Goal: Transaction & Acquisition: Purchase product/service

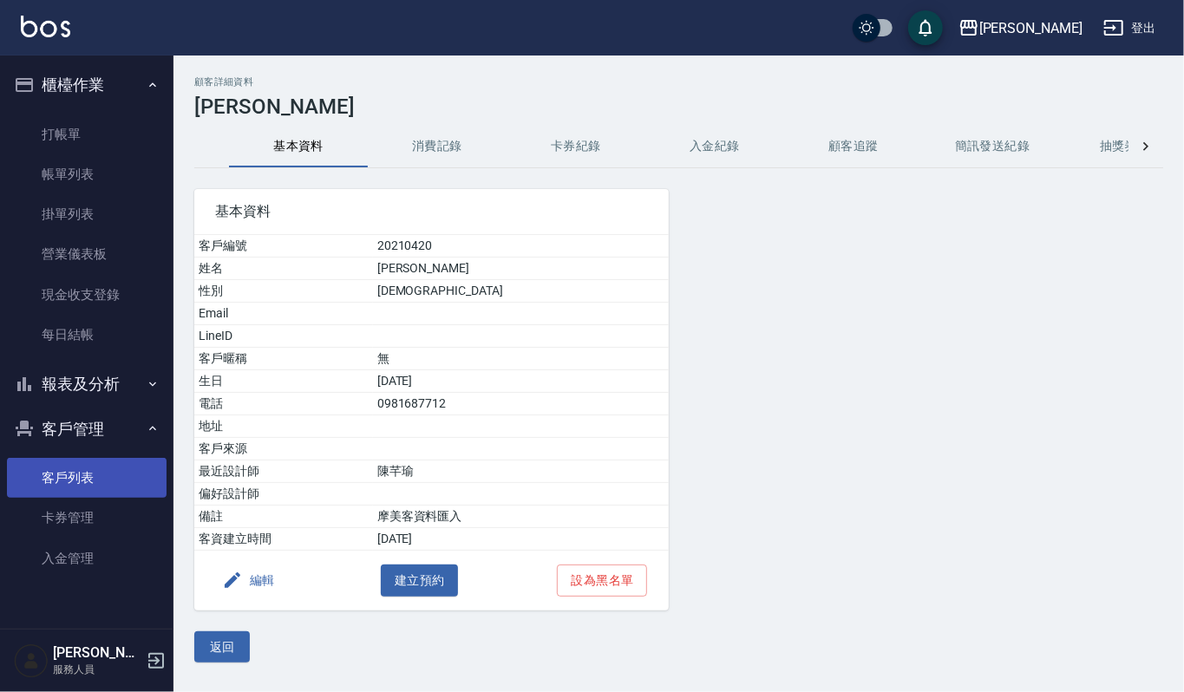
click at [84, 477] on link "客戶列表" at bounding box center [87, 478] width 160 height 40
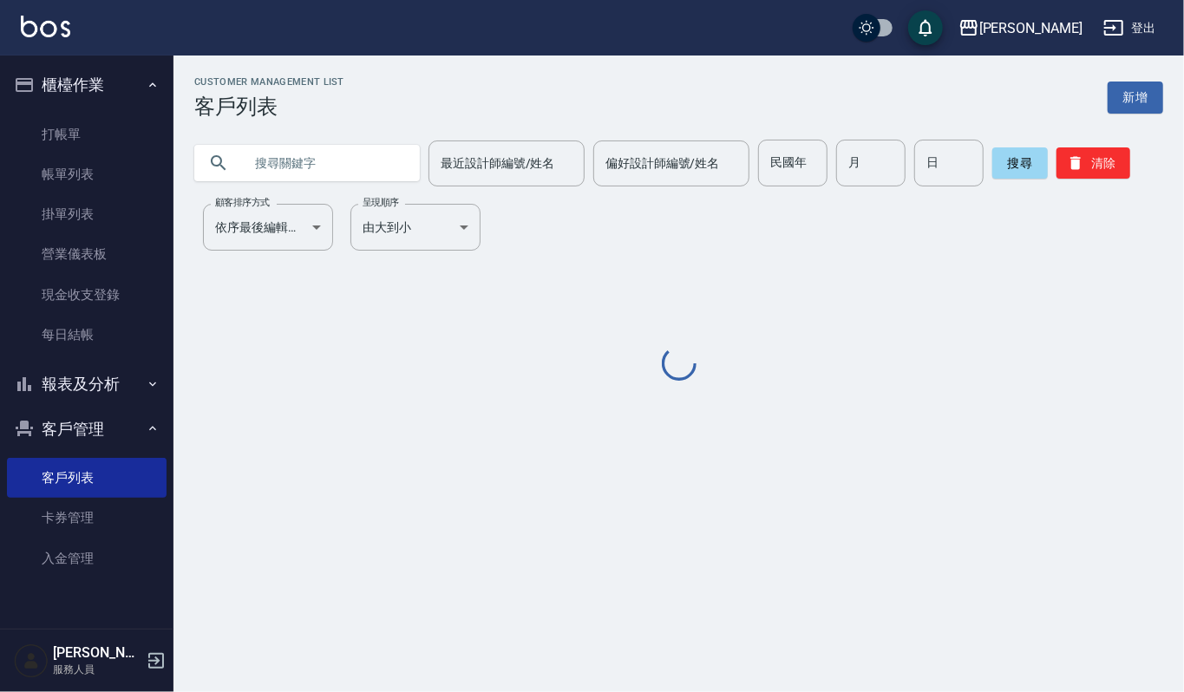
click at [342, 151] on input "text" at bounding box center [324, 163] width 163 height 47
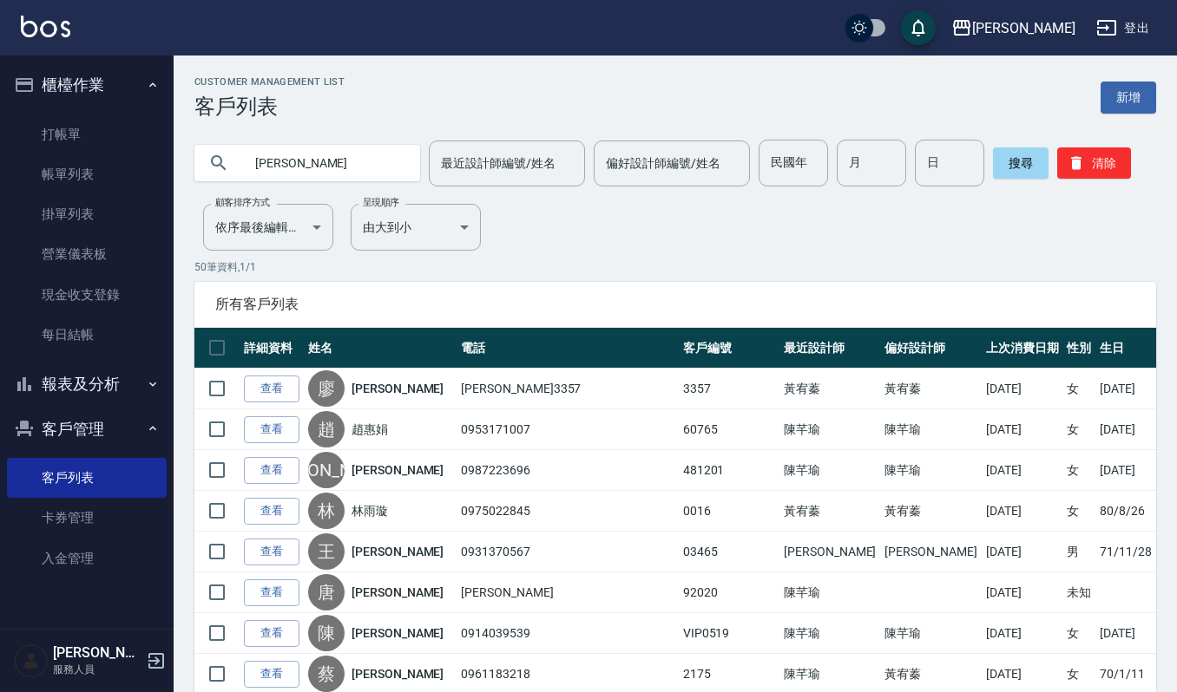
type input "[PERSON_NAME]"
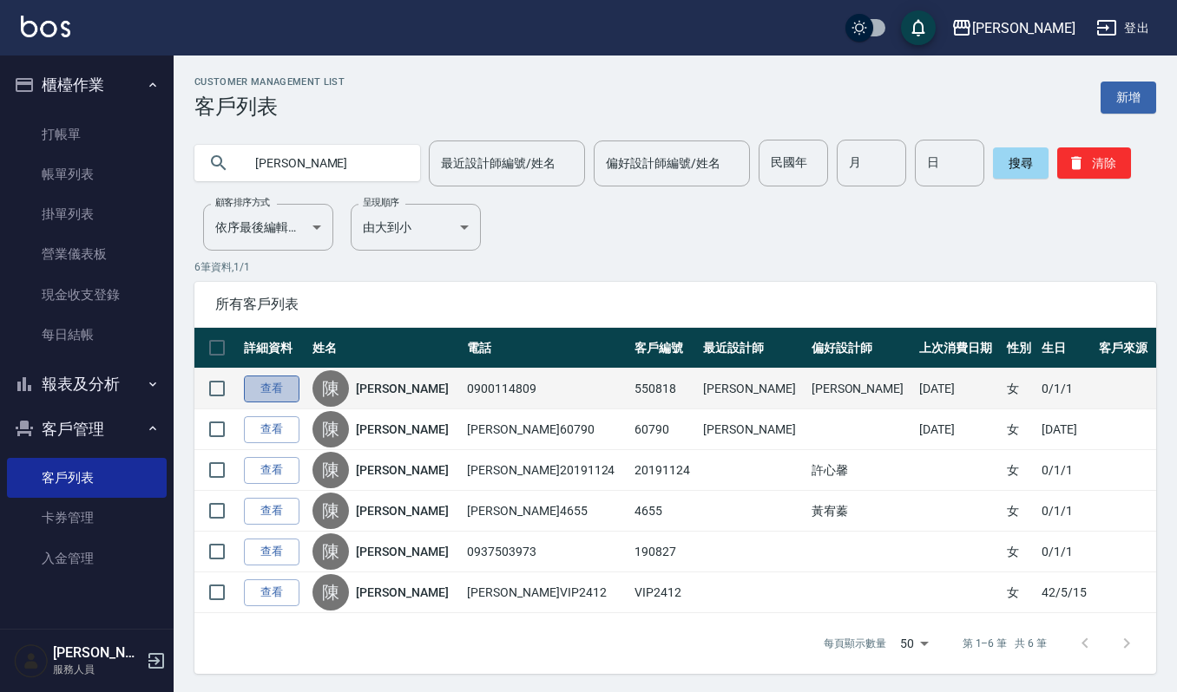
click at [267, 386] on link "查看" at bounding box center [272, 389] width 56 height 27
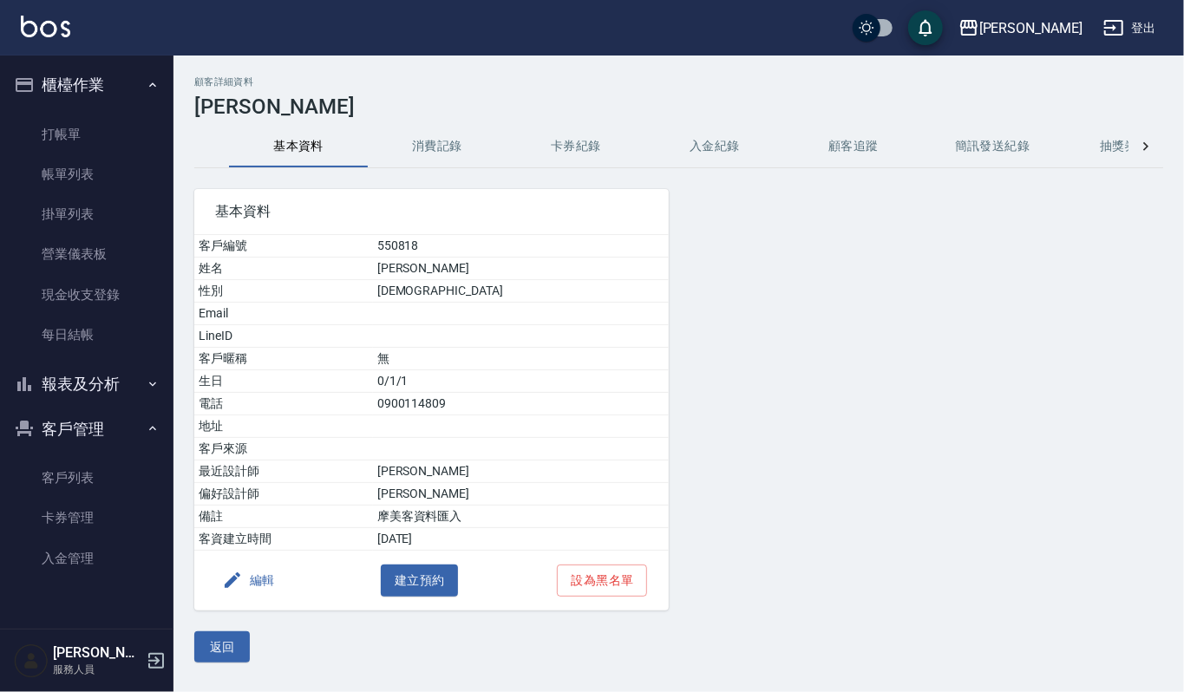
click at [455, 151] on button "消費記錄" at bounding box center [437, 147] width 139 height 42
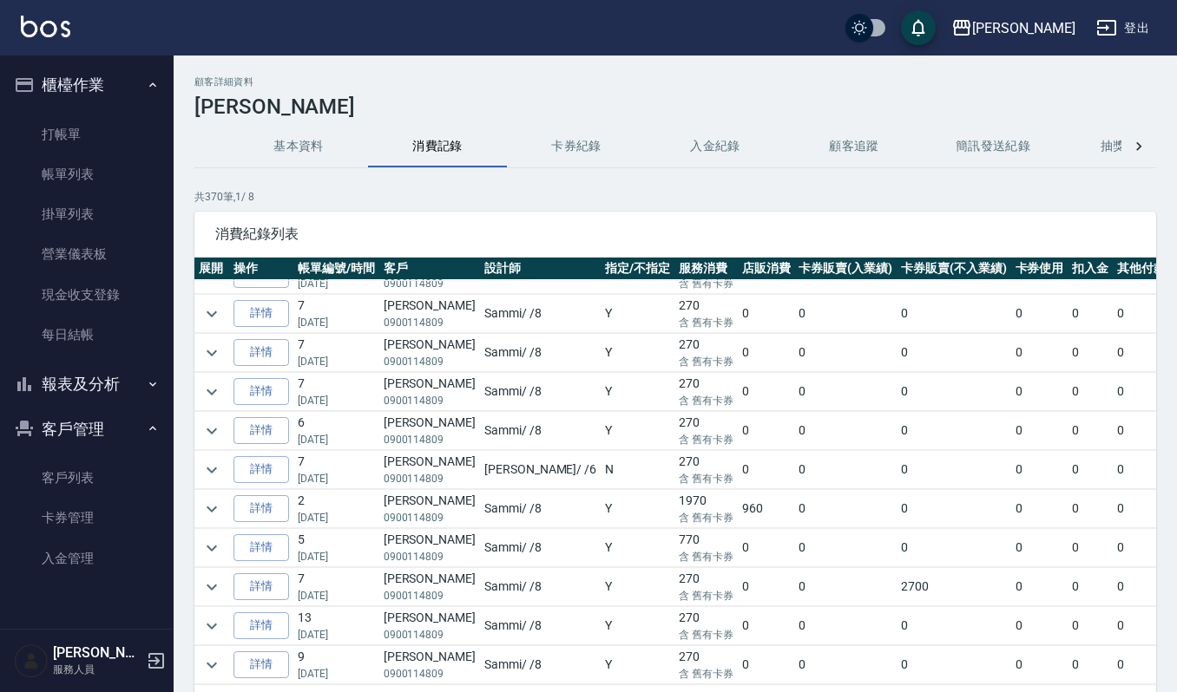
scroll to position [1041, 0]
click at [217, 518] on icon "expand row" at bounding box center [211, 507] width 21 height 21
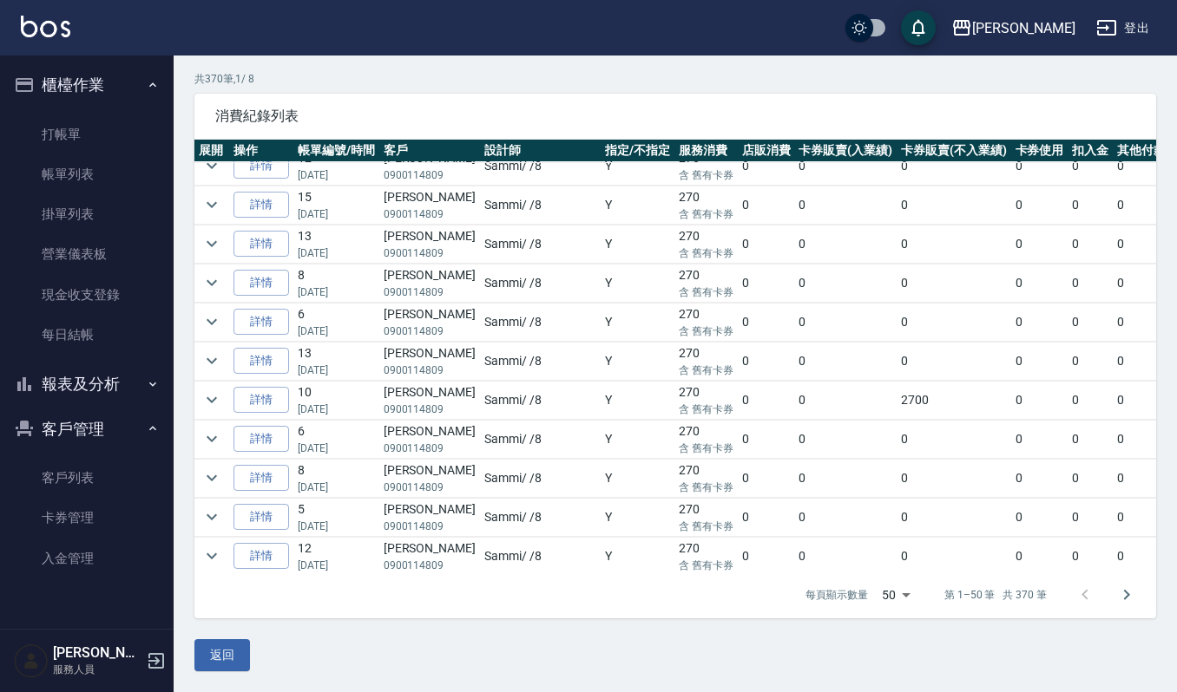
scroll to position [1600, 0]
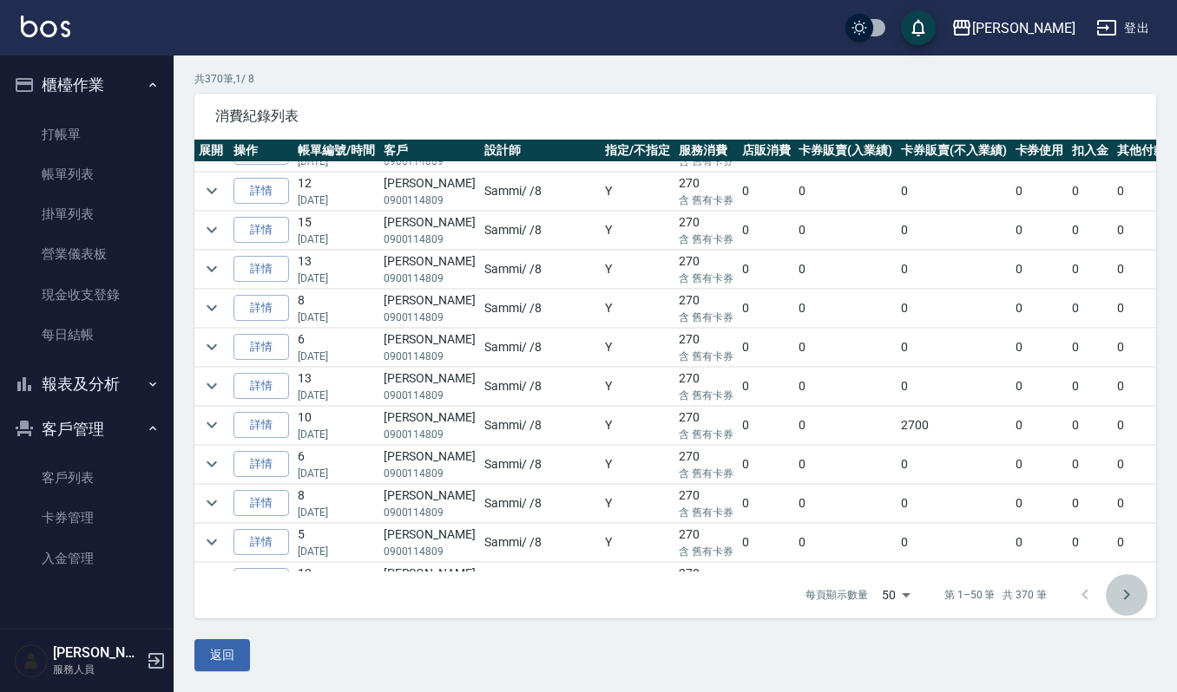
click at [1132, 598] on icon "Go to next page" at bounding box center [1126, 595] width 21 height 21
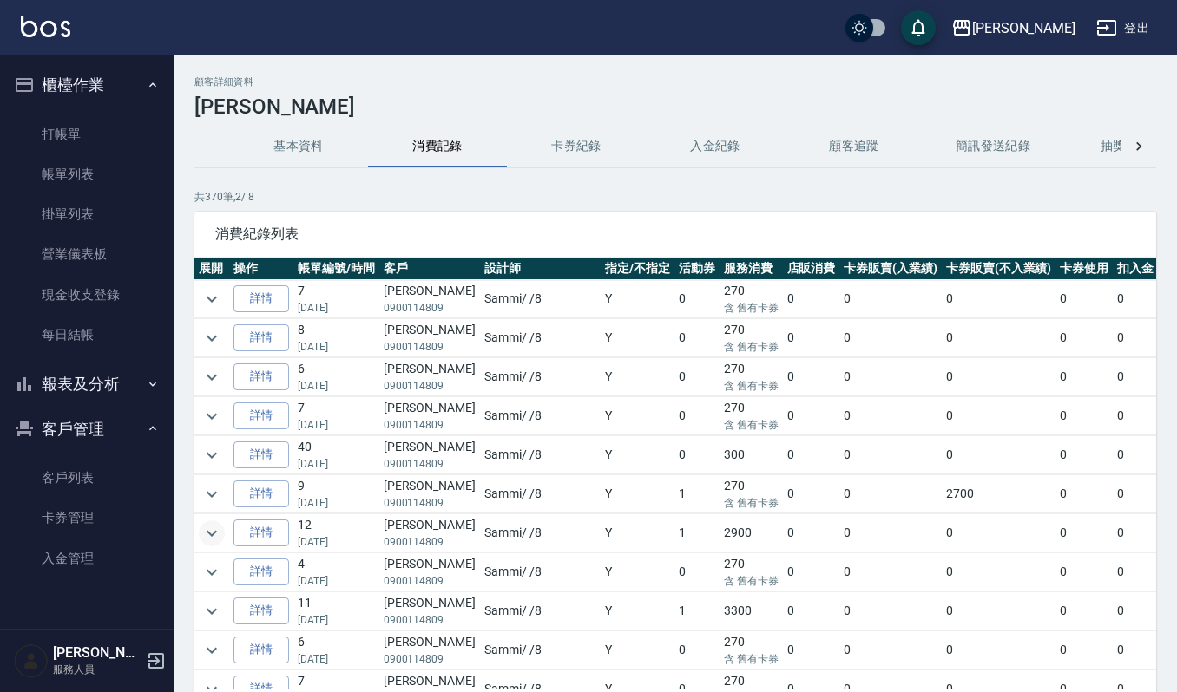
click at [210, 533] on icon "expand row" at bounding box center [211, 533] width 21 height 21
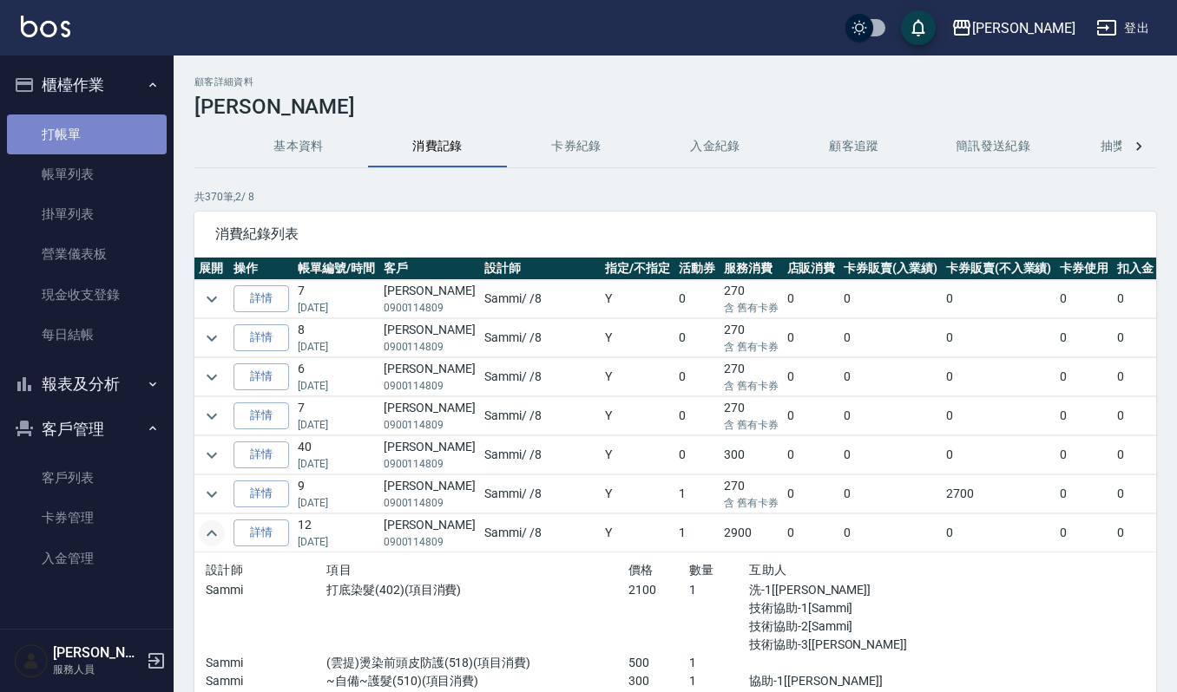
click at [38, 123] on link "打帳單" at bounding box center [87, 135] width 160 height 40
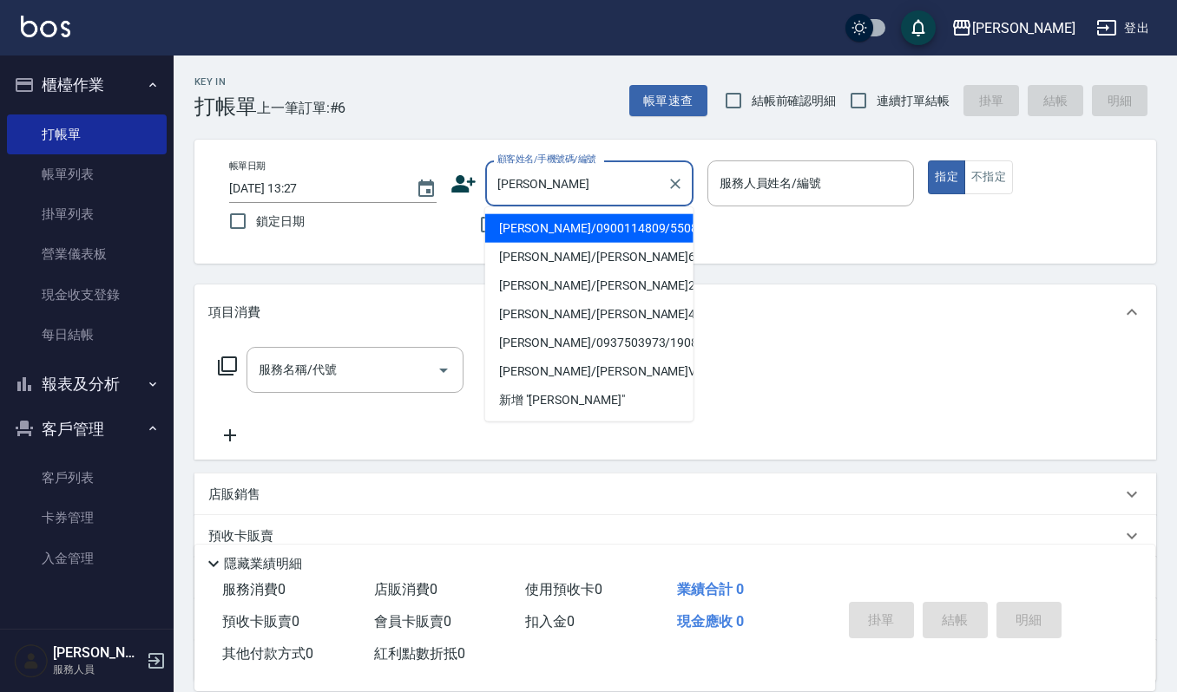
click at [515, 223] on li "[PERSON_NAME]/0900114809/550818" at bounding box center [589, 228] width 208 height 29
type input "[PERSON_NAME]/0900114809/550818"
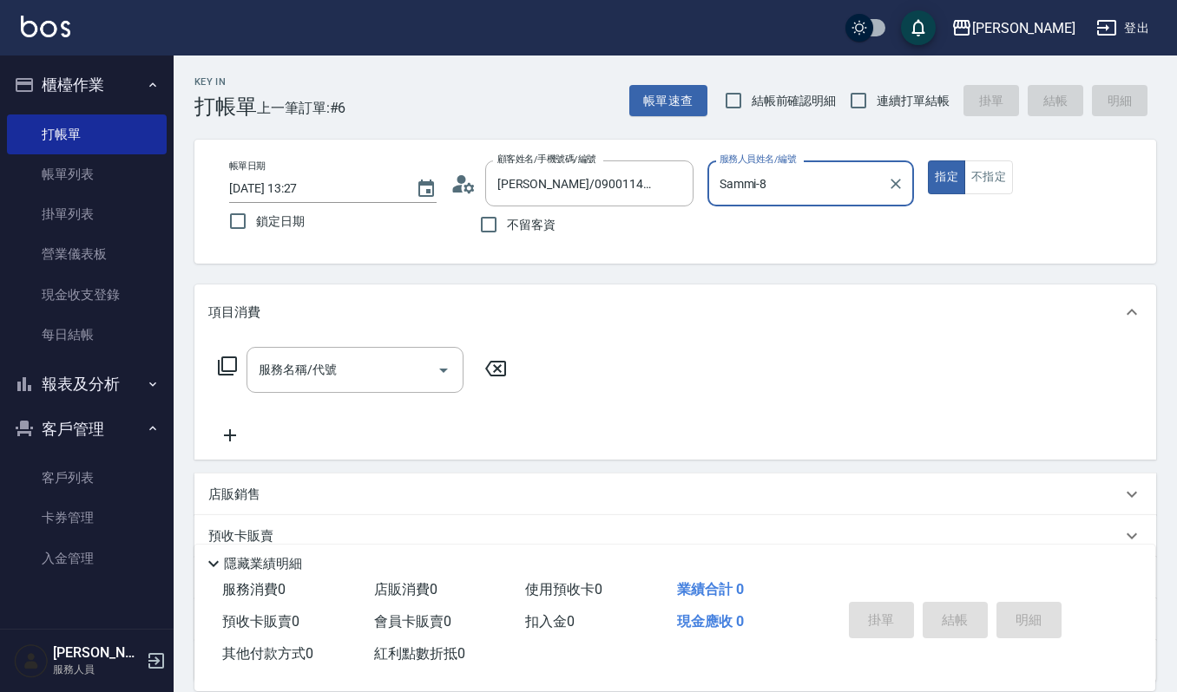
type input "Sammi-8"
click at [444, 363] on icon "Open" at bounding box center [443, 370] width 21 height 21
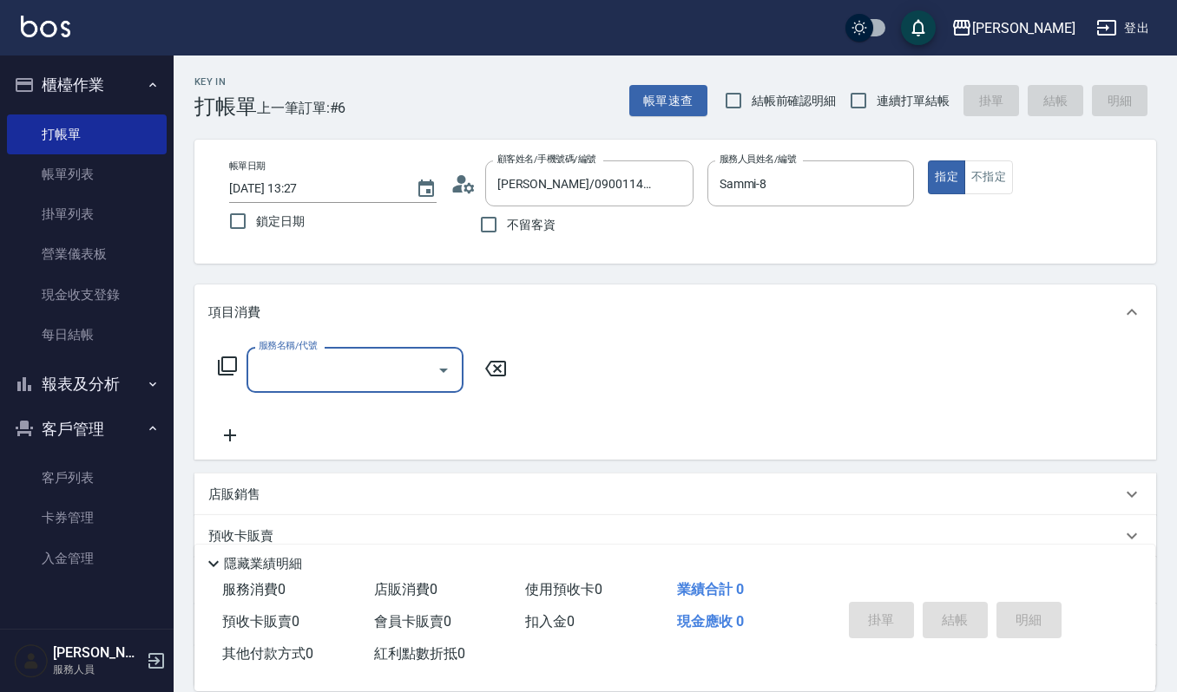
drag, startPoint x: 369, startPoint y: 363, endPoint x: 404, endPoint y: 341, distance: 41.7
click at [390, 355] on input "服務名稱/代號" at bounding box center [341, 370] width 175 height 30
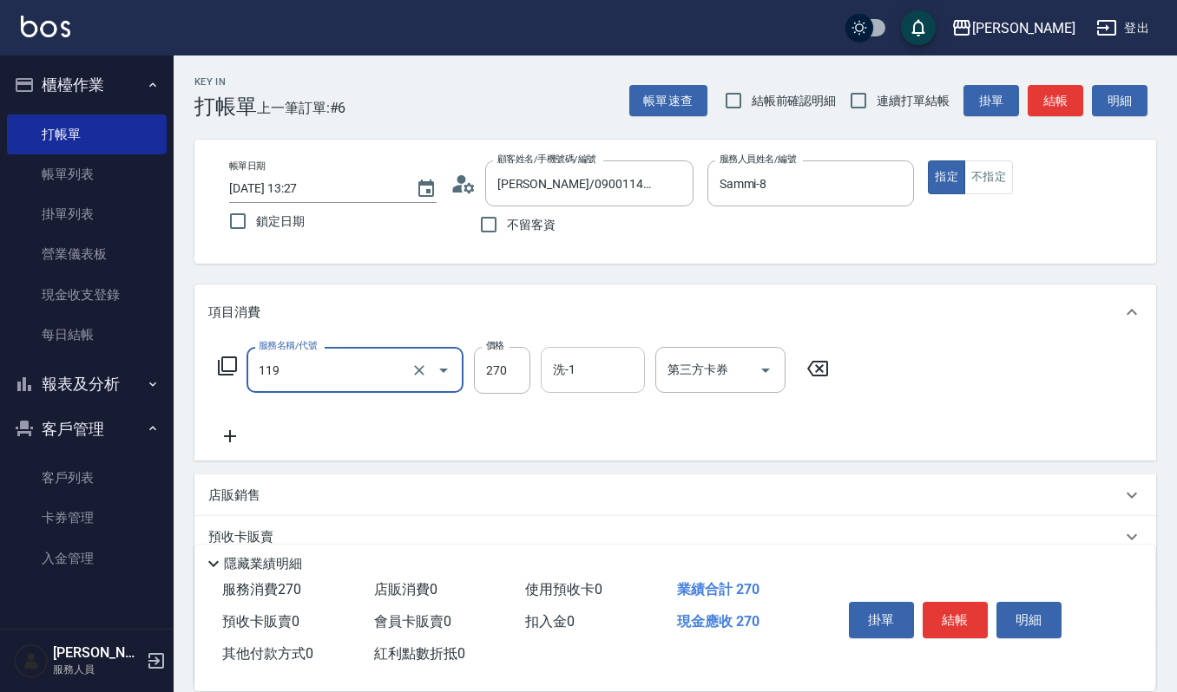
click at [543, 366] on div "洗-1" at bounding box center [593, 370] width 104 height 46
type input "使用一般洗髮卡(119)"
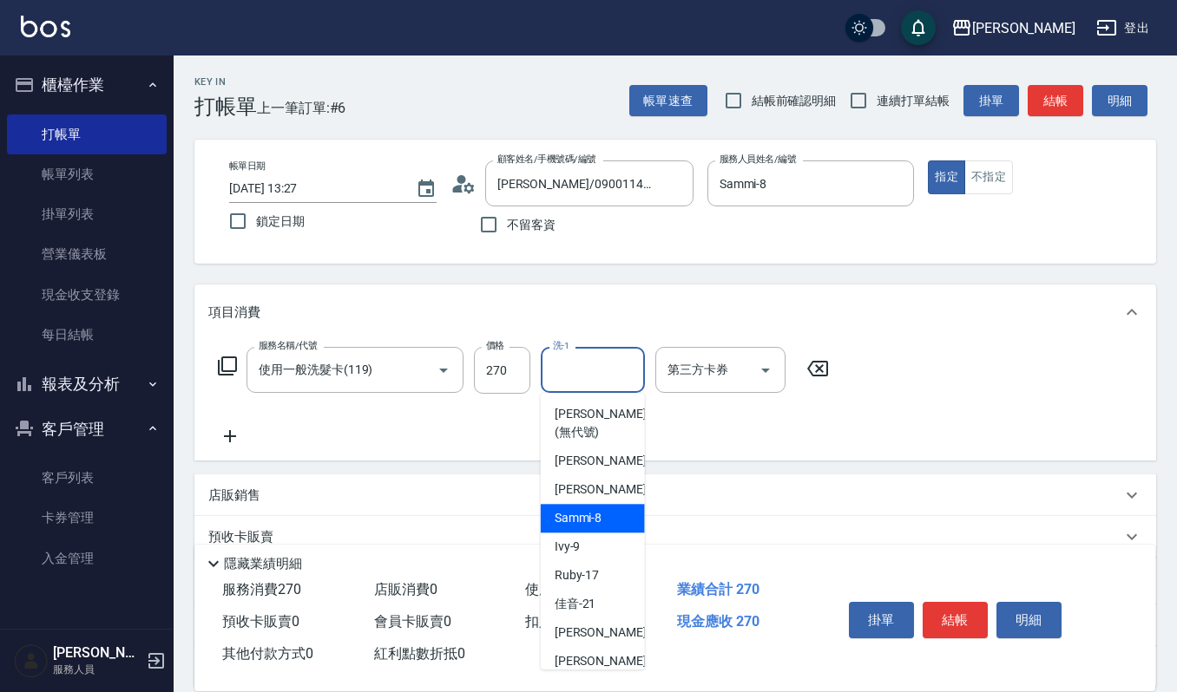
drag, startPoint x: 580, startPoint y: 521, endPoint x: 597, endPoint y: 510, distance: 20.0
click at [578, 522] on span "Sammi -8" at bounding box center [578, 518] width 48 height 18
type input "Sammi-8"
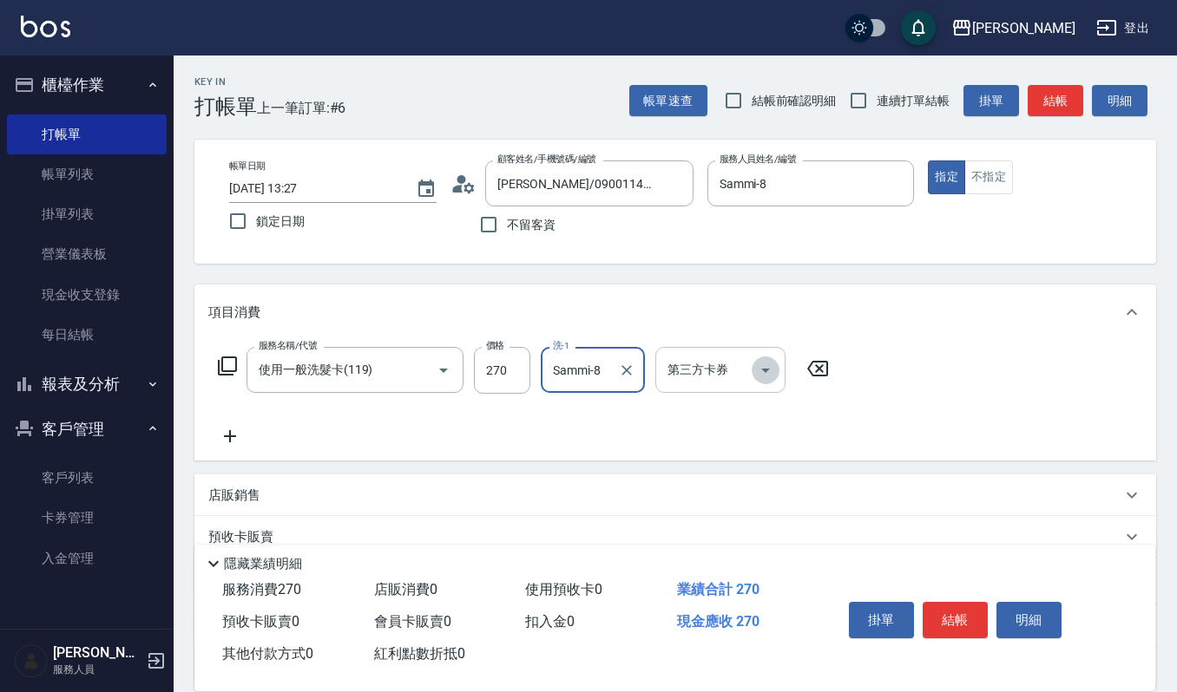
click at [770, 365] on icon "Open" at bounding box center [765, 370] width 21 height 21
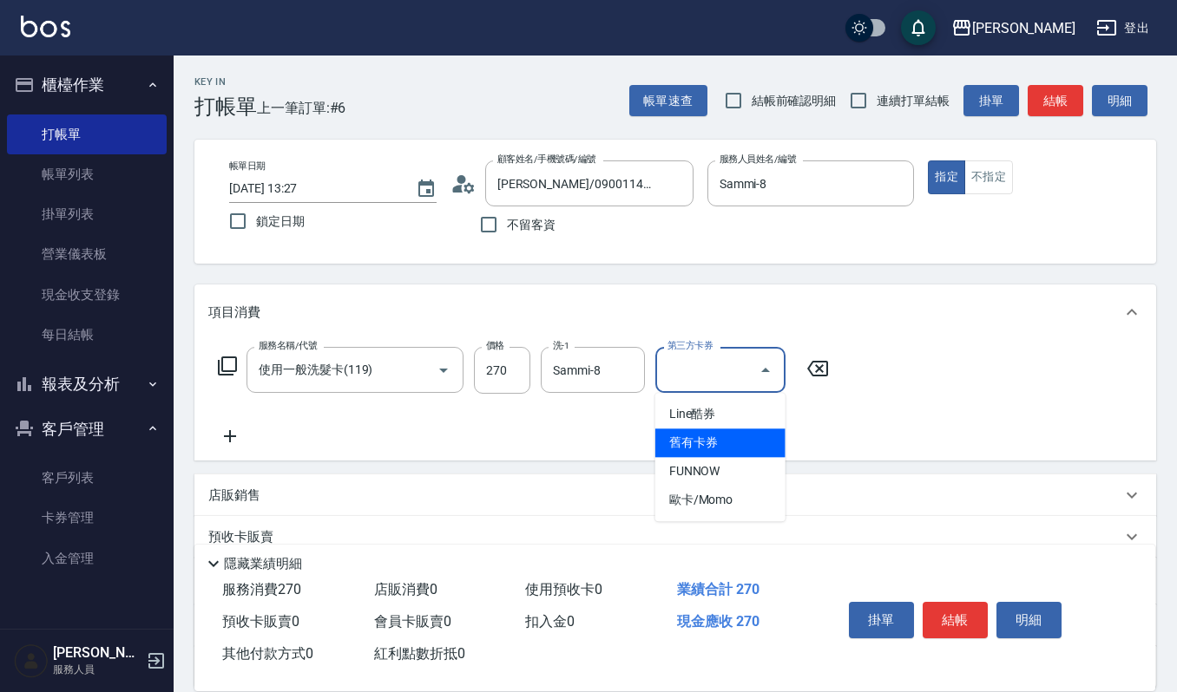
click at [751, 452] on span "舊有卡券" at bounding box center [720, 443] width 130 height 29
type input "舊有卡券"
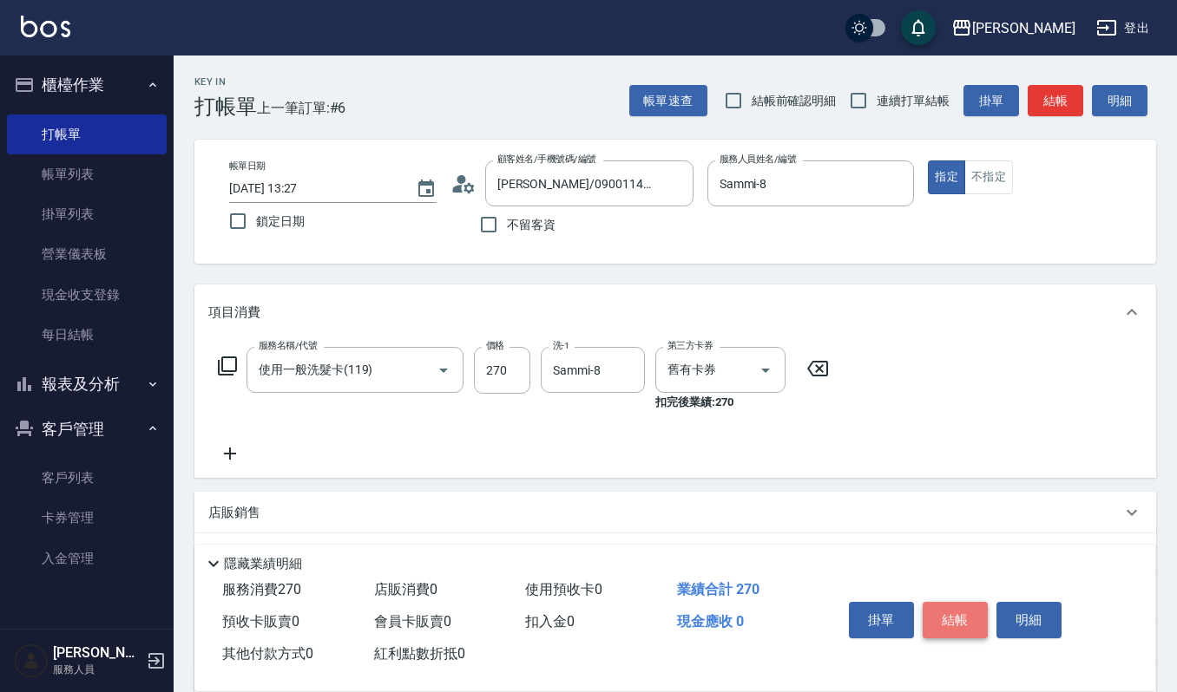
click at [959, 606] on button "結帳" at bounding box center [954, 620] width 65 height 36
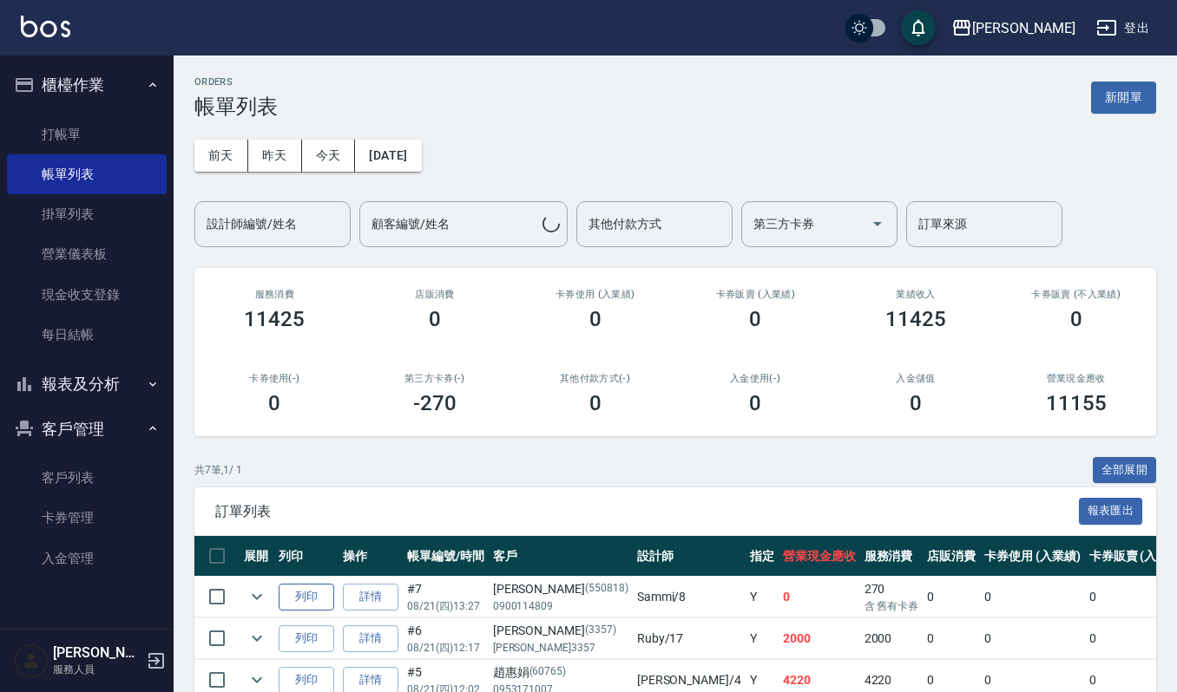
drag, startPoint x: 309, startPoint y: 595, endPoint x: 316, endPoint y: 584, distance: 13.2
click at [311, 594] on button "列印" at bounding box center [307, 597] width 56 height 27
click at [68, 133] on link "打帳單" at bounding box center [87, 135] width 160 height 40
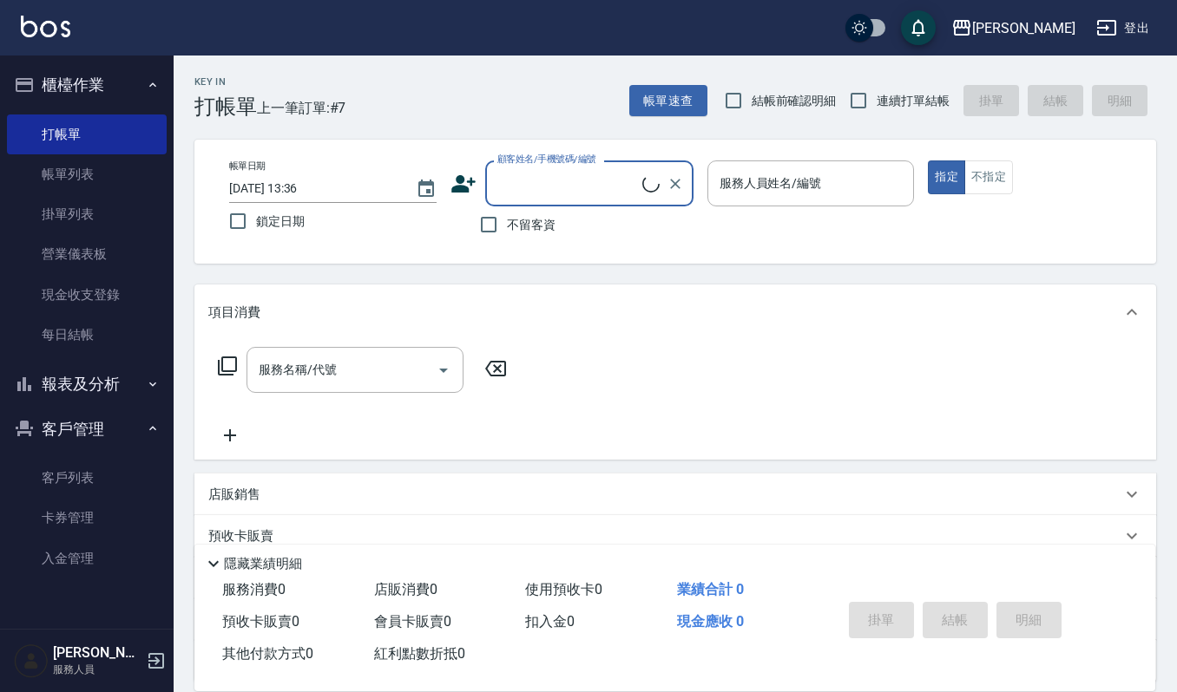
click at [502, 184] on input "顧客姓名/手機號碼/編號" at bounding box center [567, 183] width 149 height 30
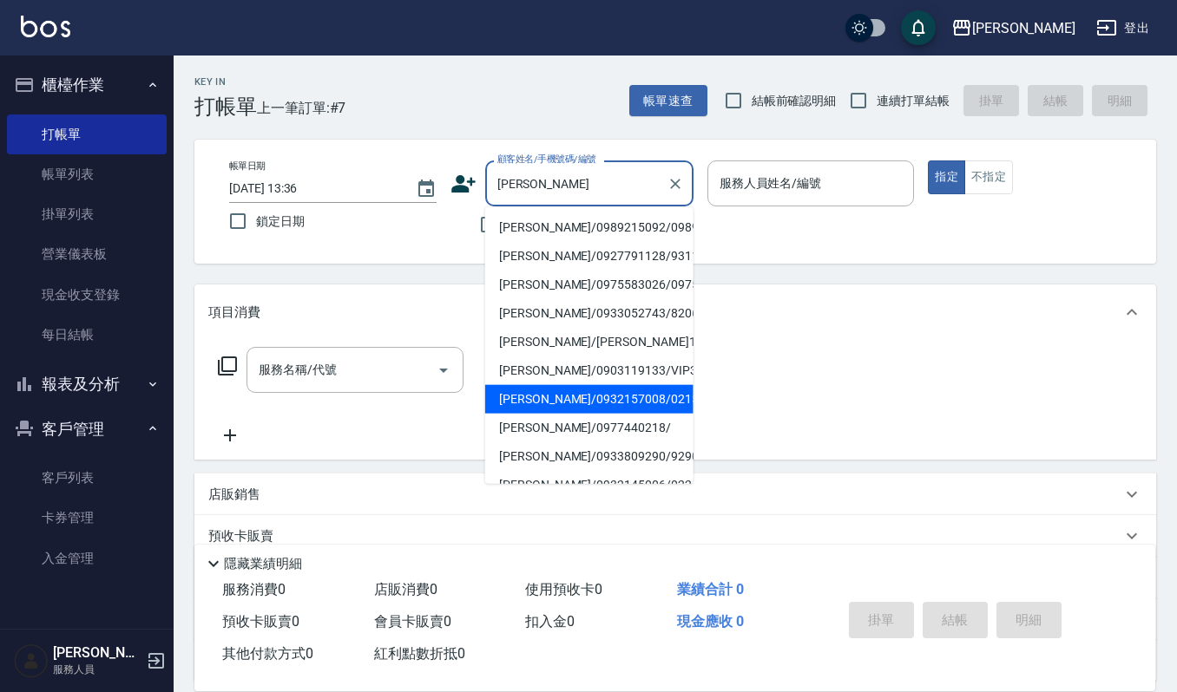
scroll to position [7, 0]
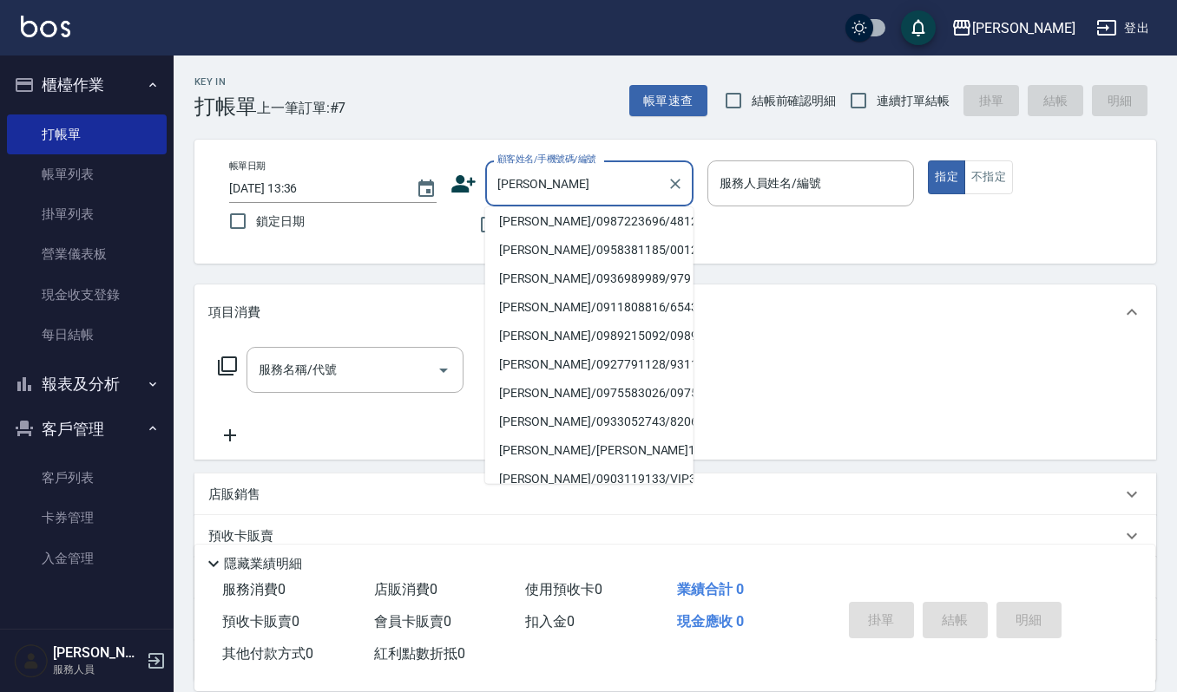
click at [545, 406] on li "[PERSON_NAME]/0975583026/09755803" at bounding box center [589, 393] width 208 height 29
type input "[PERSON_NAME]/0975583026/09755803"
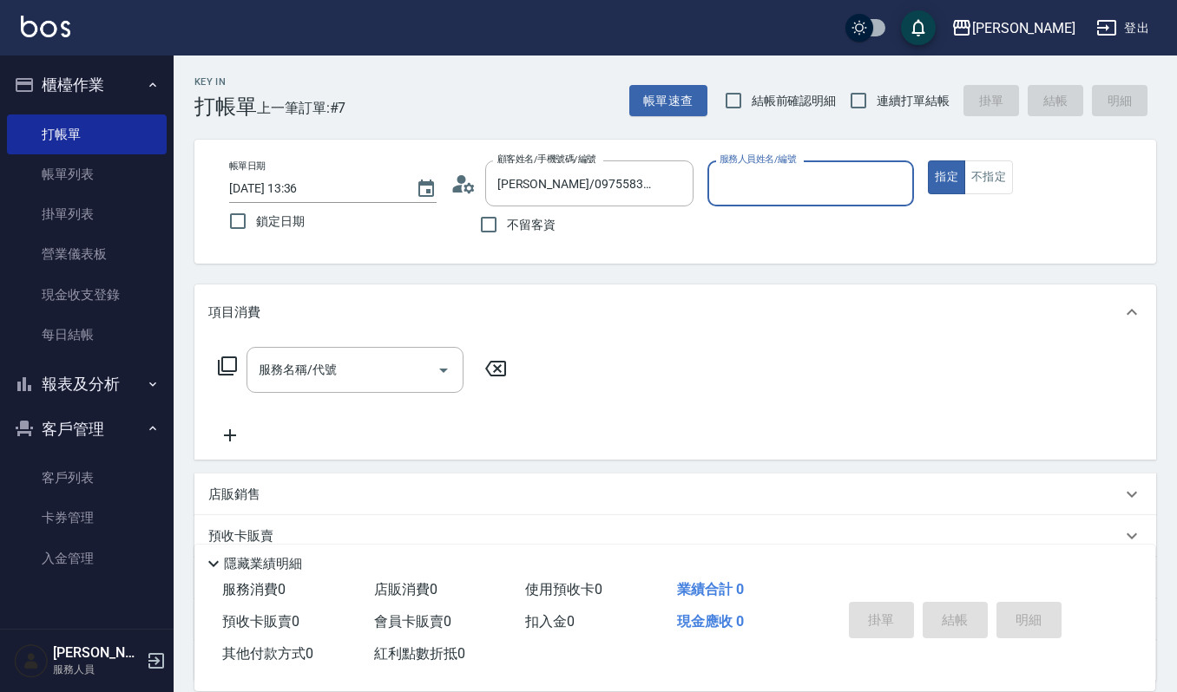
type input "Sammi-8"
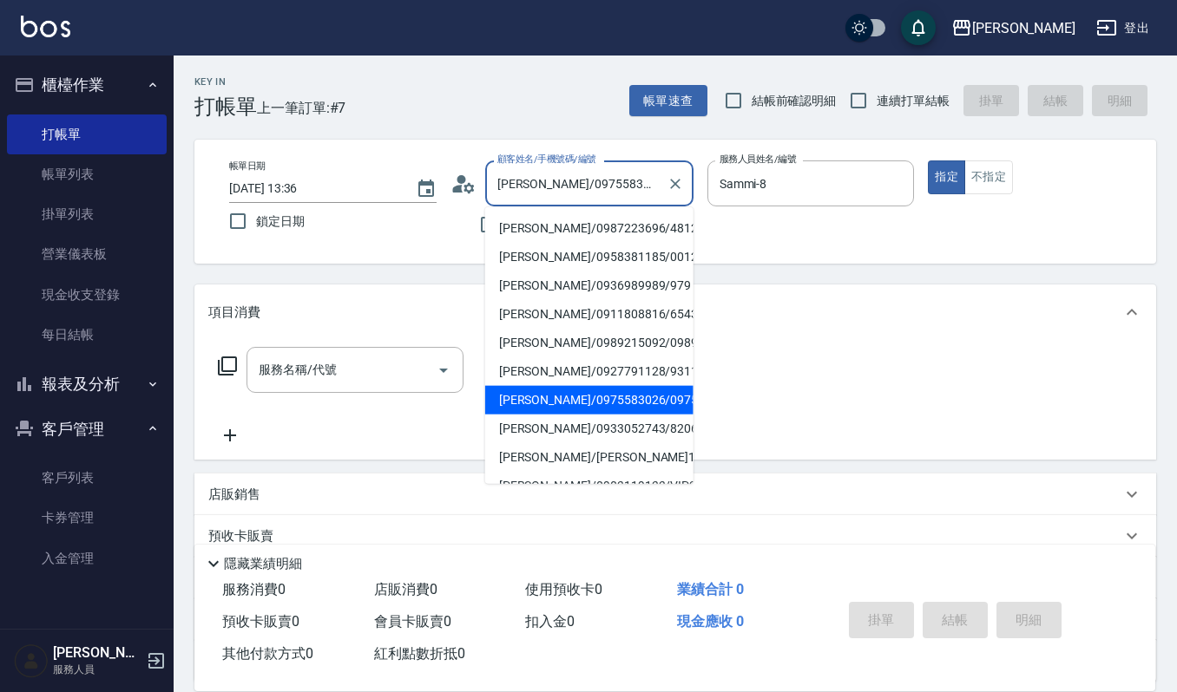
click at [657, 182] on input "[PERSON_NAME]/0975583026/09755803" at bounding box center [576, 183] width 167 height 30
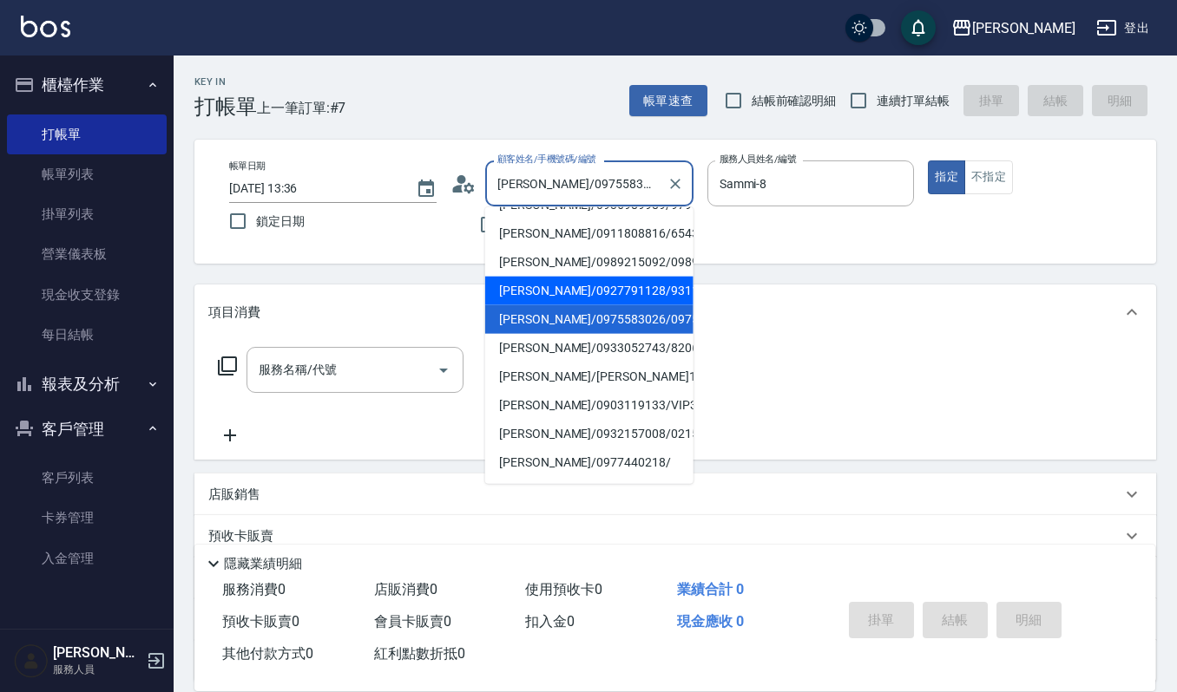
scroll to position [115, 0]
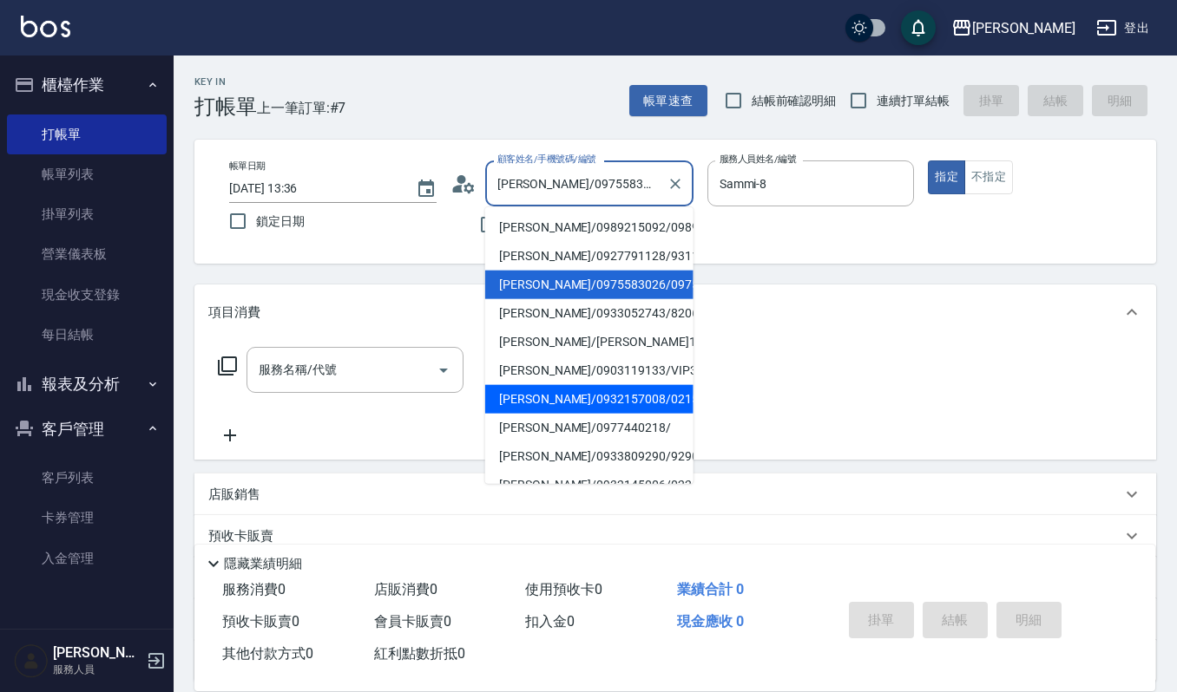
click at [522, 414] on li "[PERSON_NAME]/0932157008/02155" at bounding box center [589, 399] width 208 height 29
type input "[PERSON_NAME]/0932157008/02155"
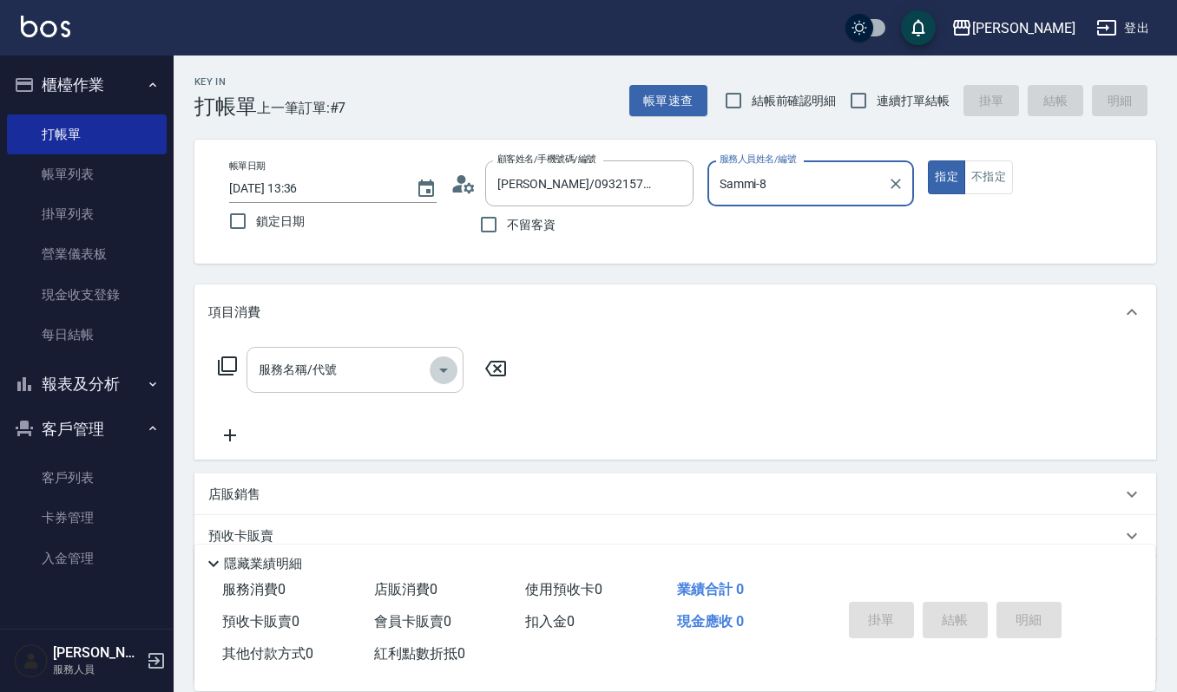
drag, startPoint x: 438, startPoint y: 370, endPoint x: 425, endPoint y: 362, distance: 15.2
click at [435, 370] on icon "Open" at bounding box center [443, 370] width 21 height 21
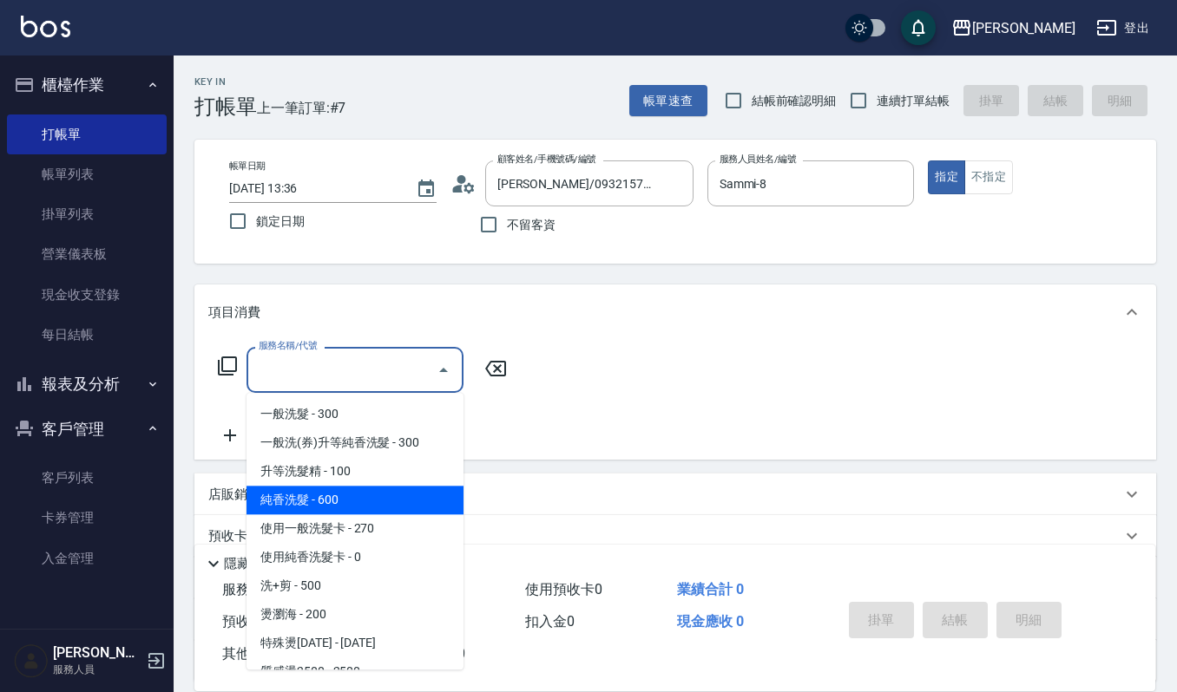
click at [373, 498] on span "純香洗髮 - 600" at bounding box center [354, 500] width 217 height 29
type input "純香洗髮(107)"
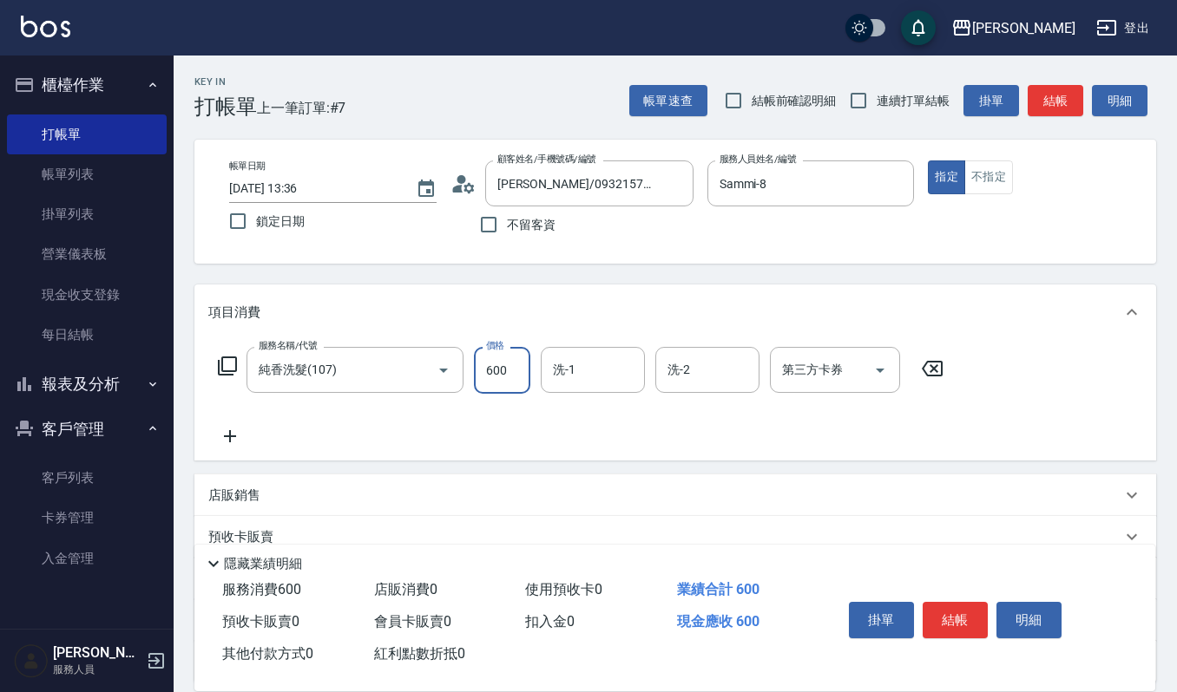
drag, startPoint x: 514, startPoint y: 368, endPoint x: 519, endPoint y: 349, distance: 19.8
click at [515, 364] on input "600" at bounding box center [502, 370] width 56 height 47
type input "550"
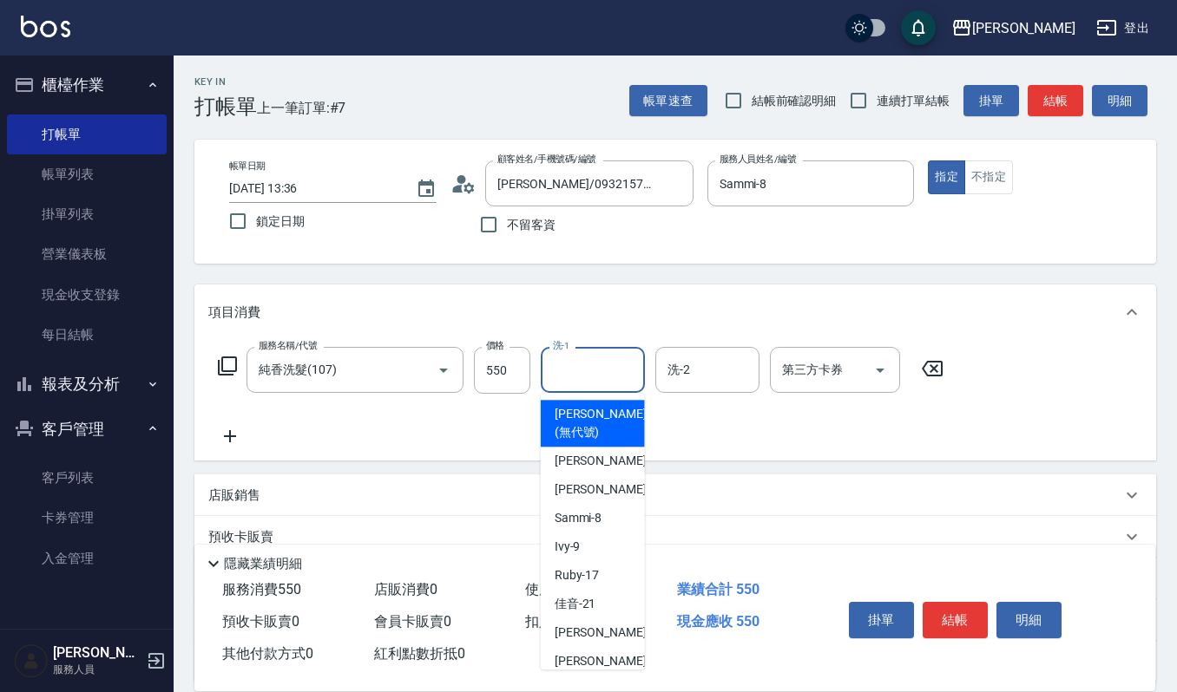
click at [562, 363] on input "洗-1" at bounding box center [592, 370] width 89 height 30
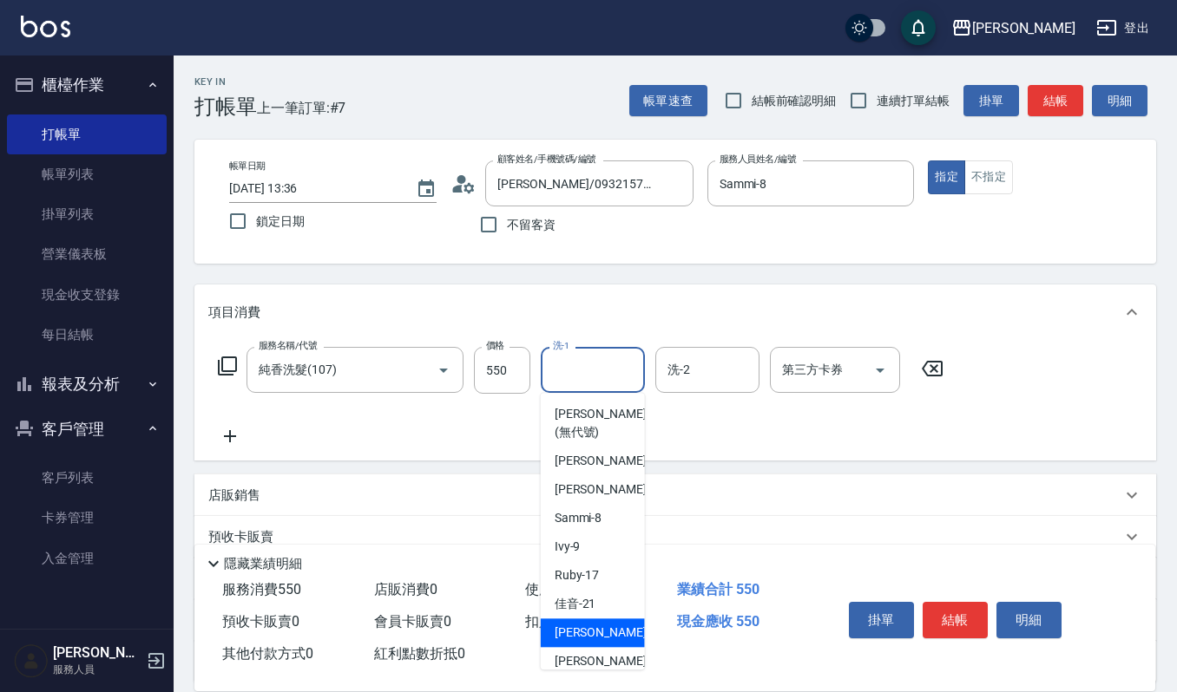
click at [567, 633] on span "[PERSON_NAME] -22" at bounding box center [608, 633] width 109 height 18
type input "[PERSON_NAME]-22"
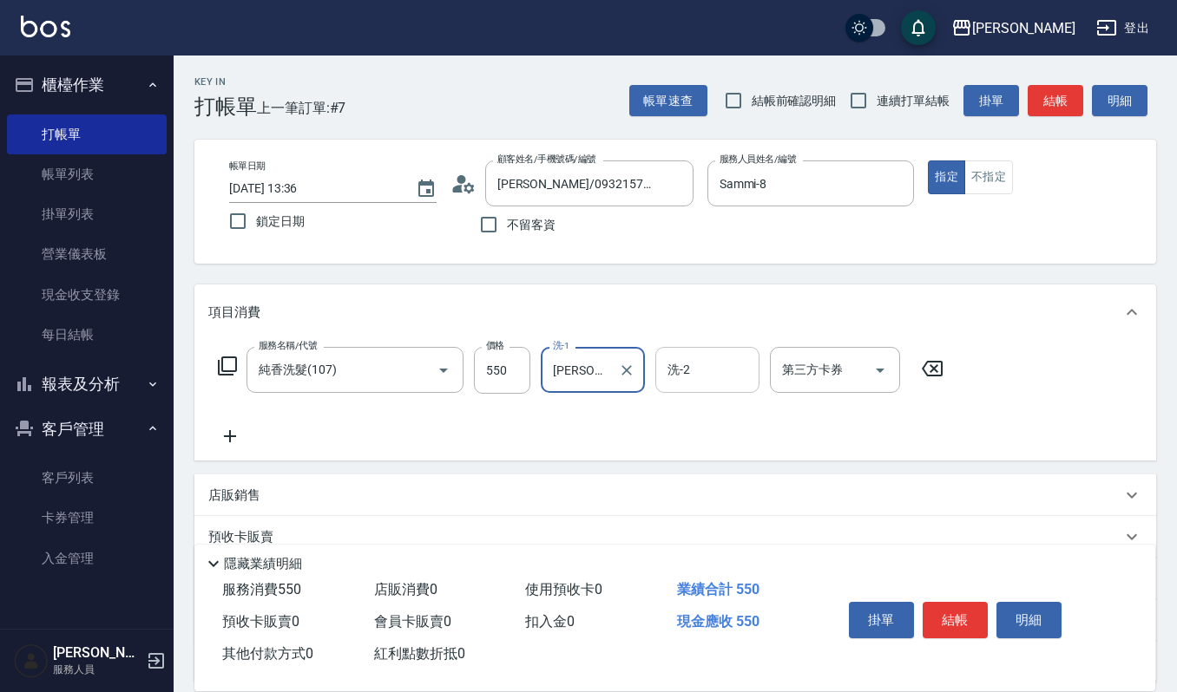
click at [663, 363] on input "洗-2" at bounding box center [707, 370] width 89 height 30
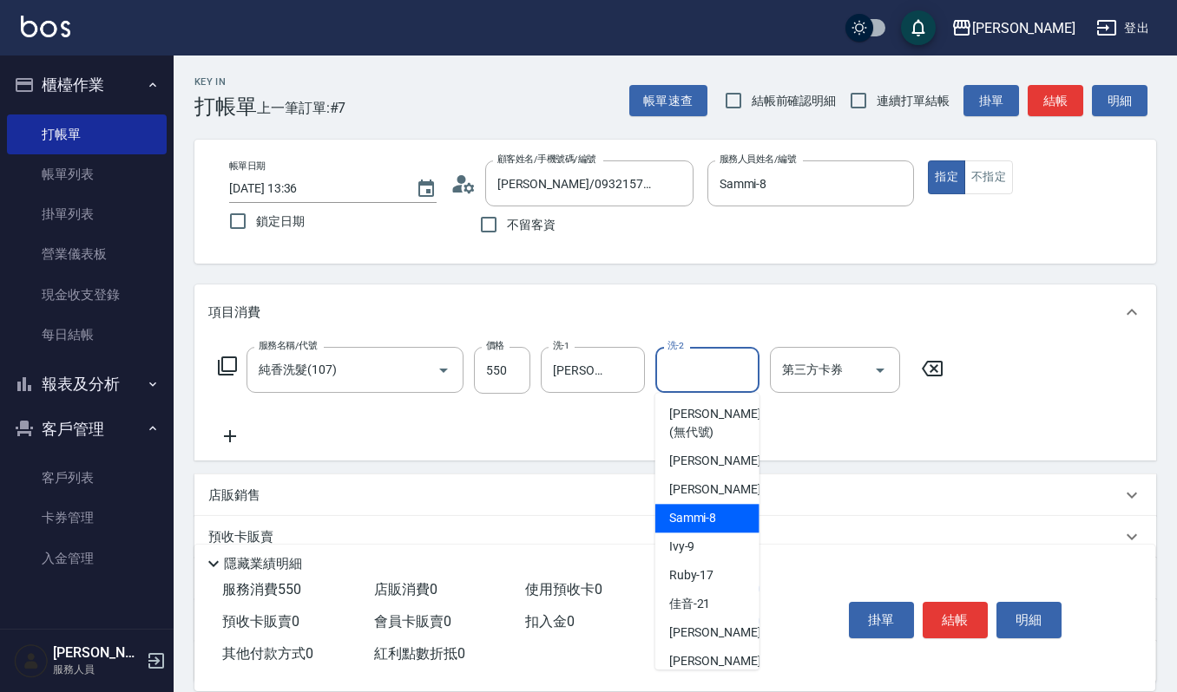
click at [702, 524] on span "Sammi -8" at bounding box center [693, 518] width 48 height 18
type input "Sammi-8"
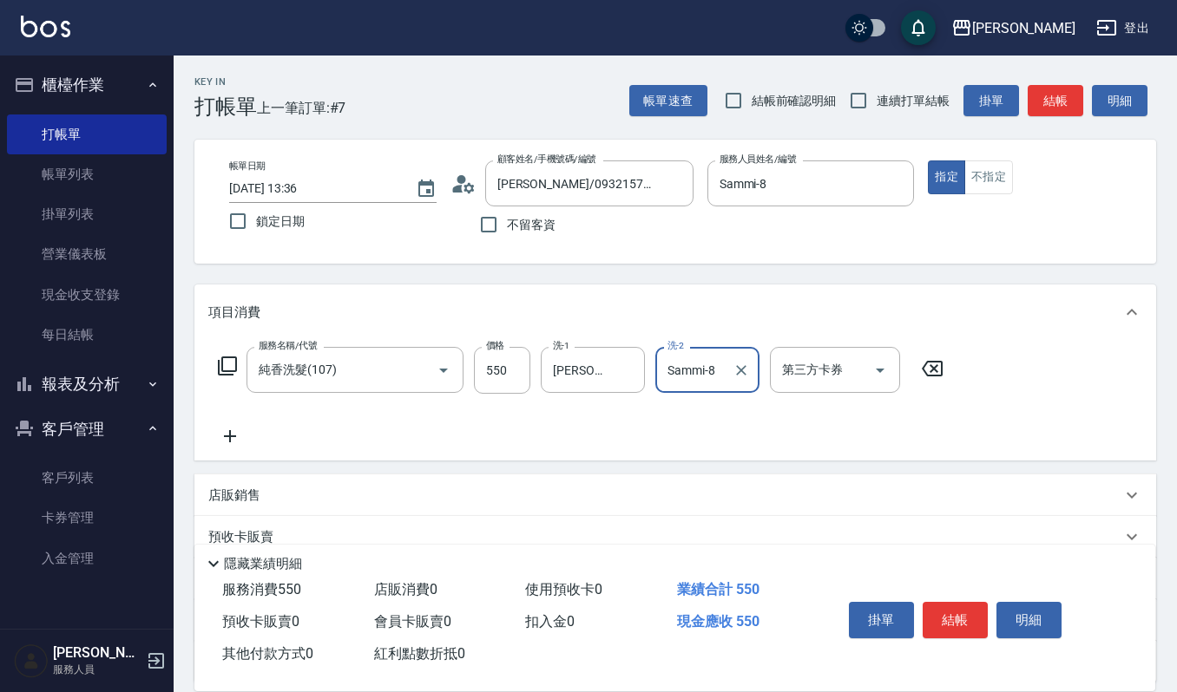
click at [226, 435] on icon at bounding box center [229, 436] width 43 height 21
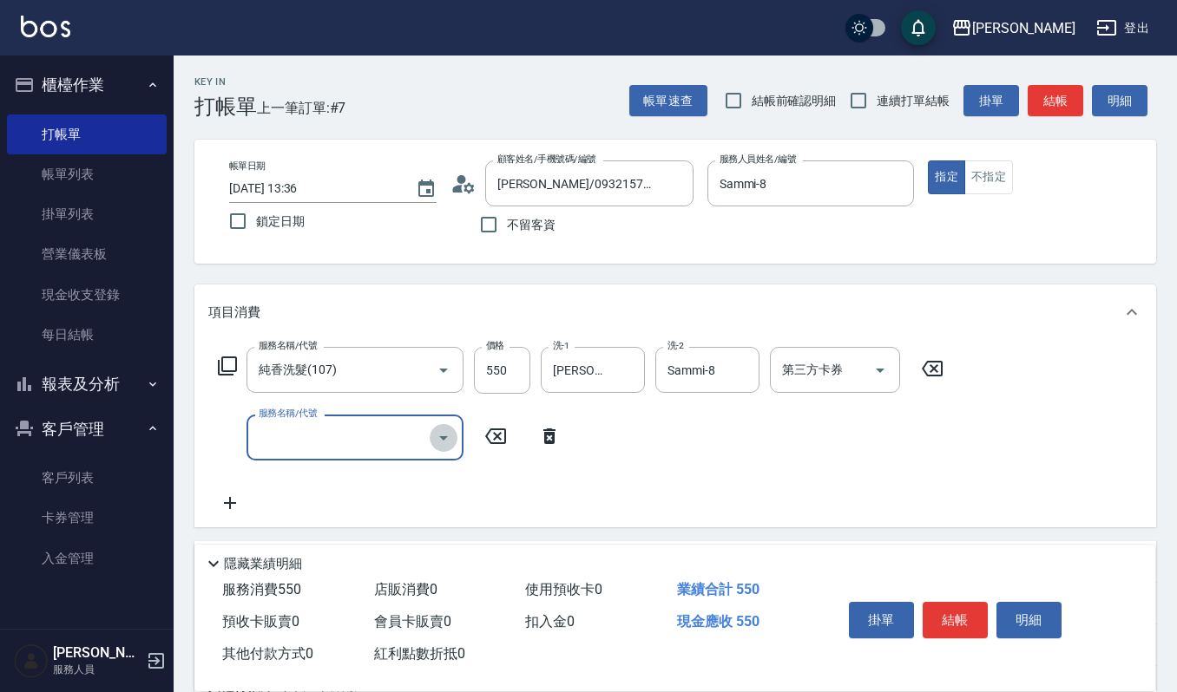
click at [436, 437] on icon "Open" at bounding box center [443, 438] width 21 height 21
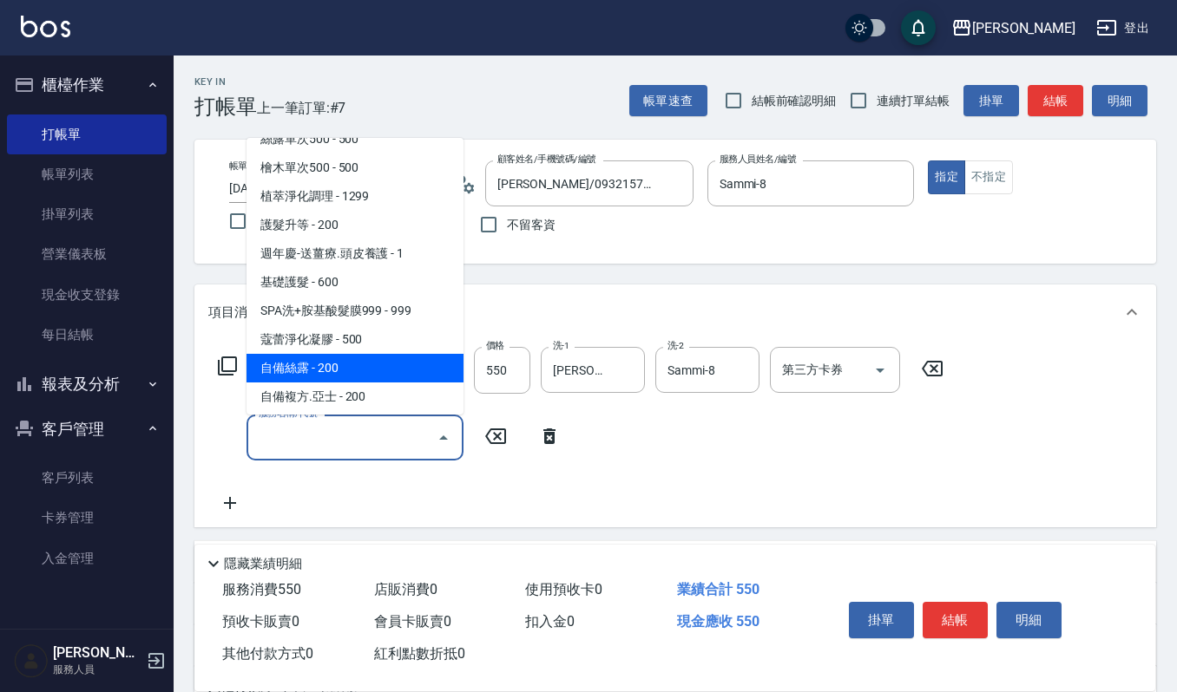
scroll to position [1504, 0]
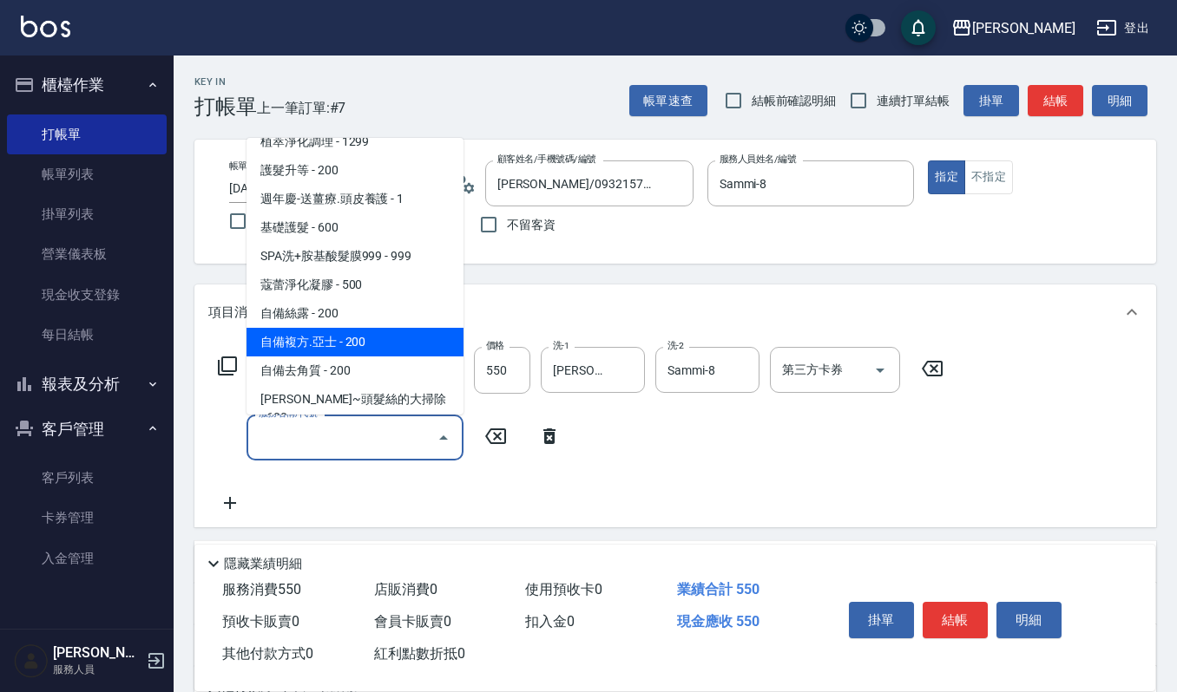
click at [383, 328] on span "自備複方.亞士 - 200" at bounding box center [354, 342] width 217 height 29
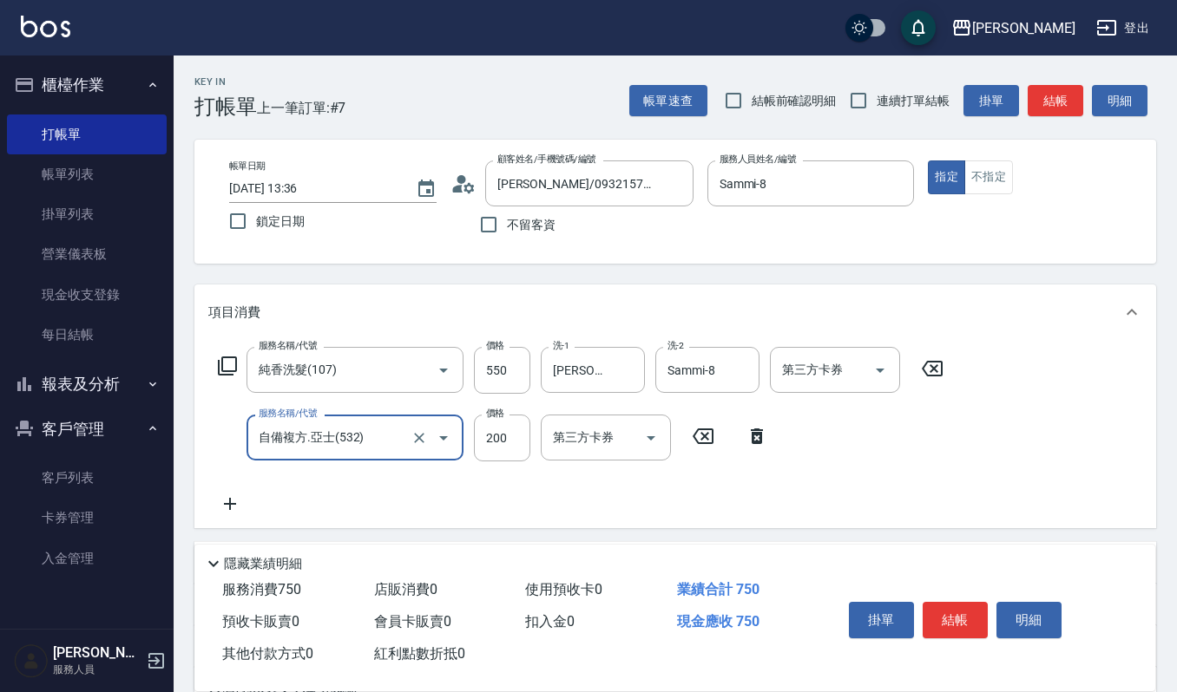
type input "自備複方.亞士(532)"
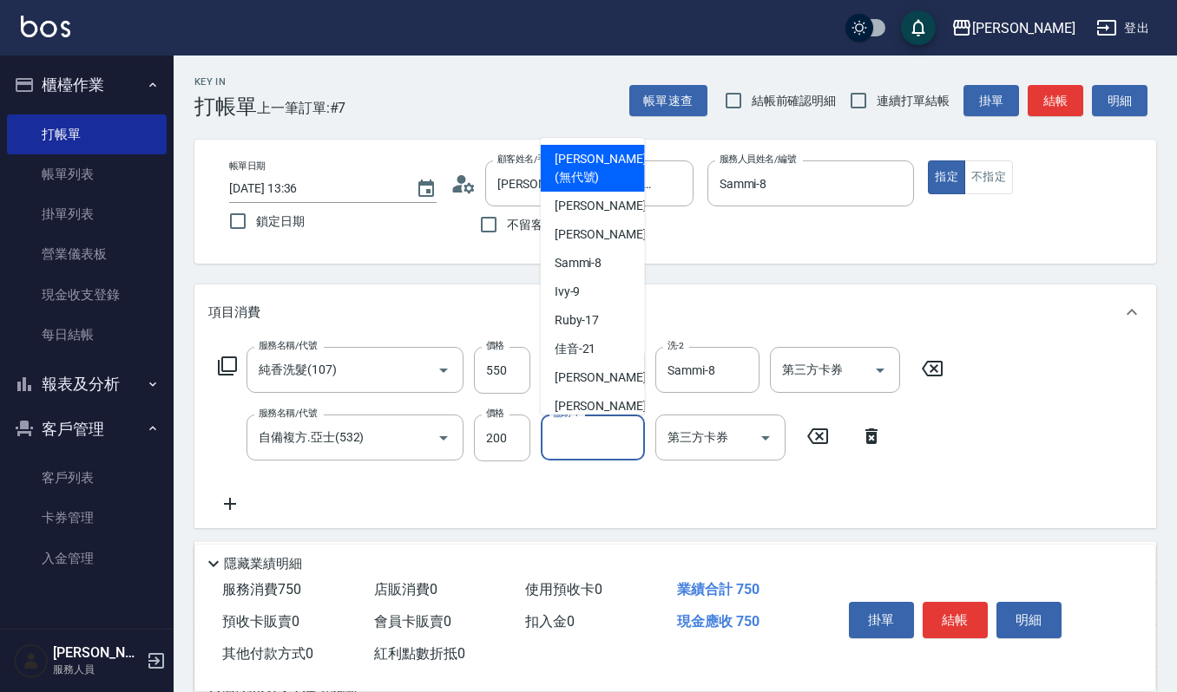
click at [581, 429] on input "協助-1" at bounding box center [592, 438] width 89 height 30
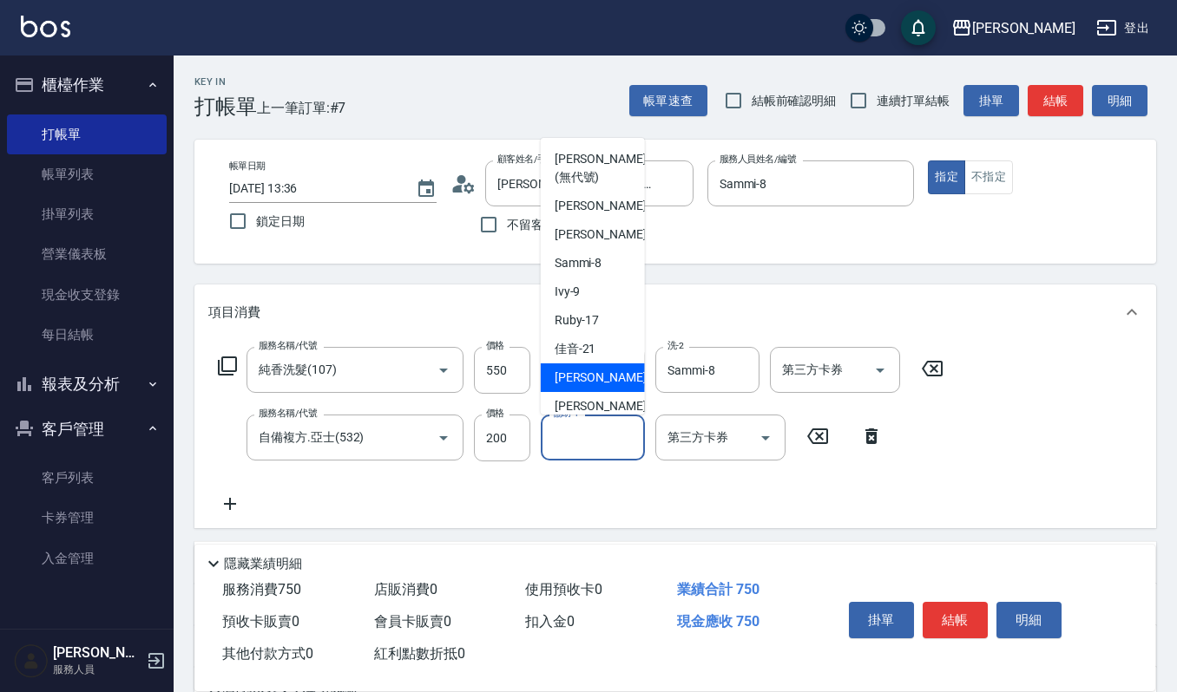
click at [569, 378] on span "[PERSON_NAME] -22" at bounding box center [608, 378] width 109 height 18
type input "[PERSON_NAME]-22"
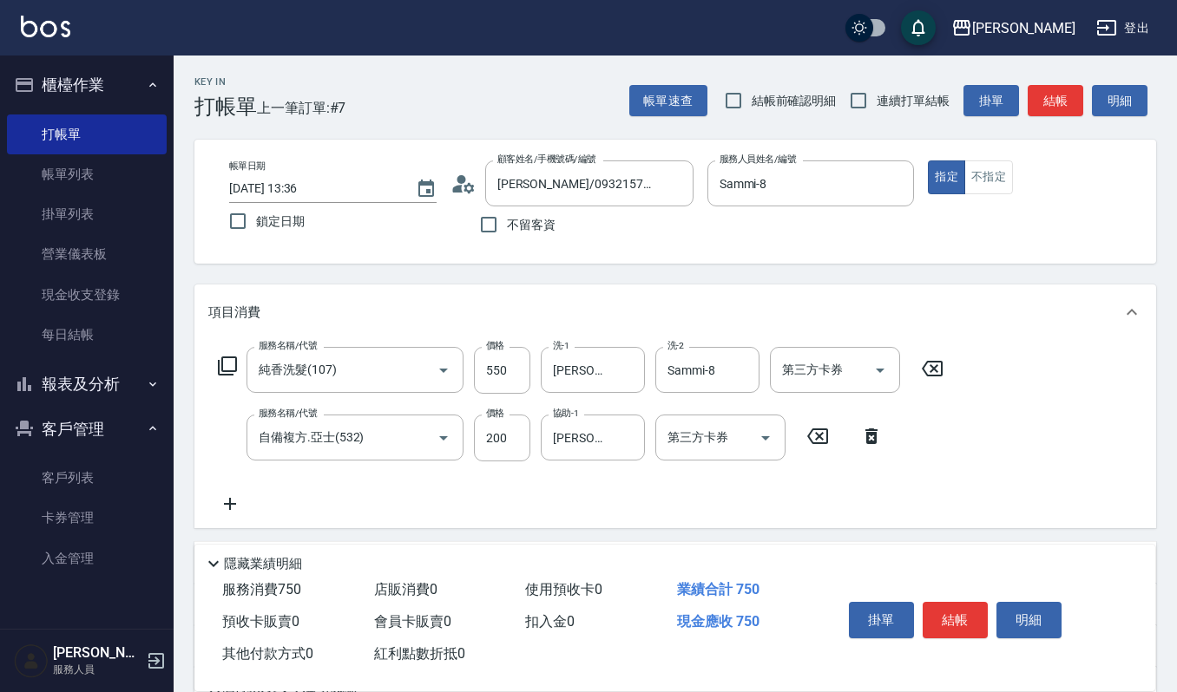
click at [231, 505] on icon at bounding box center [229, 504] width 43 height 21
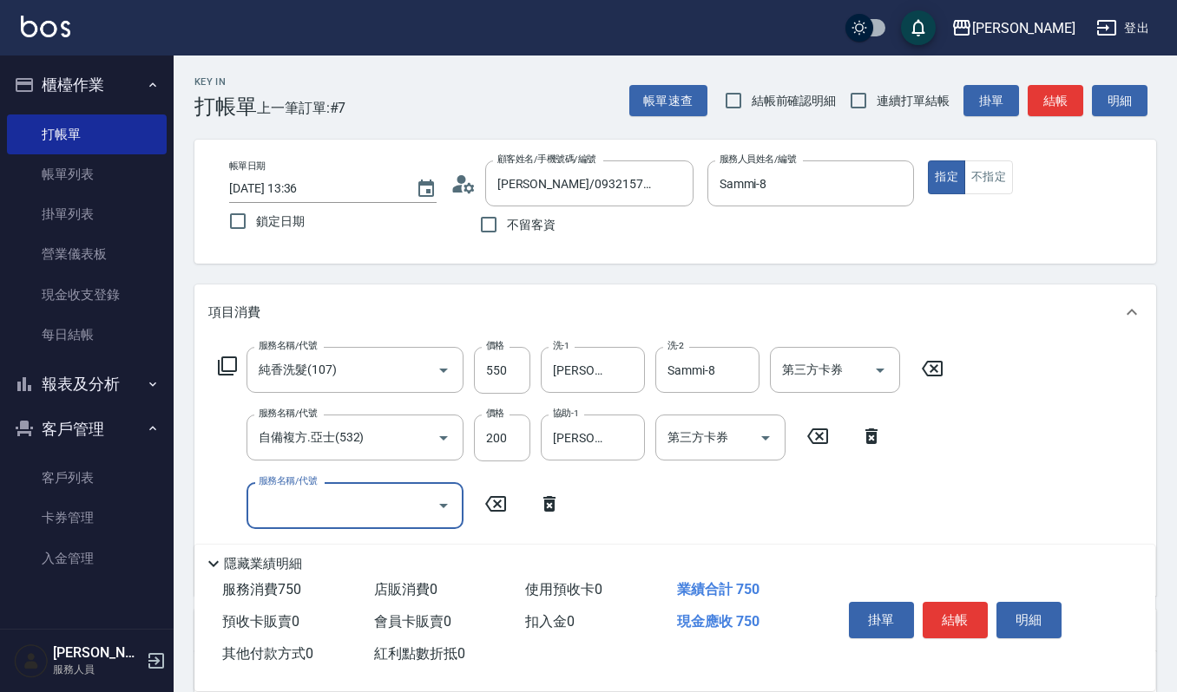
click at [444, 504] on icon "Open" at bounding box center [443, 506] width 9 height 4
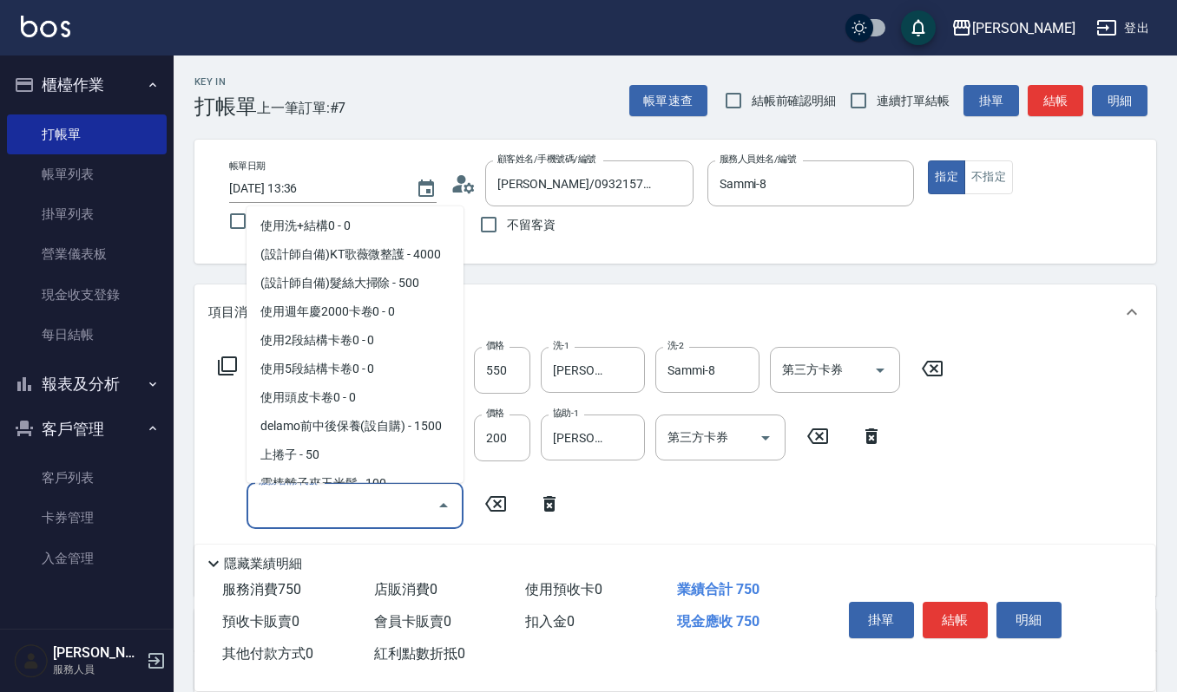
scroll to position [2475, 0]
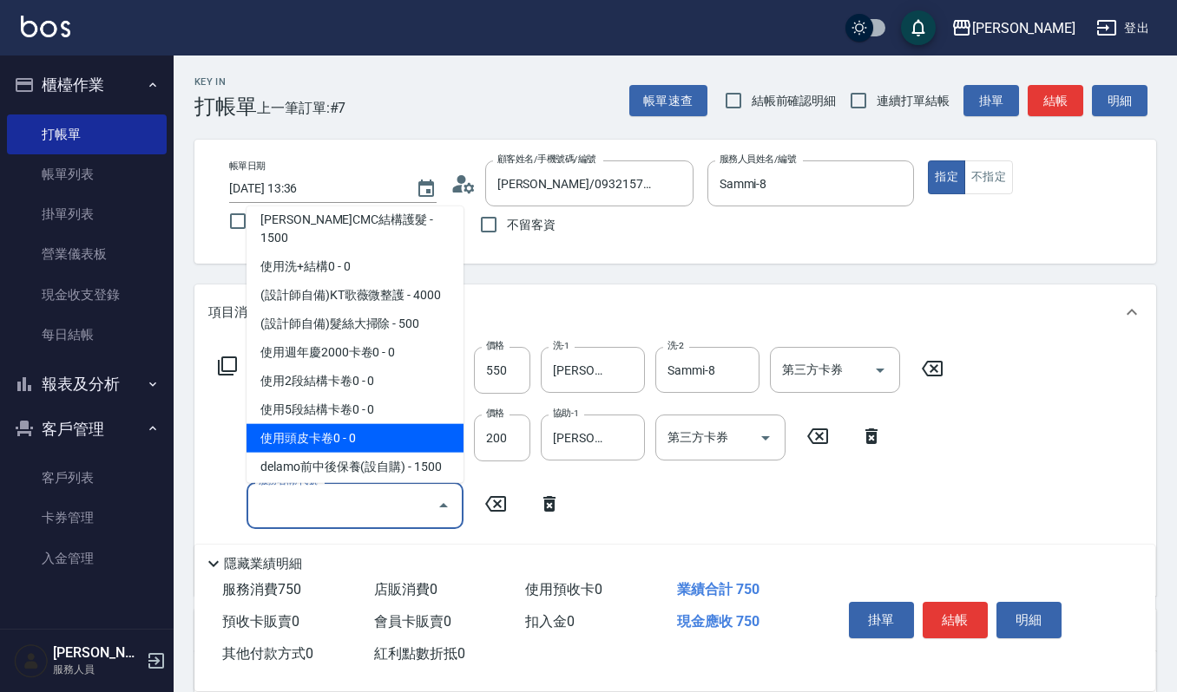
click at [396, 423] on span "使用頭皮卡卷0 - 0" at bounding box center [354, 437] width 217 height 29
type input "使用頭皮卡卷0(593)"
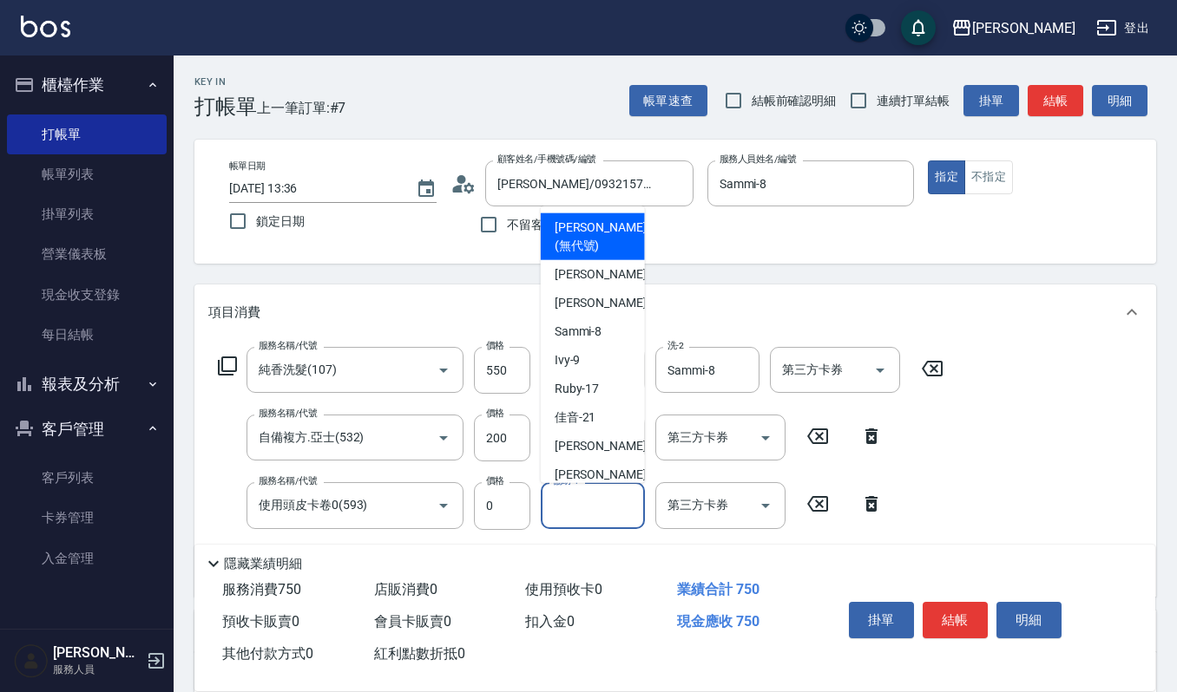
click at [570, 503] on input "協助-1" at bounding box center [592, 505] width 89 height 30
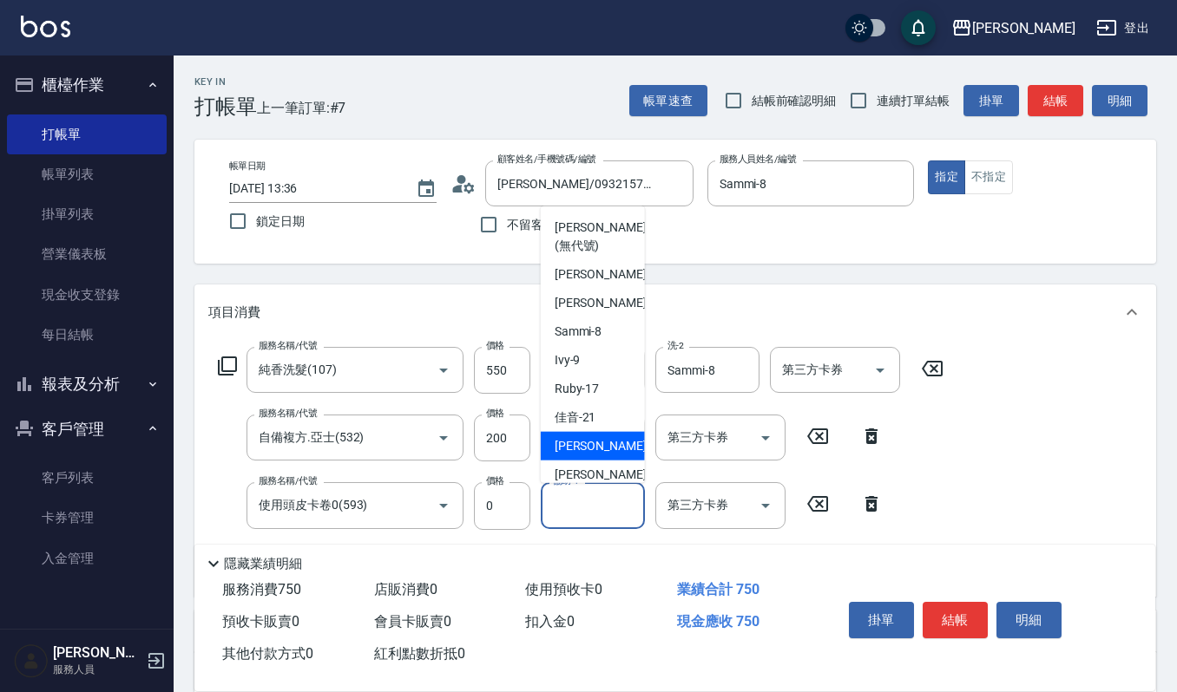
click at [584, 438] on span "[PERSON_NAME] -22" at bounding box center [608, 445] width 109 height 18
type input "[PERSON_NAME]-22"
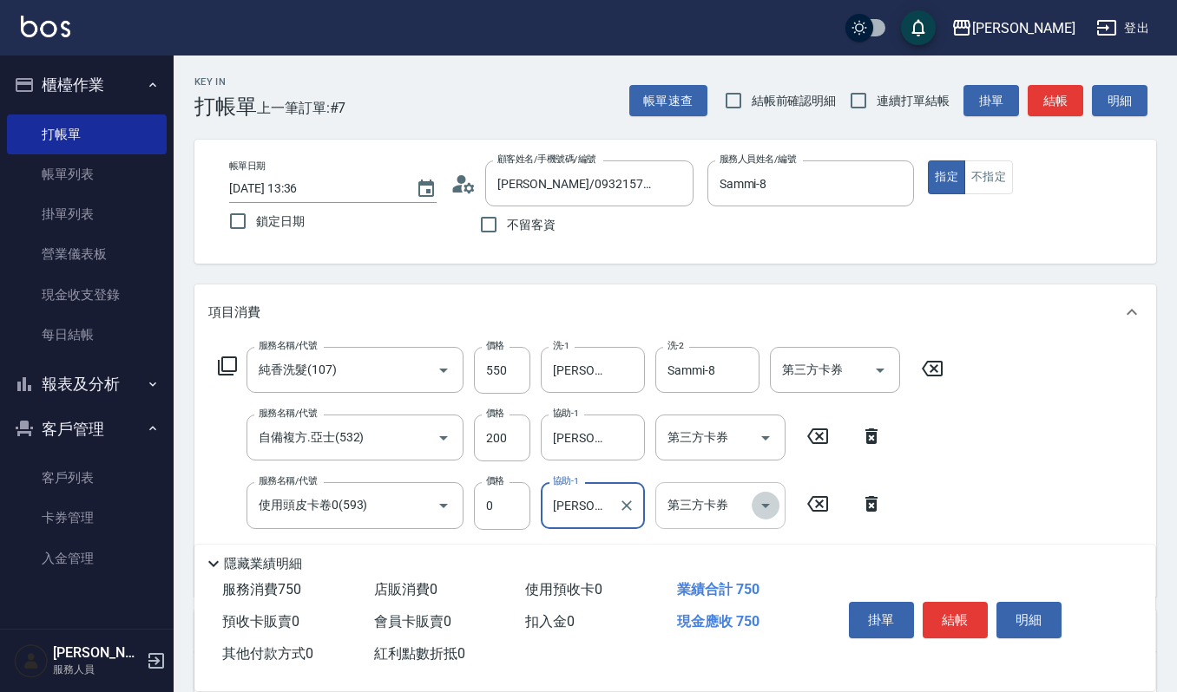
click at [761, 508] on icon "Open" at bounding box center [765, 505] width 21 height 21
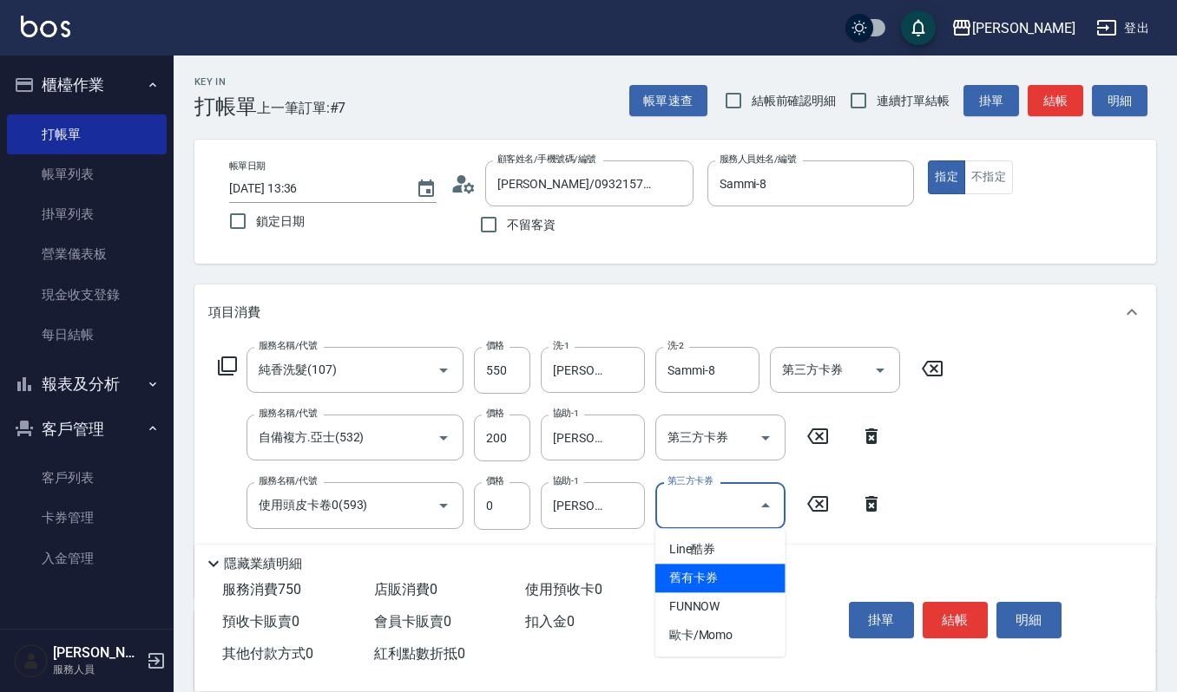
click at [717, 580] on span "舊有卡券" at bounding box center [720, 578] width 130 height 29
type input "舊有卡券"
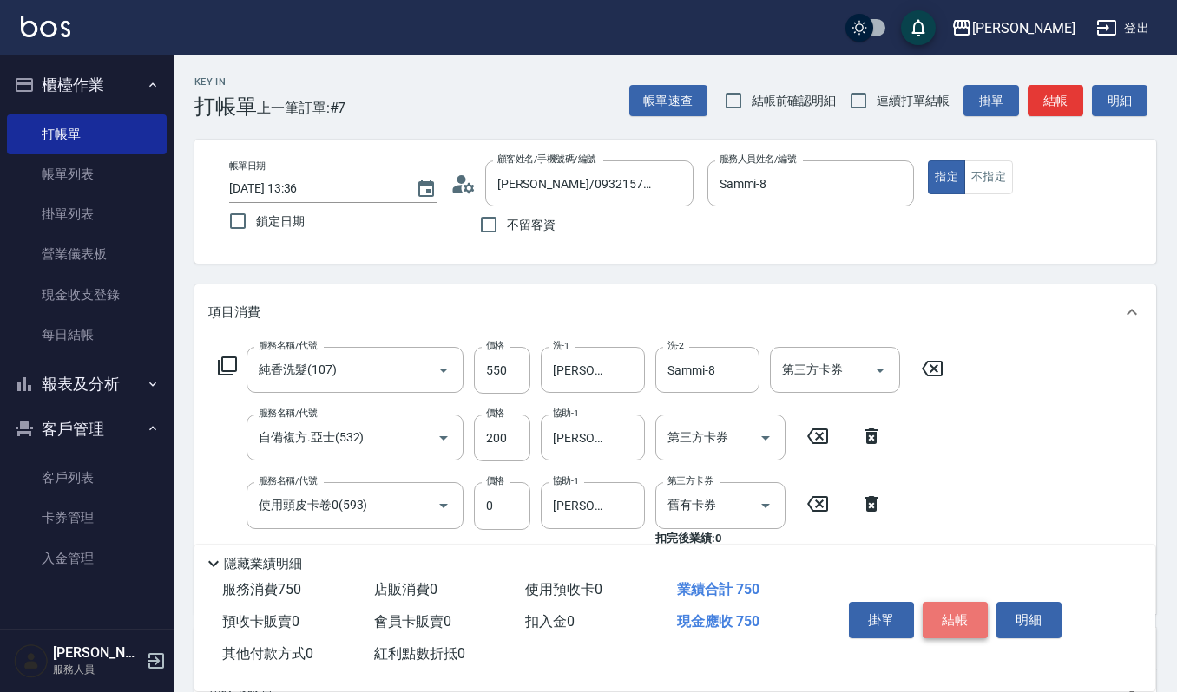
click at [952, 615] on button "結帳" at bounding box center [954, 620] width 65 height 36
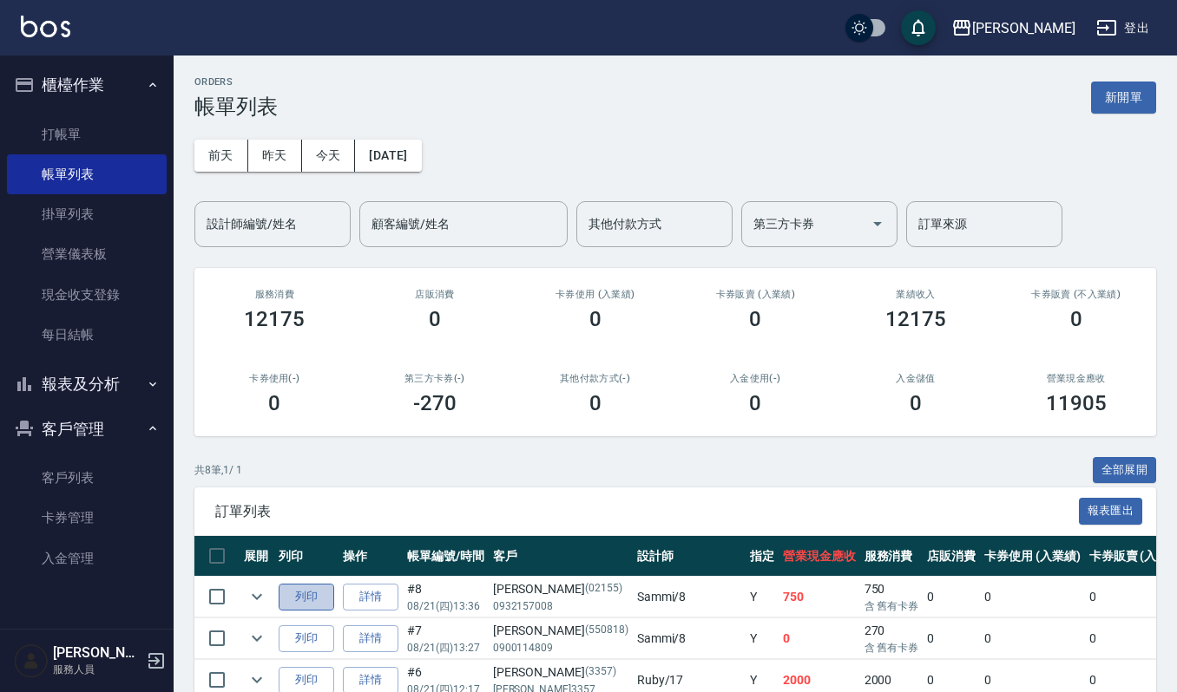
click at [311, 601] on button "列印" at bounding box center [307, 597] width 56 height 27
click at [59, 385] on button "報表及分析" at bounding box center [87, 384] width 160 height 45
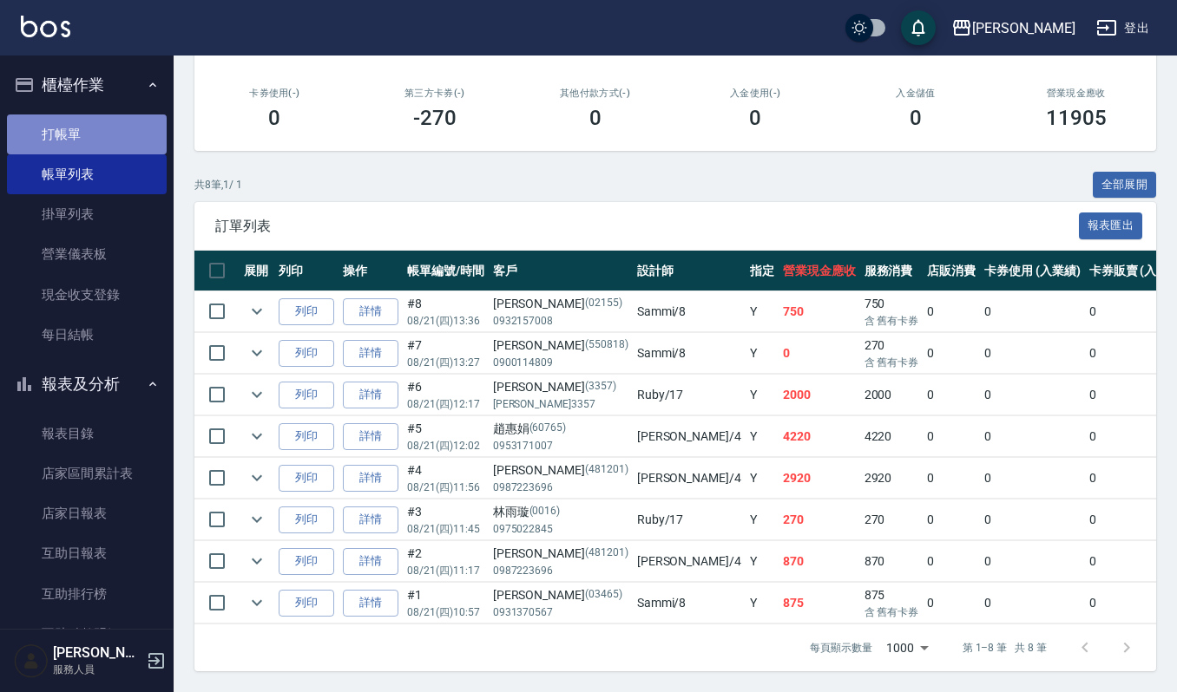
click at [132, 121] on link "打帳單" at bounding box center [87, 135] width 160 height 40
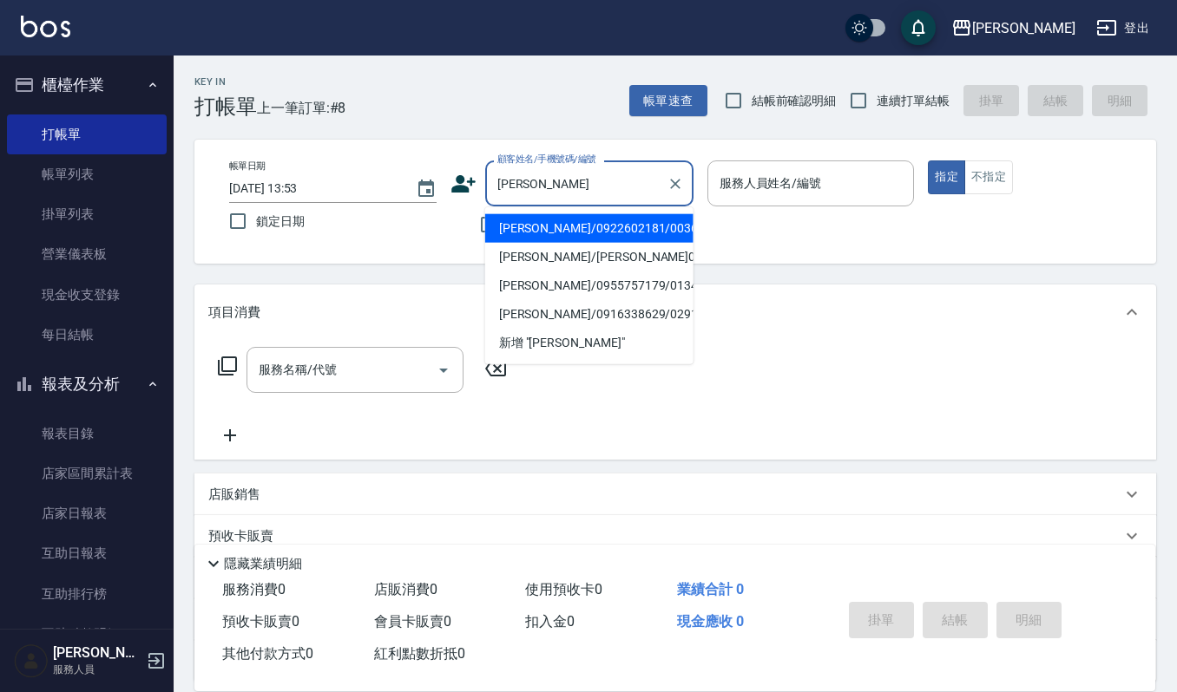
click at [625, 222] on li "[PERSON_NAME]/0922602181/00369" at bounding box center [589, 228] width 208 height 29
type input "[PERSON_NAME]/0922602181/00369"
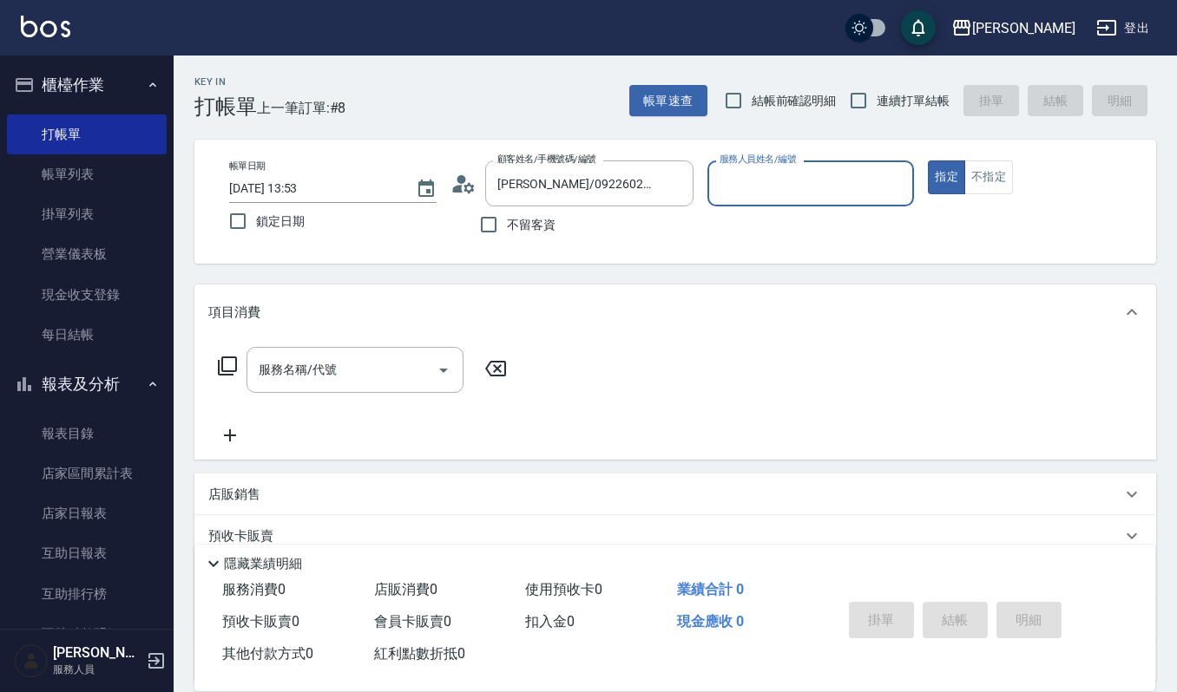
type input "[PERSON_NAME]-4"
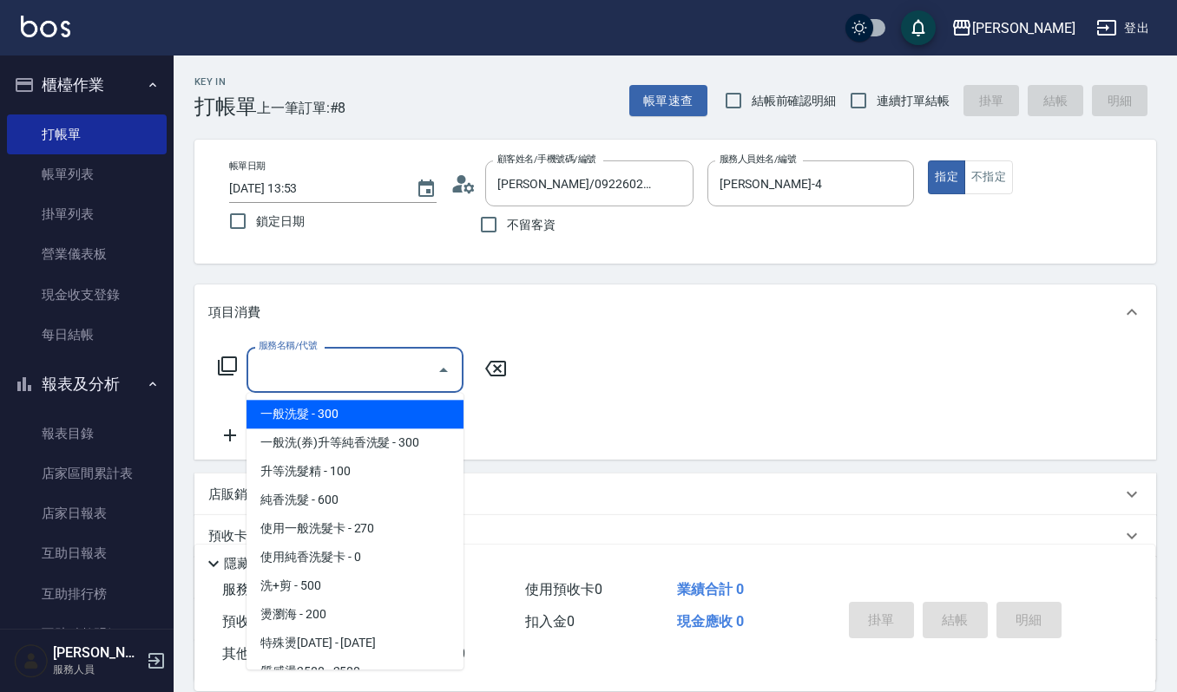
click at [380, 373] on input "服務名稱/代號" at bounding box center [341, 370] width 175 height 30
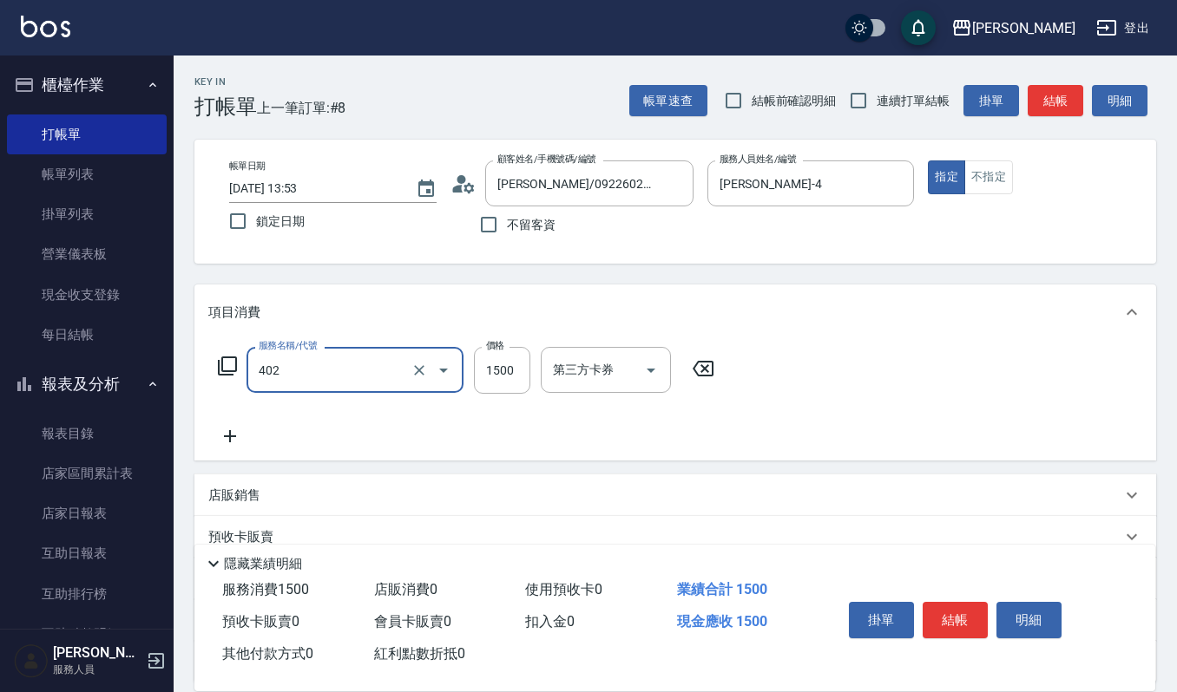
type input "打底染髮(402)"
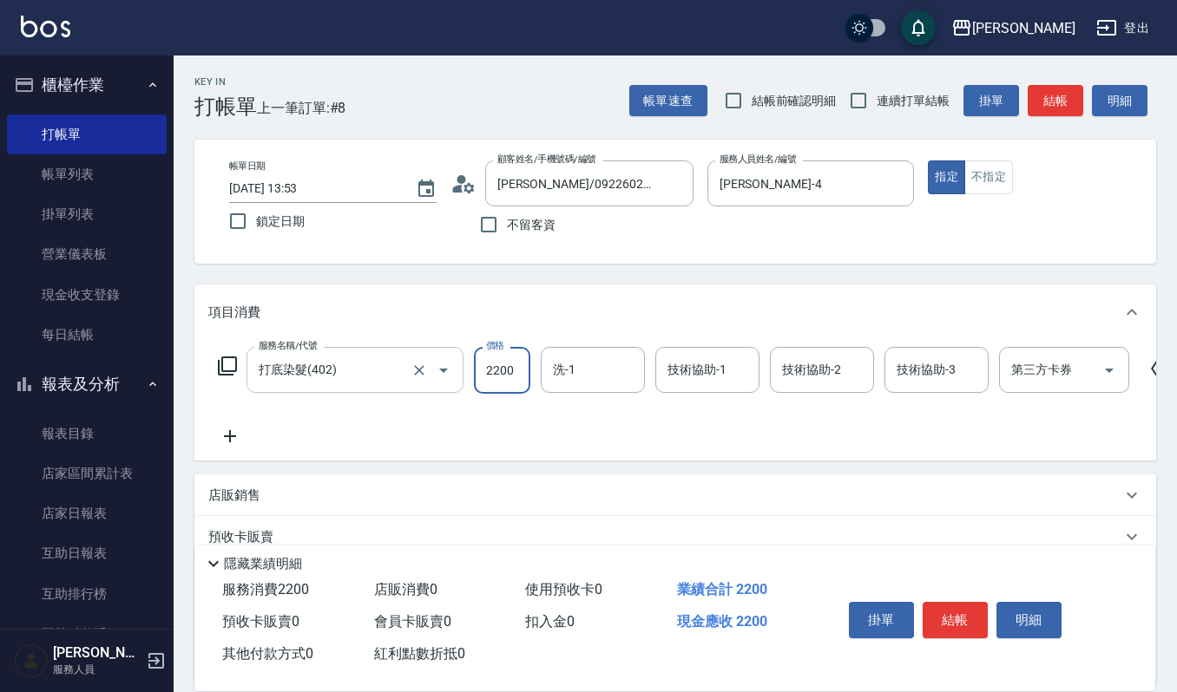
type input "2200"
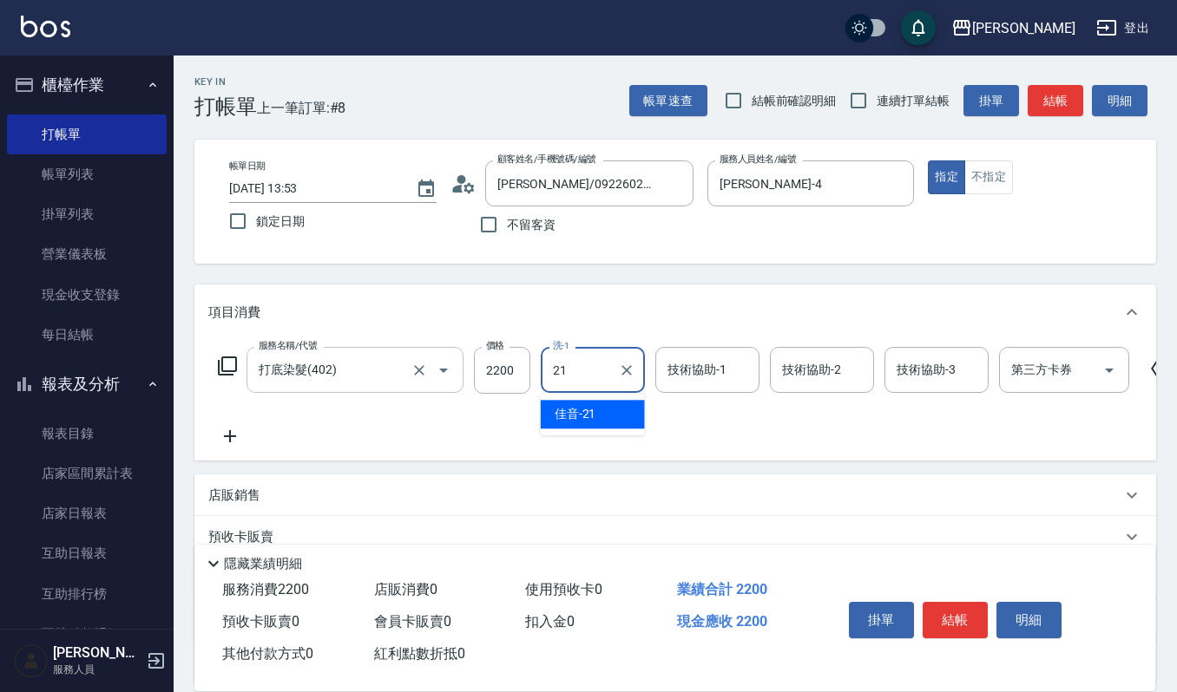
type input "佳音-21"
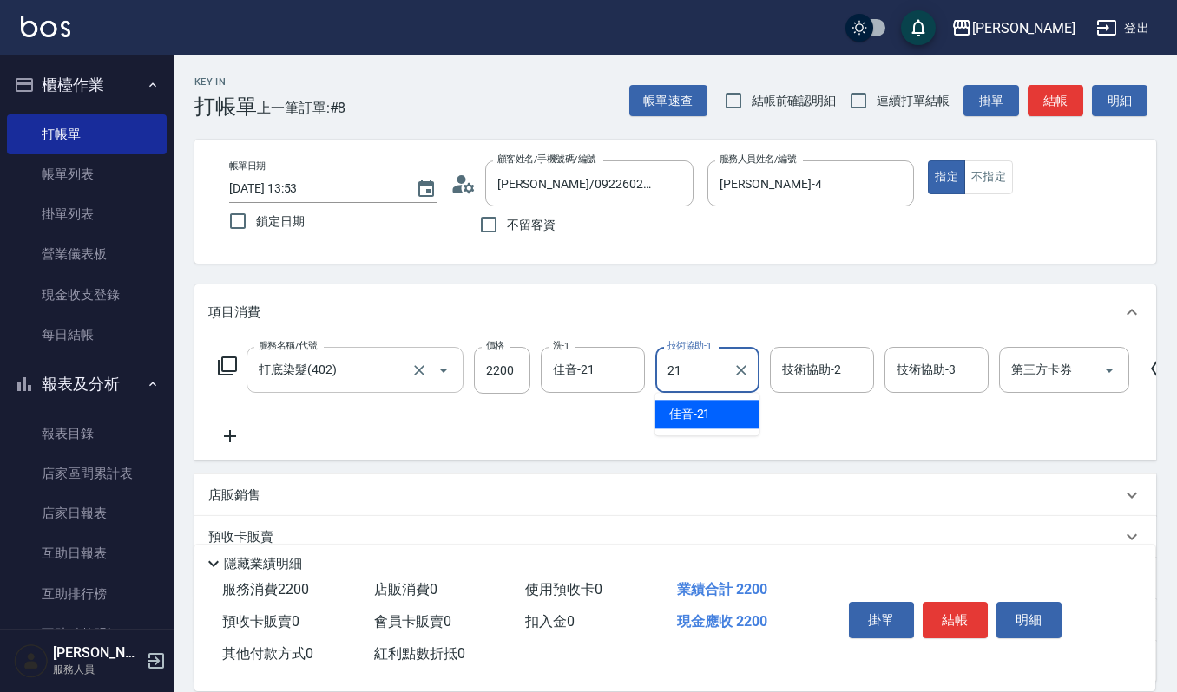
type input "佳音-21"
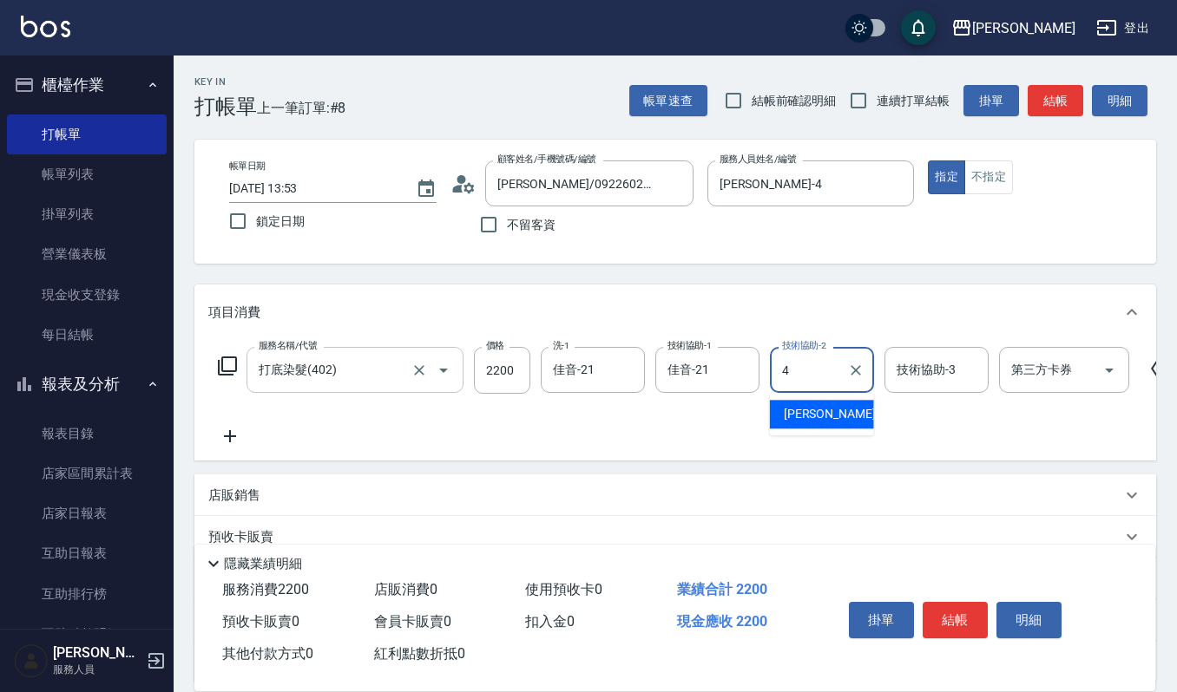
type input "[PERSON_NAME]-4"
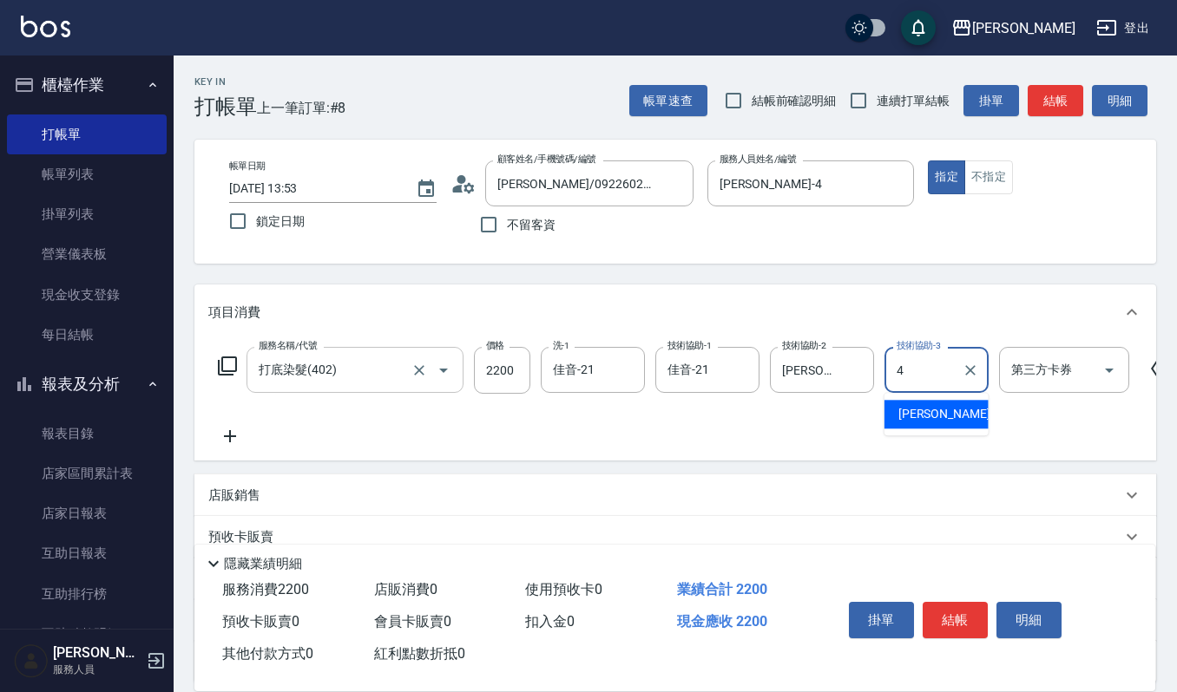
type input "[PERSON_NAME]-4"
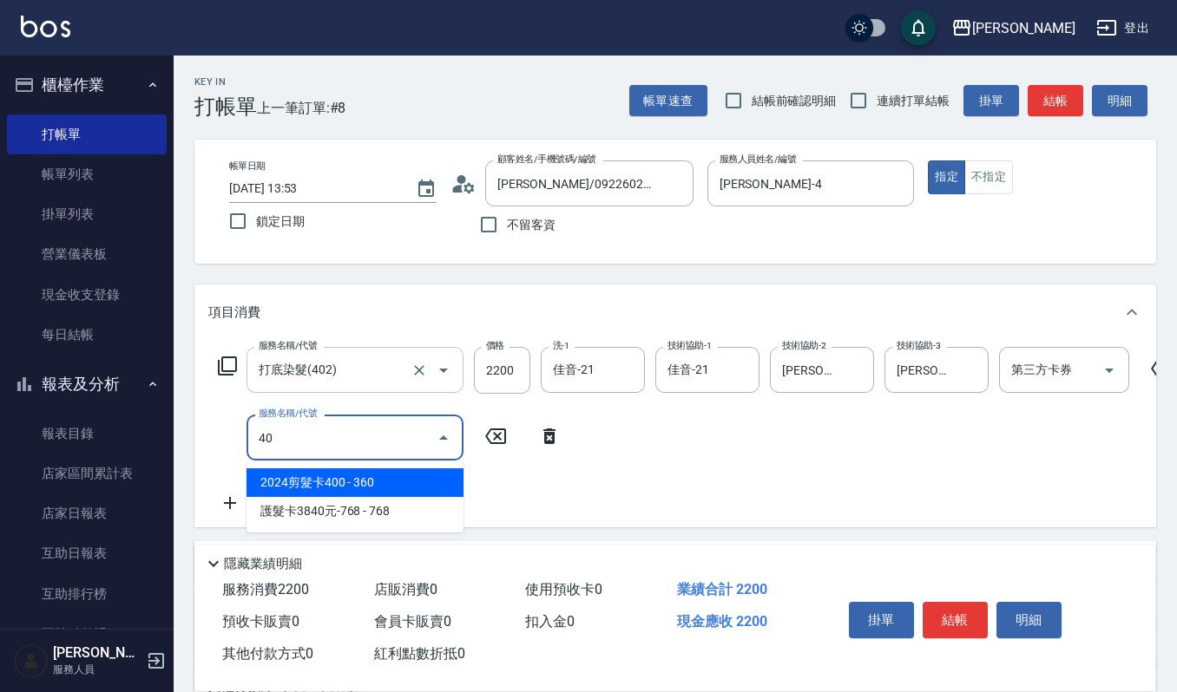
type input "4"
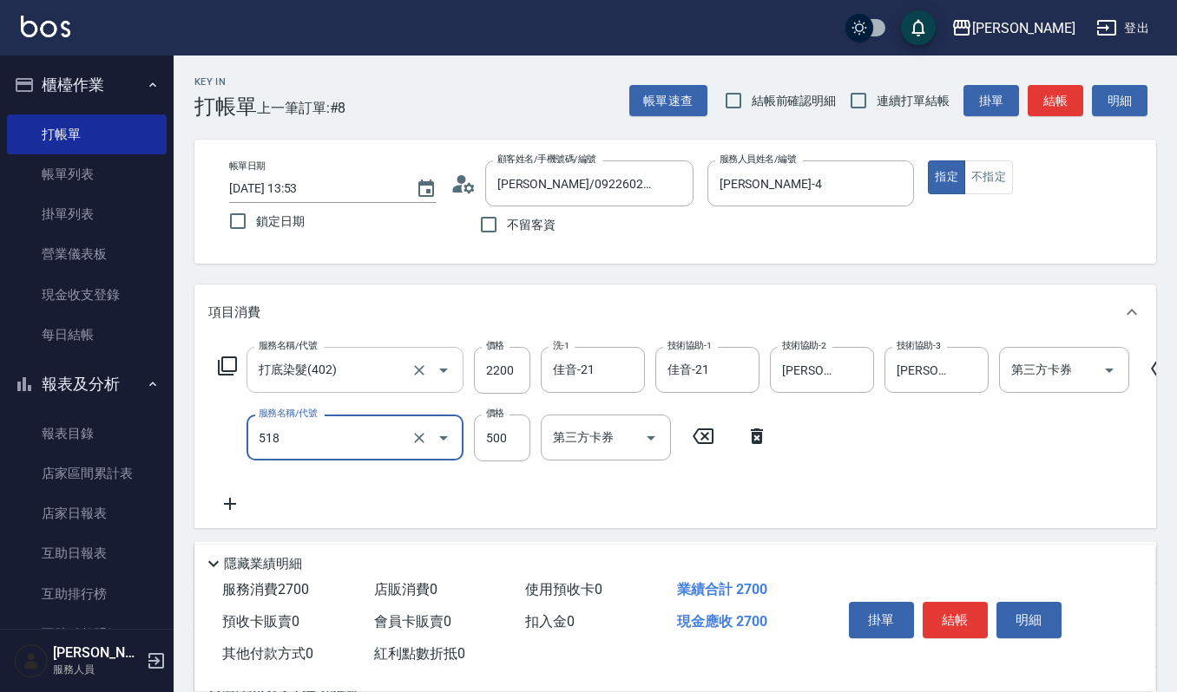
type input "(雲提)燙染前頭皮防護(518)"
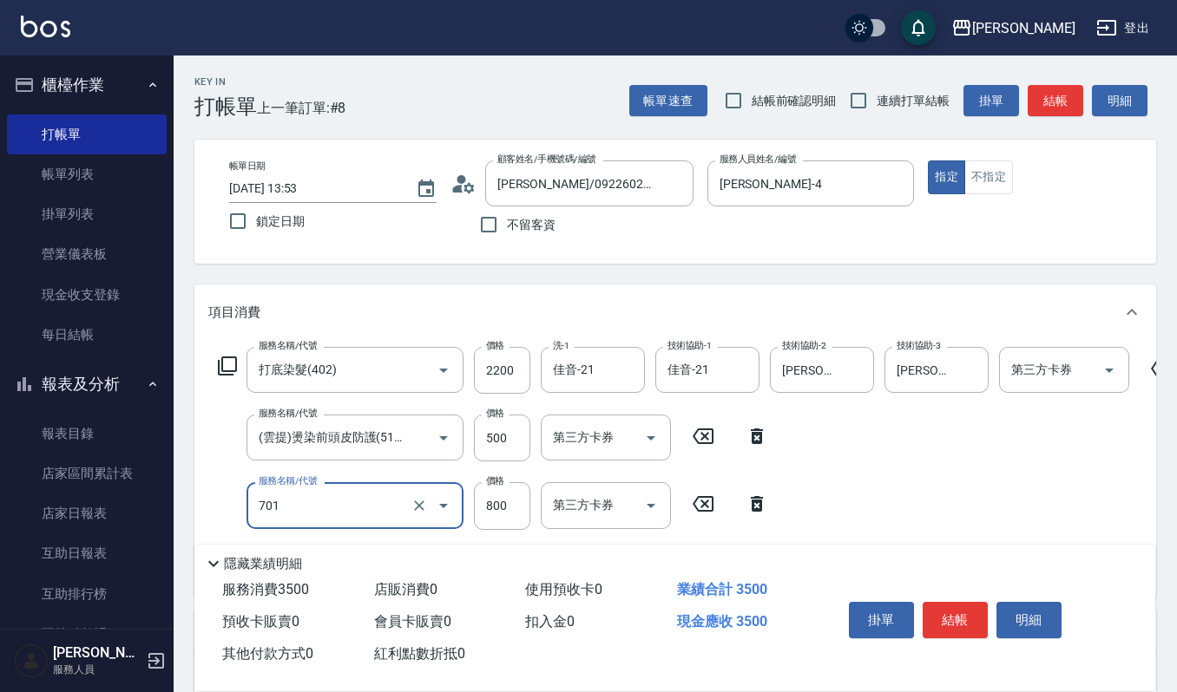
type input "CMC加購護(701)"
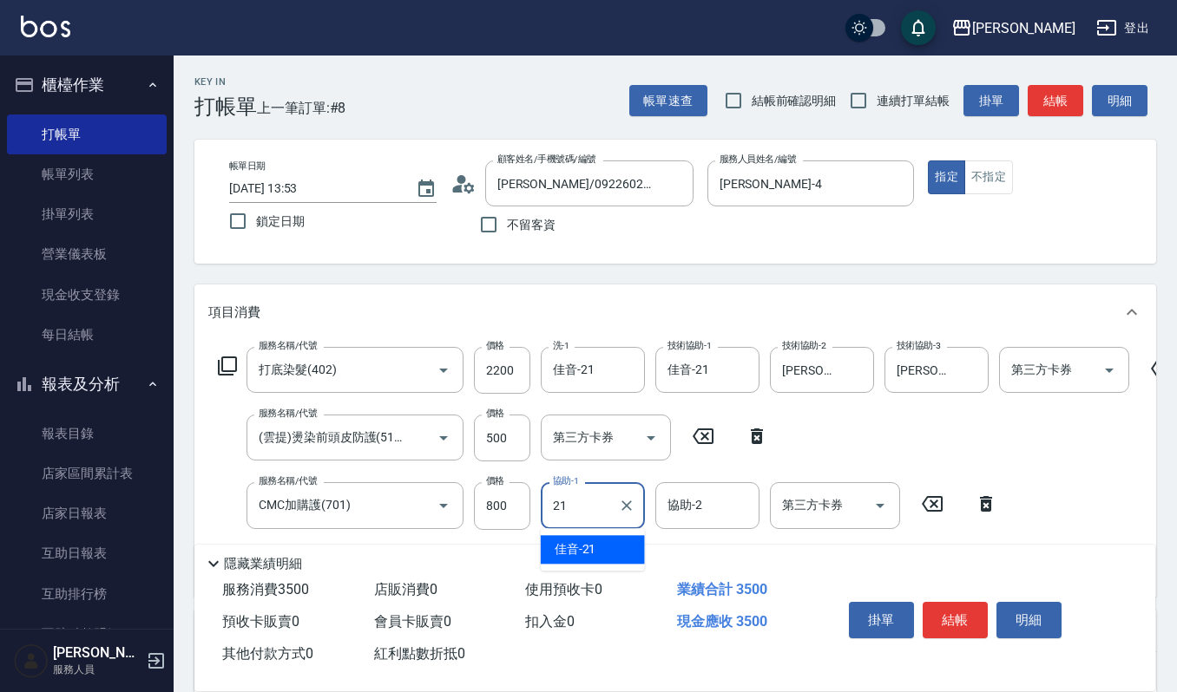
type input "佳音-21"
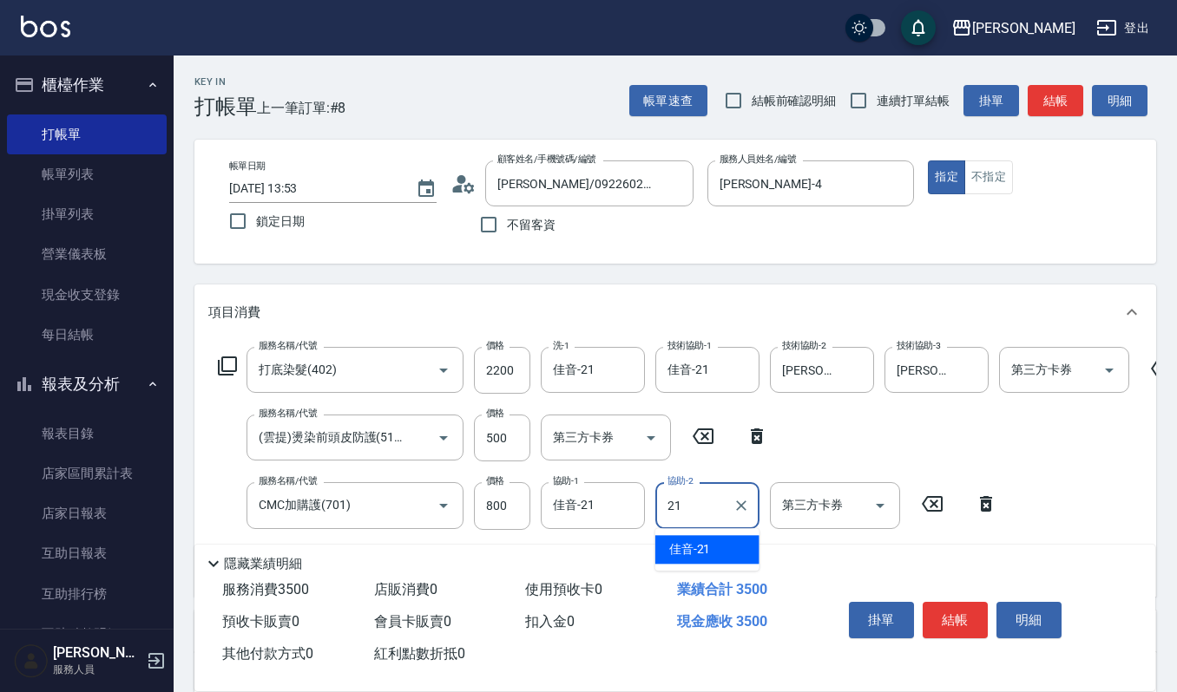
type input "佳音-21"
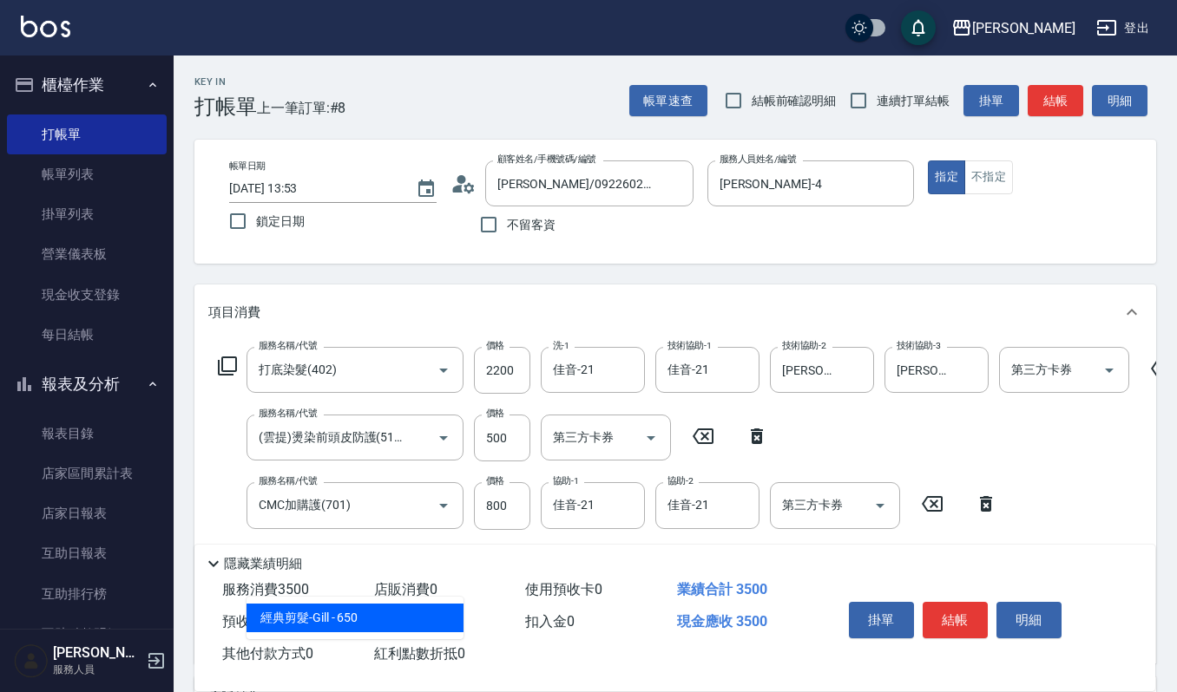
type input "經典剪髮-Gill(302)"
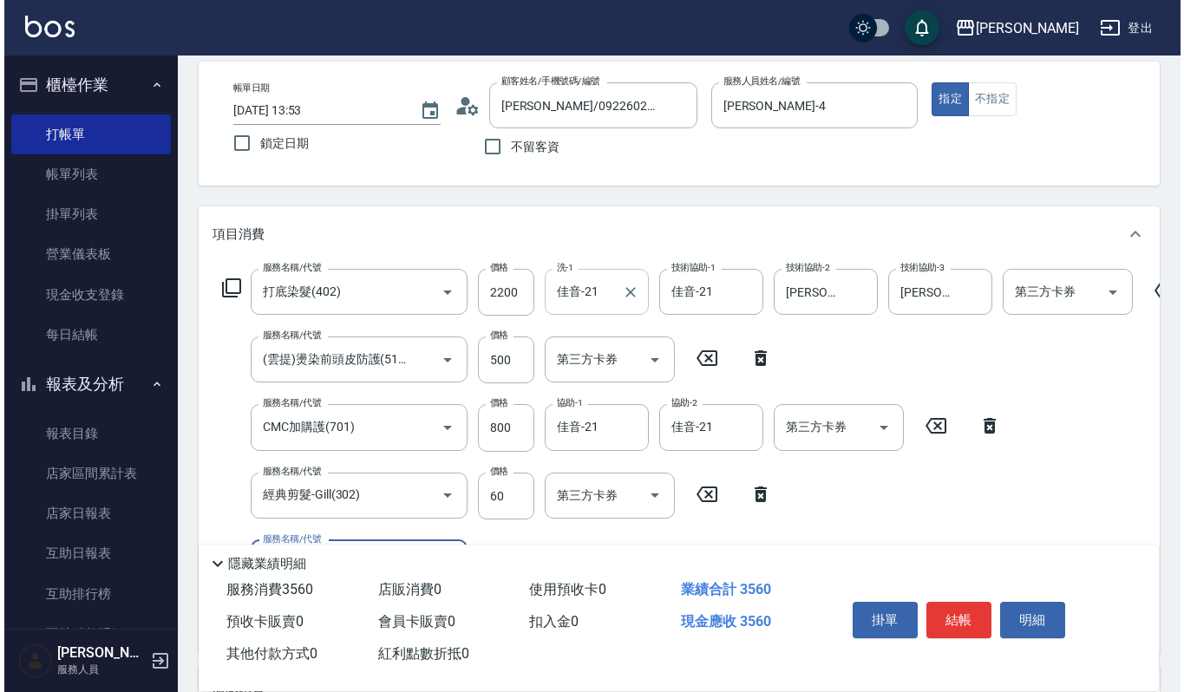
scroll to position [115, 0]
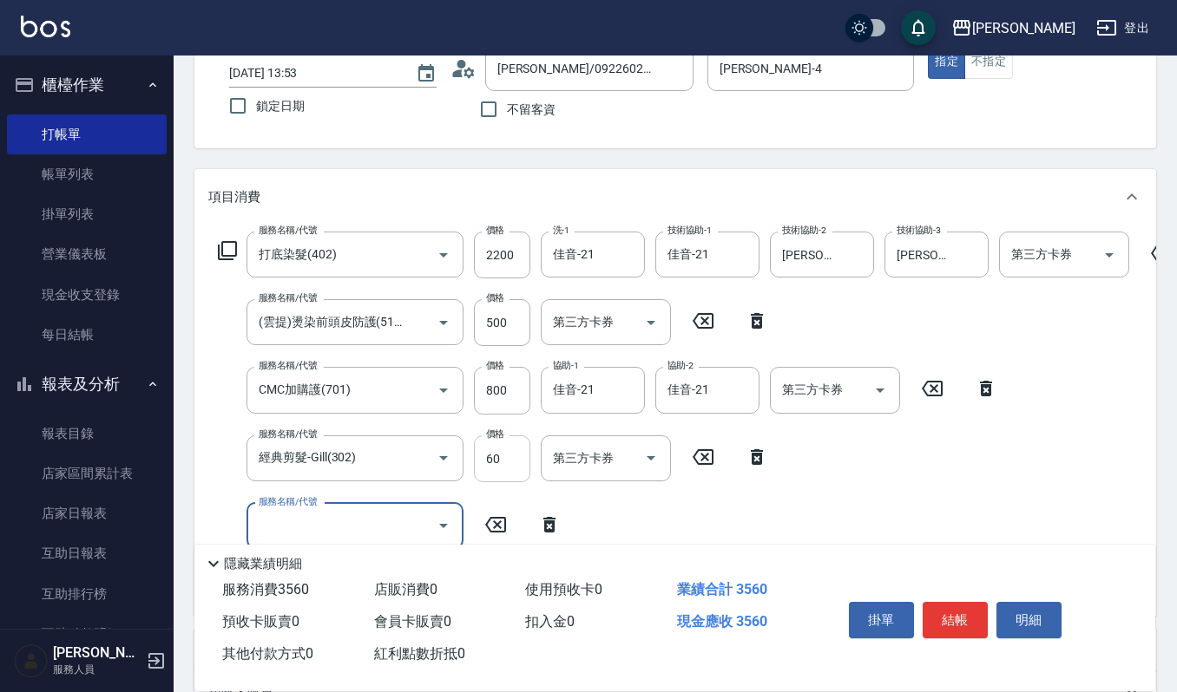
click at [512, 451] on input "60" at bounding box center [502, 459] width 56 height 47
type input "600"
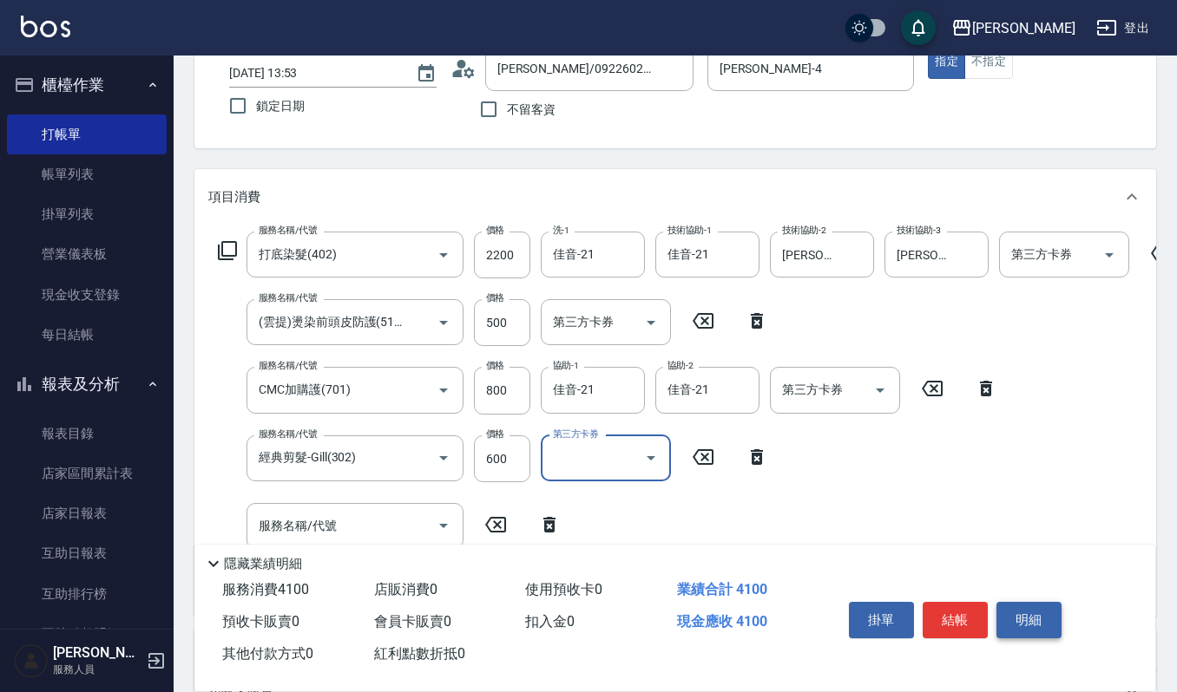
click at [1039, 626] on button "明細" at bounding box center [1028, 620] width 65 height 36
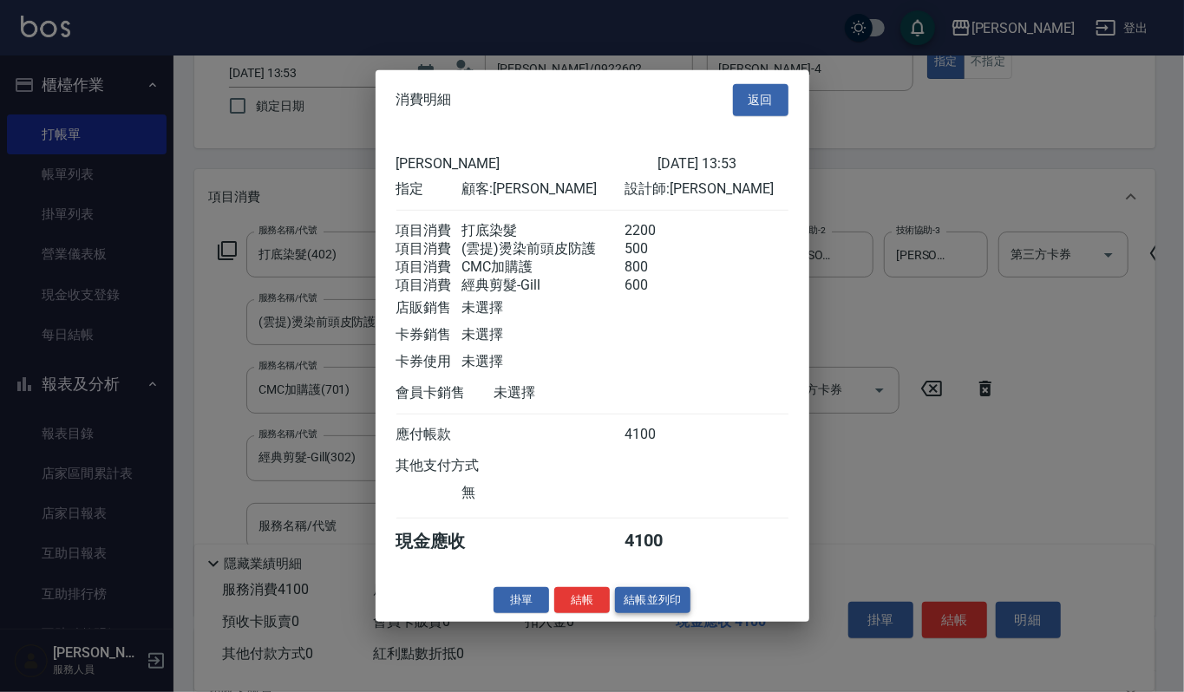
click at [630, 613] on button "結帳並列印" at bounding box center [652, 600] width 75 height 27
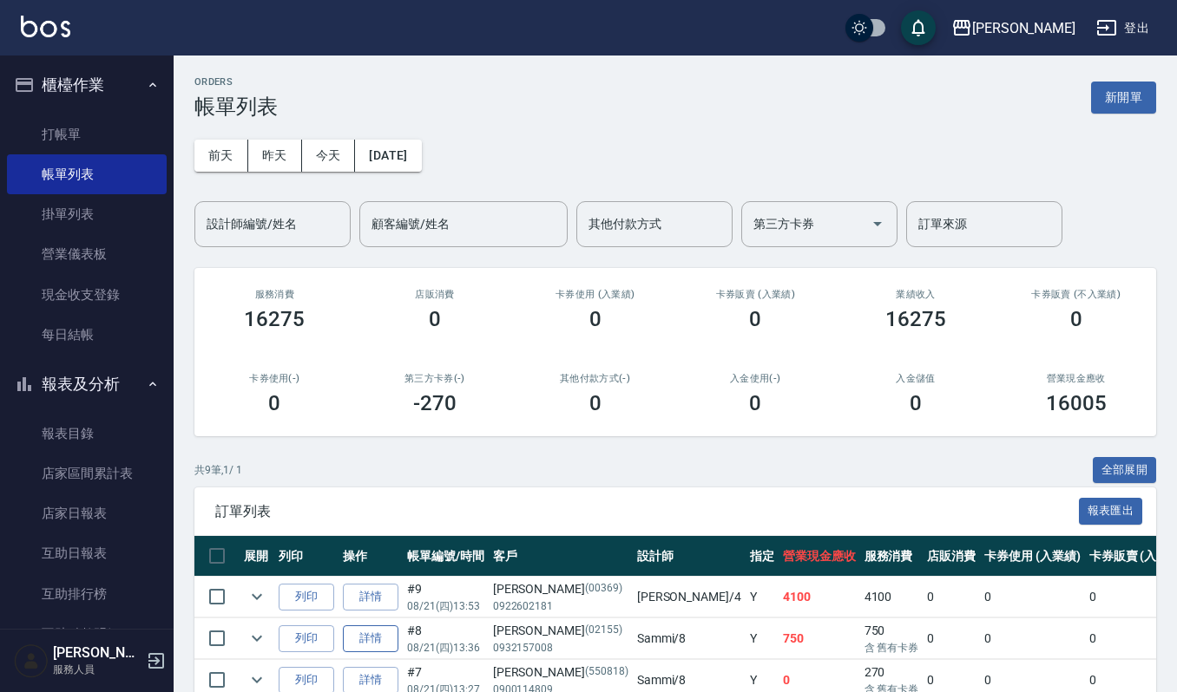
click at [376, 639] on link "詳情" at bounding box center [371, 639] width 56 height 27
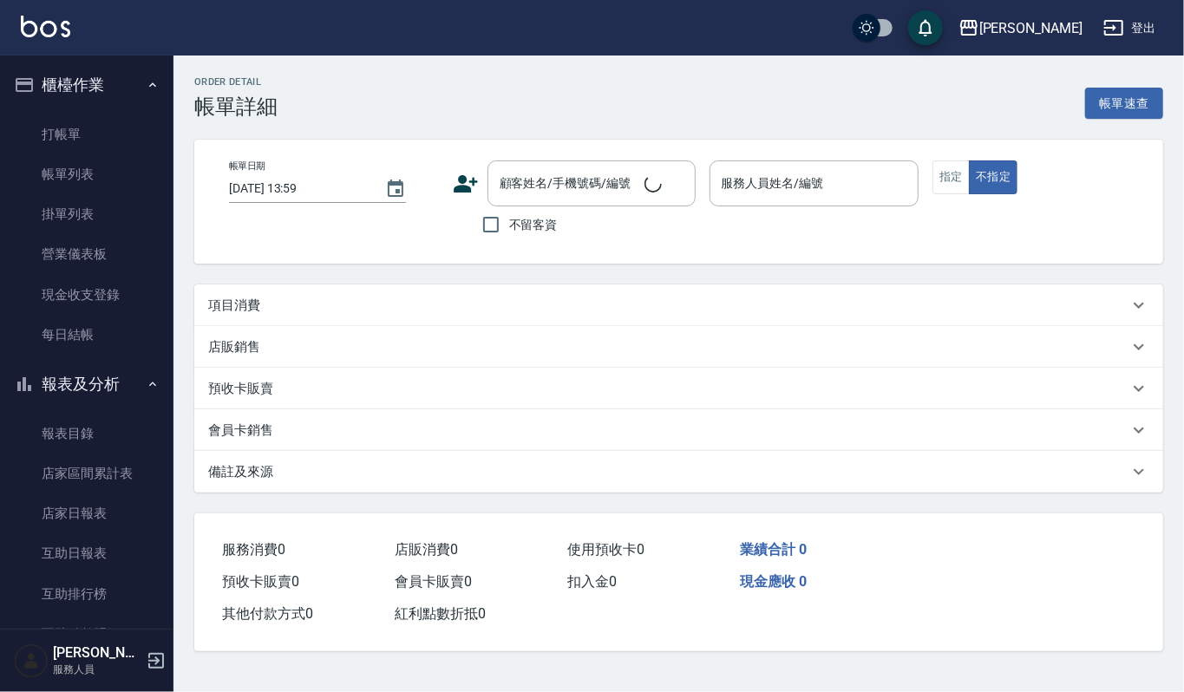
type input "[DATE] 13:36"
type input "Sammi-8"
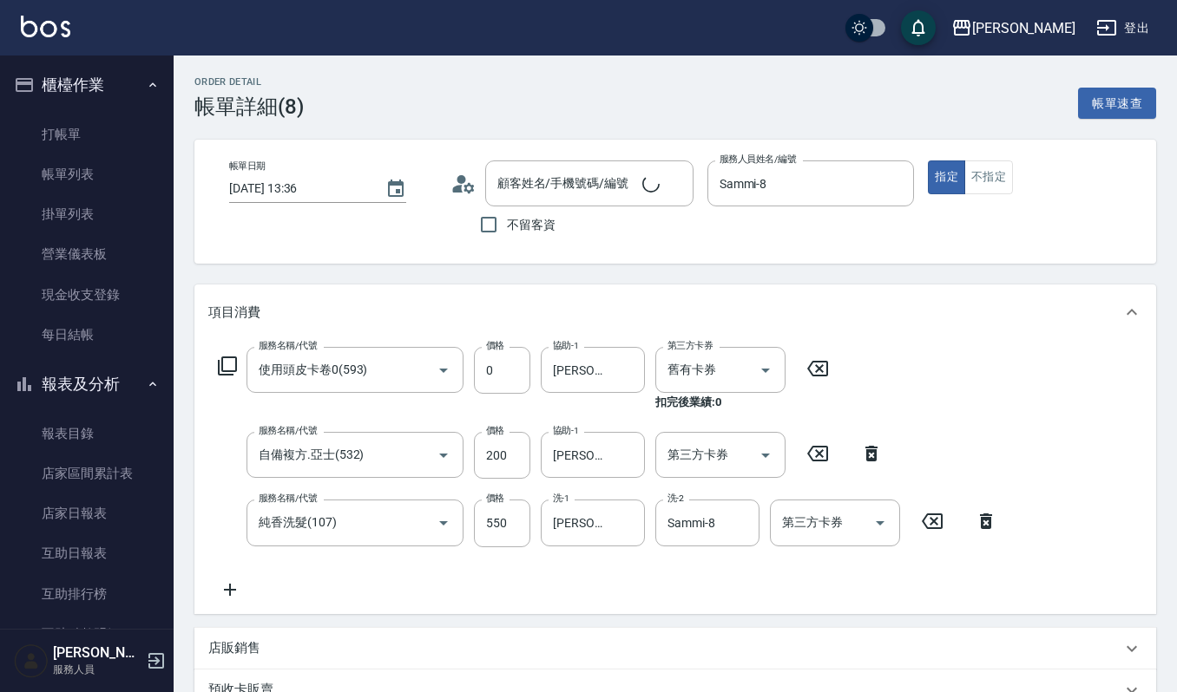
type input "[PERSON_NAME]/0932157008/02155"
type input "使用頭皮卡卷0(593)"
type input "自備複方.亞士(532)"
type input "純香洗髮(107)"
click at [226, 588] on icon at bounding box center [230, 590] width 12 height 12
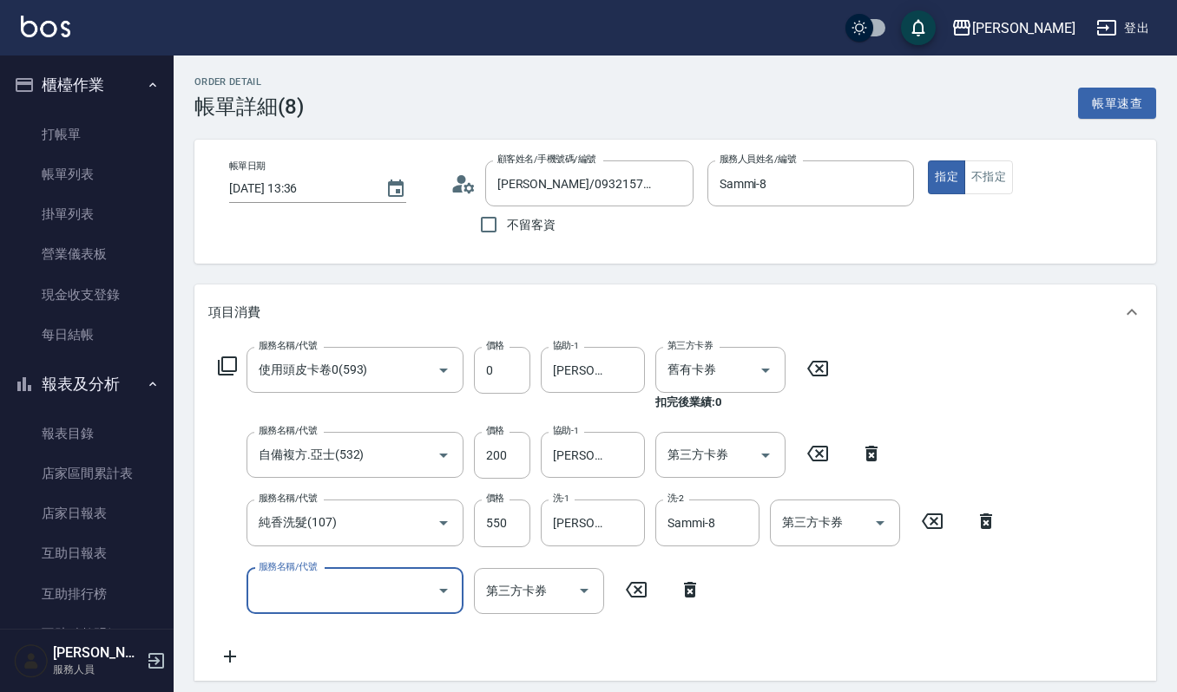
click at [439, 590] on icon "Open" at bounding box center [443, 590] width 21 height 21
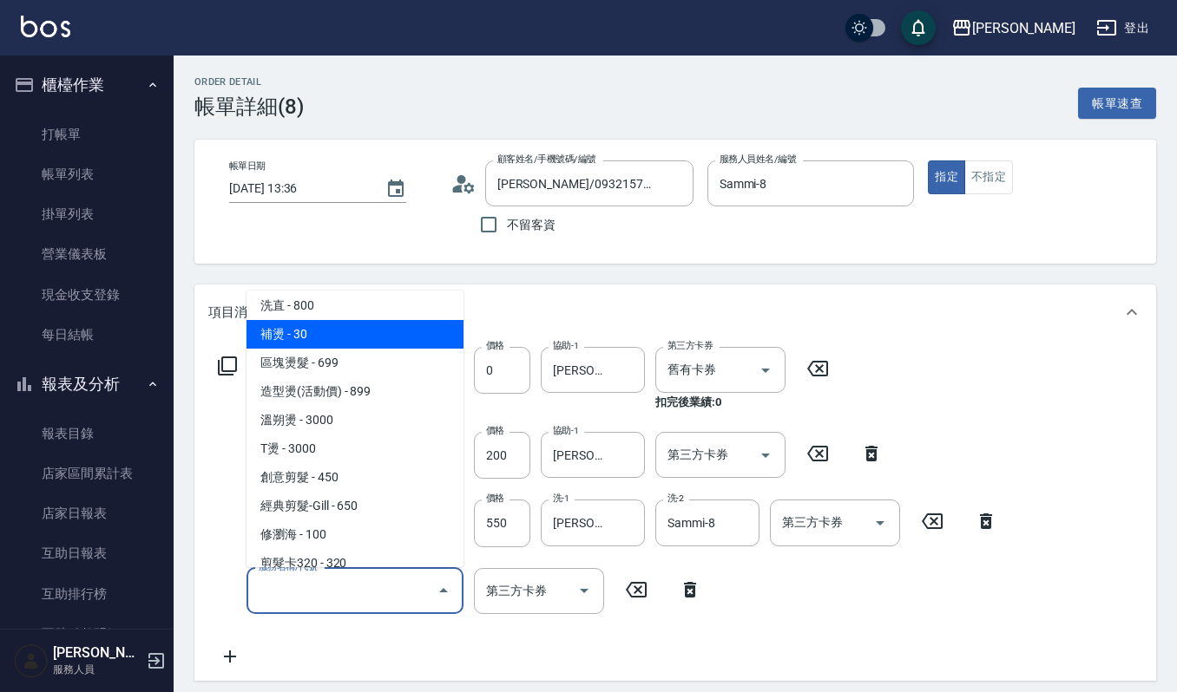
scroll to position [462, 0]
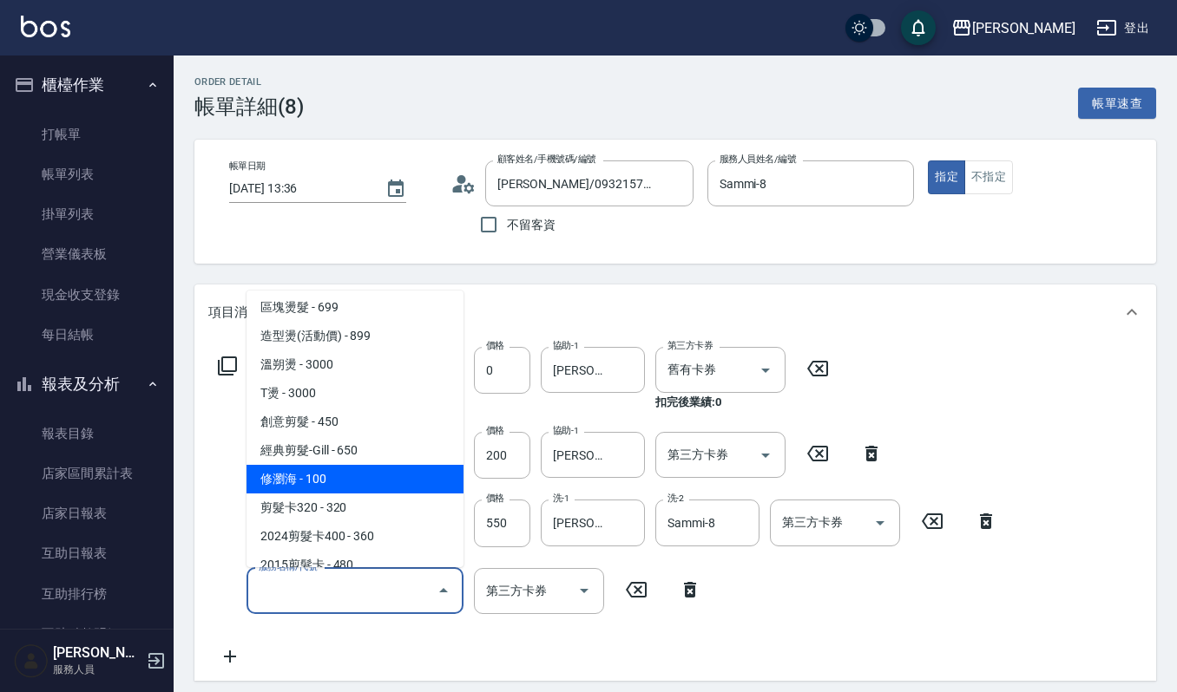
click at [369, 483] on span "修瀏海 - 100" at bounding box center [354, 479] width 217 height 29
type input "修瀏海(303)"
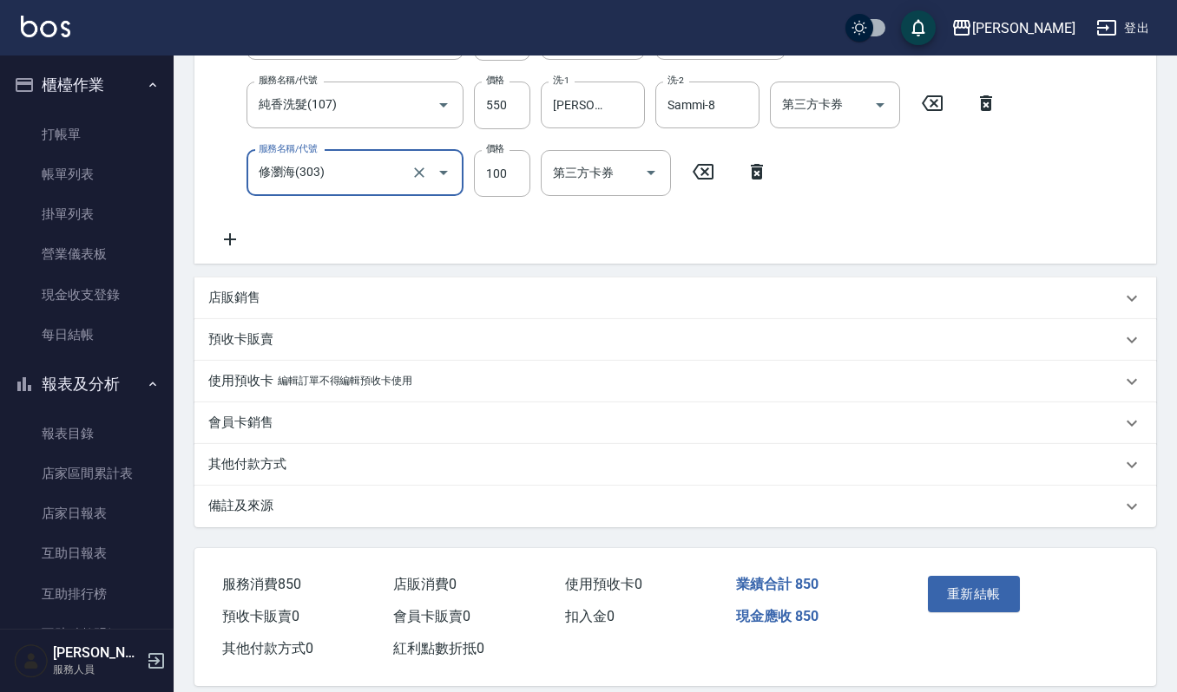
scroll to position [436, 0]
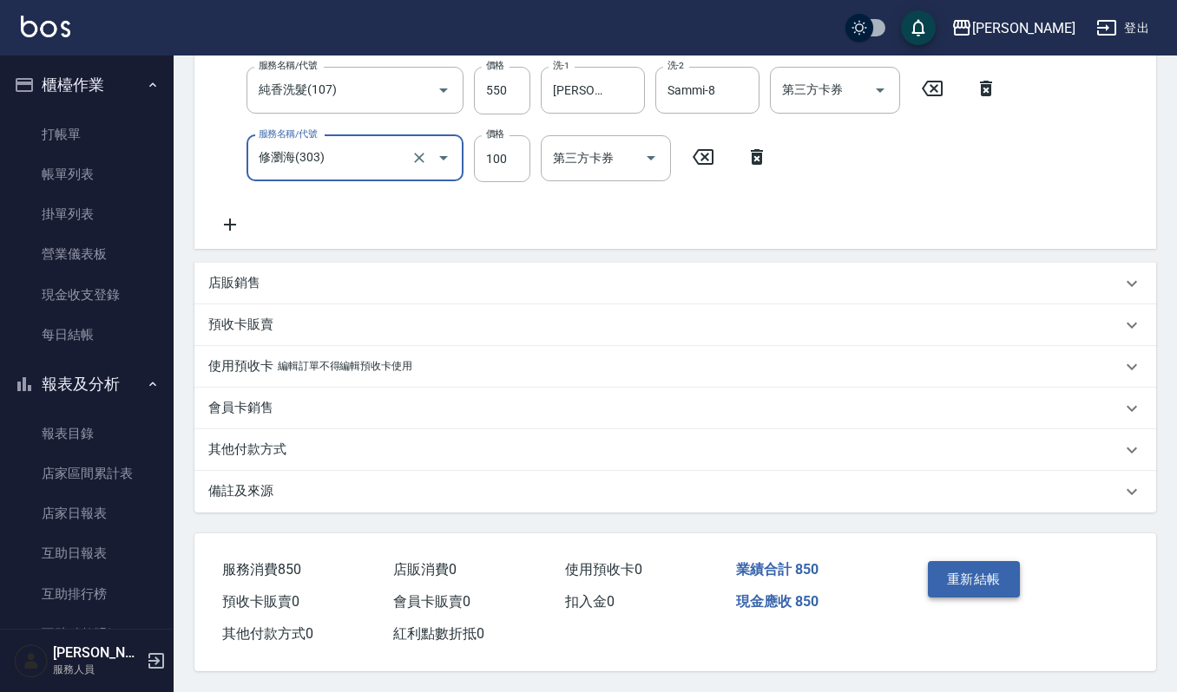
click at [979, 578] on button "重新結帳" at bounding box center [974, 579] width 92 height 36
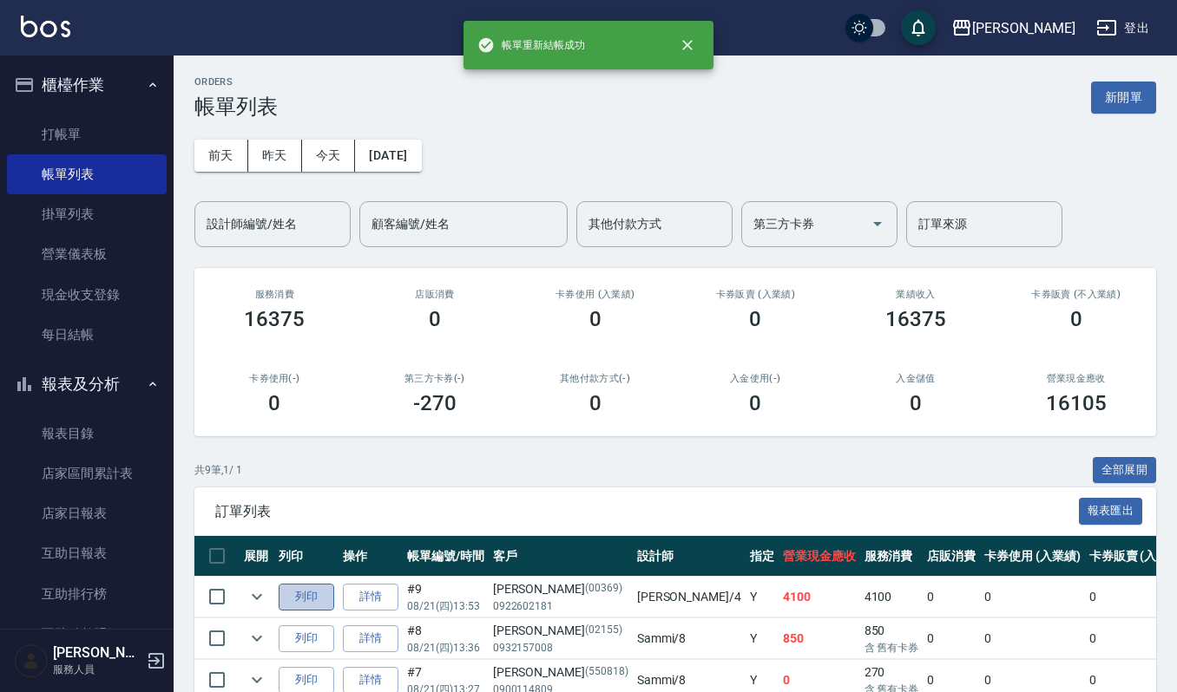
click at [306, 602] on button "列印" at bounding box center [307, 597] width 56 height 27
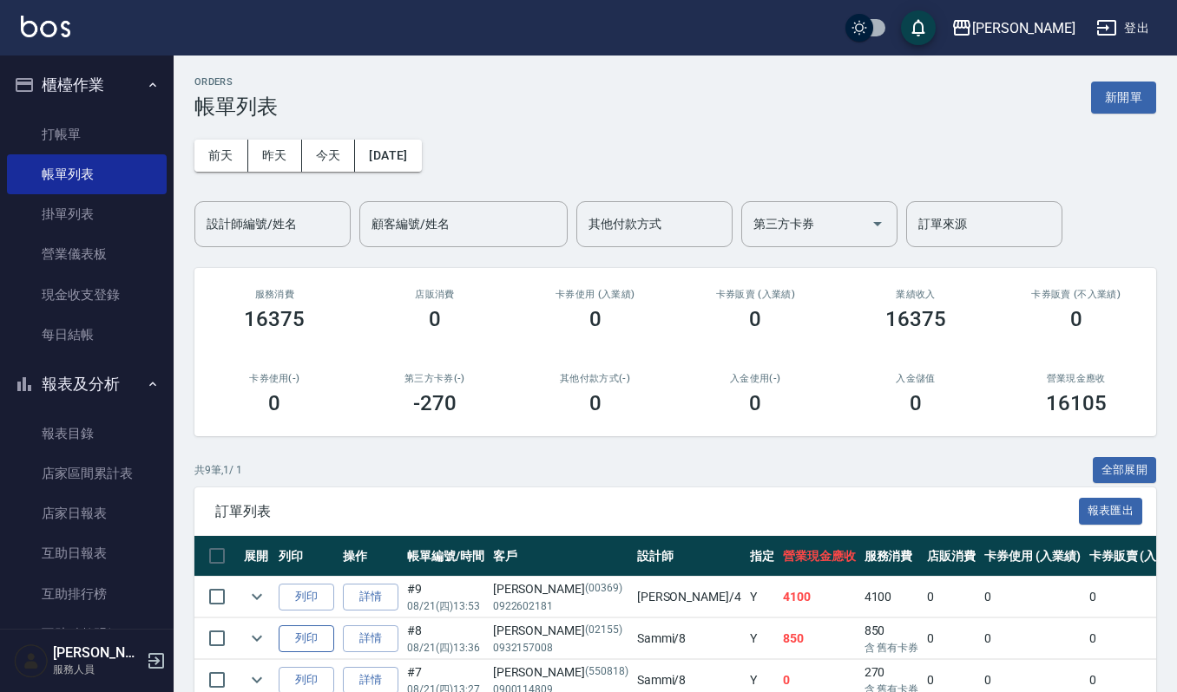
click at [312, 646] on button "列印" at bounding box center [307, 639] width 56 height 27
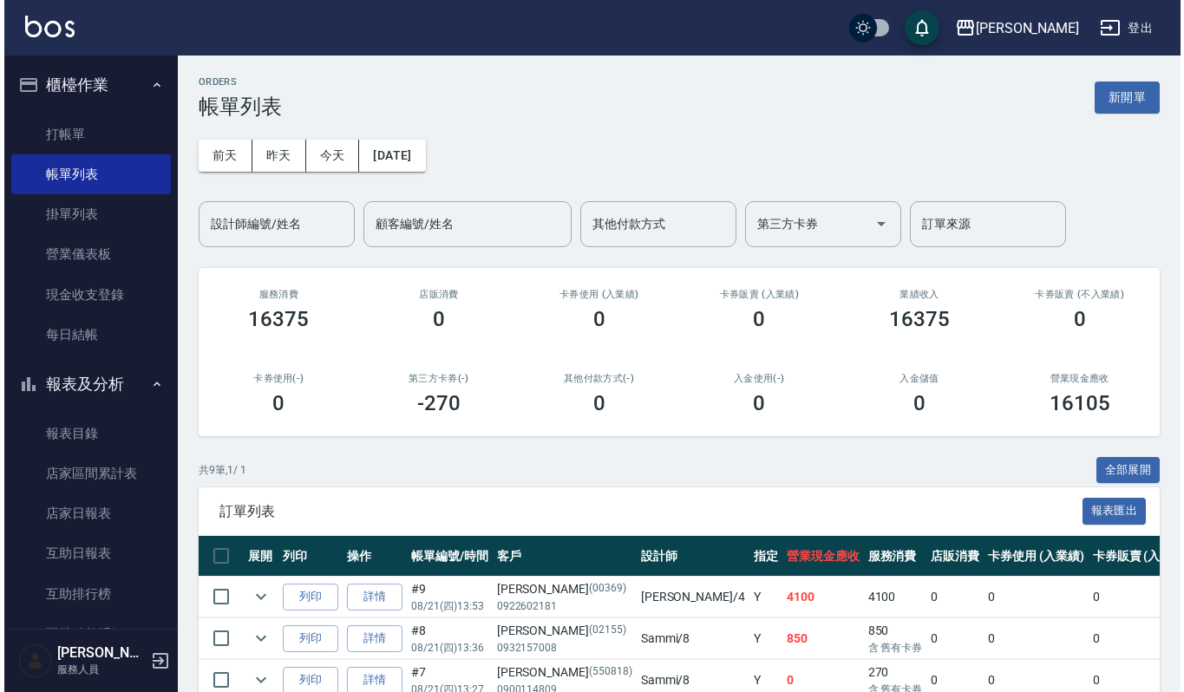
scroll to position [347, 0]
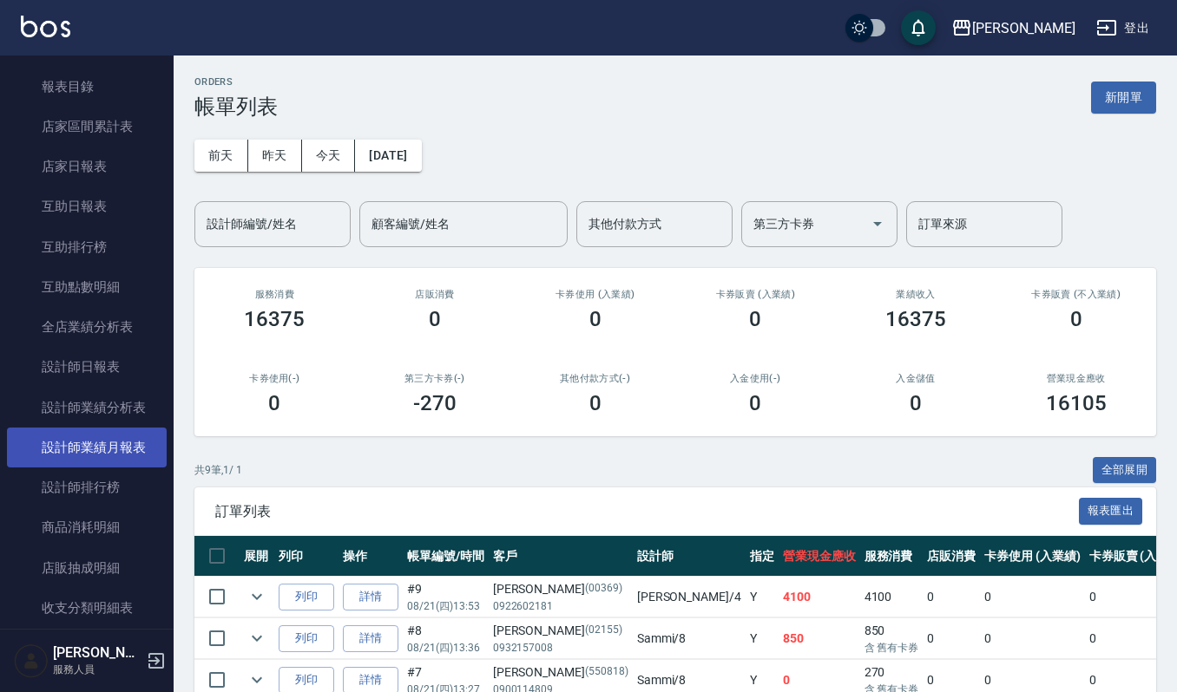
click at [95, 438] on link "設計師業績月報表" at bounding box center [87, 448] width 160 height 40
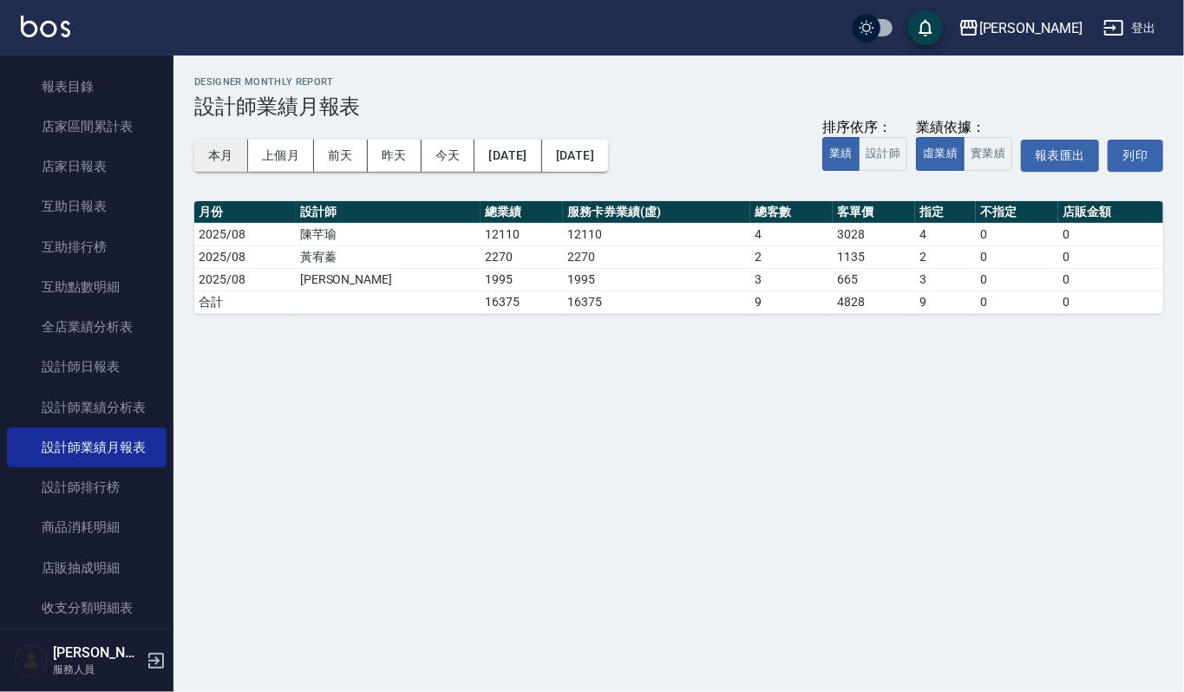
click at [226, 151] on button "本月" at bounding box center [221, 156] width 54 height 32
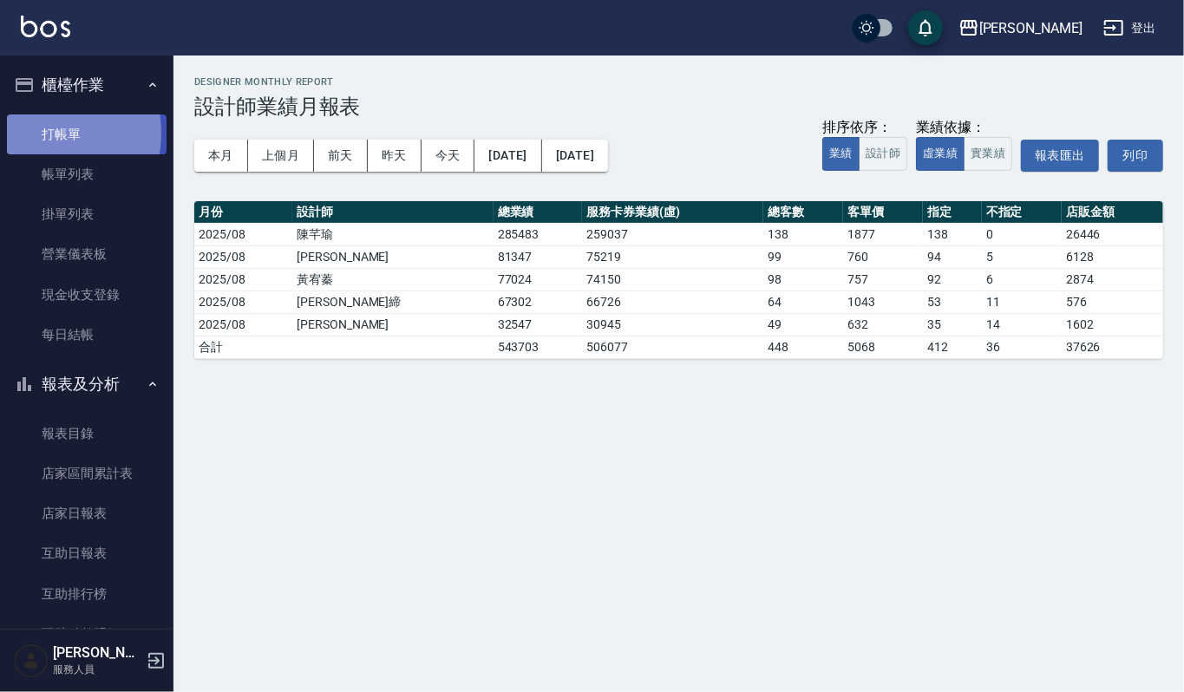
click at [39, 133] on link "打帳單" at bounding box center [87, 135] width 160 height 40
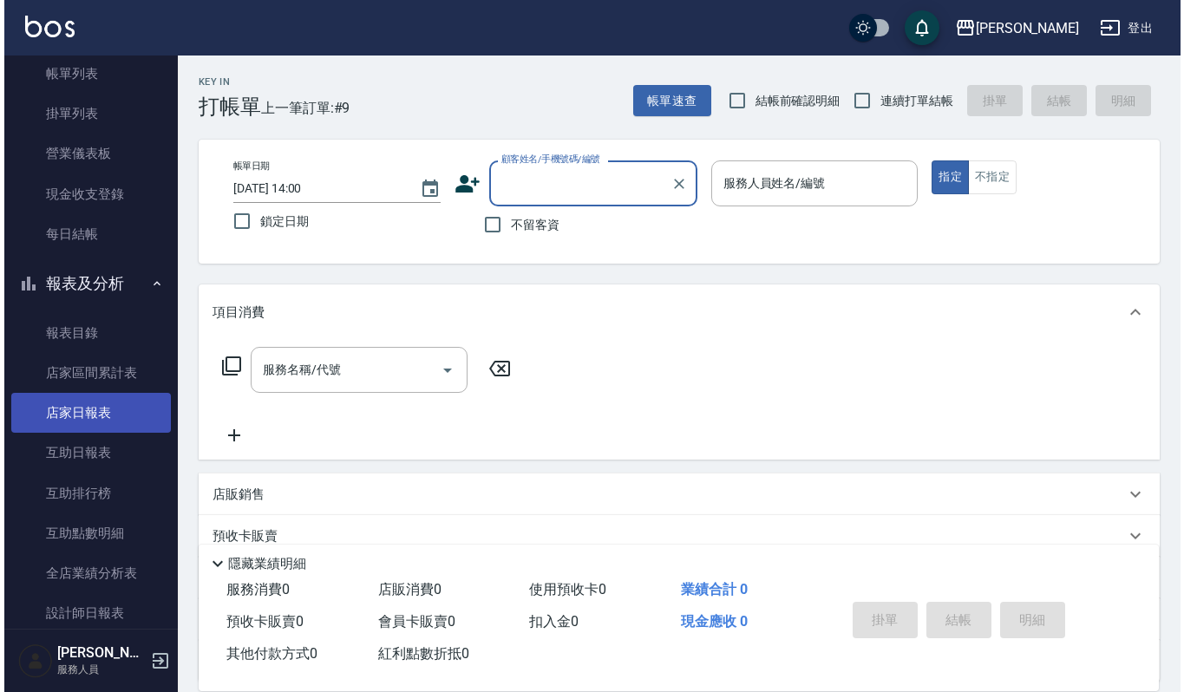
scroll to position [231, 0]
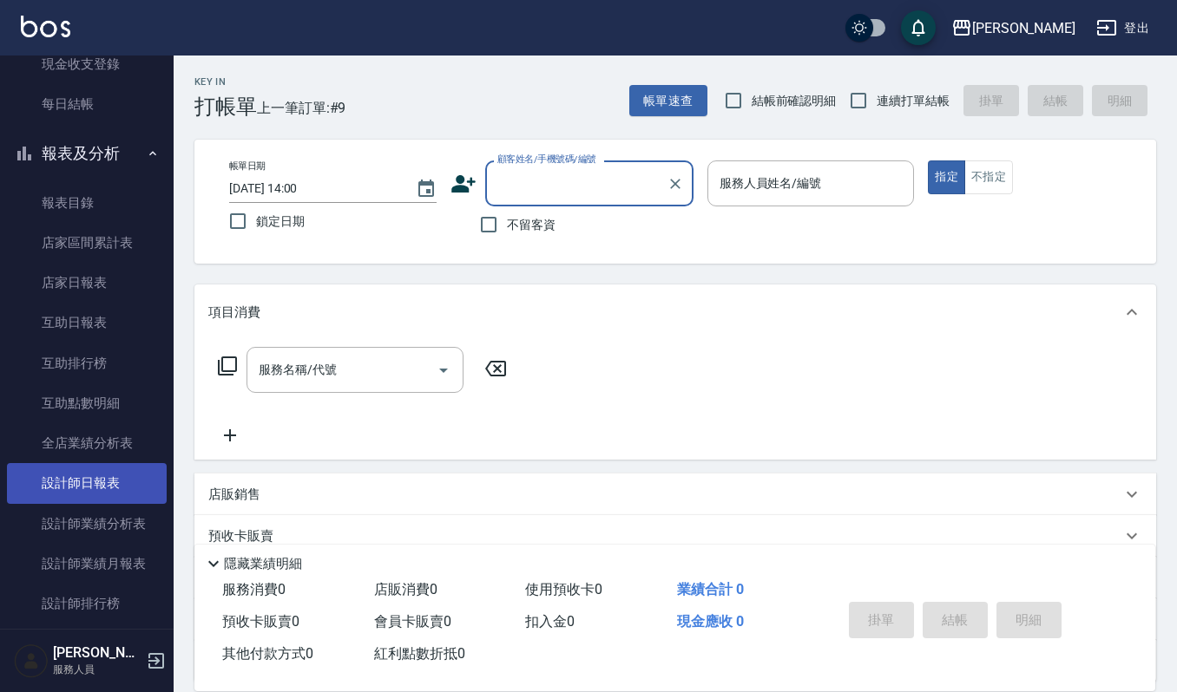
click at [82, 479] on link "設計師日報表" at bounding box center [87, 483] width 160 height 40
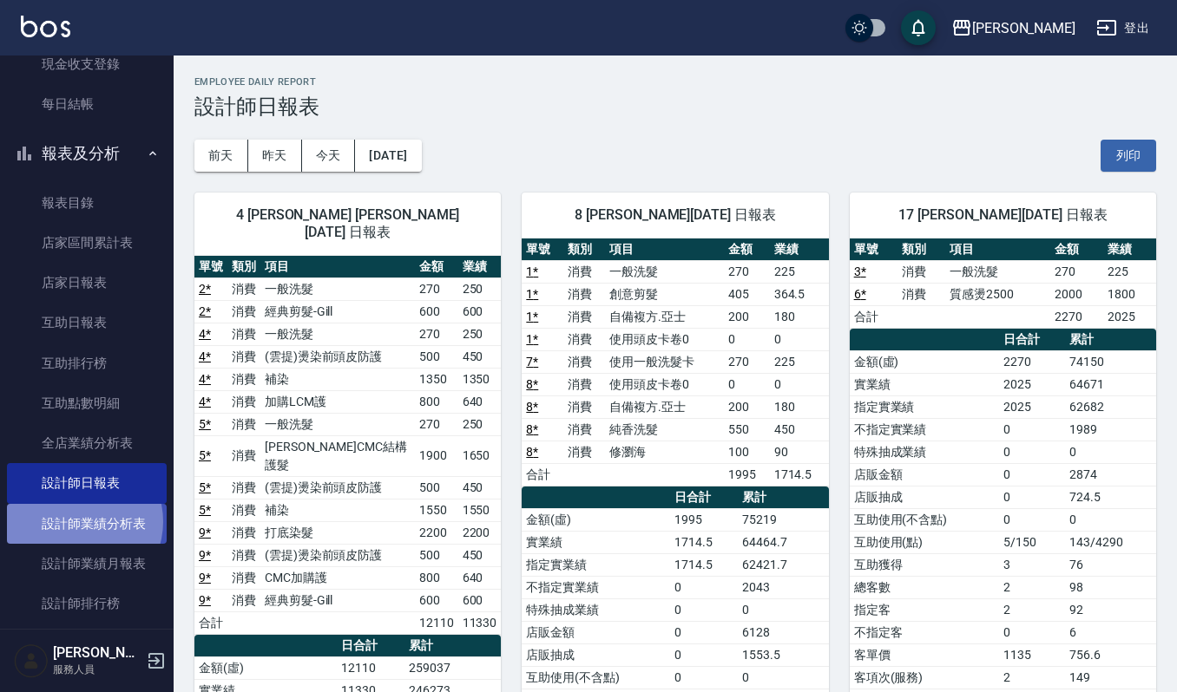
click at [77, 521] on link "設計師業績分析表" at bounding box center [87, 524] width 160 height 40
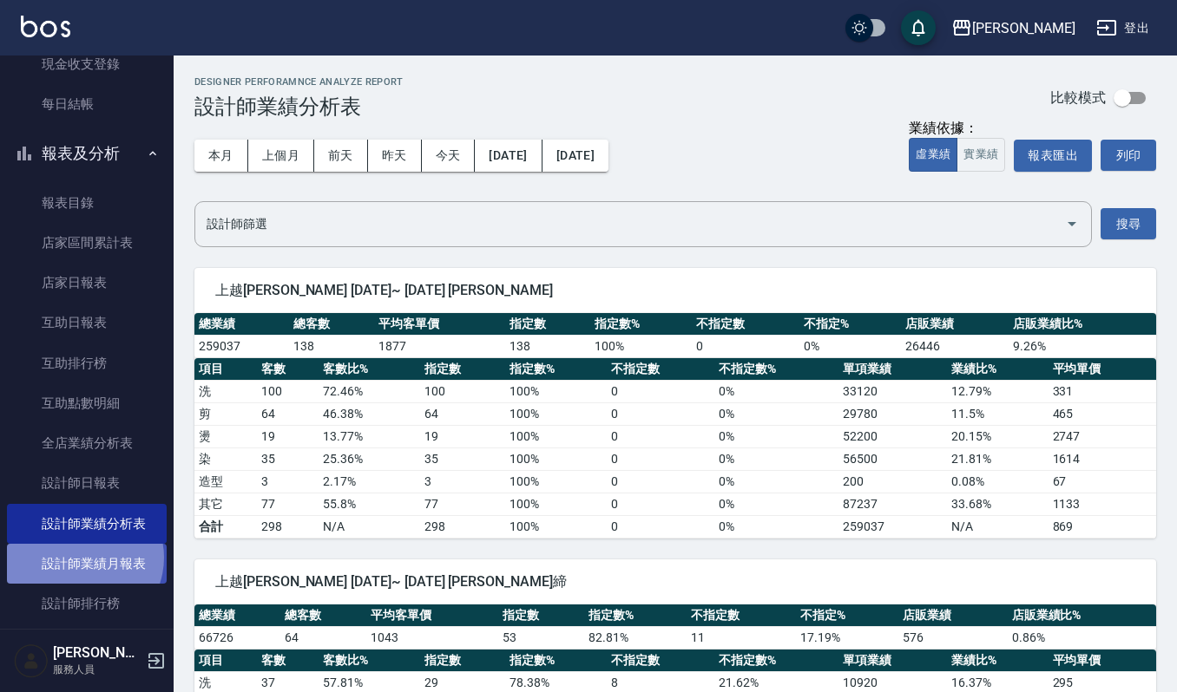
click at [82, 557] on link "設計師業績月報表" at bounding box center [87, 564] width 160 height 40
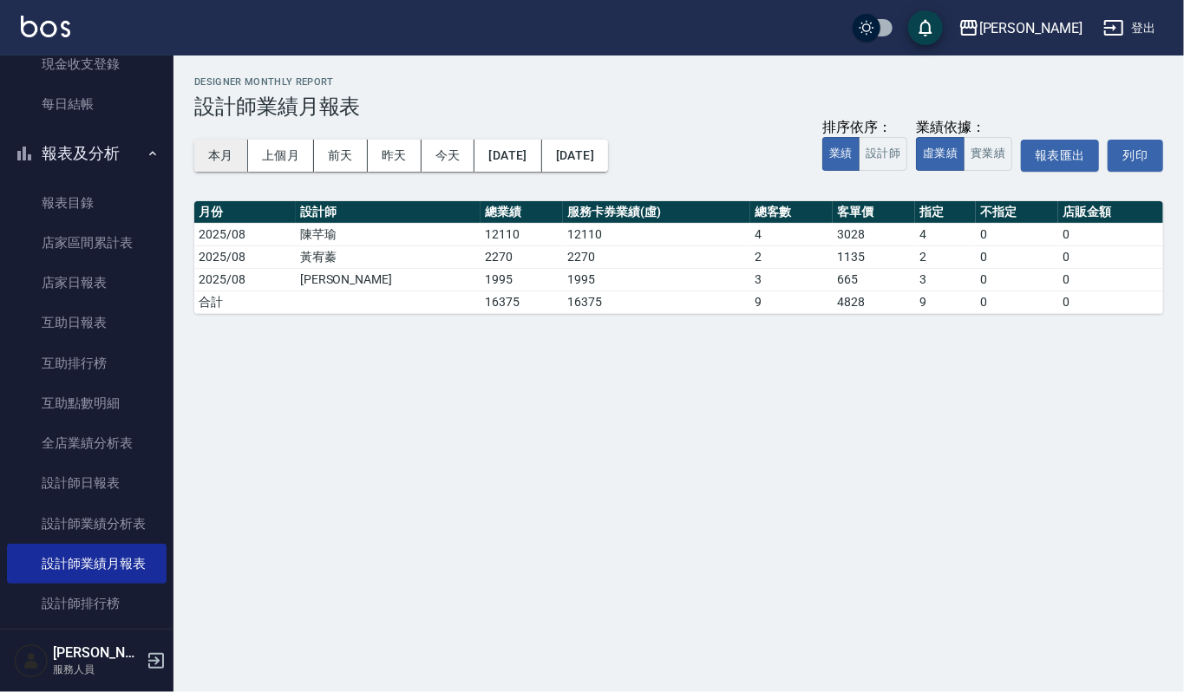
click at [229, 148] on button "本月" at bounding box center [221, 156] width 54 height 32
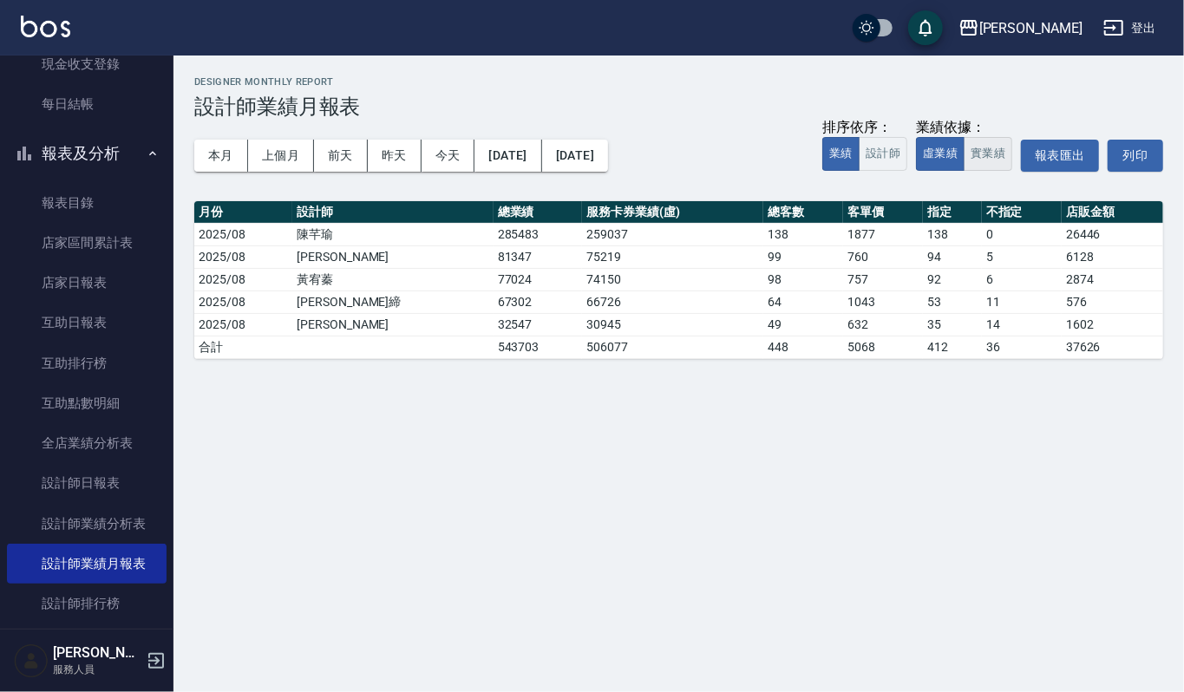
click at [980, 153] on button "實業績" at bounding box center [988, 154] width 49 height 34
click at [945, 154] on button "虛業績" at bounding box center [940, 154] width 49 height 34
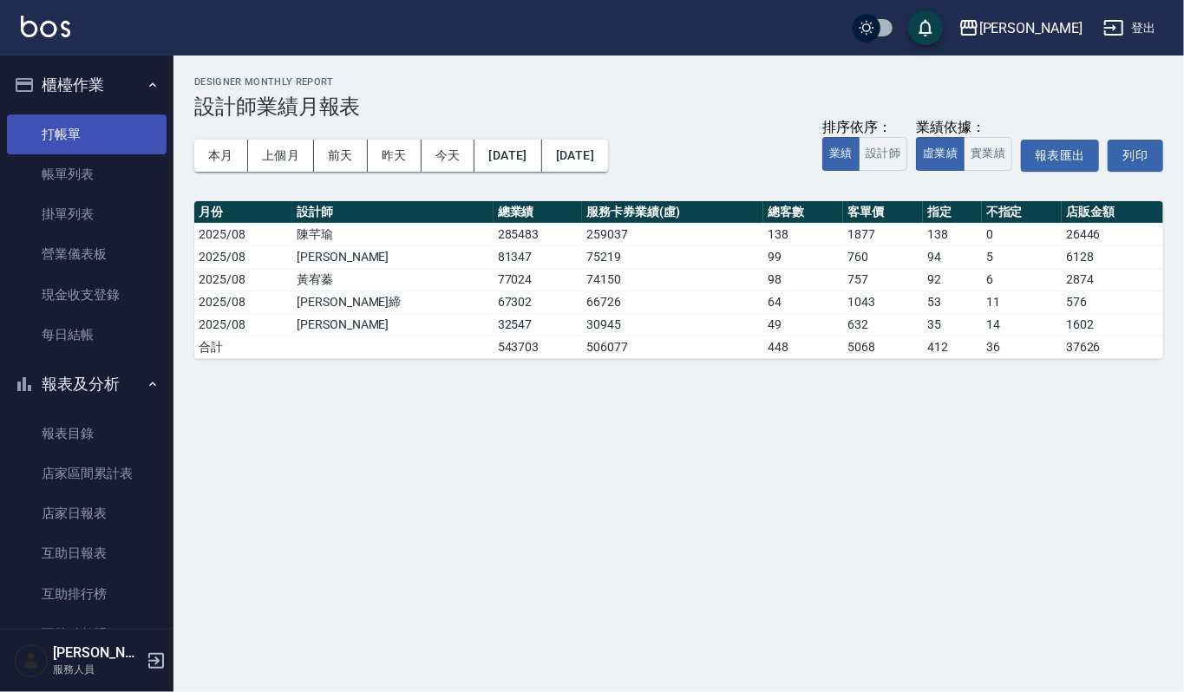
click at [63, 129] on link "打帳單" at bounding box center [87, 135] width 160 height 40
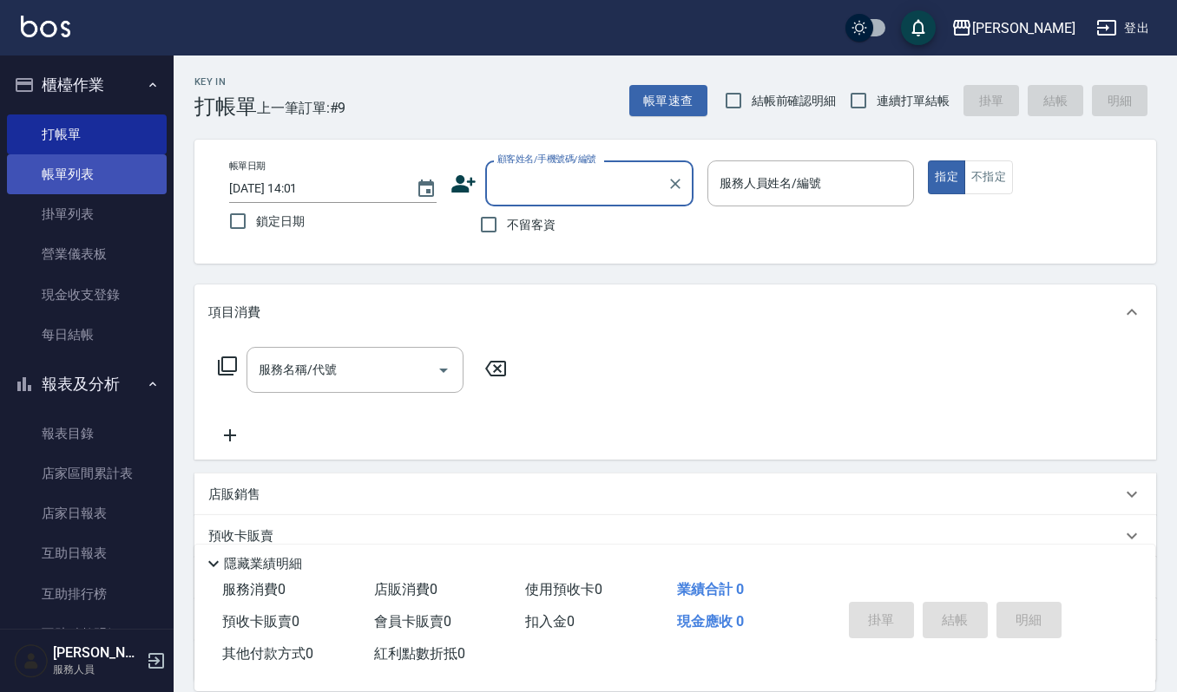
click at [47, 154] on link "帳單列表" at bounding box center [87, 174] width 160 height 40
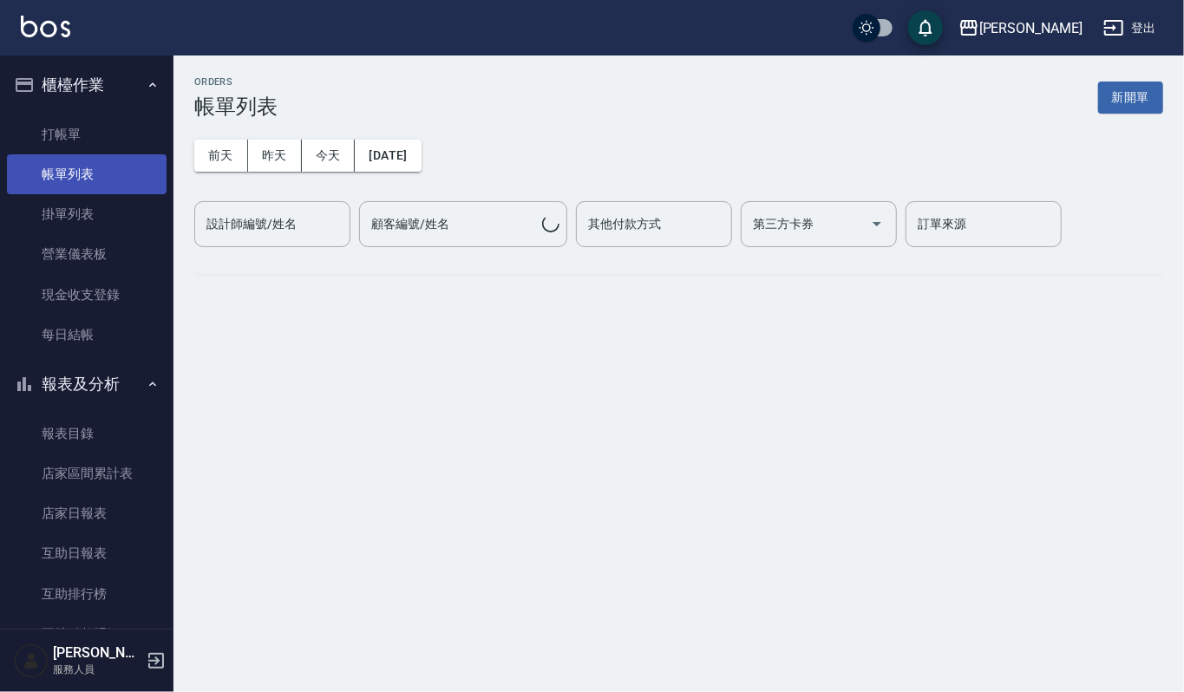
click at [56, 189] on link "帳單列表" at bounding box center [87, 174] width 160 height 40
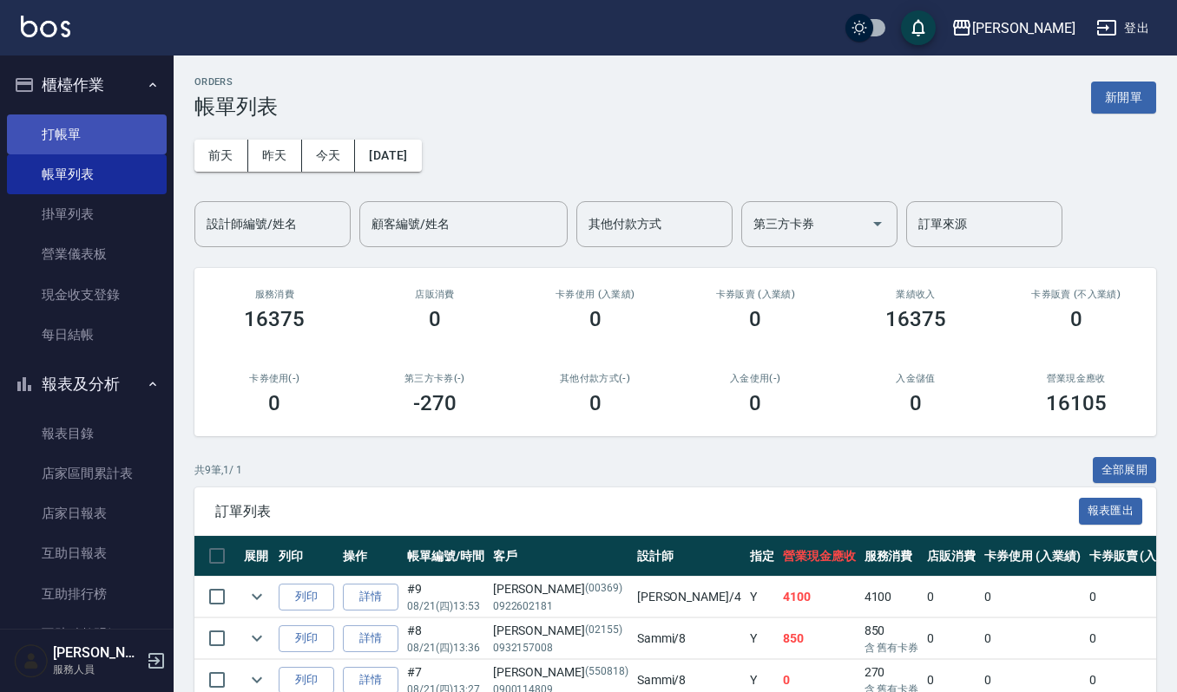
click at [56, 122] on link "打帳單" at bounding box center [87, 135] width 160 height 40
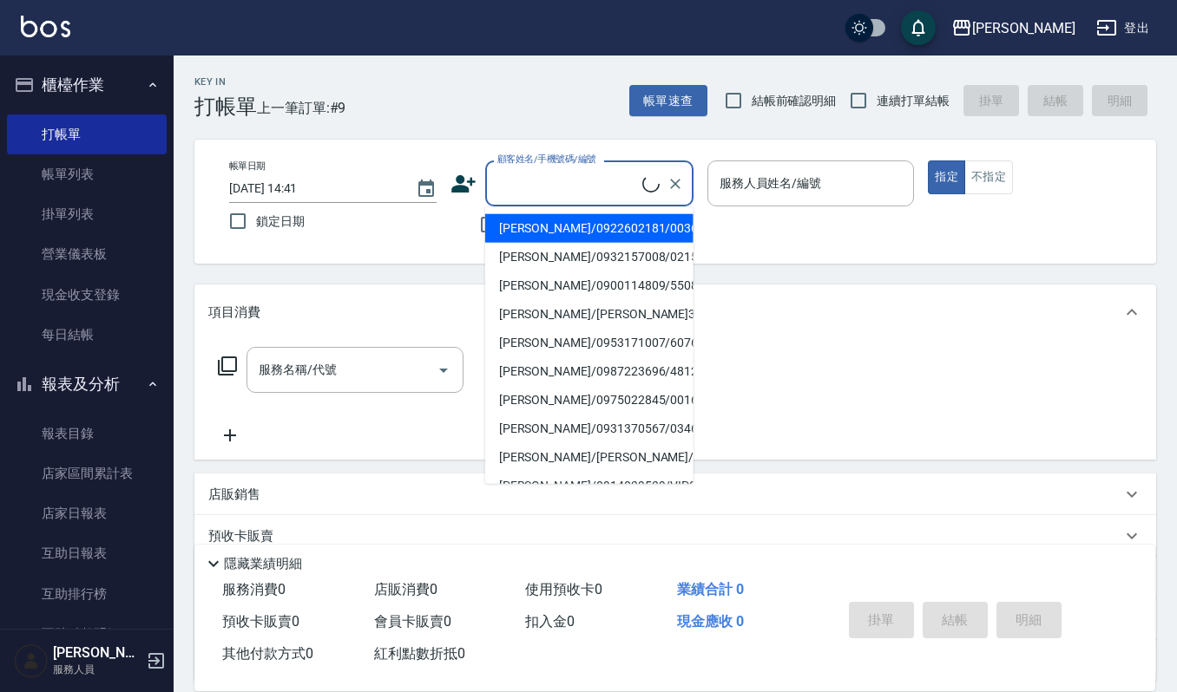
click at [539, 179] on input "顧客姓名/手機號碼/編號" at bounding box center [567, 183] width 149 height 30
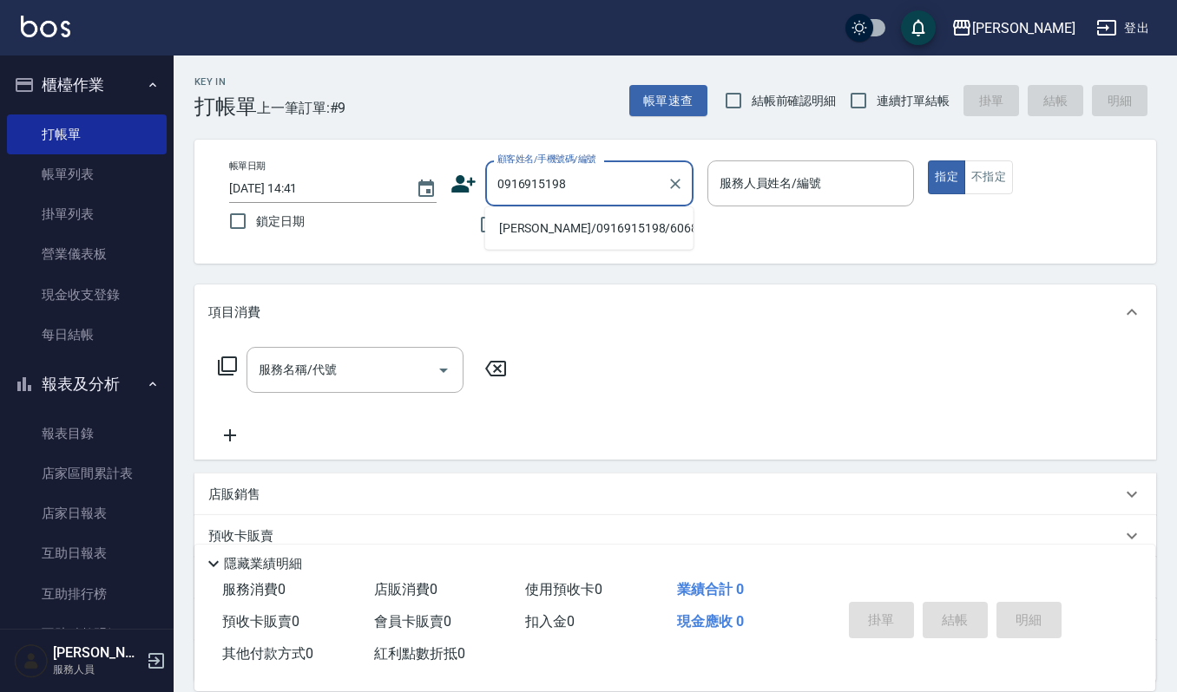
drag, startPoint x: 529, startPoint y: 233, endPoint x: 521, endPoint y: 251, distance: 19.8
click at [521, 250] on body "上越[PERSON_NAME] 登出 櫃檯作業 打帳單 帳單列表 掛單列表 營業儀表板 現金收支登錄 每日結帳 報表及分析 報表目錄 店家區間累計表 店家日報…" at bounding box center [588, 422] width 1177 height 845
drag, startPoint x: 498, startPoint y: 226, endPoint x: 541, endPoint y: 224, distance: 43.5
click at [541, 224] on li "[PERSON_NAME]/0916915198/60682" at bounding box center [589, 228] width 208 height 29
drag, startPoint x: 533, startPoint y: 177, endPoint x: 493, endPoint y: 182, distance: 40.3
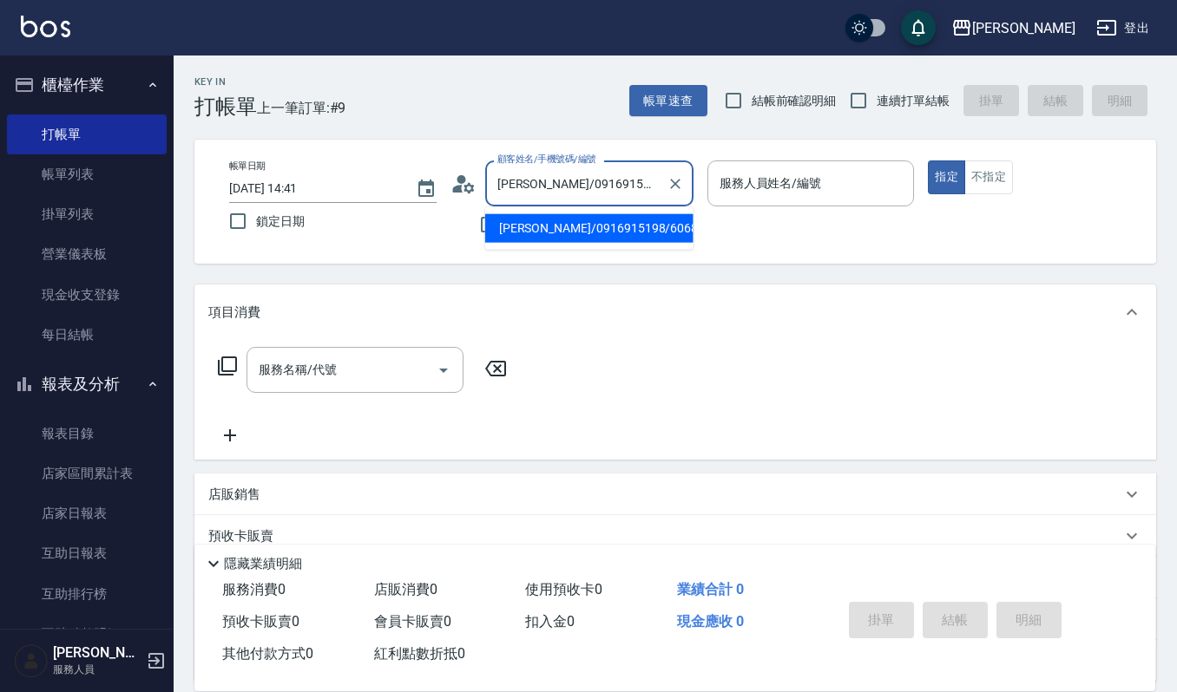
click at [493, 182] on input "[PERSON_NAME]/0916915198/60682" at bounding box center [576, 183] width 167 height 30
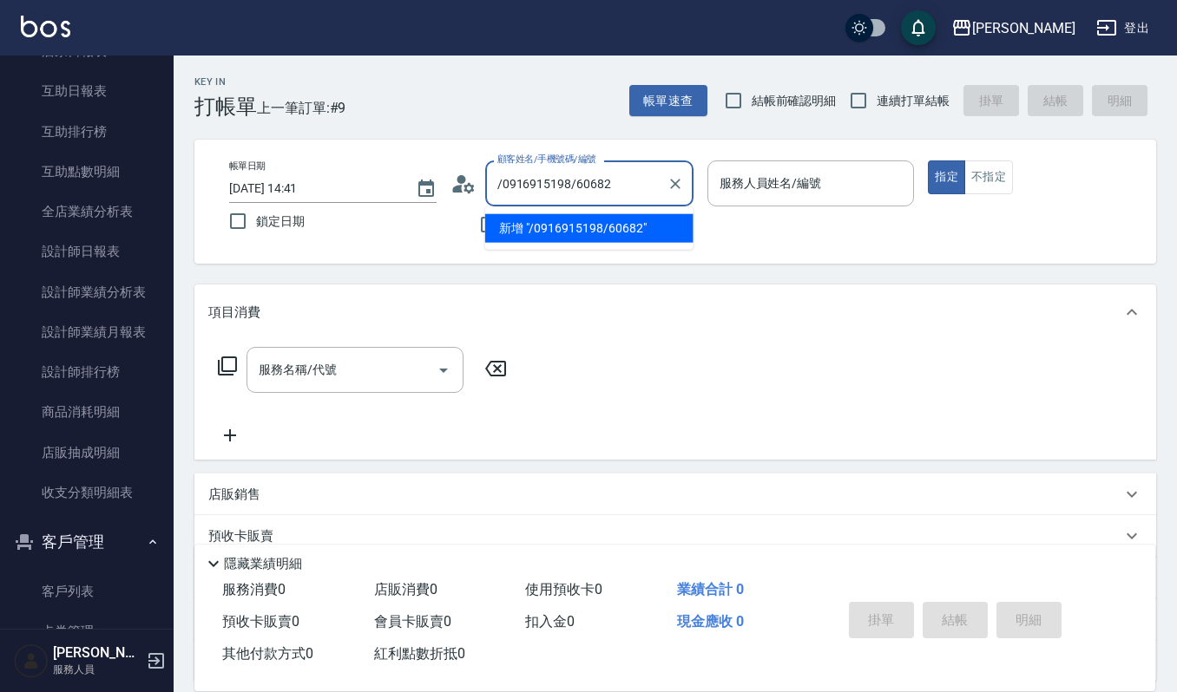
scroll to position [553, 0]
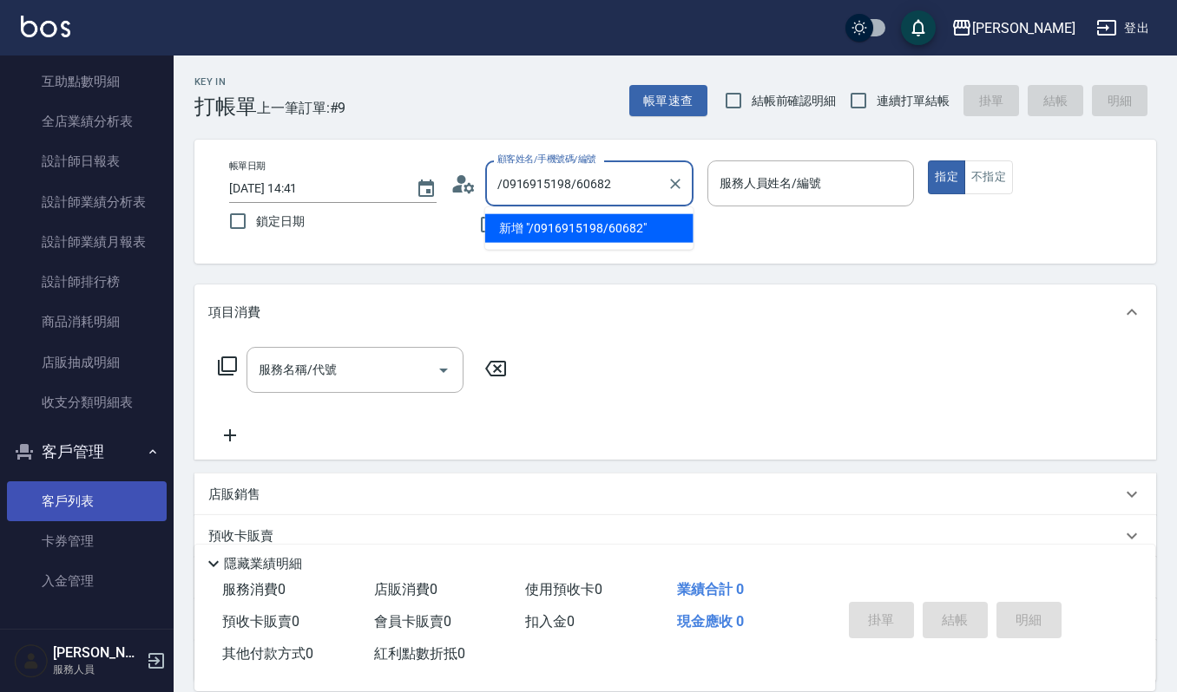
type input "[PERSON_NAME]/0916915198/60682"
click at [83, 503] on link "客戶列表" at bounding box center [87, 502] width 160 height 40
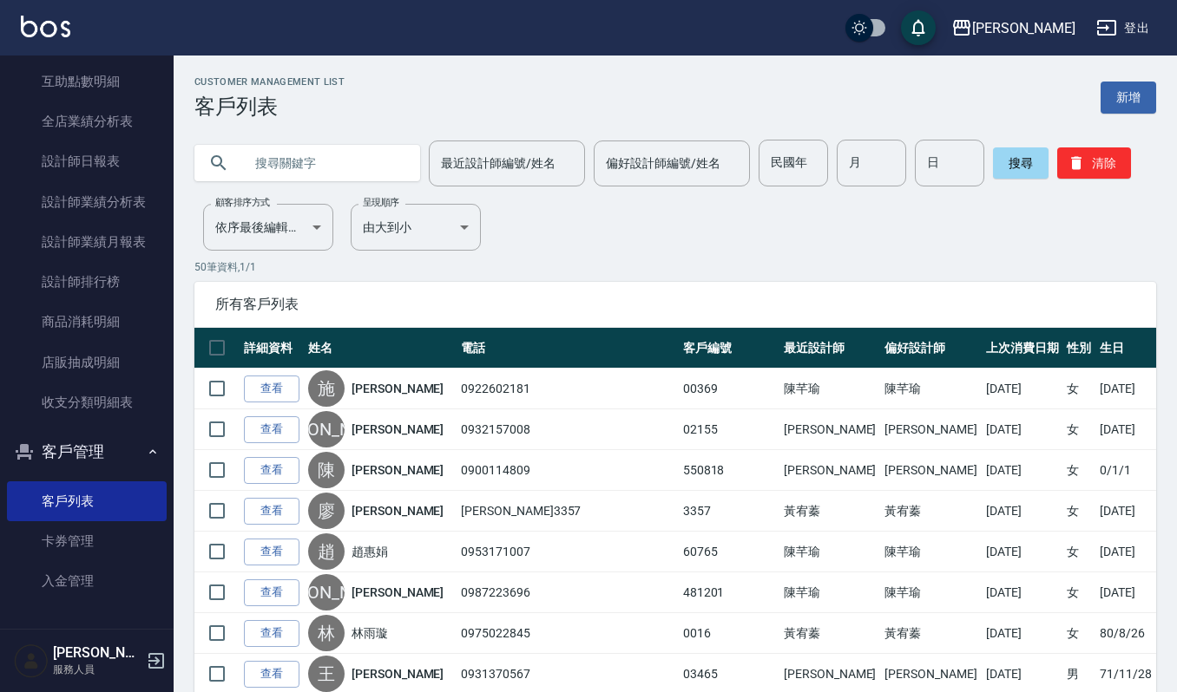
paste input "[PERSON_NAME]"
type input "[PERSON_NAME]"
click at [1014, 172] on button "搜尋" at bounding box center [1021, 163] width 56 height 31
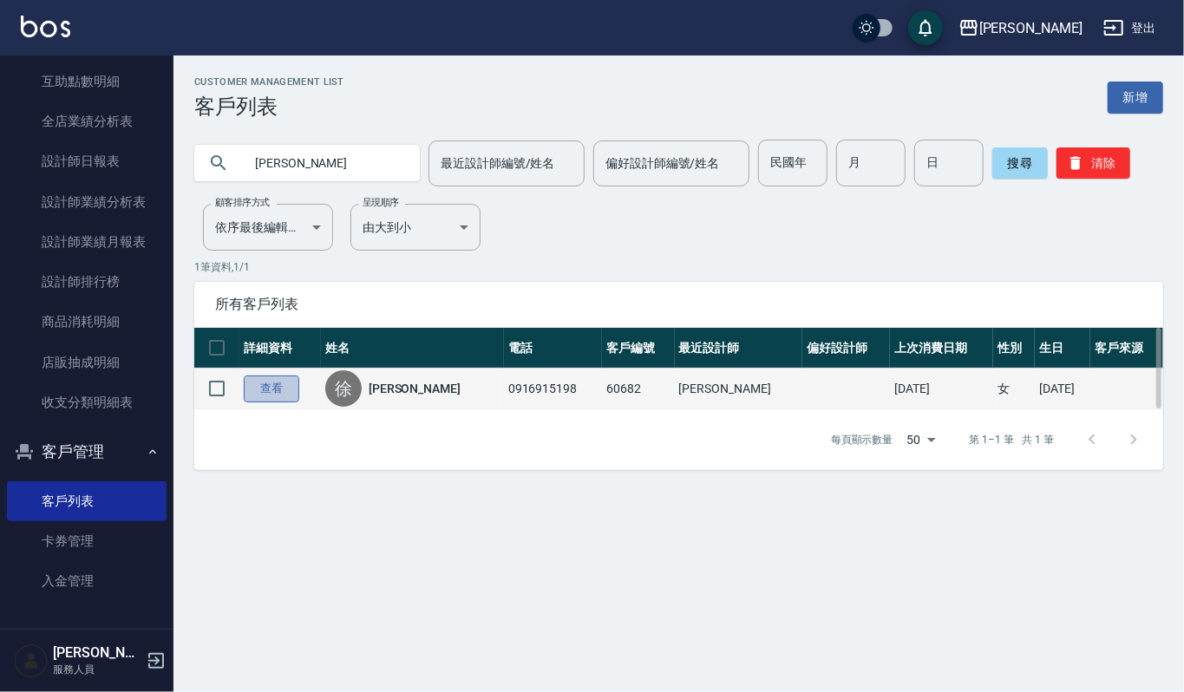
click at [285, 392] on link "查看" at bounding box center [272, 389] width 56 height 27
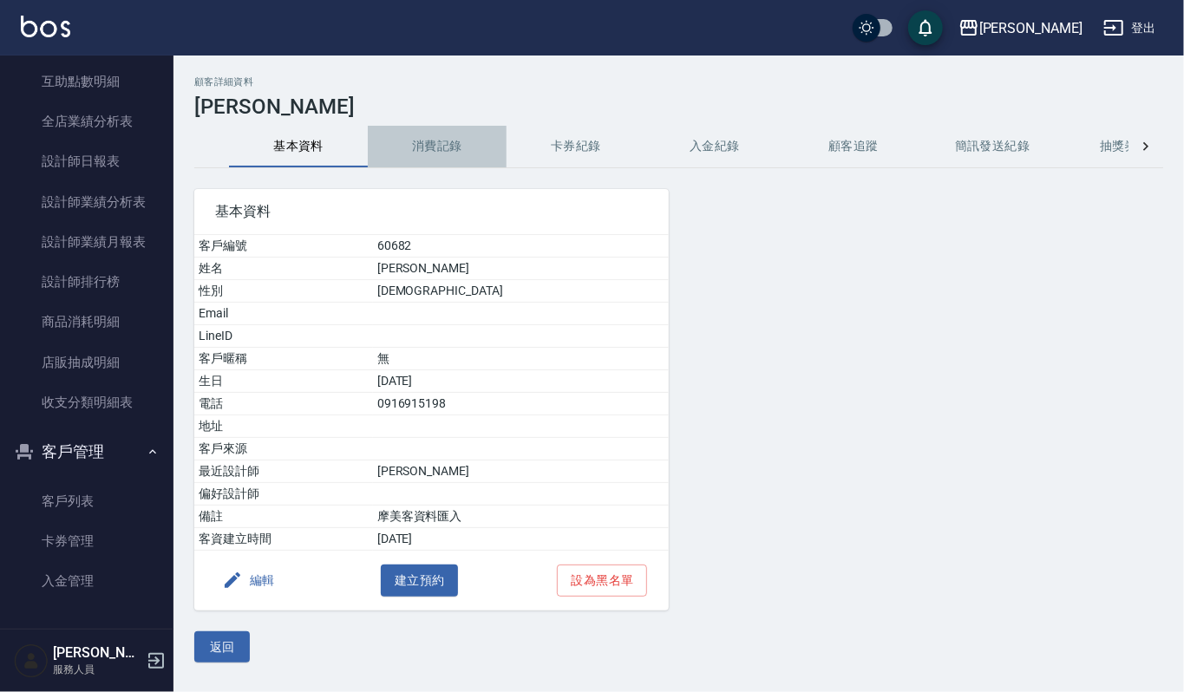
click at [452, 161] on button "消費記錄" at bounding box center [437, 147] width 139 height 42
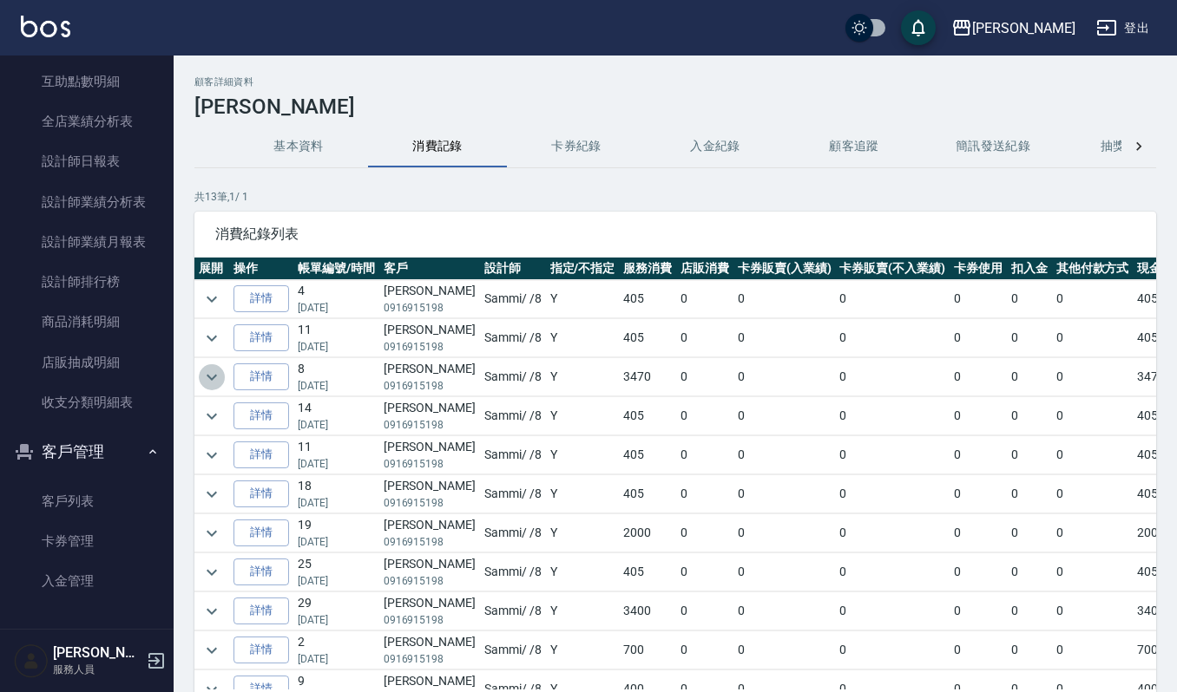
click at [200, 384] on button "expand row" at bounding box center [212, 377] width 26 height 26
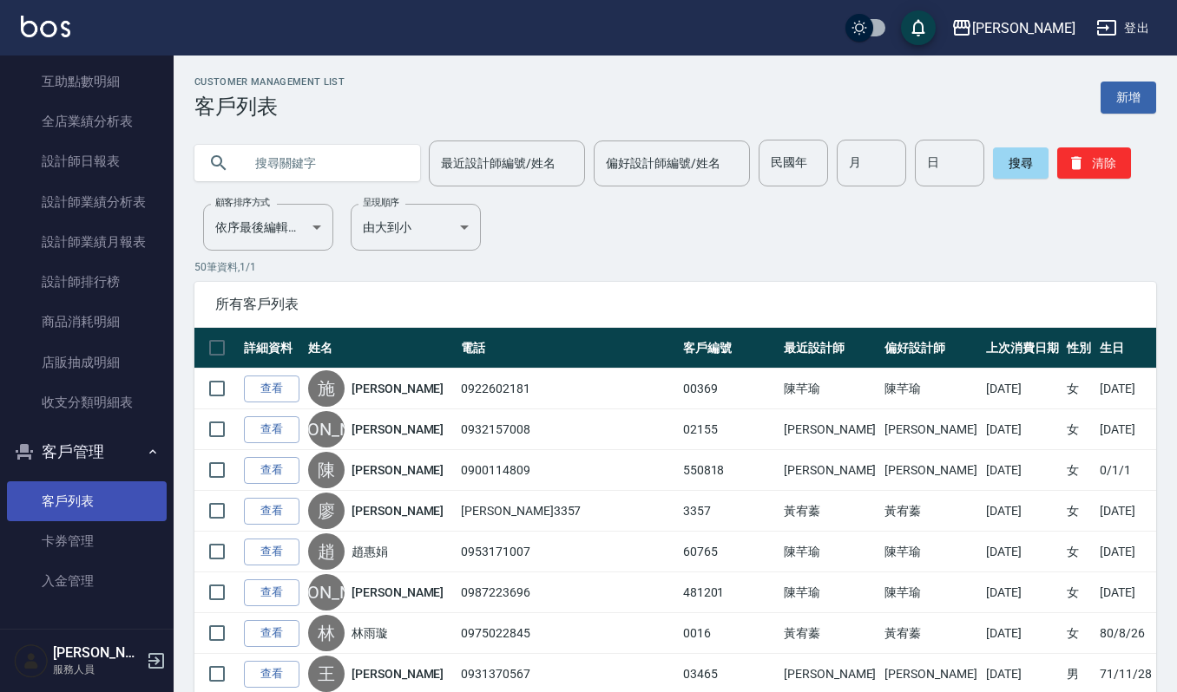
click at [141, 507] on link "客戶列表" at bounding box center [87, 502] width 160 height 40
click at [319, 161] on input "text" at bounding box center [324, 163] width 163 height 47
type input "[PERSON_NAME]"
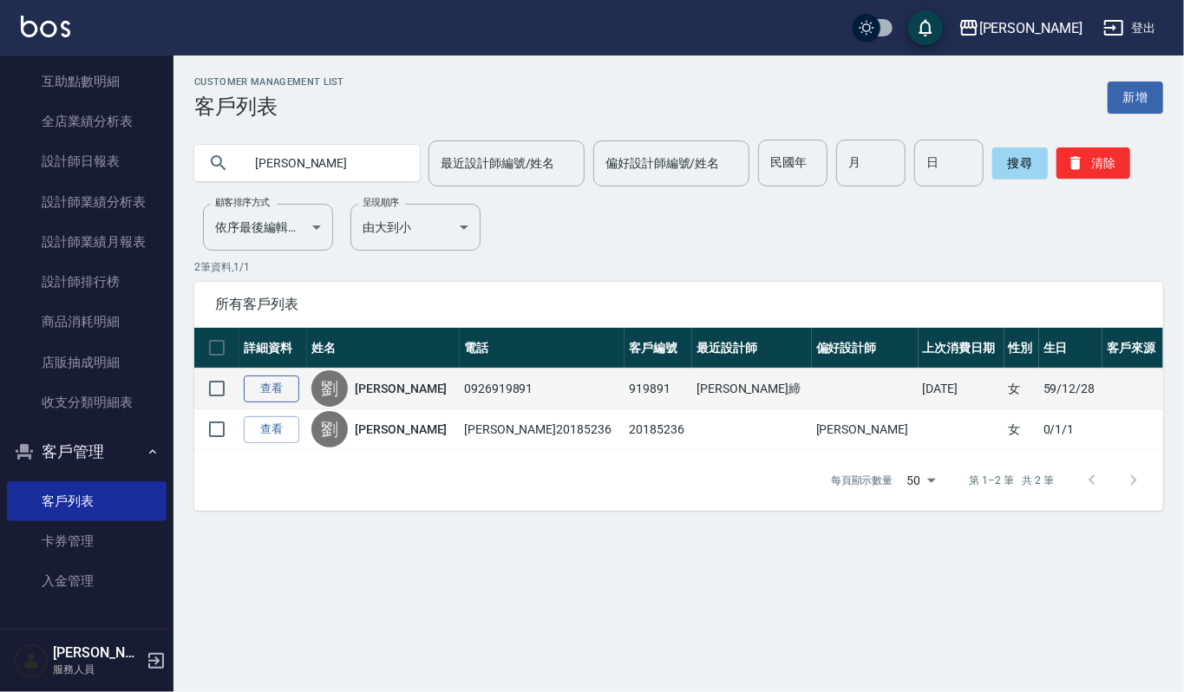
click at [272, 387] on link "查看" at bounding box center [272, 389] width 56 height 27
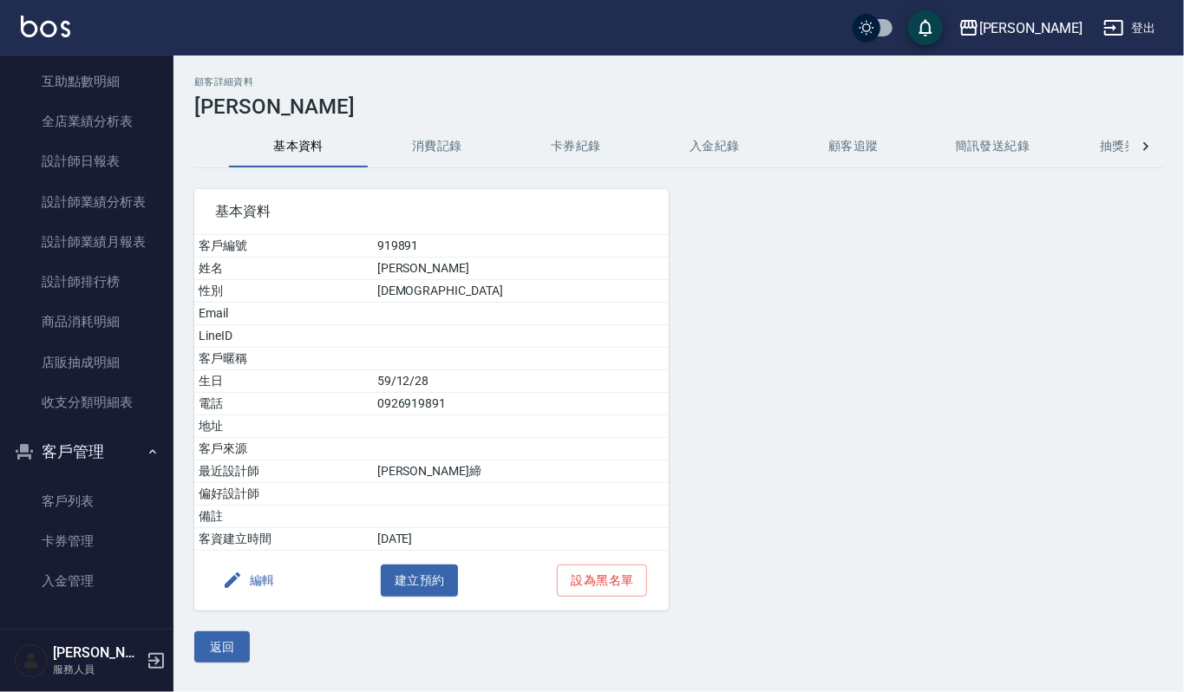
click at [437, 150] on button "消費記錄" at bounding box center [437, 147] width 139 height 42
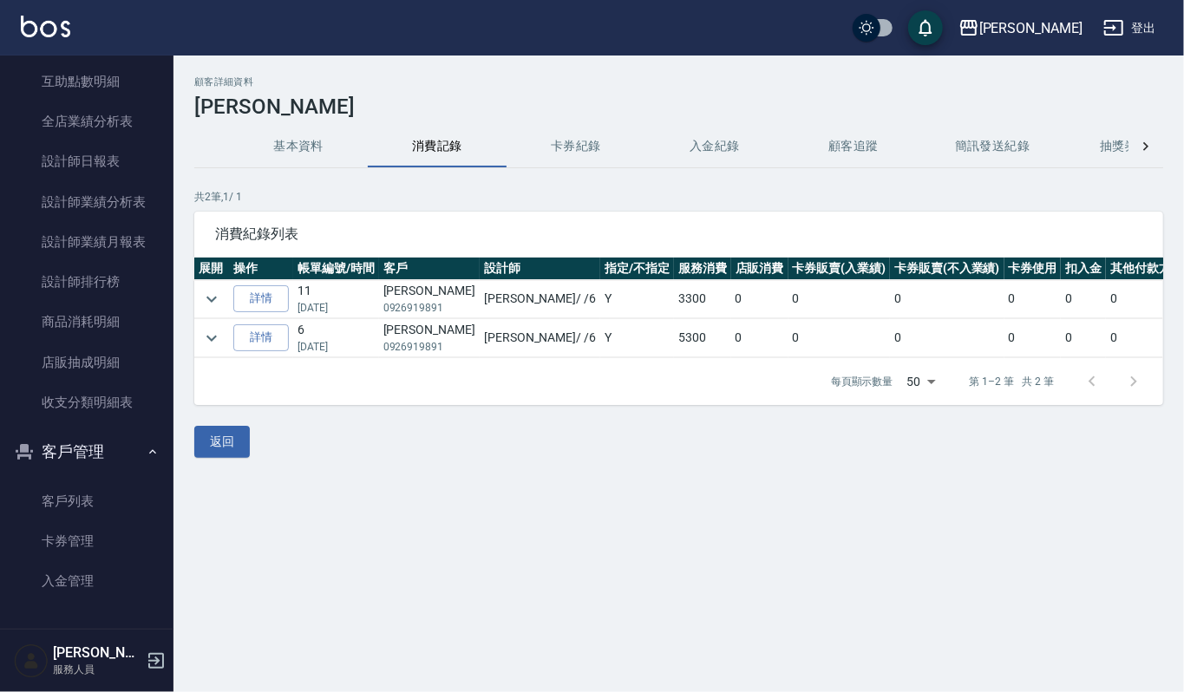
click at [279, 135] on button "基本資料" at bounding box center [298, 147] width 139 height 42
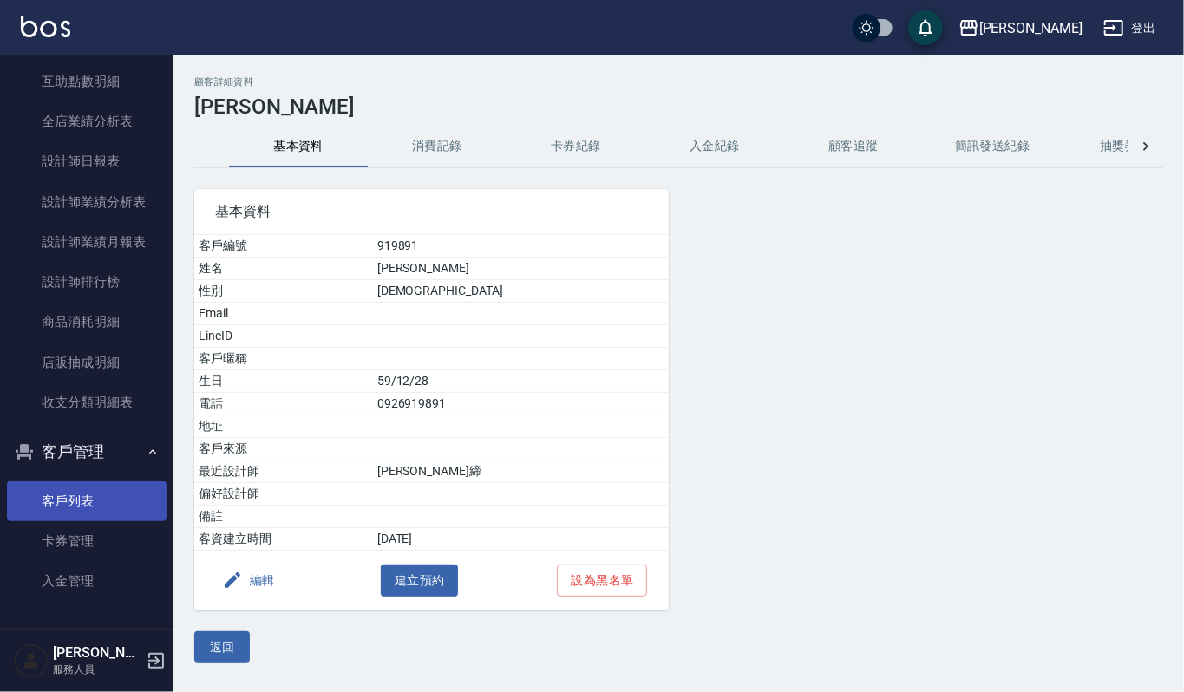
click at [109, 494] on link "客戶列表" at bounding box center [87, 502] width 160 height 40
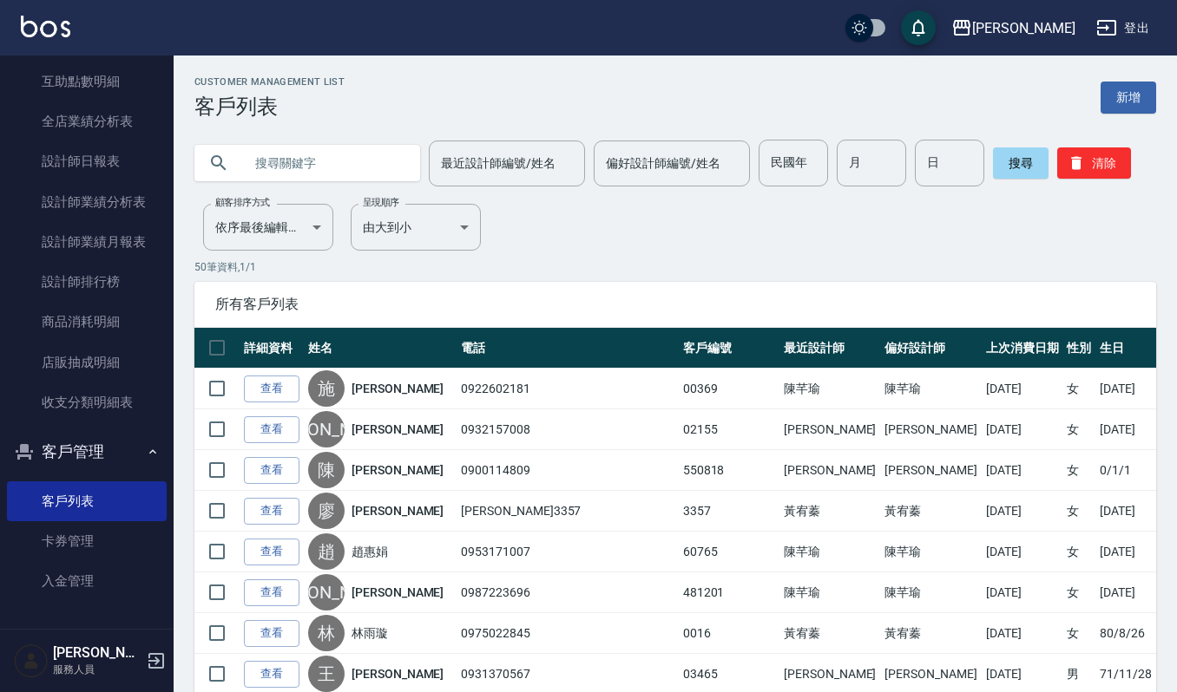
click at [370, 161] on input "text" at bounding box center [324, 163] width 163 height 47
type input "[PERSON_NAME]"
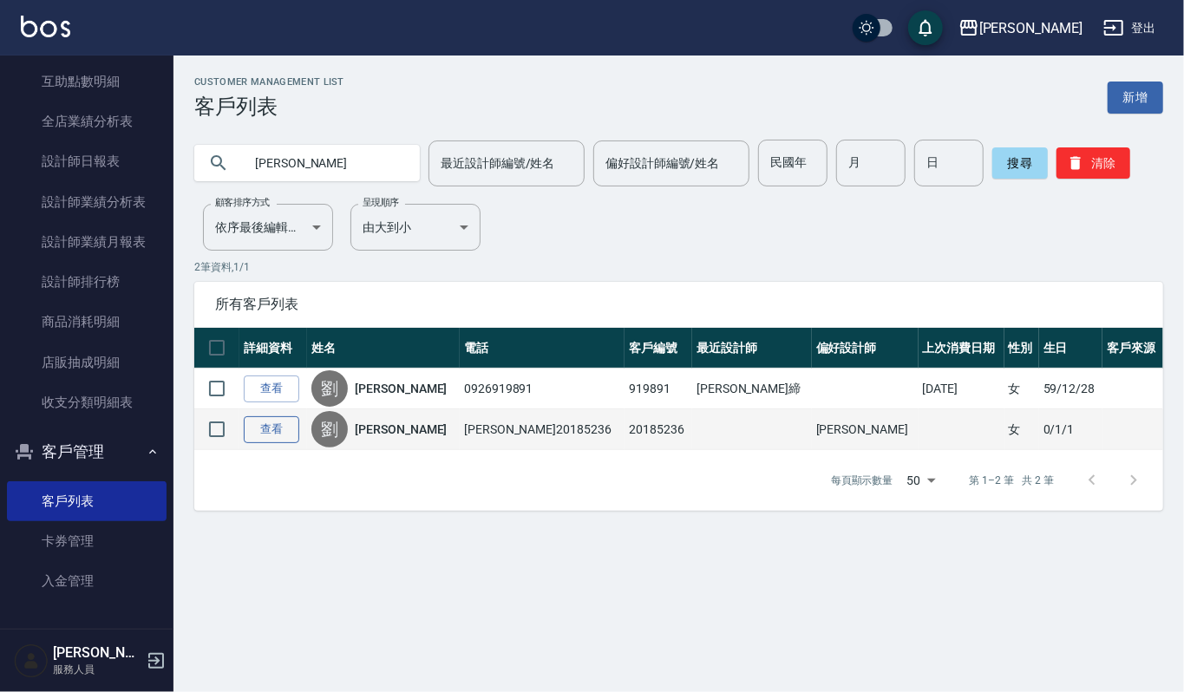
click at [279, 422] on link "查看" at bounding box center [272, 429] width 56 height 27
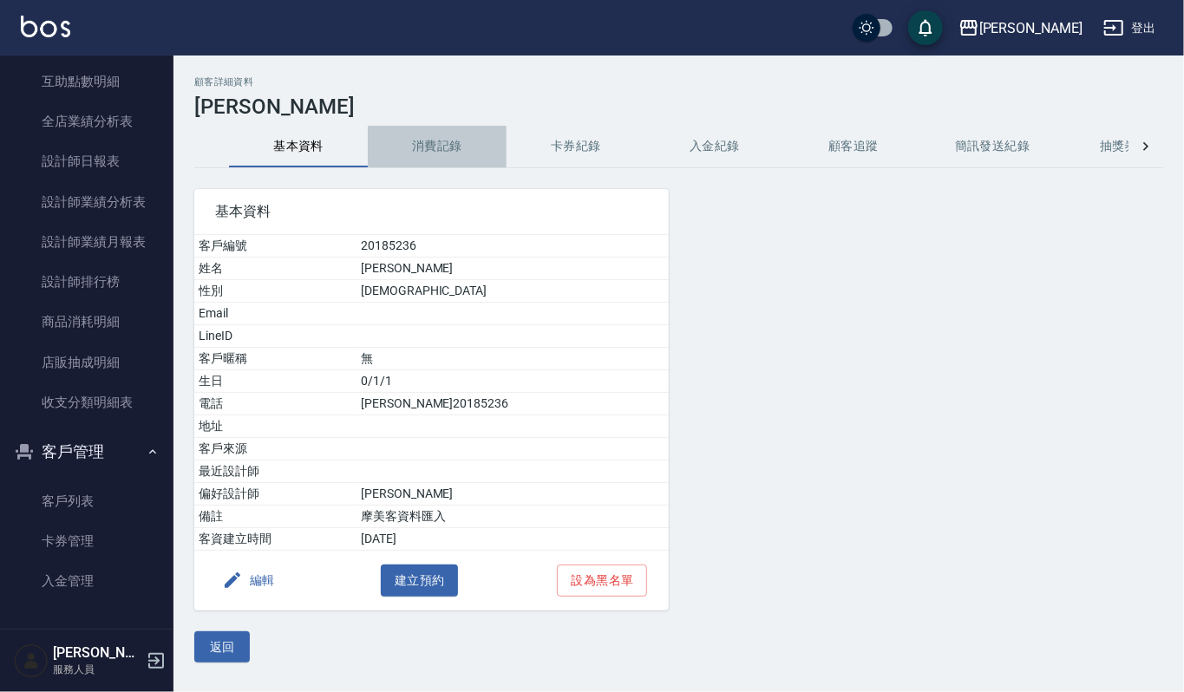
click at [442, 136] on button "消費記錄" at bounding box center [437, 147] width 139 height 42
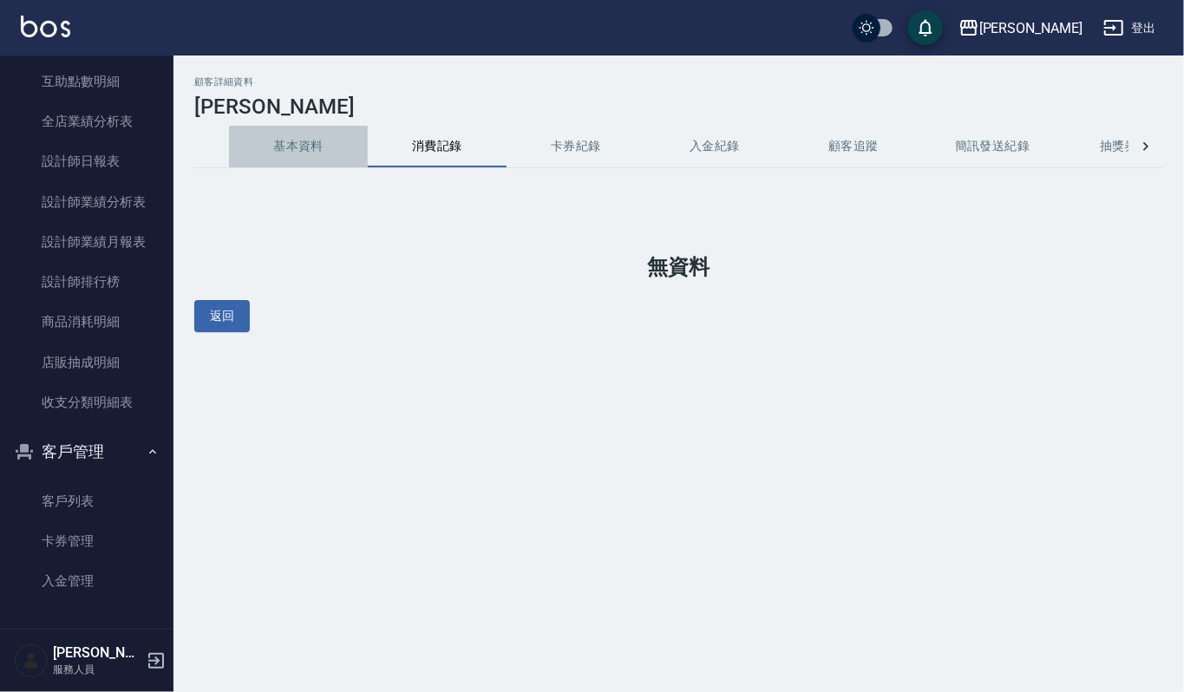
click at [316, 151] on button "基本資料" at bounding box center [298, 147] width 139 height 42
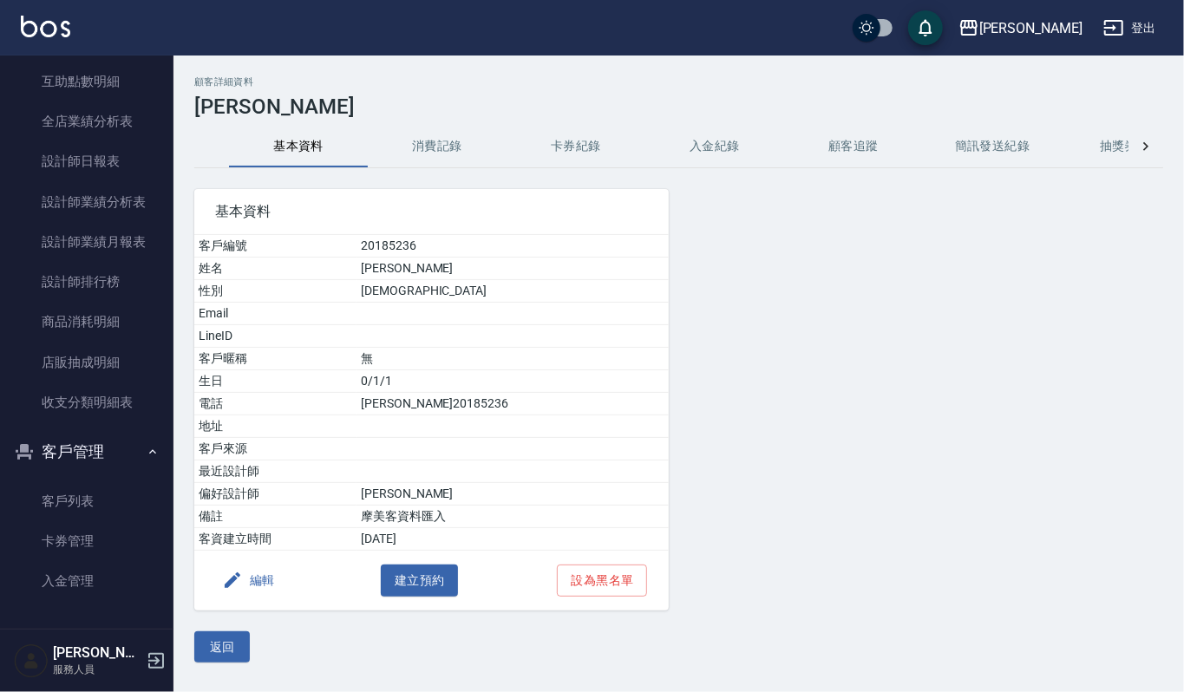
click at [435, 161] on button "消費記錄" at bounding box center [437, 147] width 139 height 42
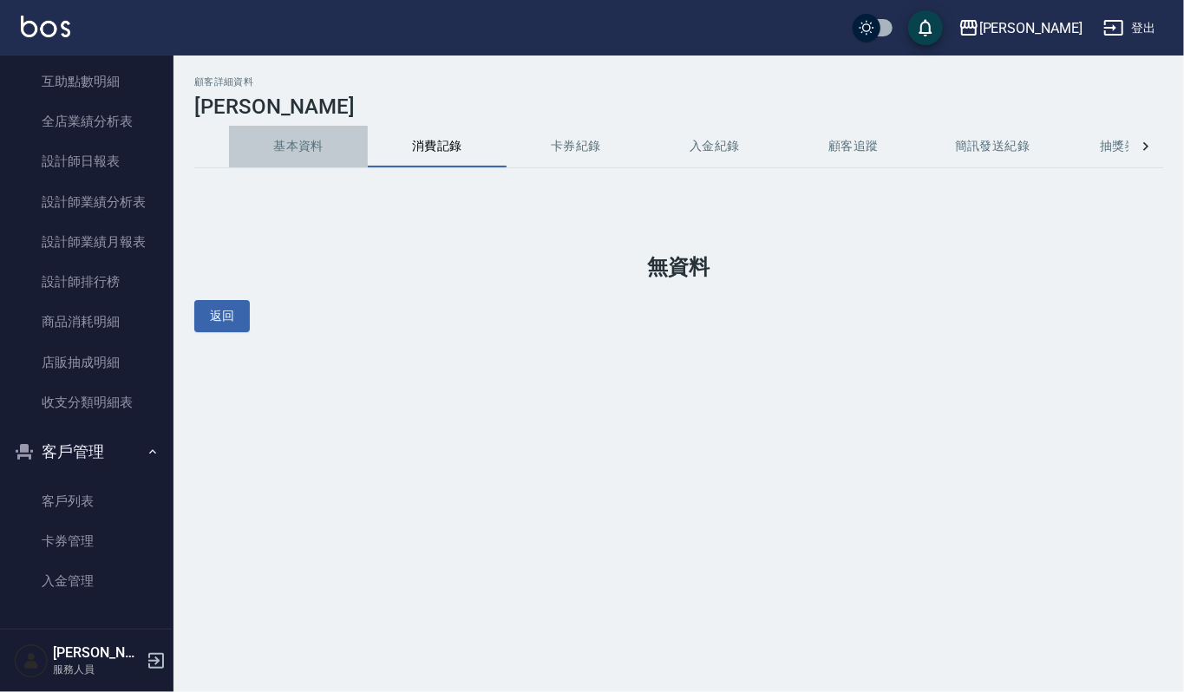
click at [298, 139] on button "基本資料" at bounding box center [298, 147] width 139 height 42
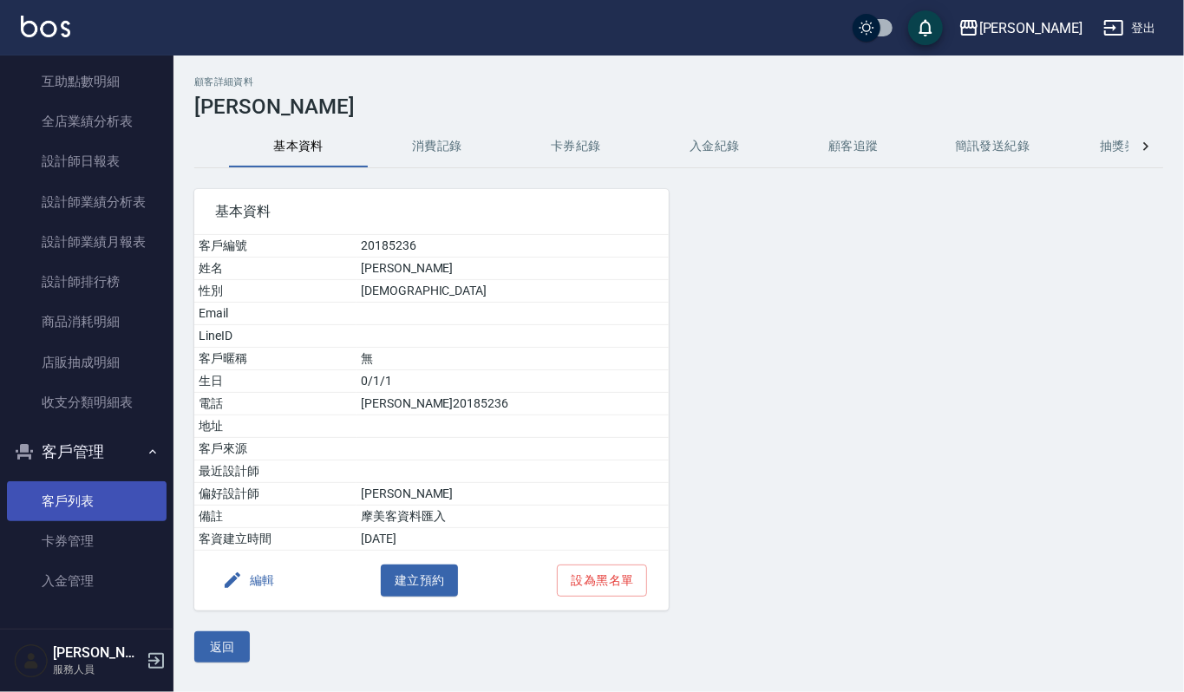
click at [94, 503] on link "客戶列表" at bounding box center [87, 502] width 160 height 40
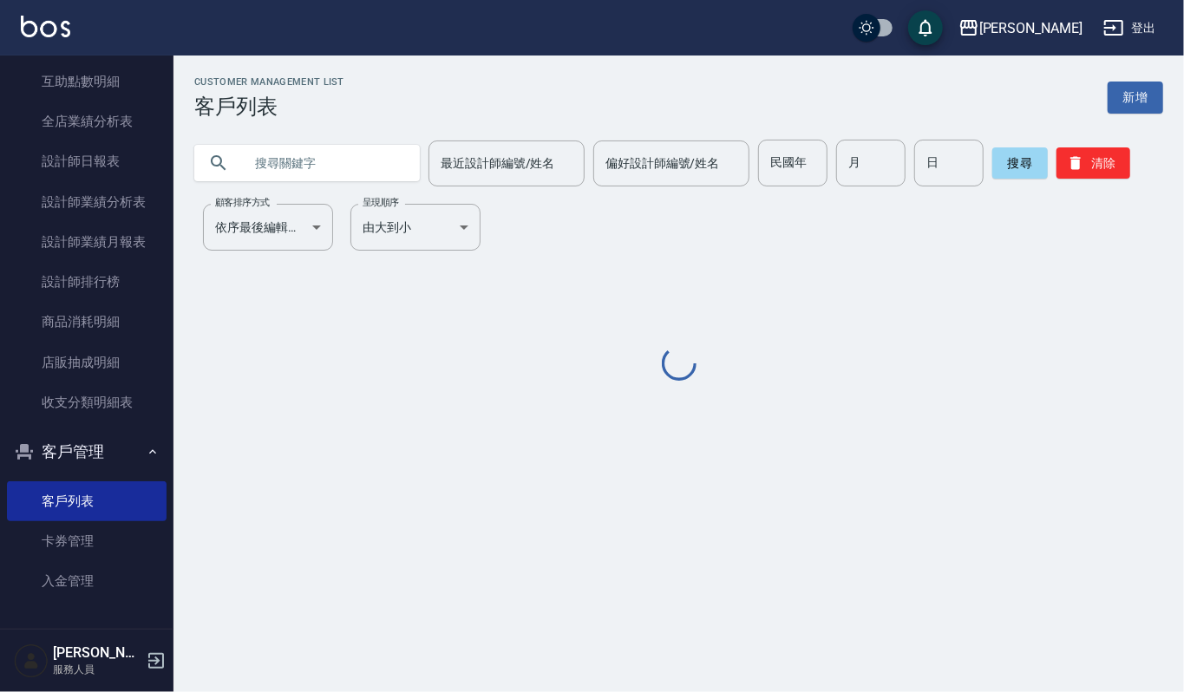
click at [370, 161] on input "text" at bounding box center [324, 163] width 163 height 47
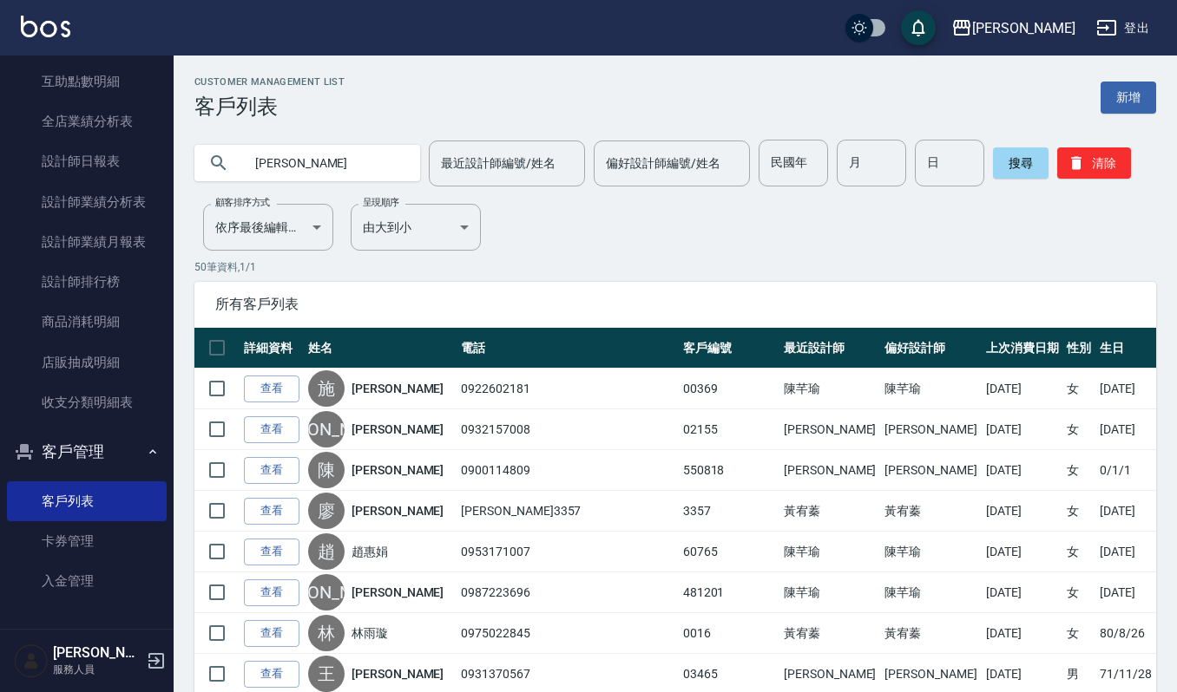
type input "[PERSON_NAME]"
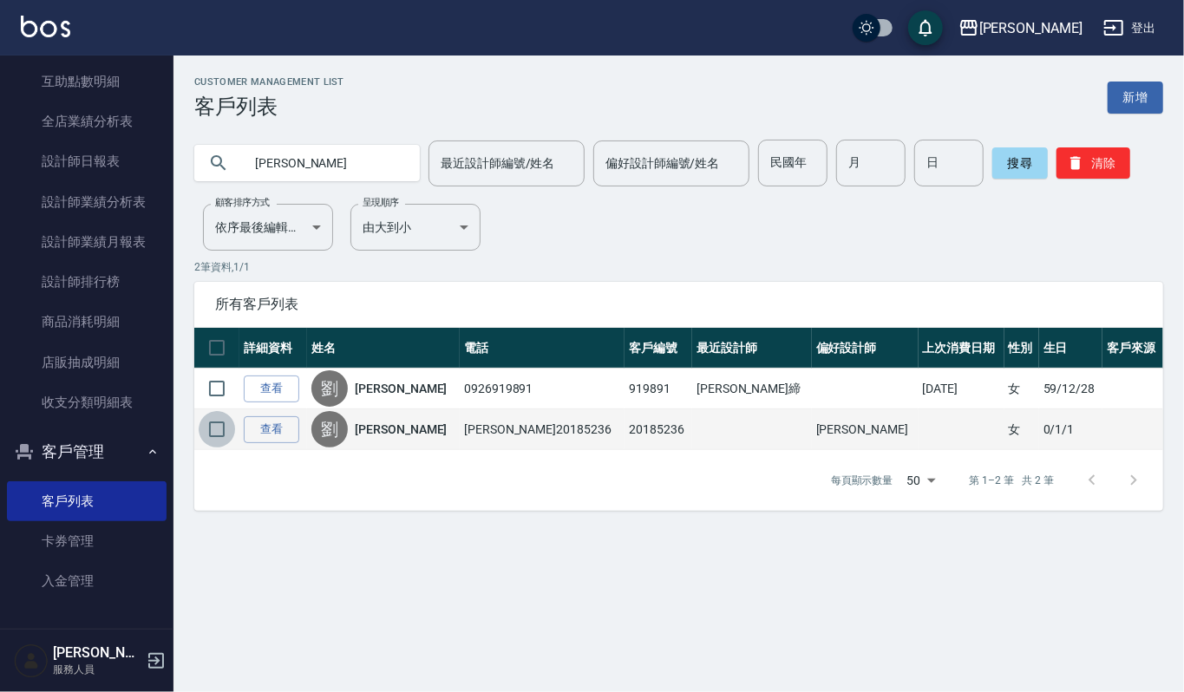
click at [215, 434] on input "checkbox" at bounding box center [217, 429] width 36 height 36
checkbox input "true"
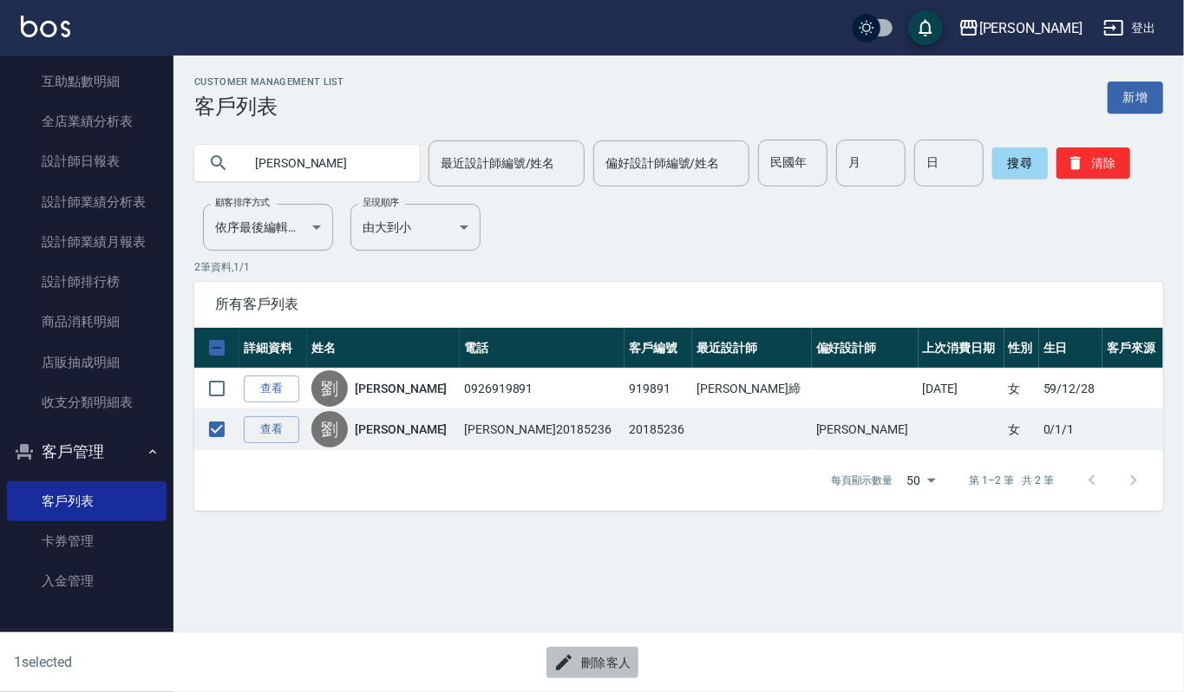
click at [632, 668] on button "刪除客人" at bounding box center [593, 663] width 92 height 32
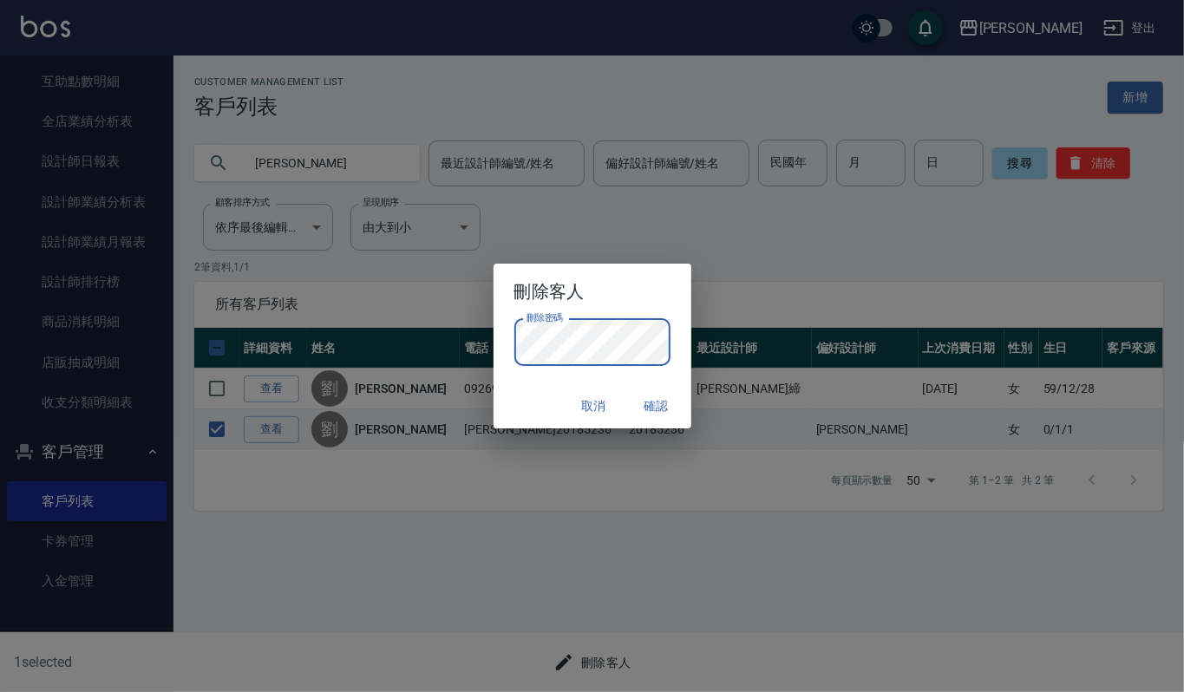
click at [857, 312] on div "刪除客人 刪除密碼 刪除密碼 取消 確認" at bounding box center [592, 346] width 1184 height 692
click at [660, 400] on button "確認" at bounding box center [657, 406] width 56 height 32
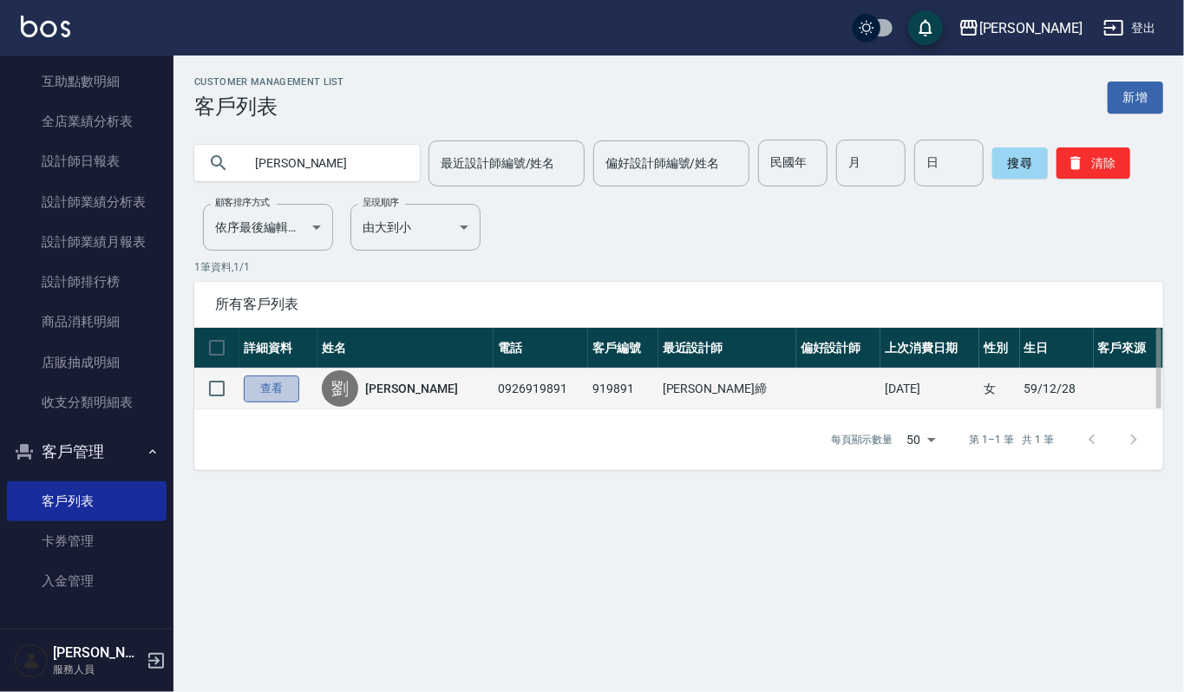
click at [261, 383] on link "查看" at bounding box center [272, 389] width 56 height 27
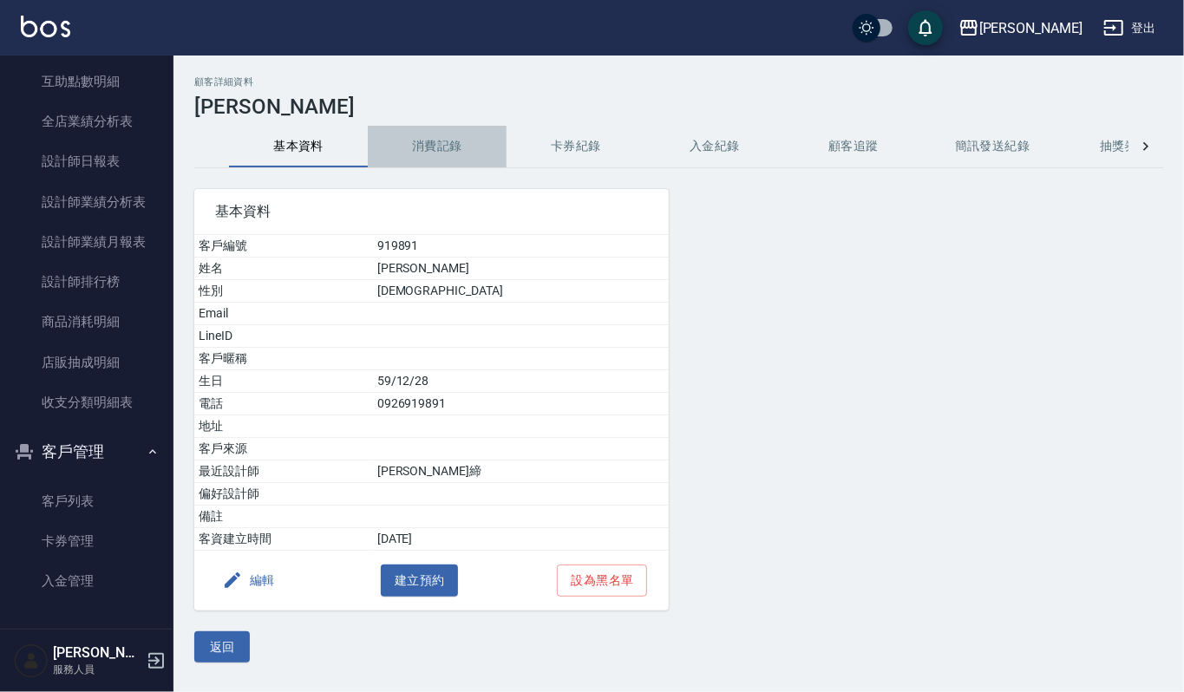
click at [455, 144] on button "消費記錄" at bounding box center [437, 147] width 139 height 42
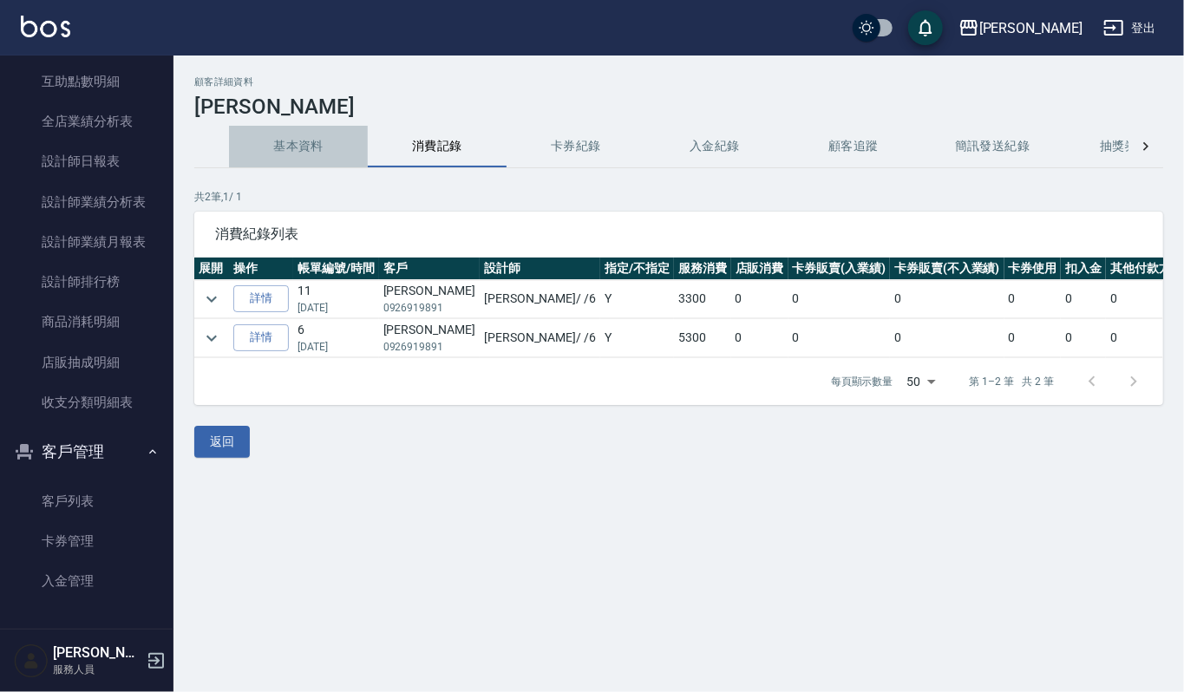
click at [310, 150] on button "基本資料" at bounding box center [298, 147] width 139 height 42
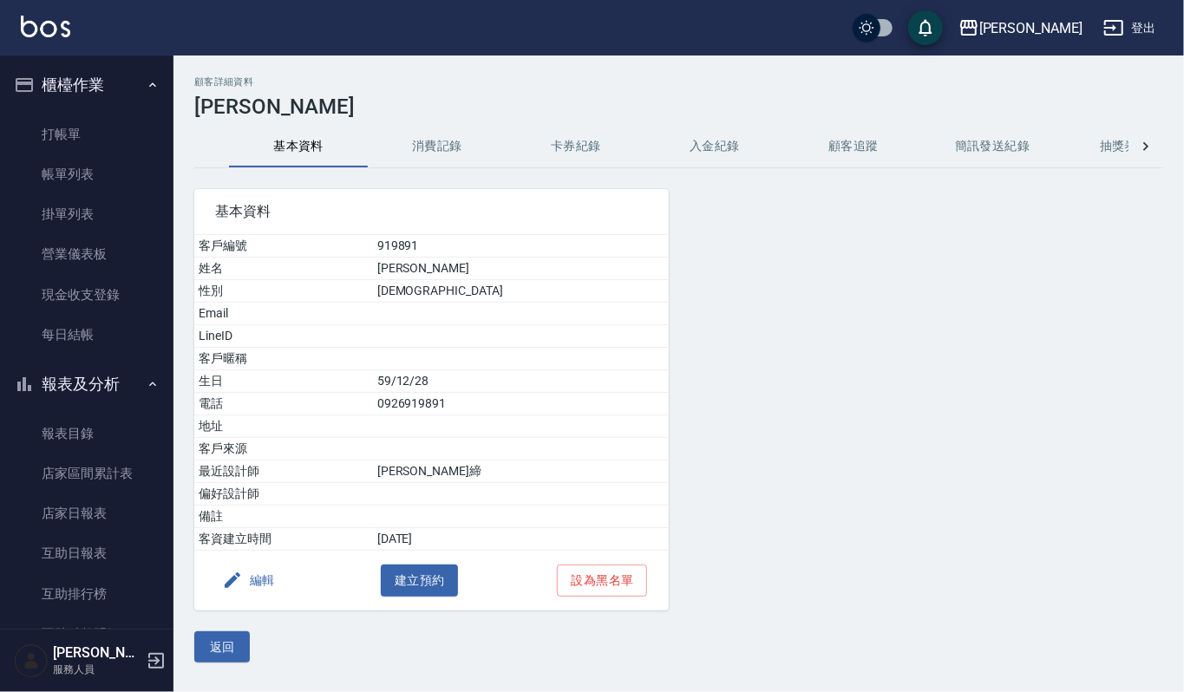
click at [453, 150] on button "消費記錄" at bounding box center [437, 147] width 139 height 42
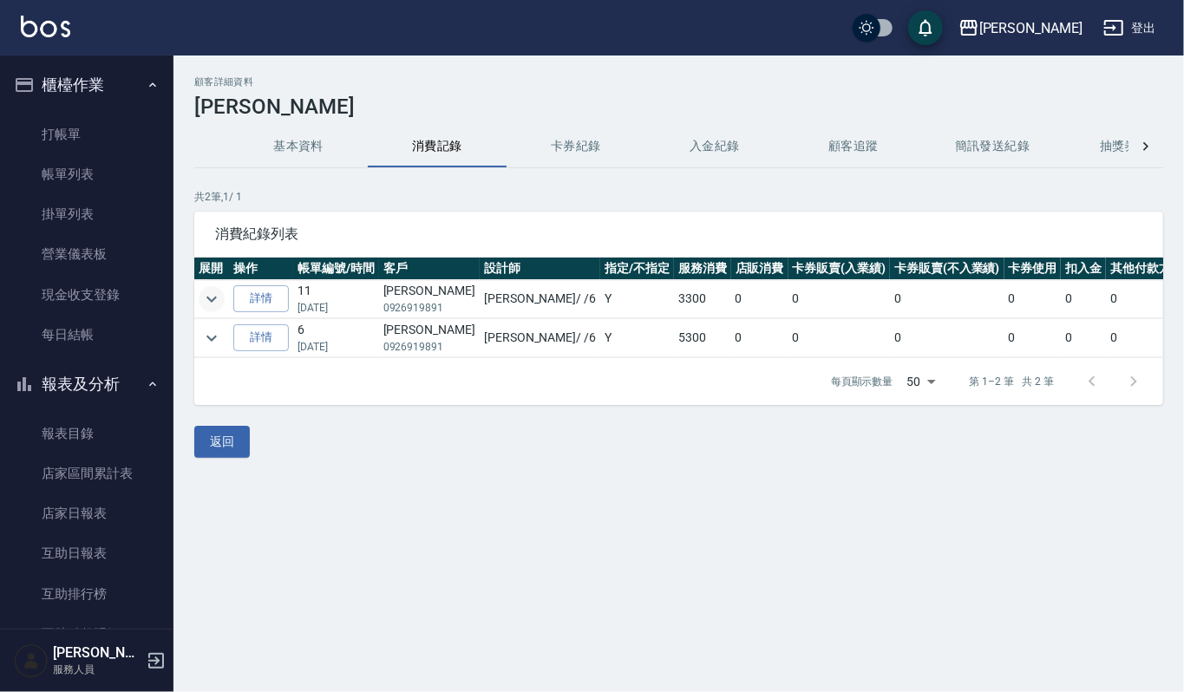
click at [217, 296] on icon "expand row" at bounding box center [211, 299] width 21 height 21
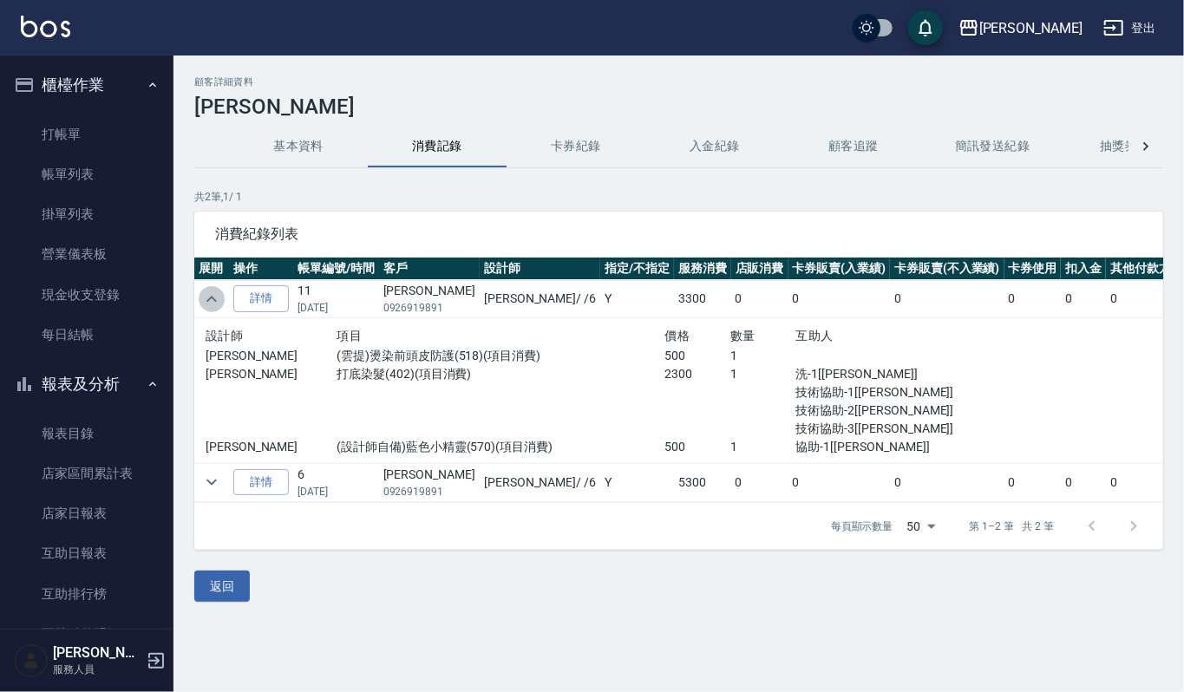
click at [217, 296] on icon "expand row" at bounding box center [211, 299] width 21 height 21
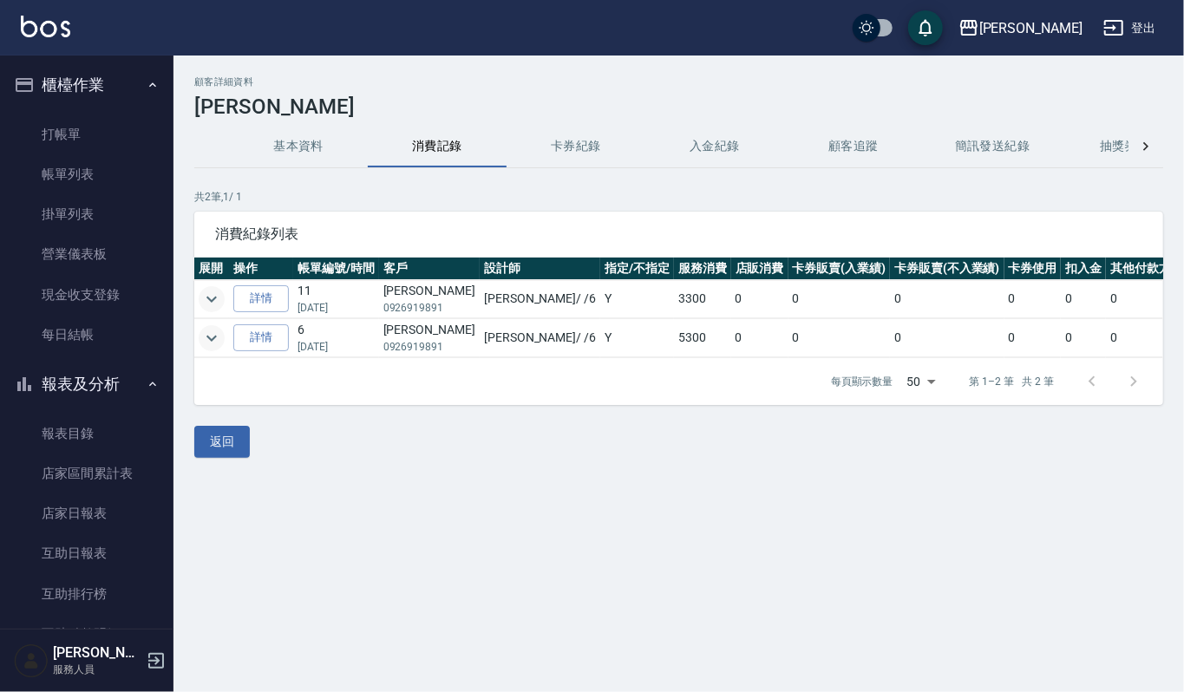
click at [216, 338] on icon "expand row" at bounding box center [211, 338] width 21 height 21
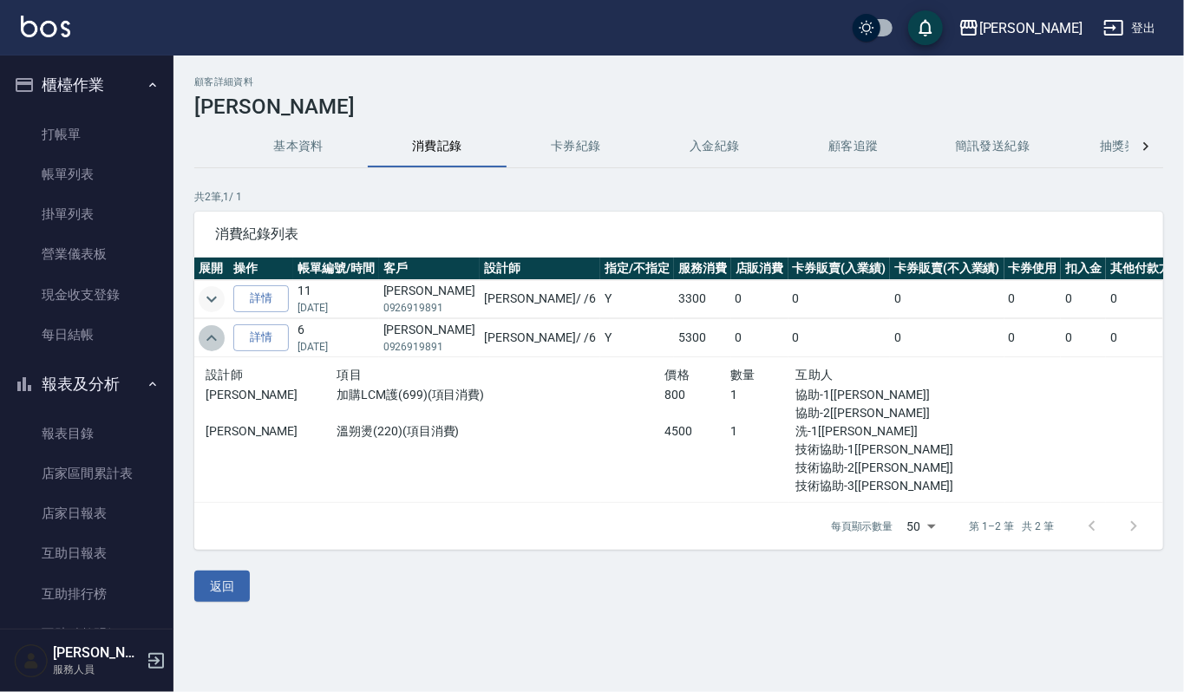
click at [216, 338] on icon "expand row" at bounding box center [211, 338] width 21 height 21
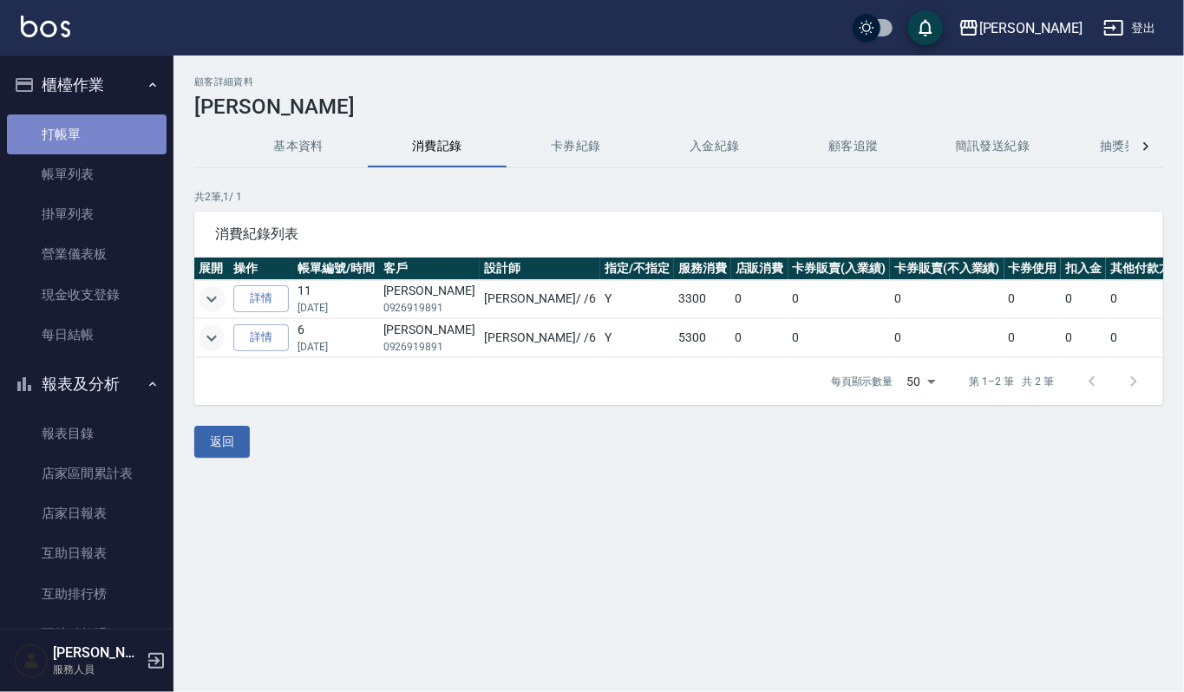
click at [106, 134] on link "打帳單" at bounding box center [87, 135] width 160 height 40
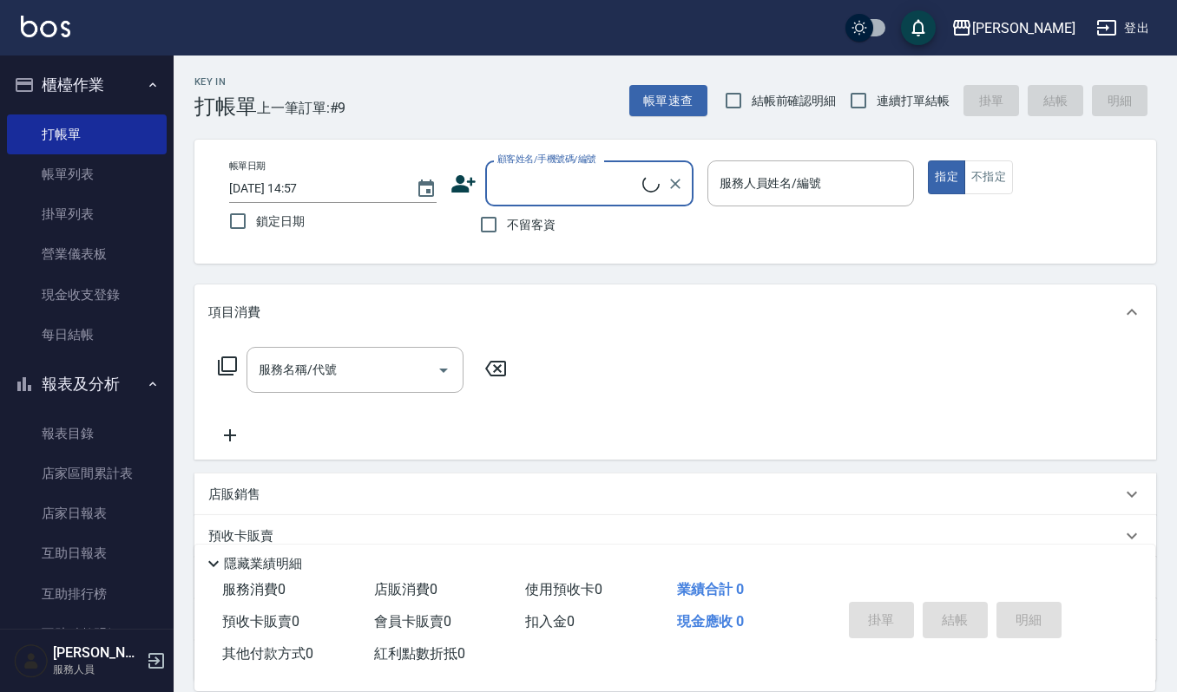
click at [581, 186] on input "顧客姓名/手機號碼/編號" at bounding box center [567, 183] width 149 height 30
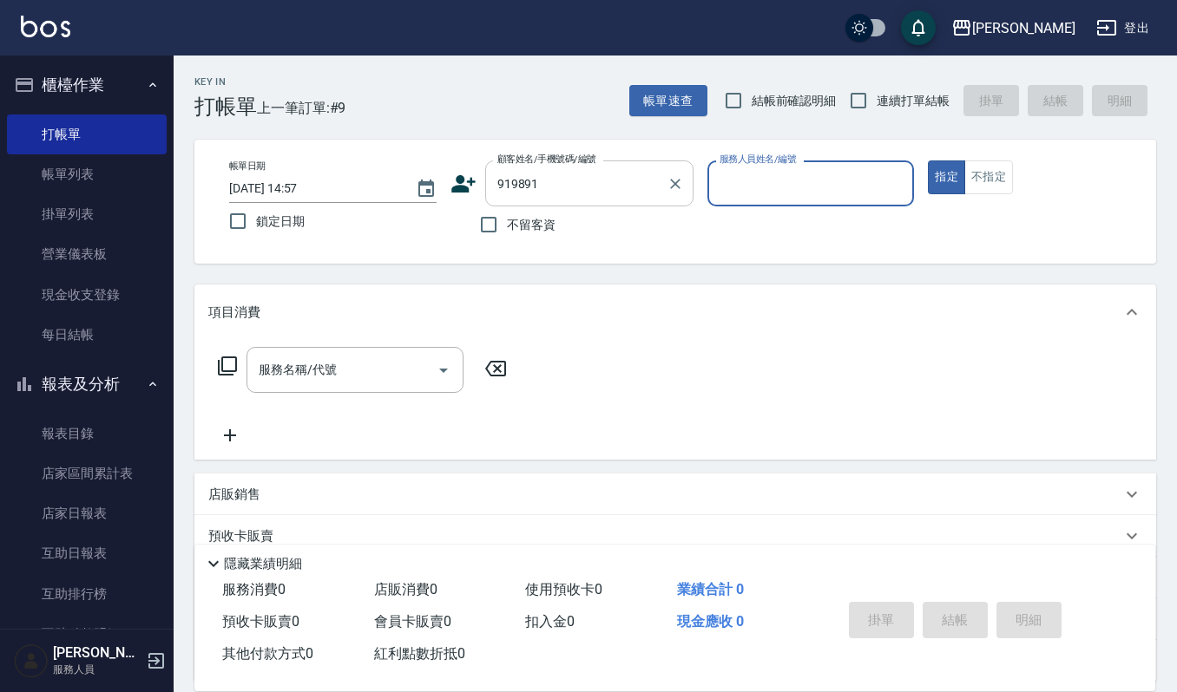
type input "[PERSON_NAME]/0926919891/919891"
type input "Joalin-6"
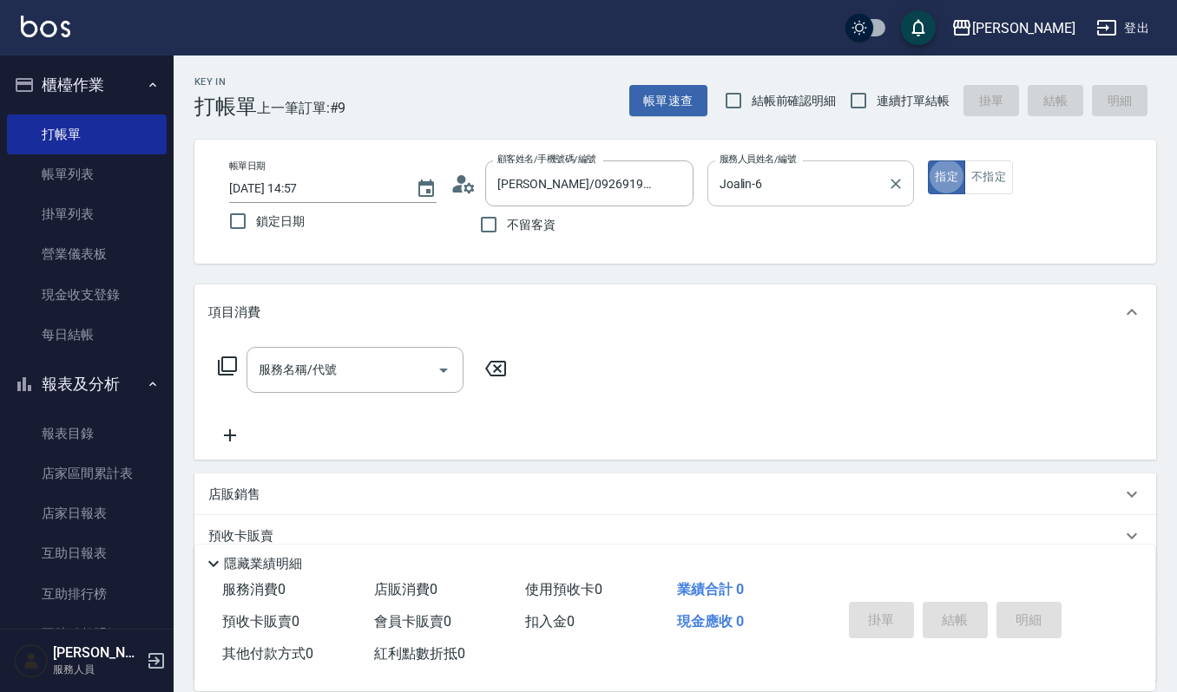
type button "true"
type input "w"
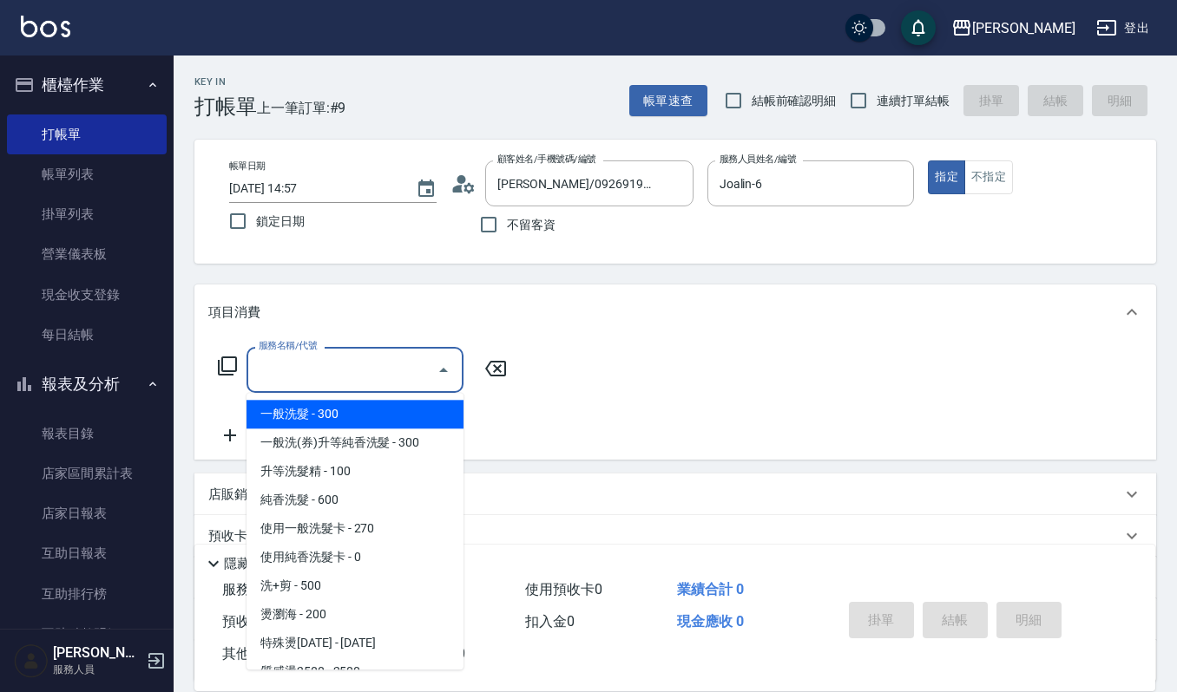
click at [390, 389] on div "服務名稱/代號" at bounding box center [354, 370] width 217 height 46
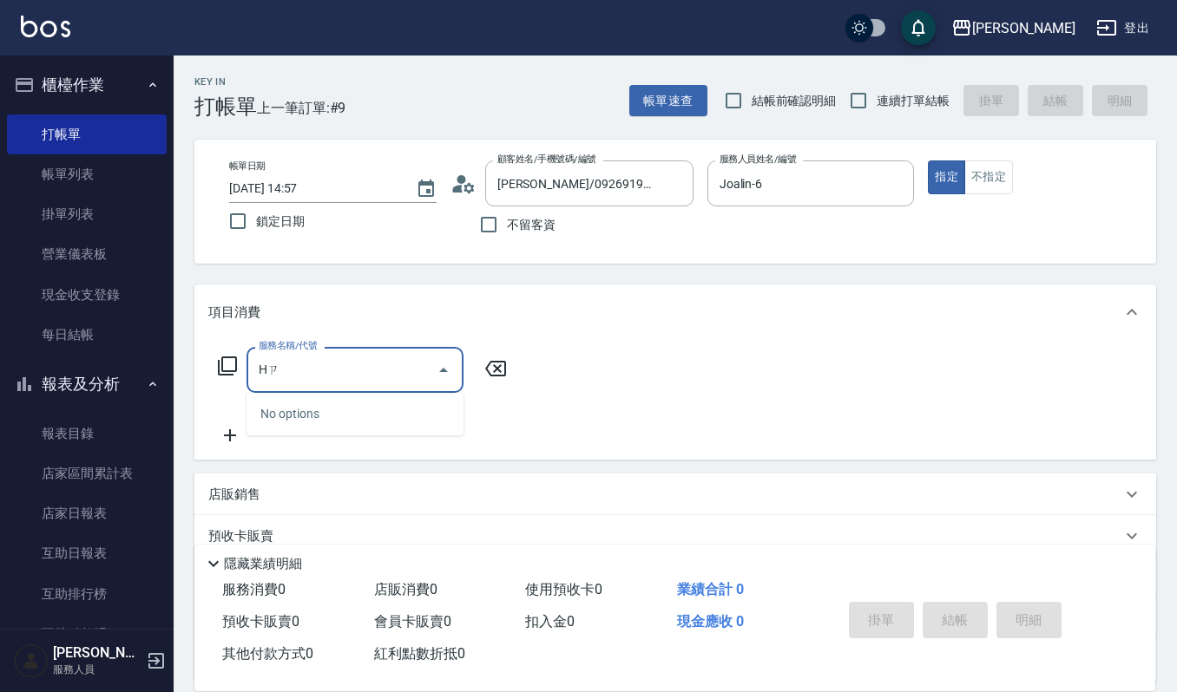
type input "H"
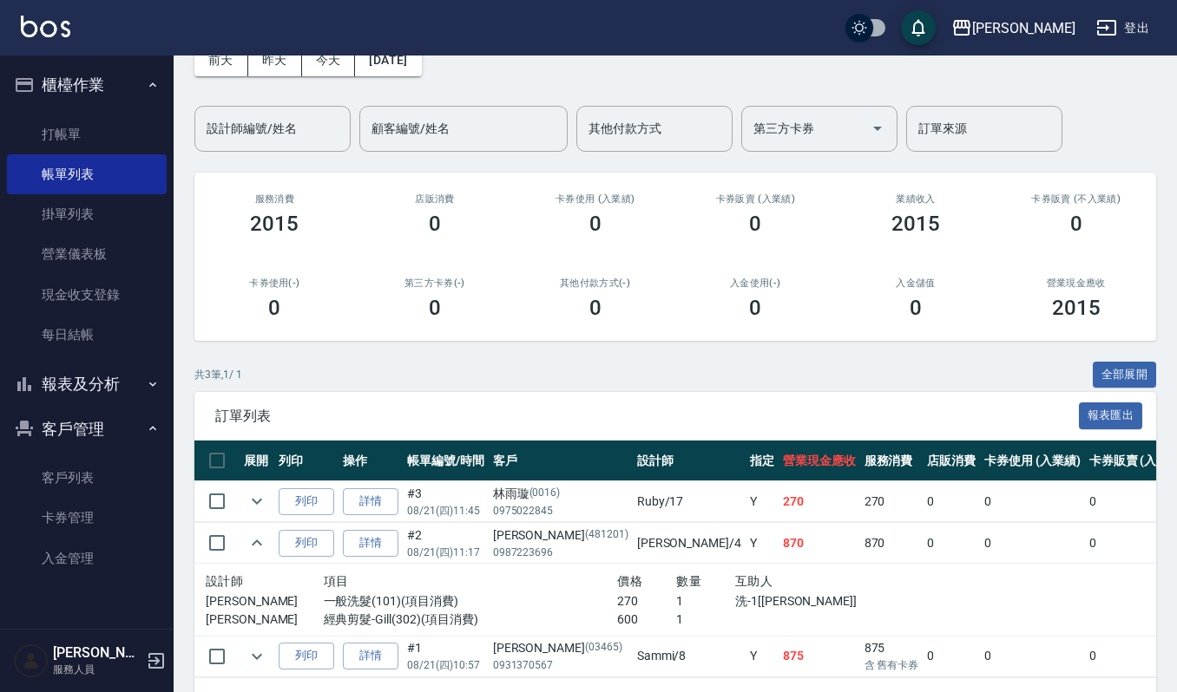
scroll to position [95, 0]
click at [80, 120] on link "打帳單" at bounding box center [87, 135] width 160 height 40
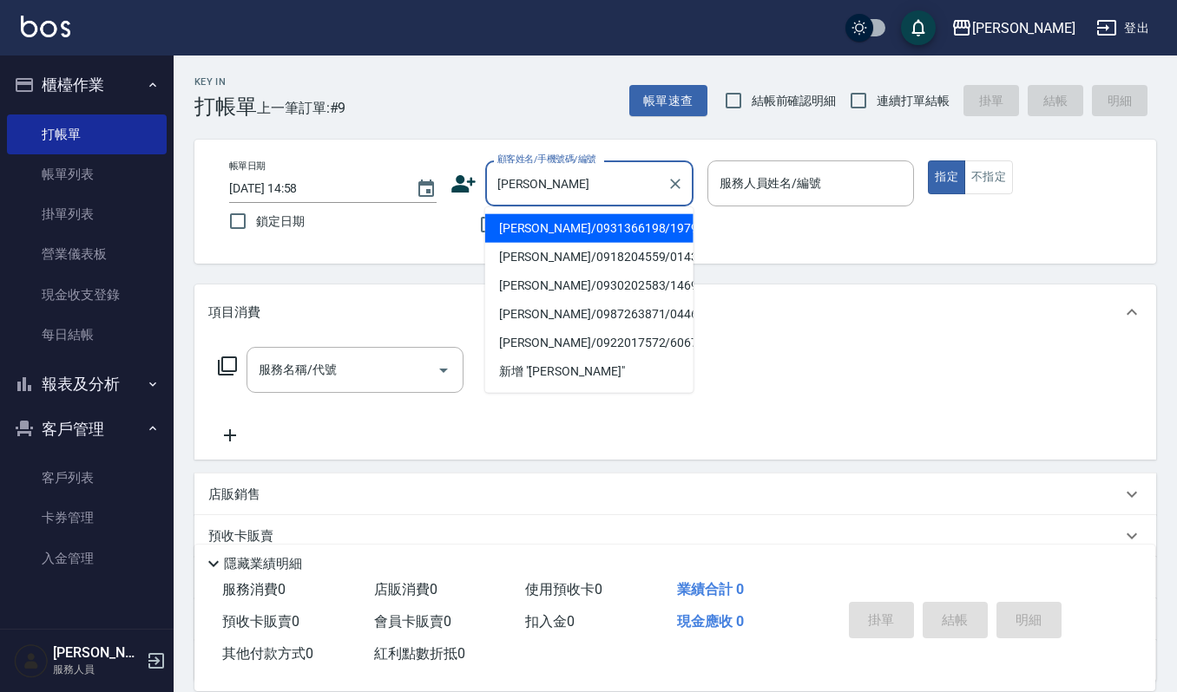
click at [552, 229] on li "李筱婷/0931366198/1979" at bounding box center [589, 228] width 208 height 29
type input "李筱婷/0931366198/1979"
type input "[PERSON_NAME]-4"
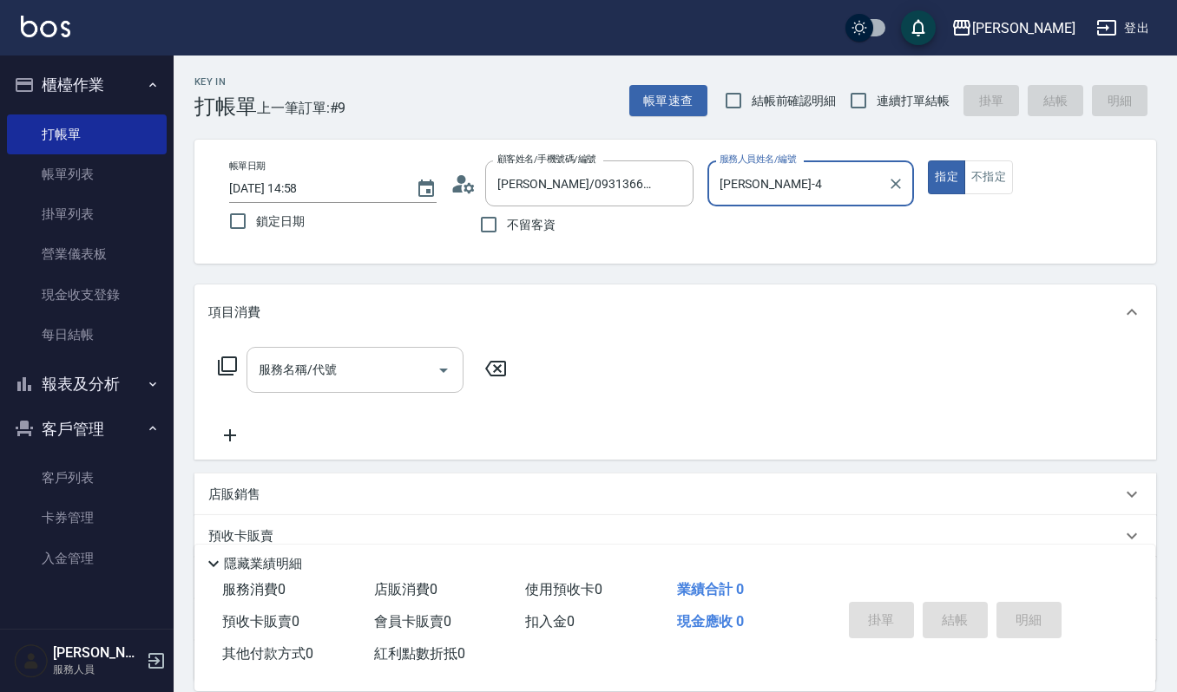
click at [264, 362] on div "服務名稱/代號 服務名稱/代號" at bounding box center [354, 370] width 217 height 46
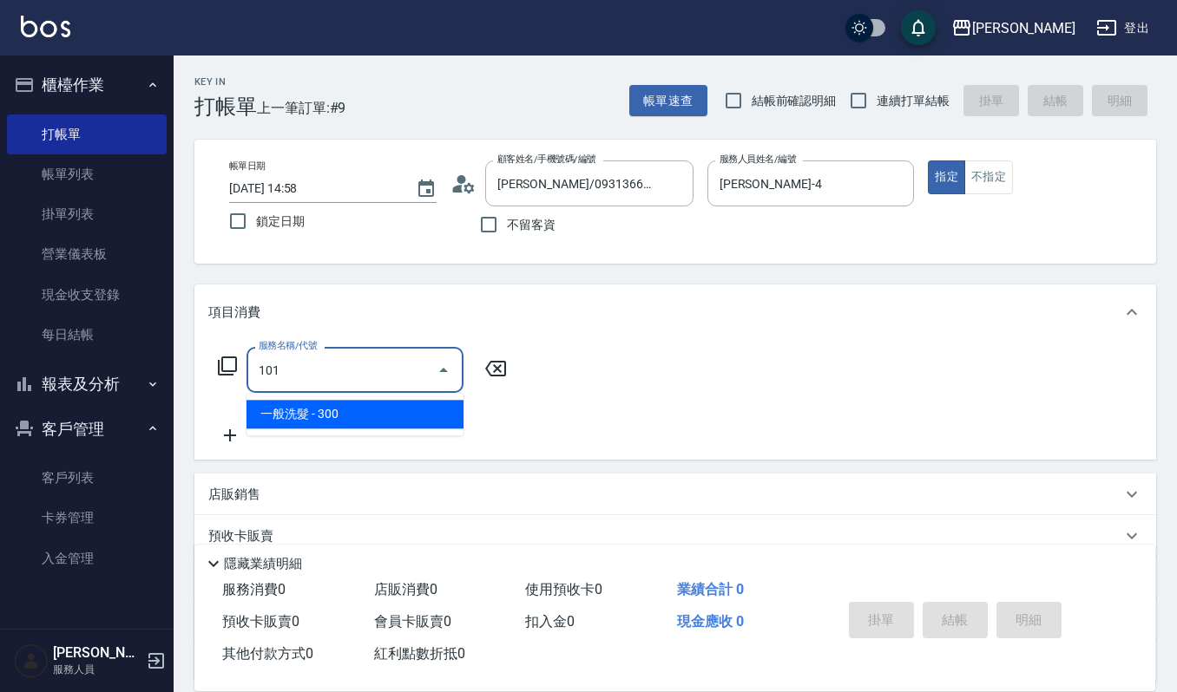
type input "一般洗髮(101)"
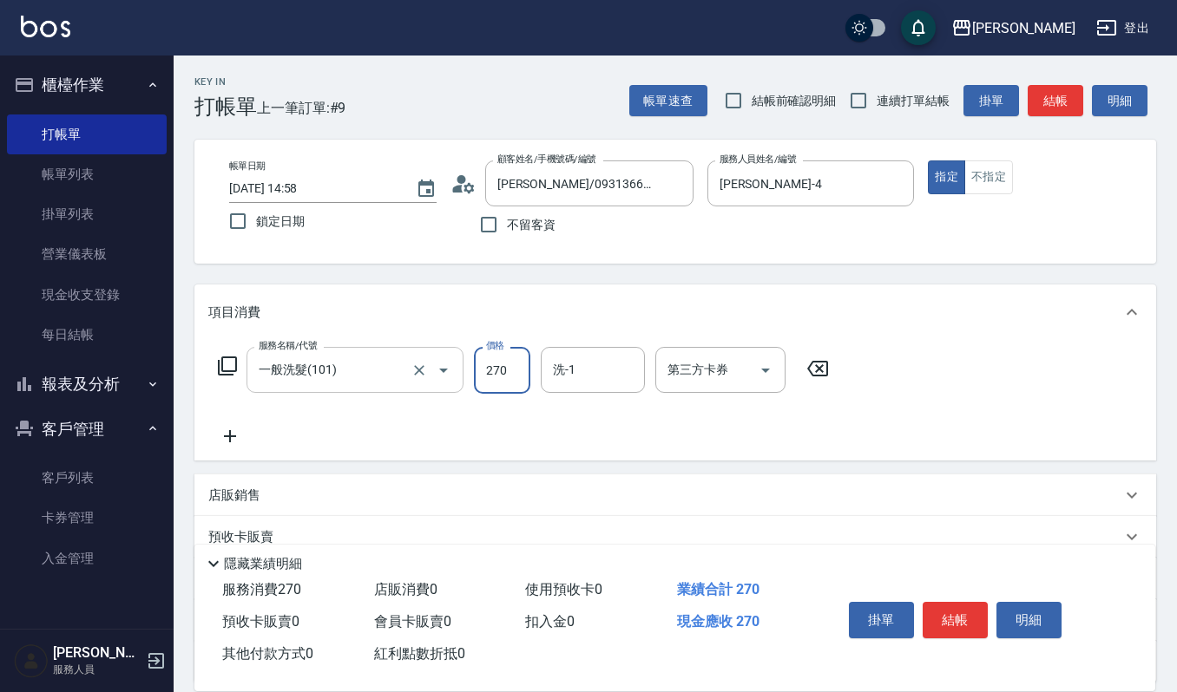
type input "270"
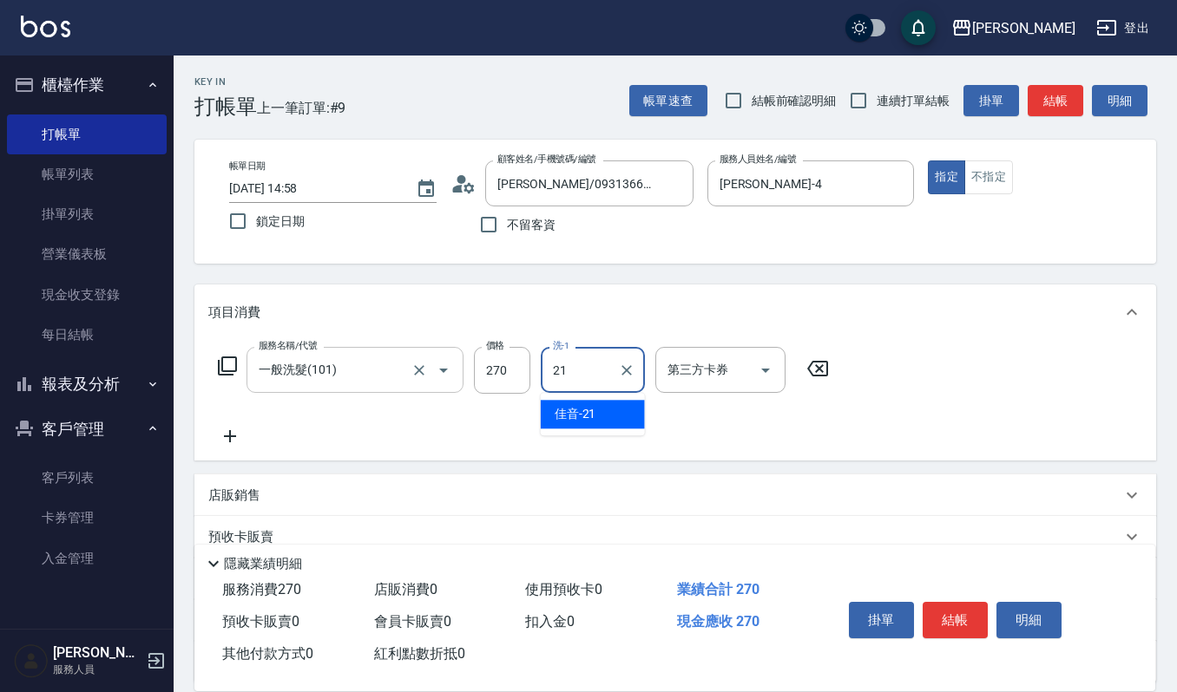
type input "佳音-21"
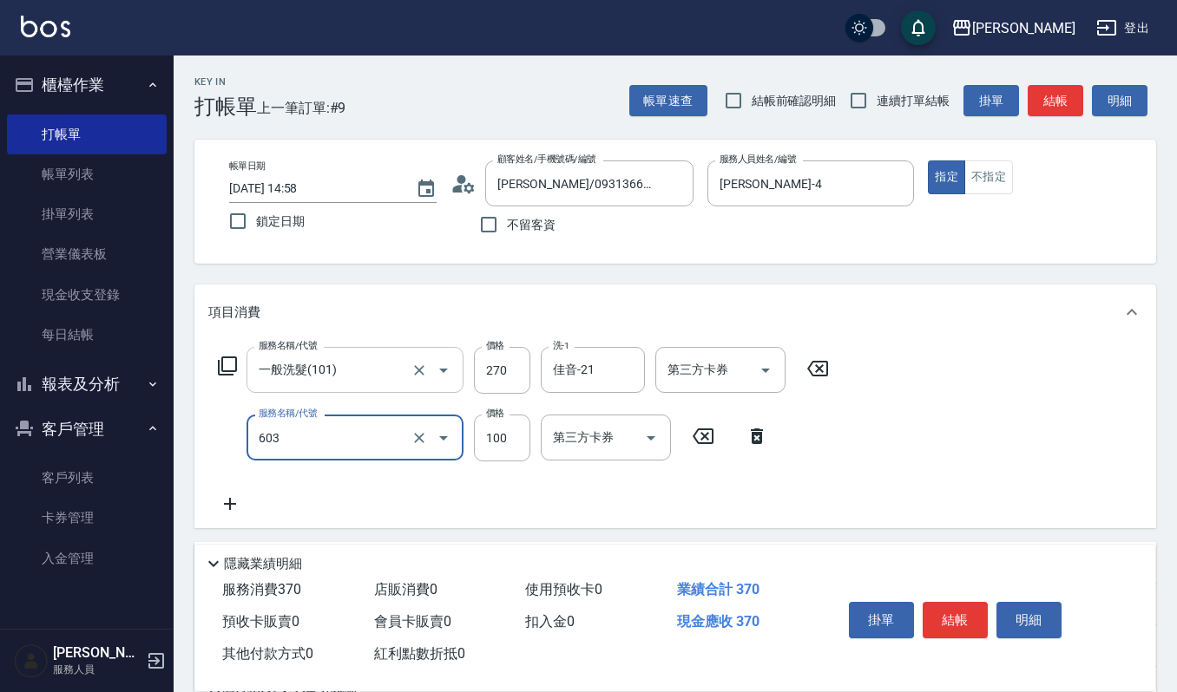
type input "電棒離子夾玉米鬚(603)"
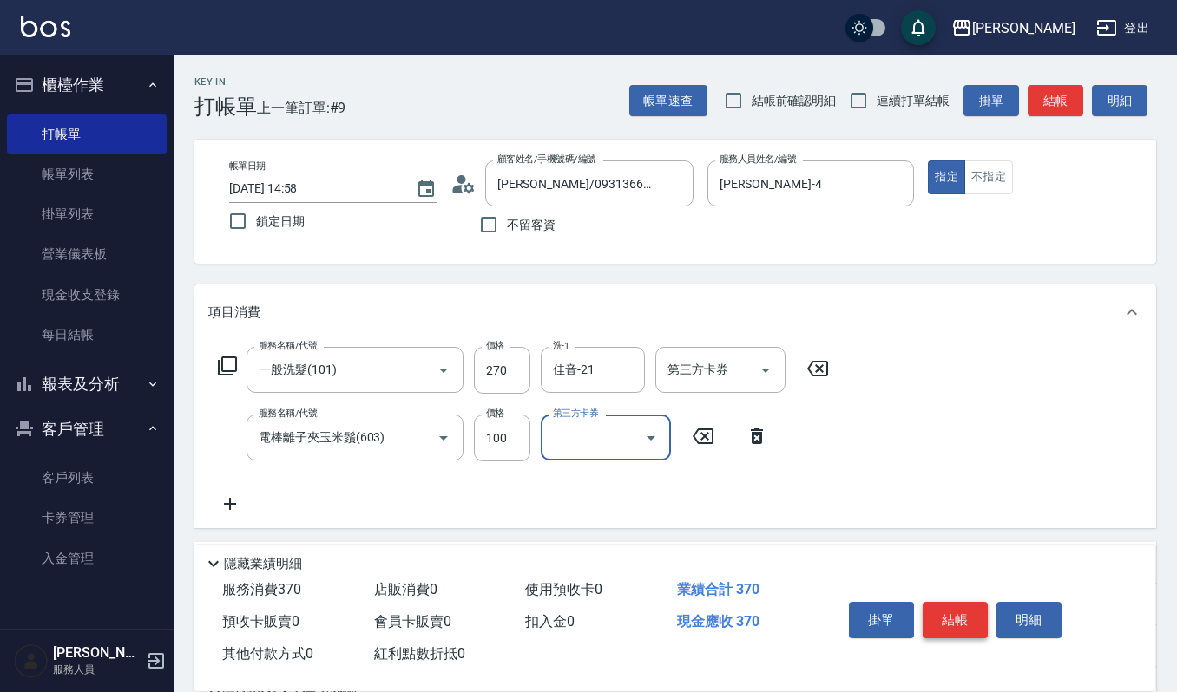
click at [951, 618] on button "結帳" at bounding box center [954, 620] width 65 height 36
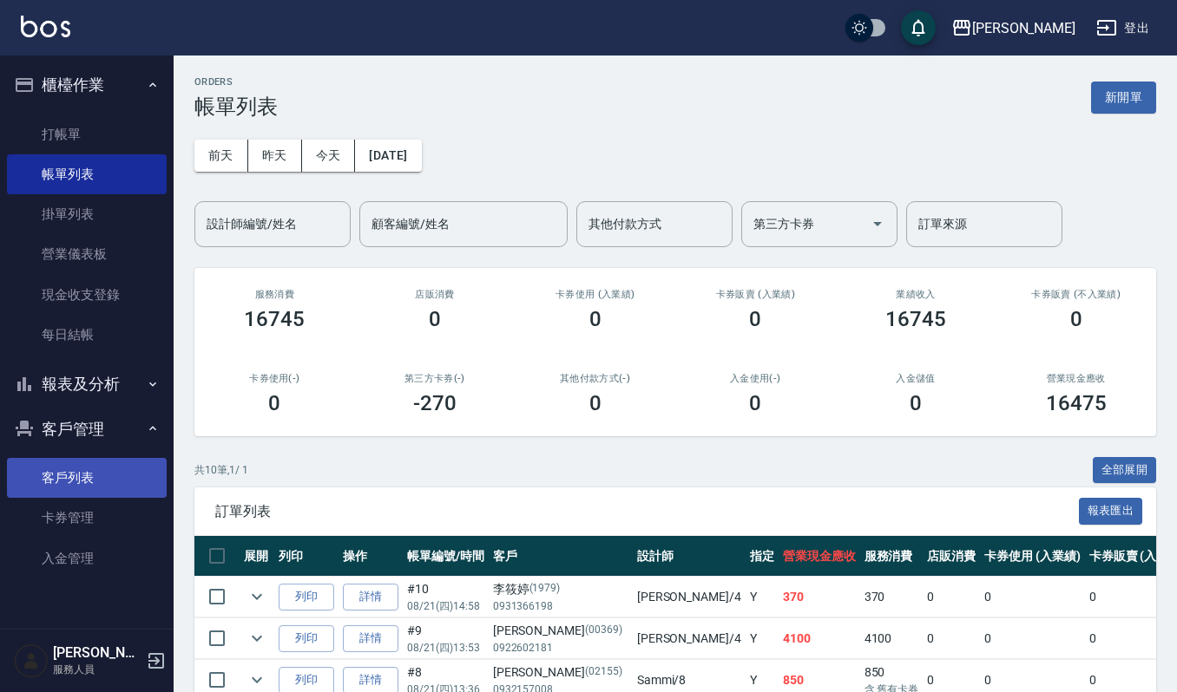
click at [88, 479] on link "客戶列表" at bounding box center [87, 478] width 160 height 40
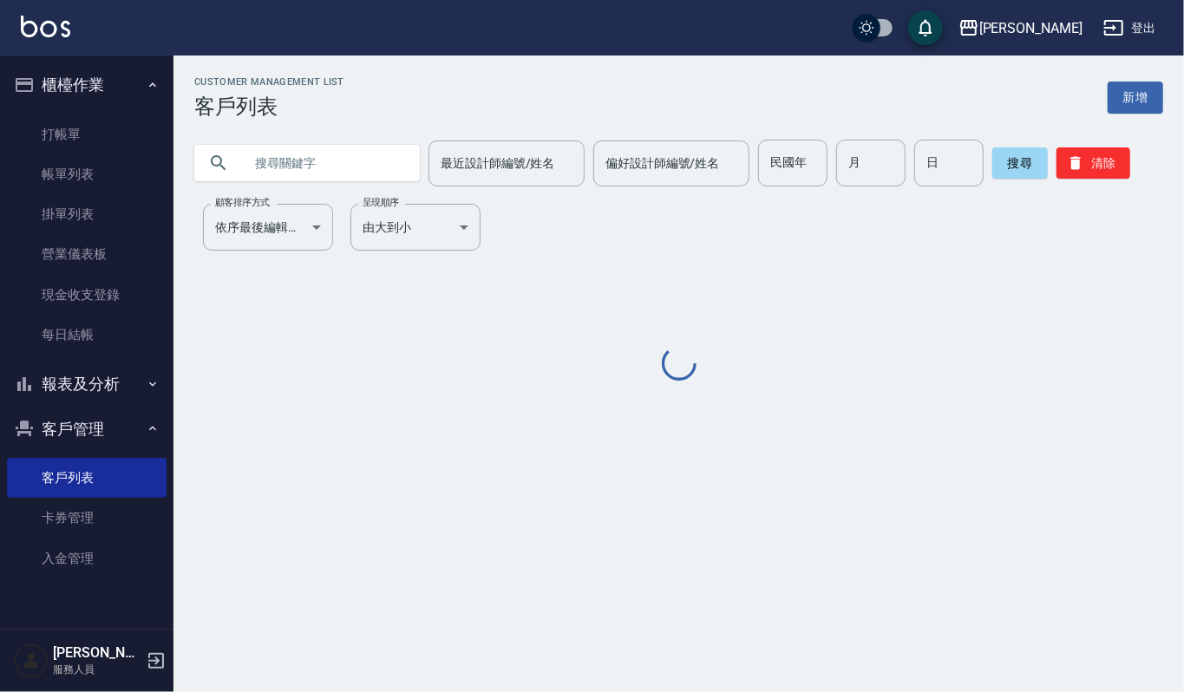
click at [344, 161] on input "text" at bounding box center [324, 163] width 163 height 47
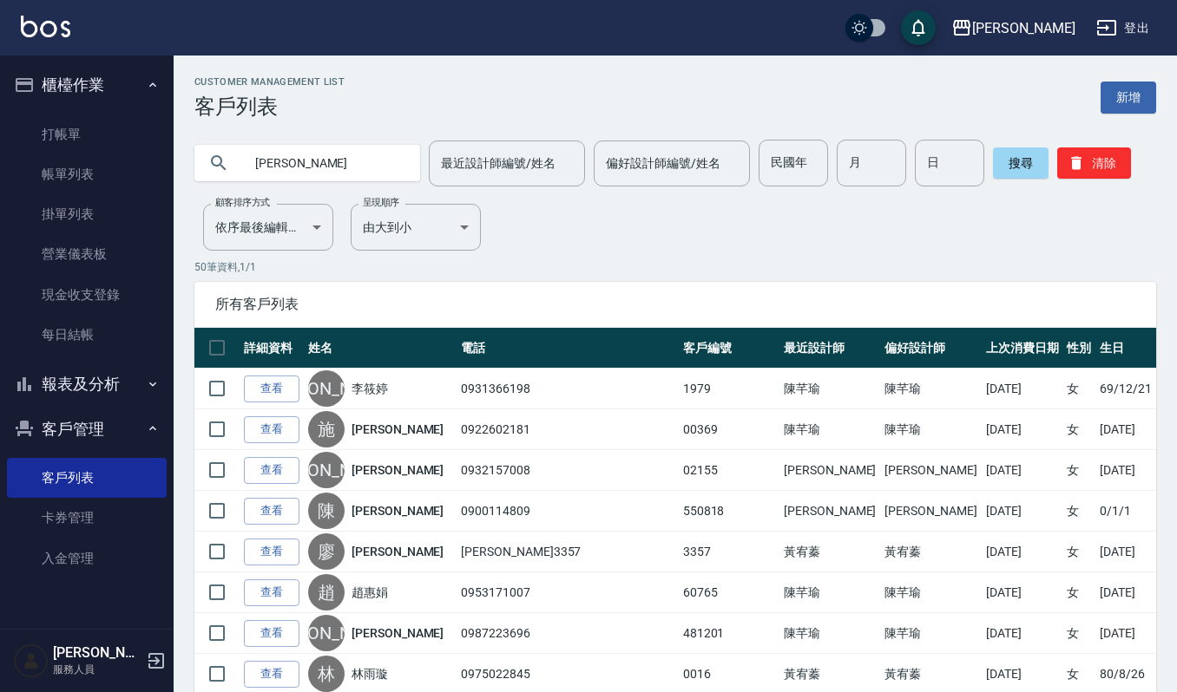
type input "蘇敏"
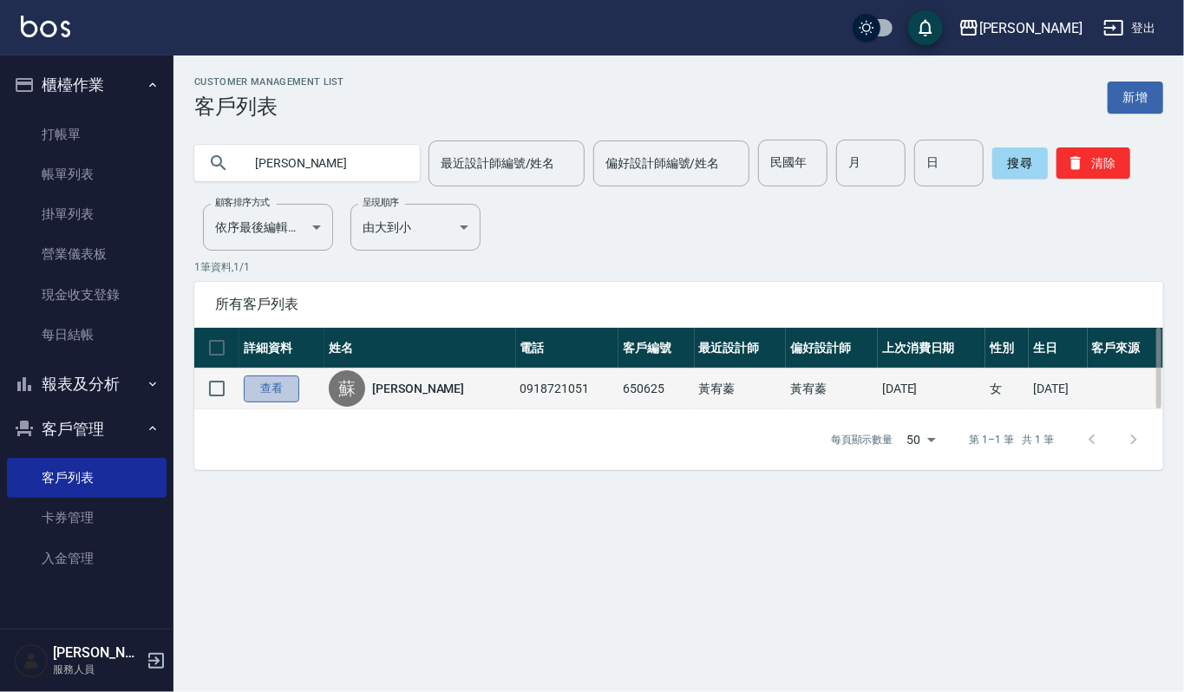
click at [264, 390] on link "查看" at bounding box center [272, 389] width 56 height 27
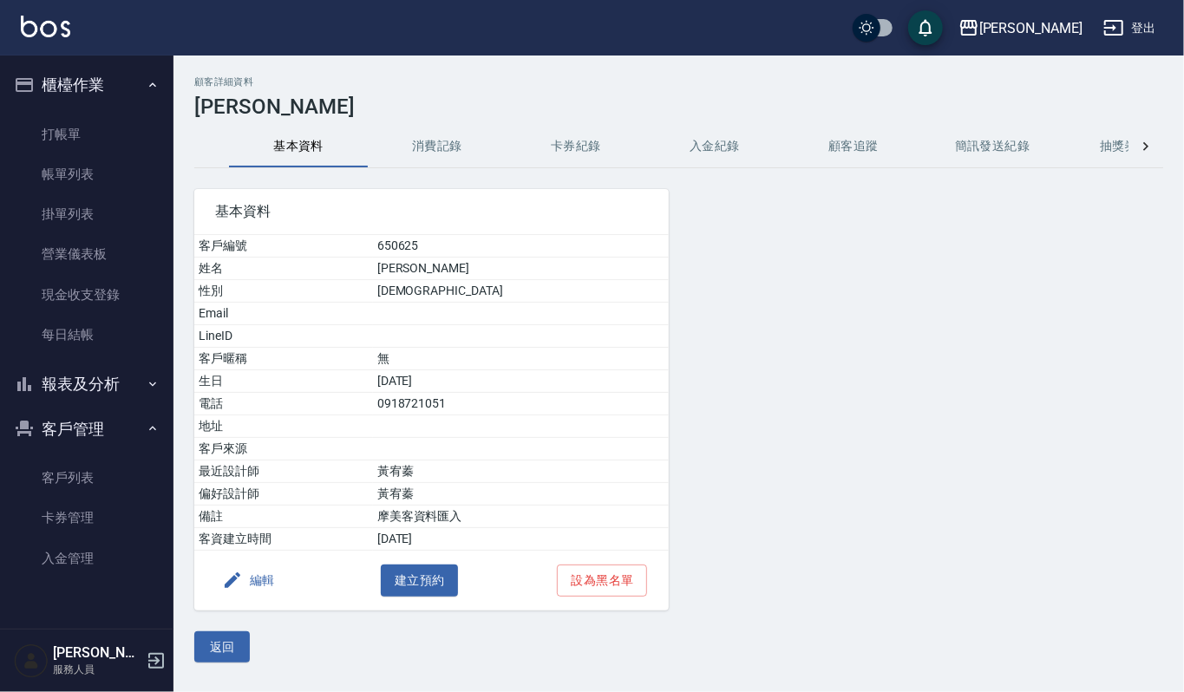
click at [446, 156] on button "消費記錄" at bounding box center [437, 147] width 139 height 42
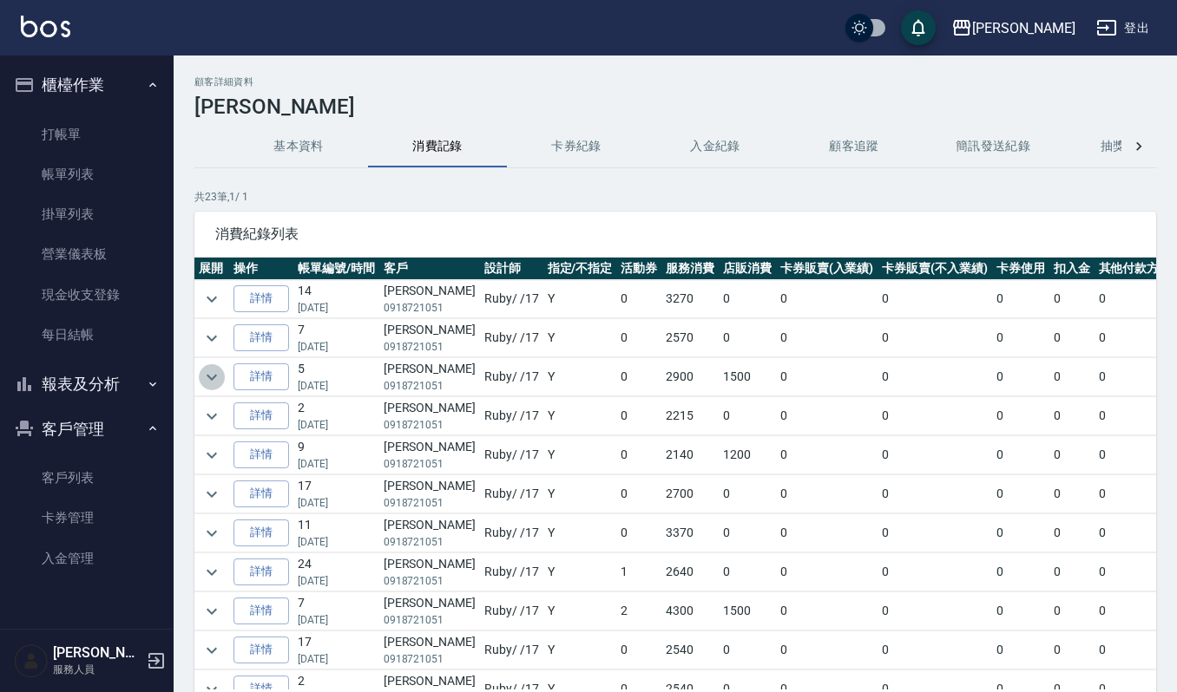
click at [216, 376] on icon "expand row" at bounding box center [211, 377] width 21 height 21
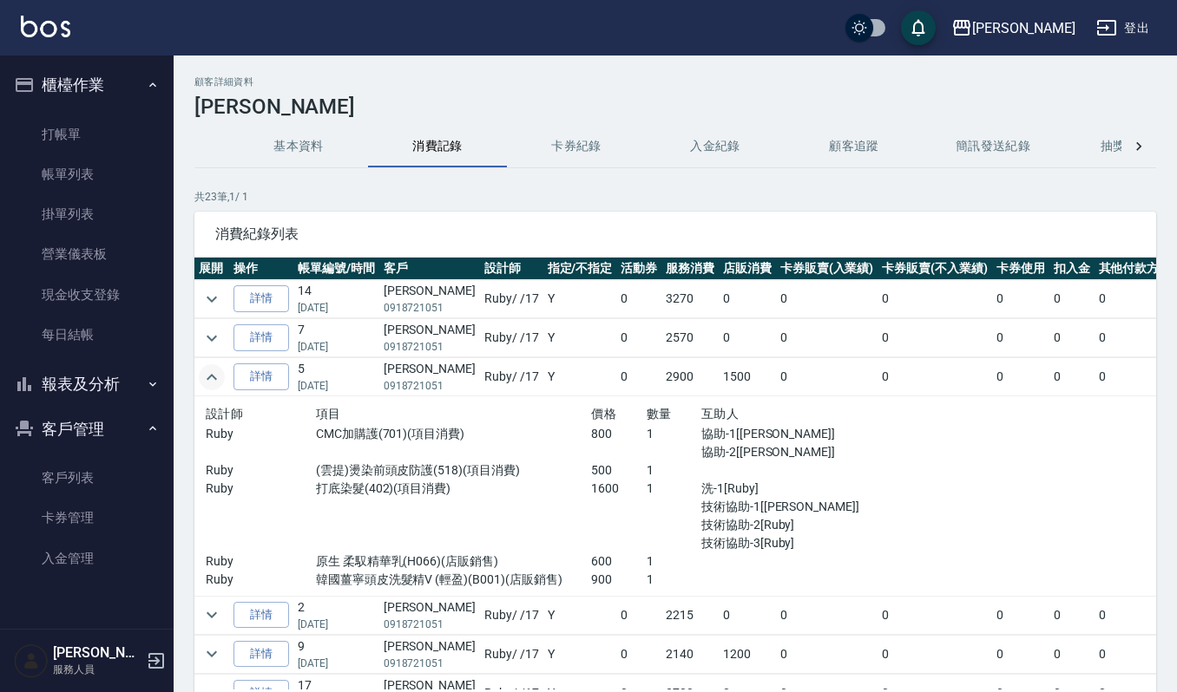
click at [206, 382] on icon "expand row" at bounding box center [211, 377] width 21 height 21
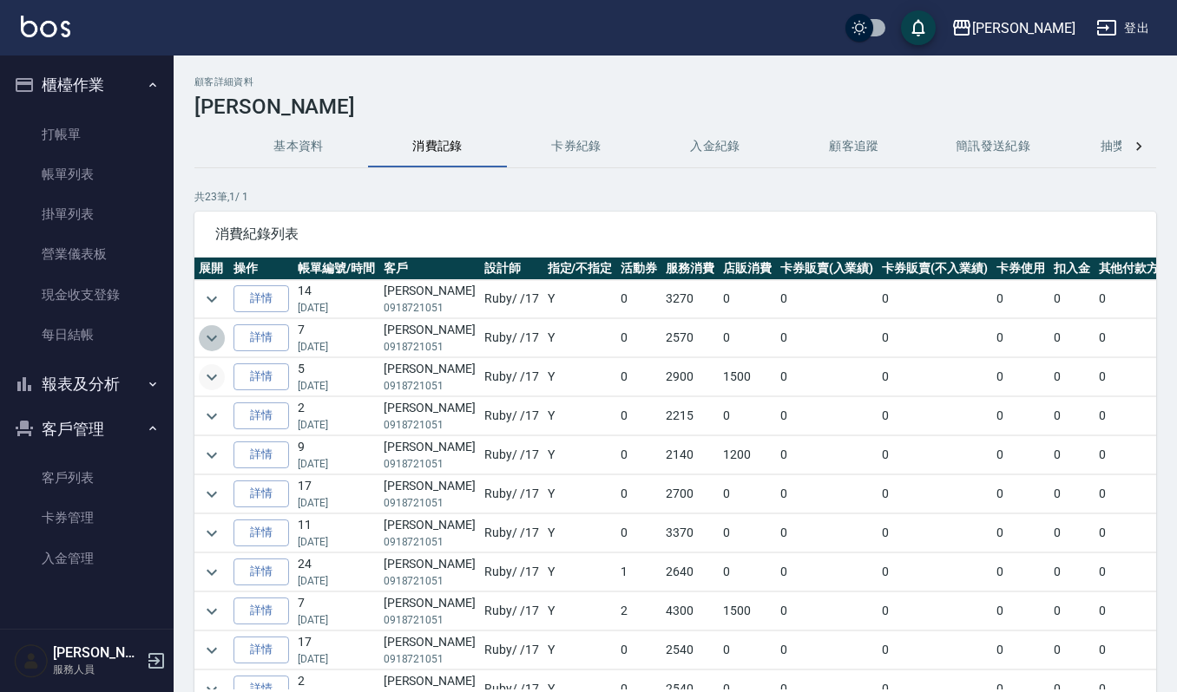
click at [215, 342] on icon "expand row" at bounding box center [211, 338] width 21 height 21
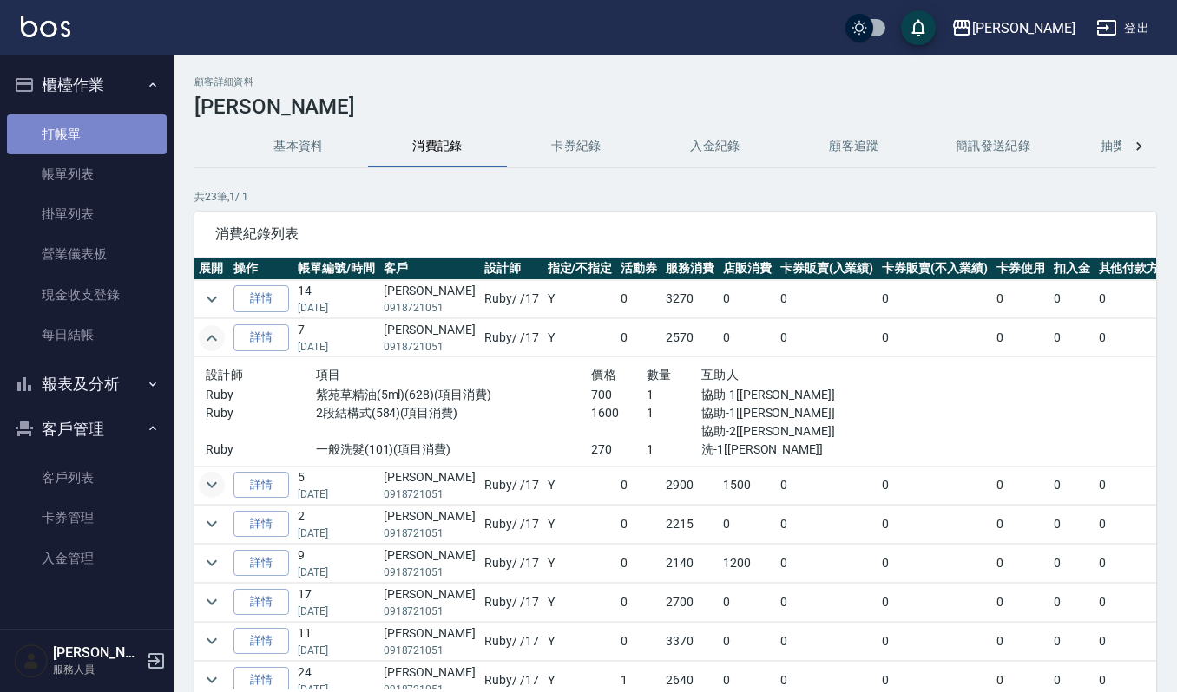
click at [57, 136] on link "打帳單" at bounding box center [87, 135] width 160 height 40
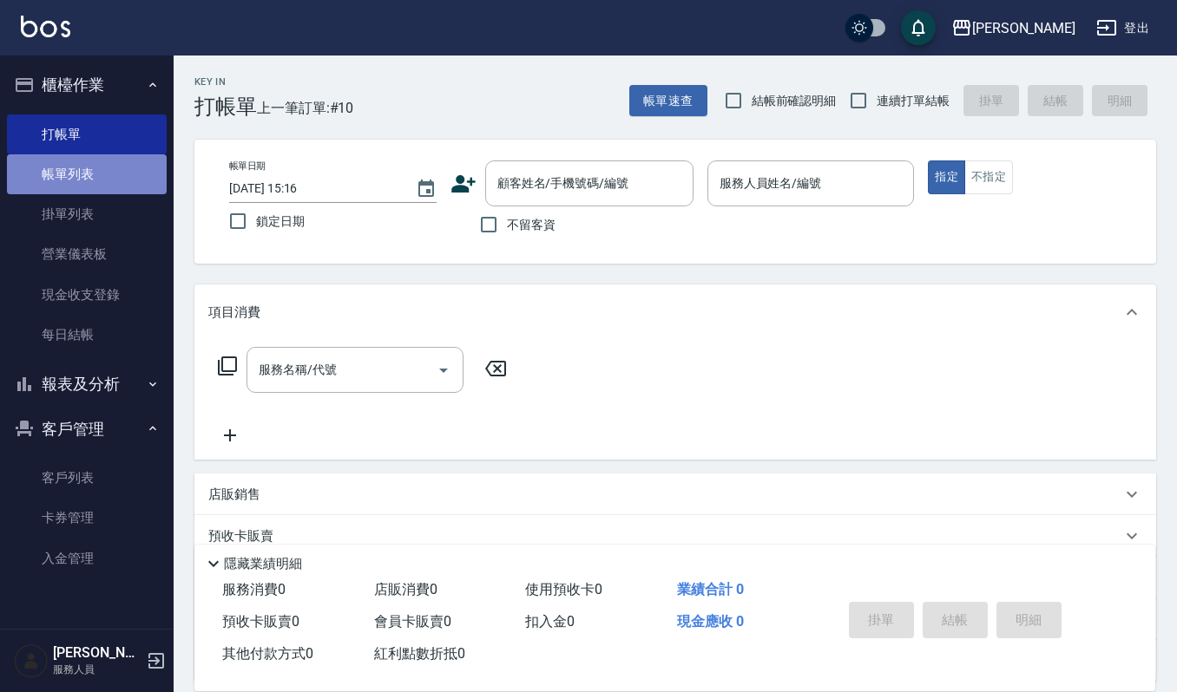
click at [50, 182] on link "帳單列表" at bounding box center [87, 174] width 160 height 40
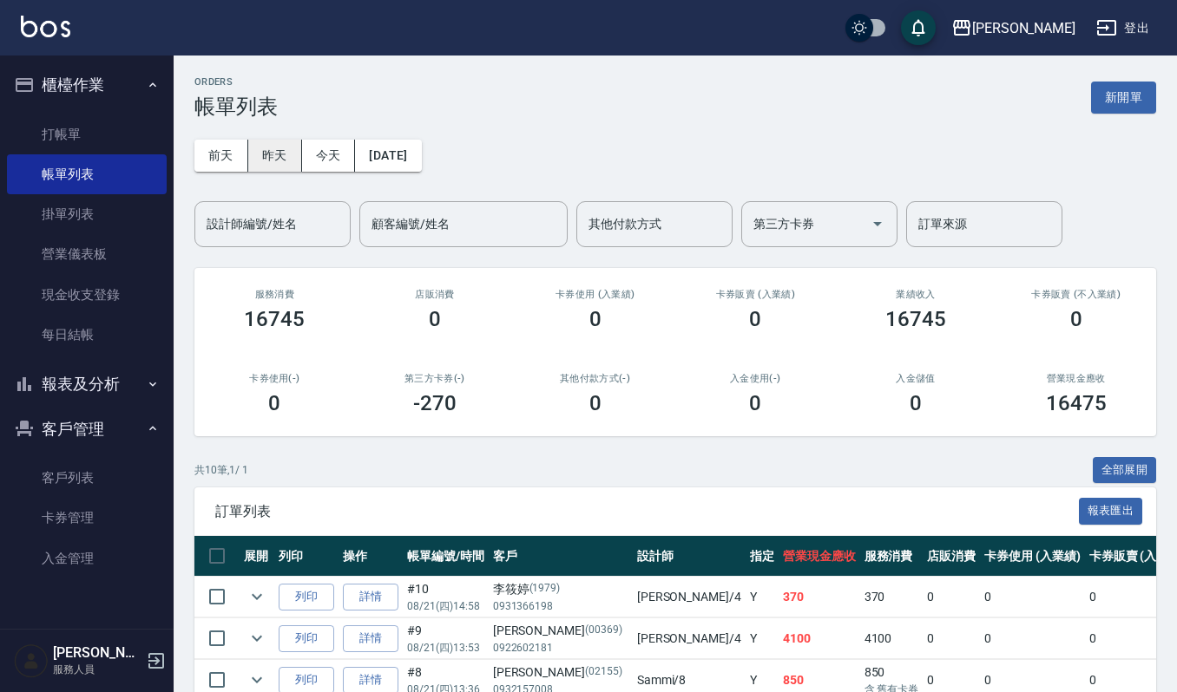
click at [279, 157] on button "昨天" at bounding box center [275, 156] width 54 height 32
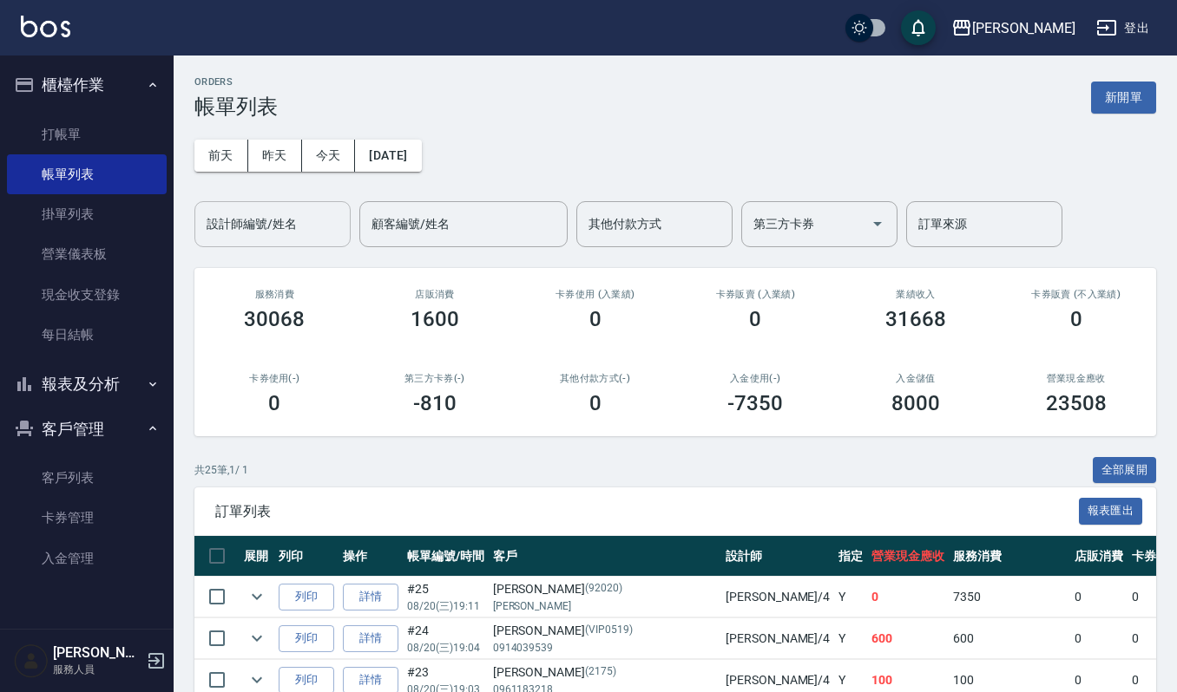
click at [283, 230] on input "設計師編號/姓名" at bounding box center [272, 224] width 141 height 30
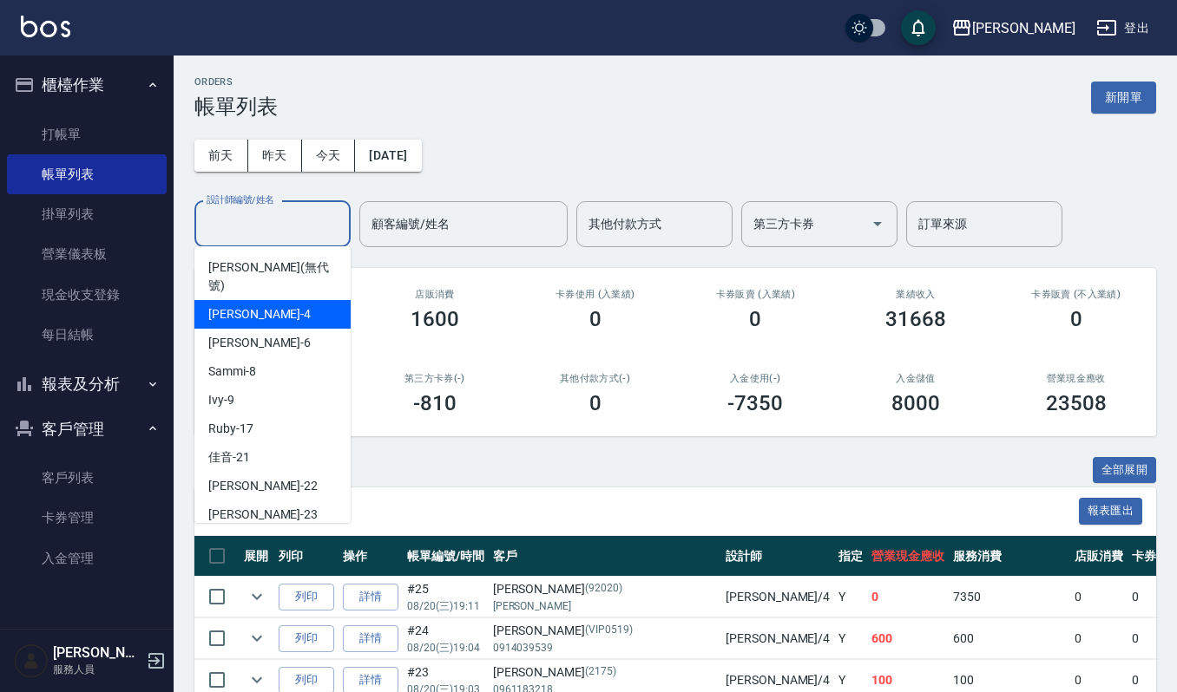
click at [285, 303] on div "吉兒 -4" at bounding box center [272, 314] width 156 height 29
type input "[PERSON_NAME]-4"
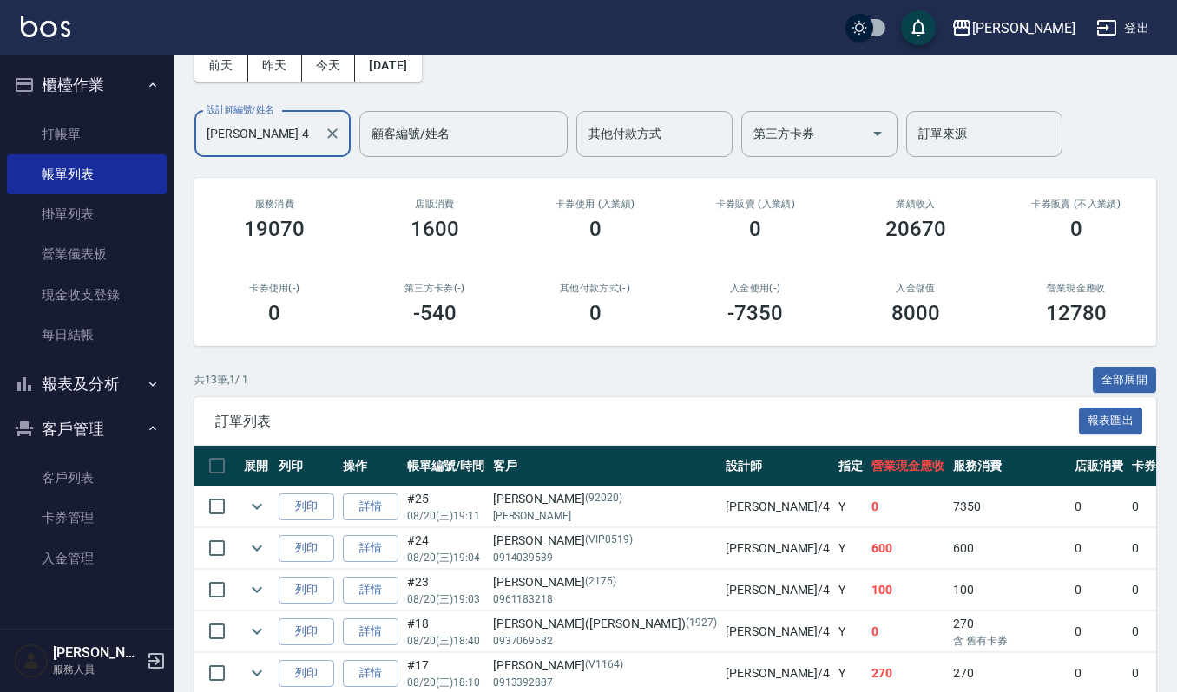
scroll to position [115, 0]
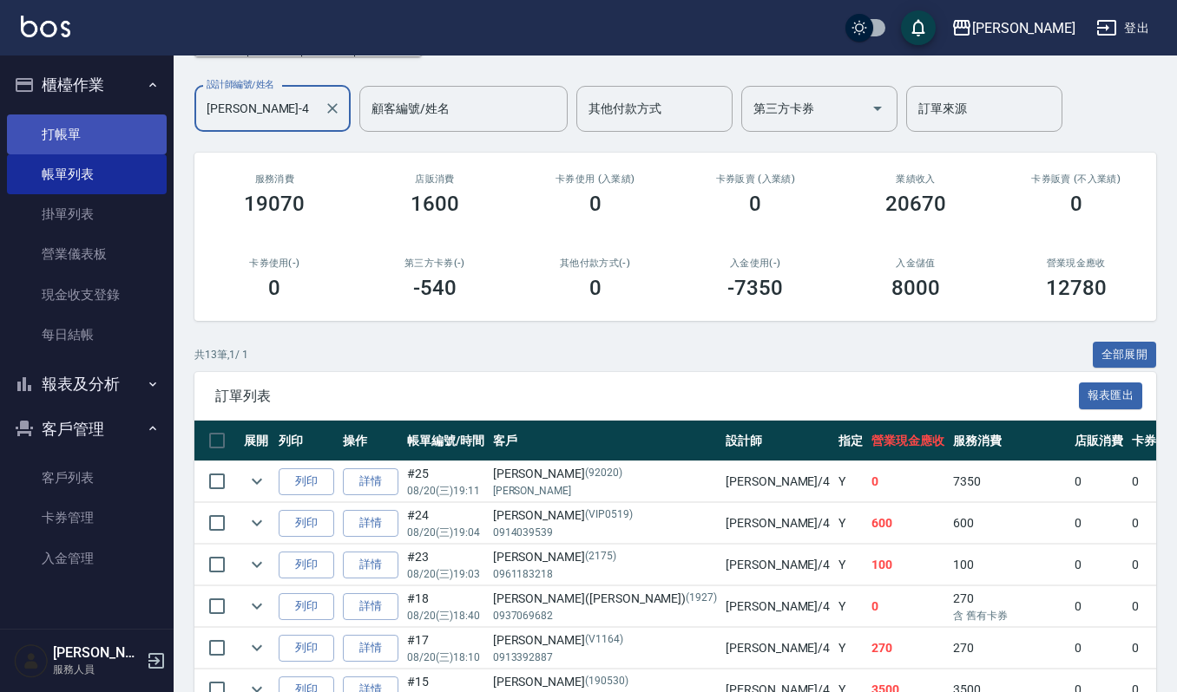
click at [28, 123] on link "打帳單" at bounding box center [87, 135] width 160 height 40
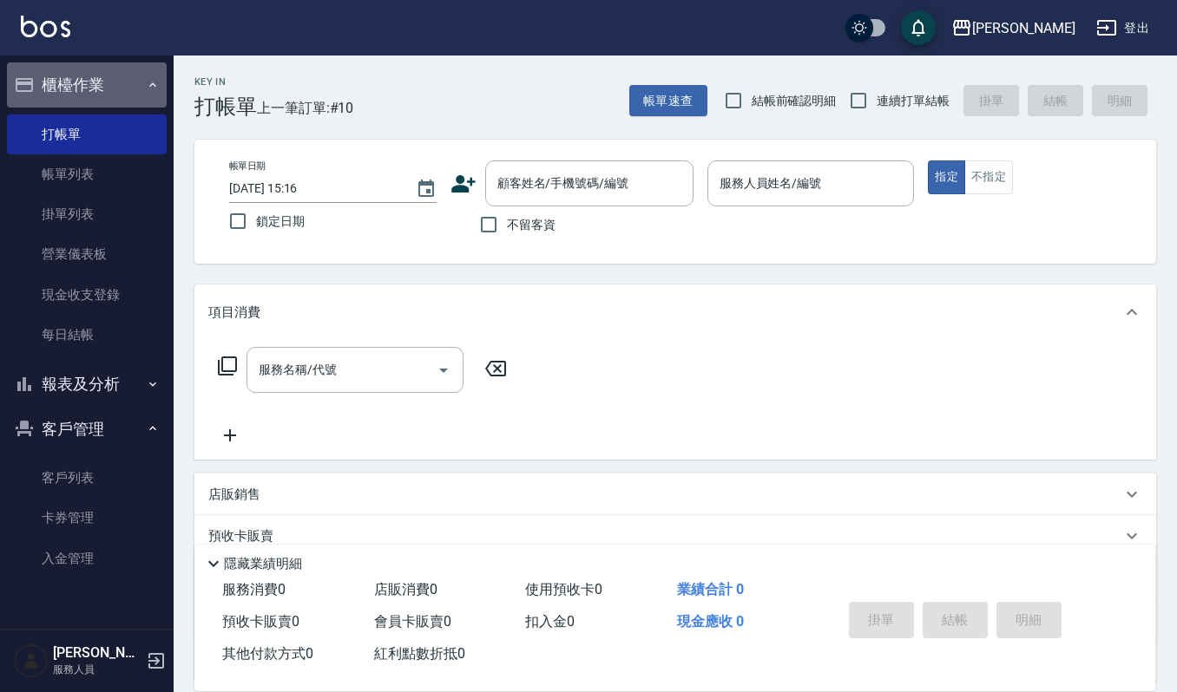
click at [74, 82] on button "櫃檯作業" at bounding box center [87, 84] width 160 height 45
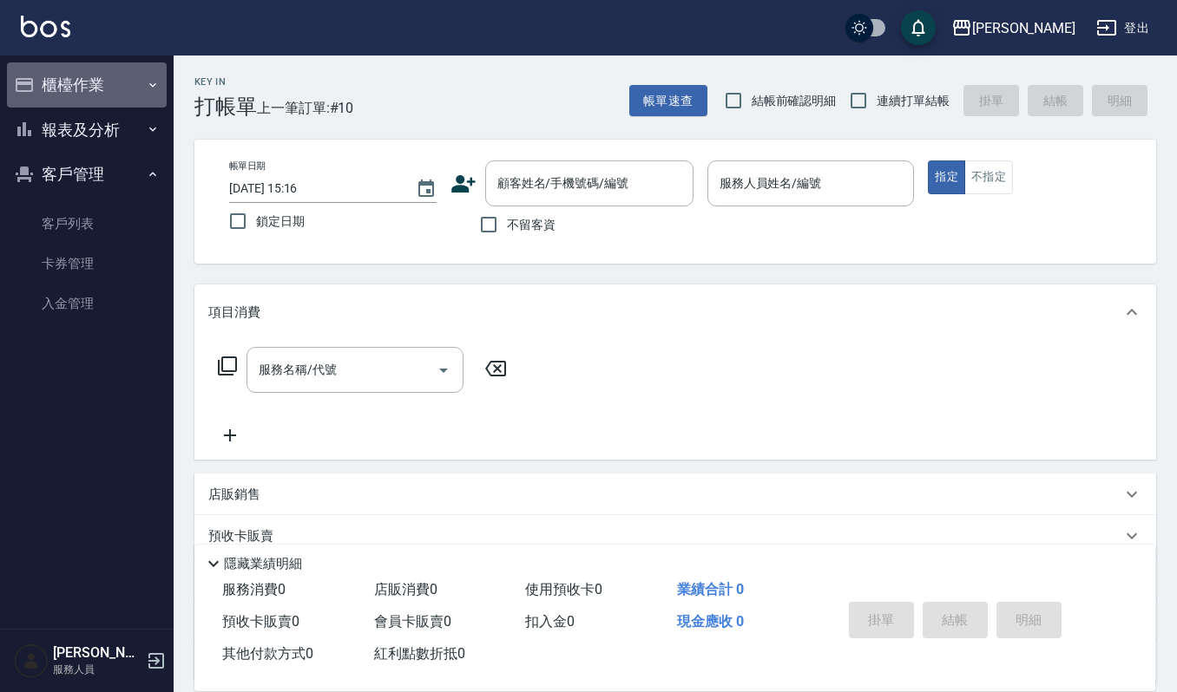
click at [74, 82] on button "櫃檯作業" at bounding box center [87, 84] width 160 height 45
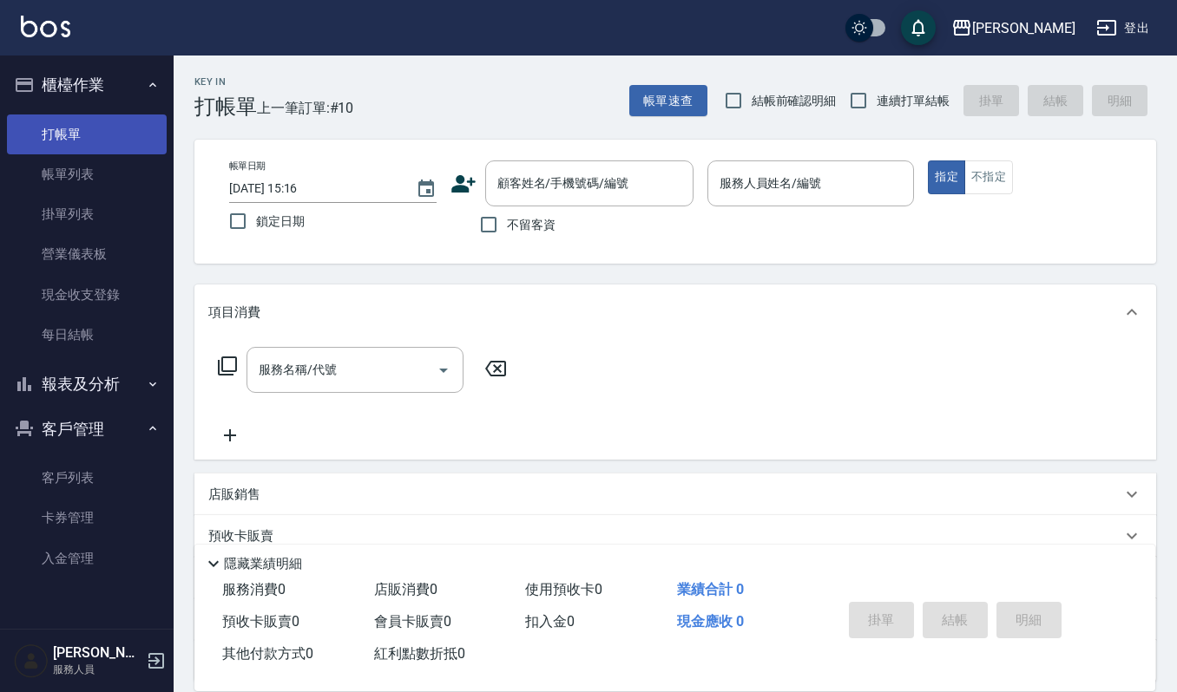
click at [89, 132] on link "打帳單" at bounding box center [87, 135] width 160 height 40
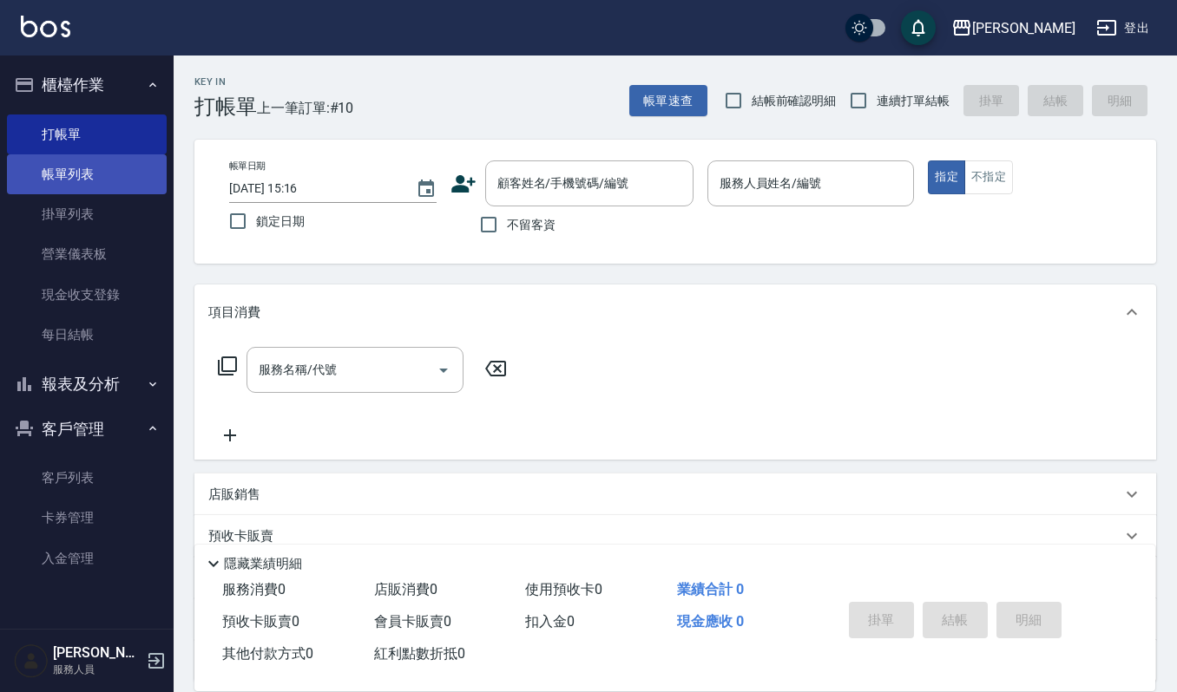
click at [95, 170] on link "帳單列表" at bounding box center [87, 174] width 160 height 40
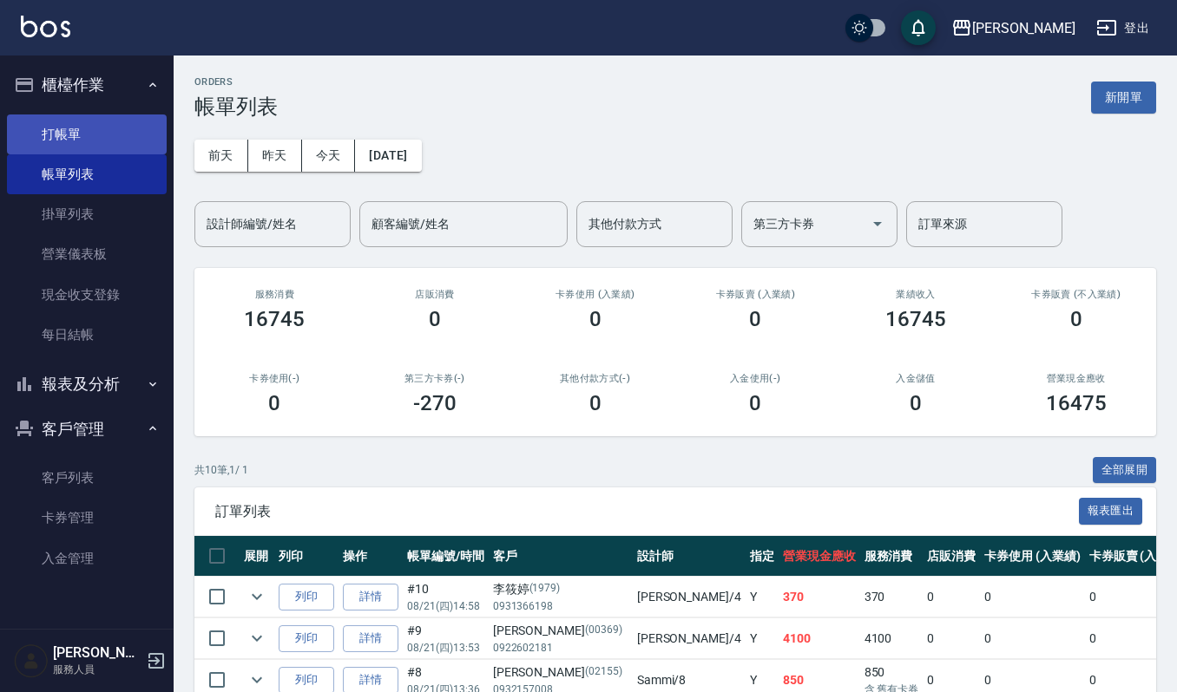
click at [111, 147] on link "打帳單" at bounding box center [87, 135] width 160 height 40
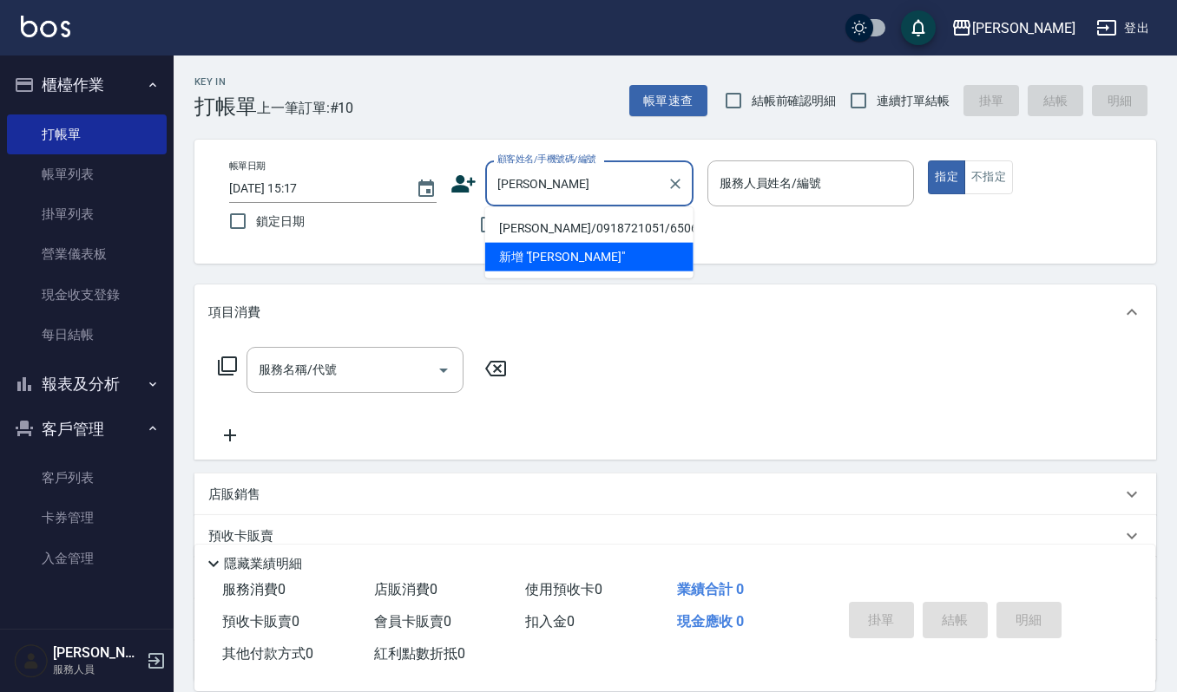
type input "蘇敏櫻/0918721051/650625"
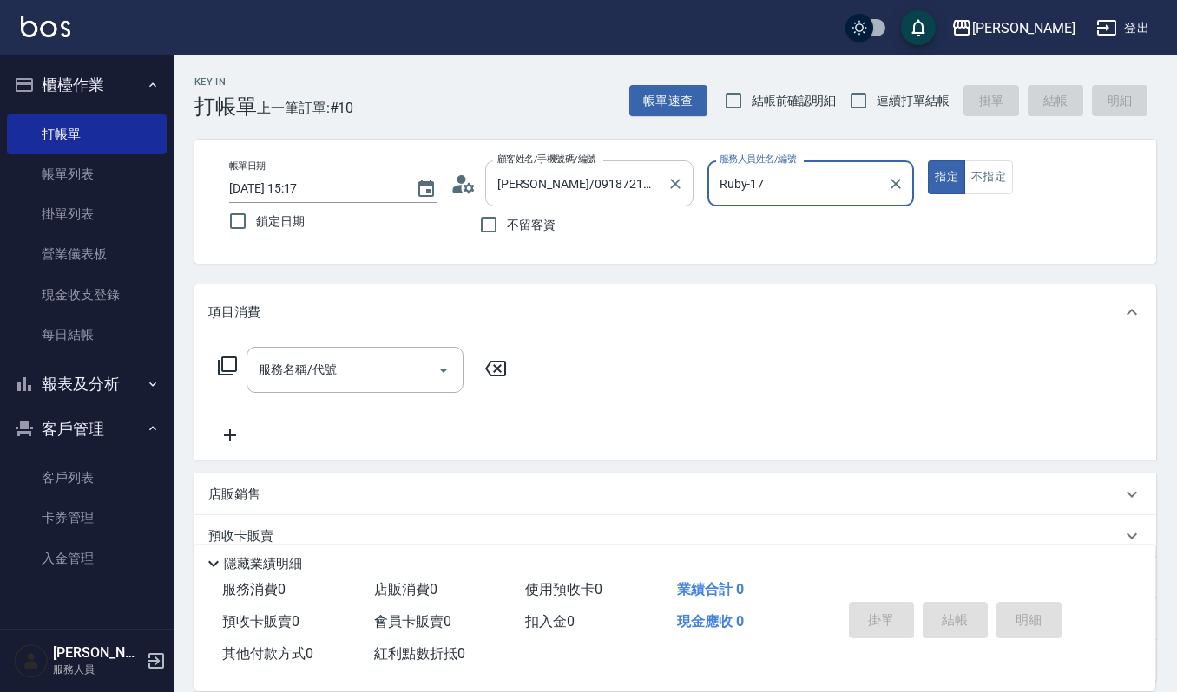
type input "Ruby-17"
click at [928, 161] on button "指定" at bounding box center [946, 178] width 37 height 34
type button "true"
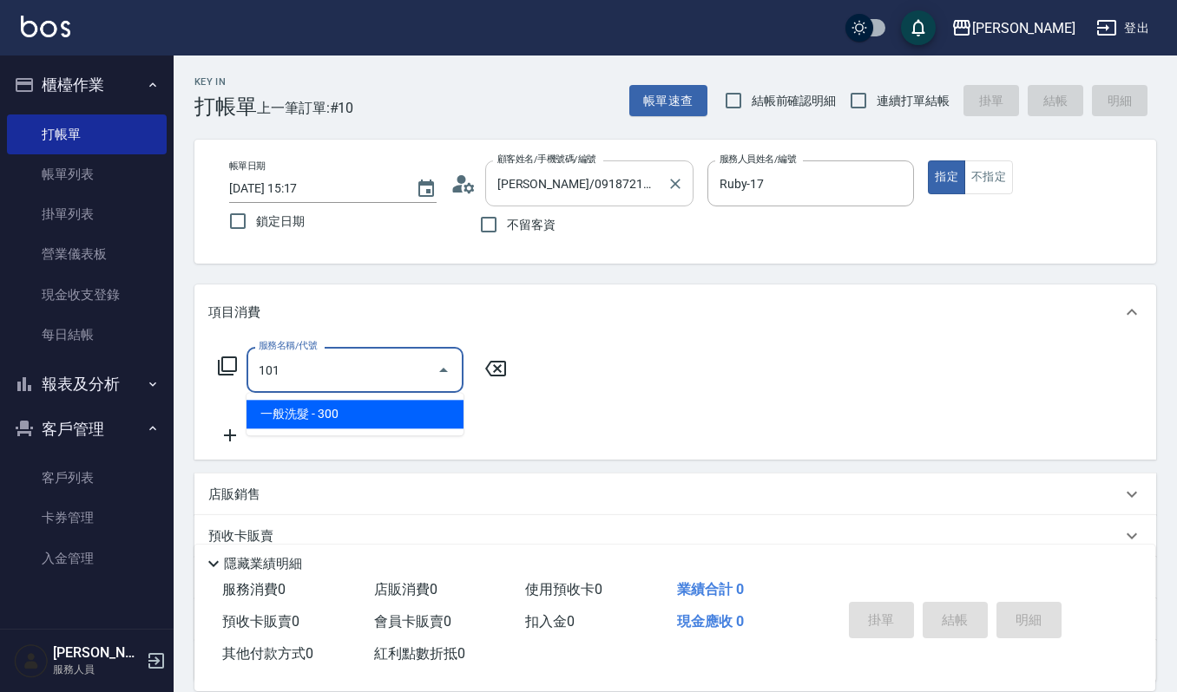
type input "一般洗髮(101)"
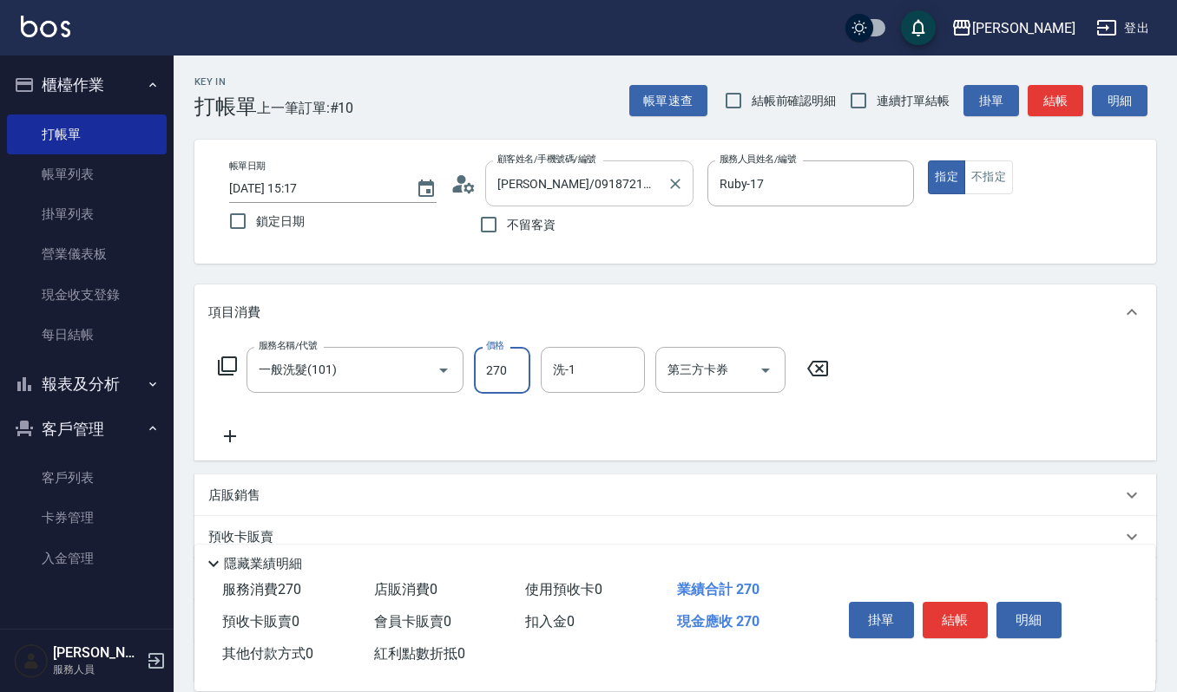
type input "270"
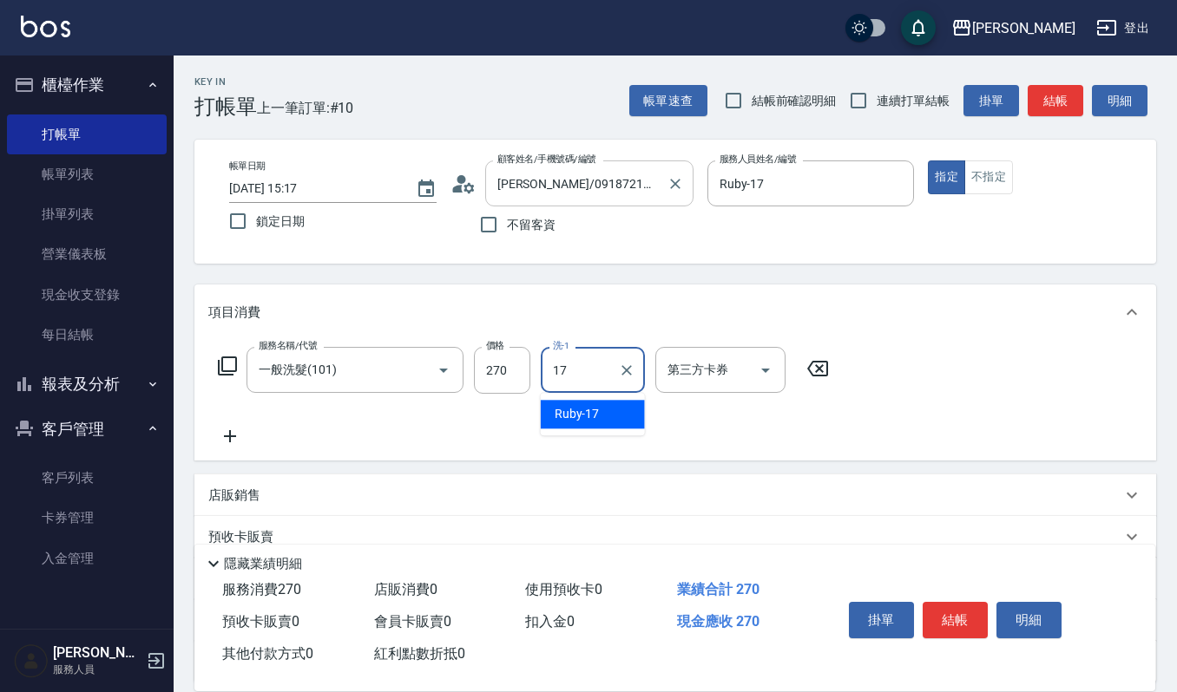
type input "Ruby-17"
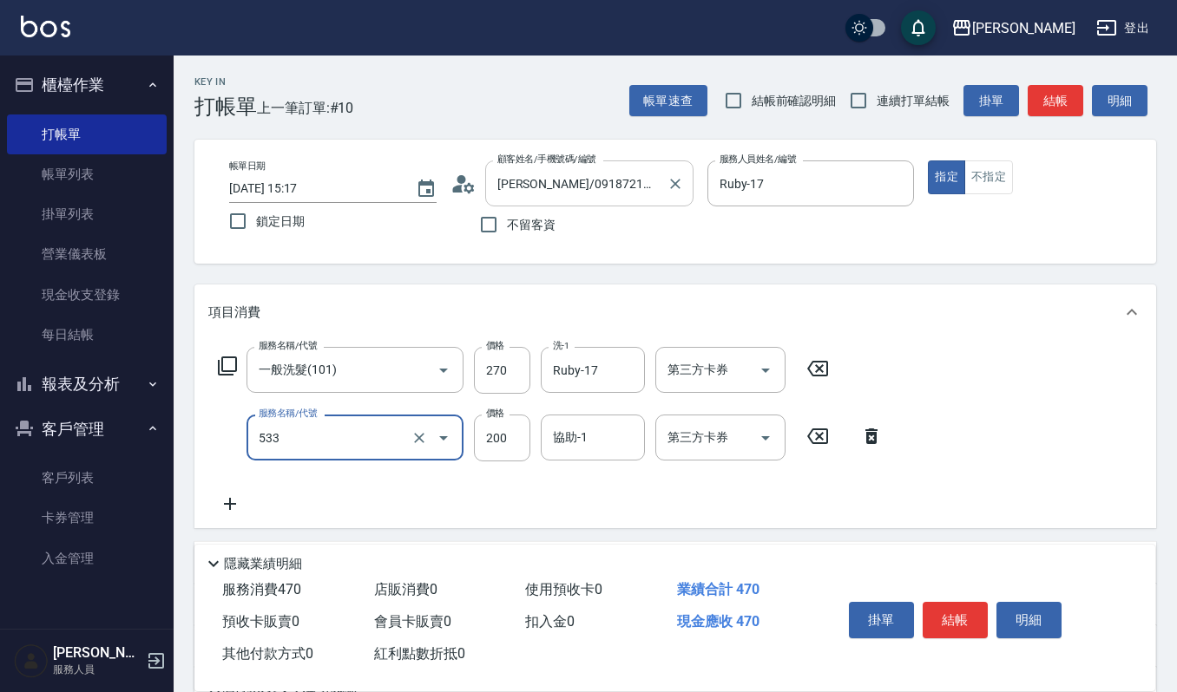
type input "自備去角質(533)"
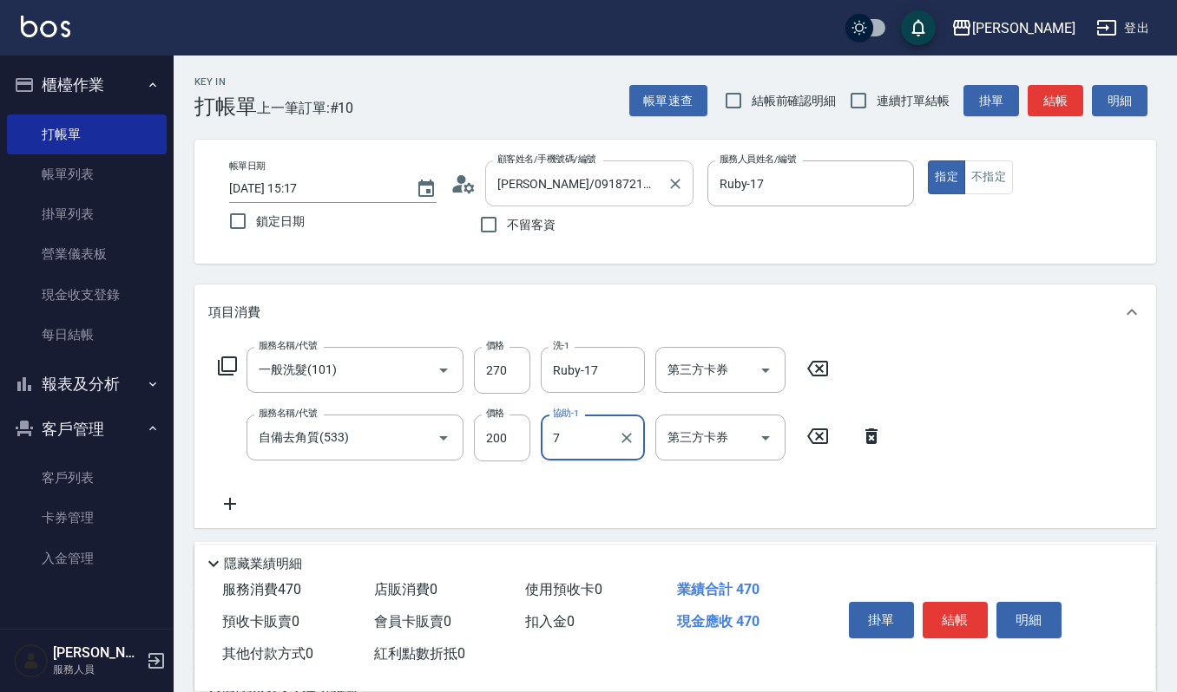
type input "7"
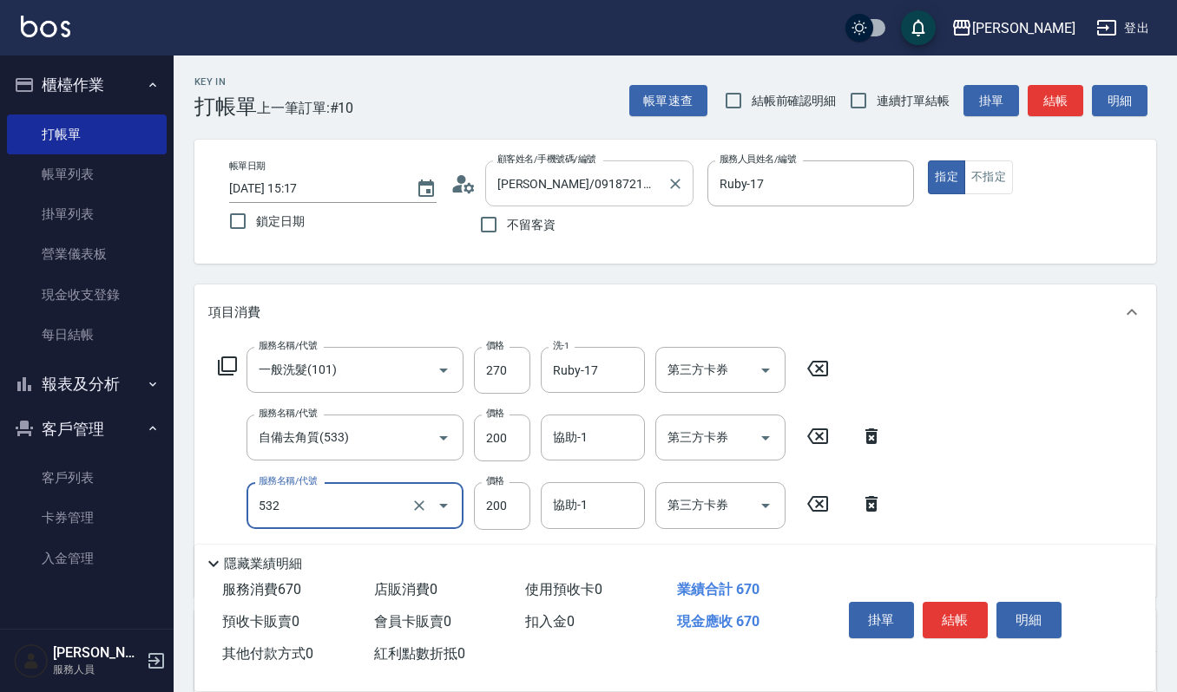
type input "自備複方.亞士(532)"
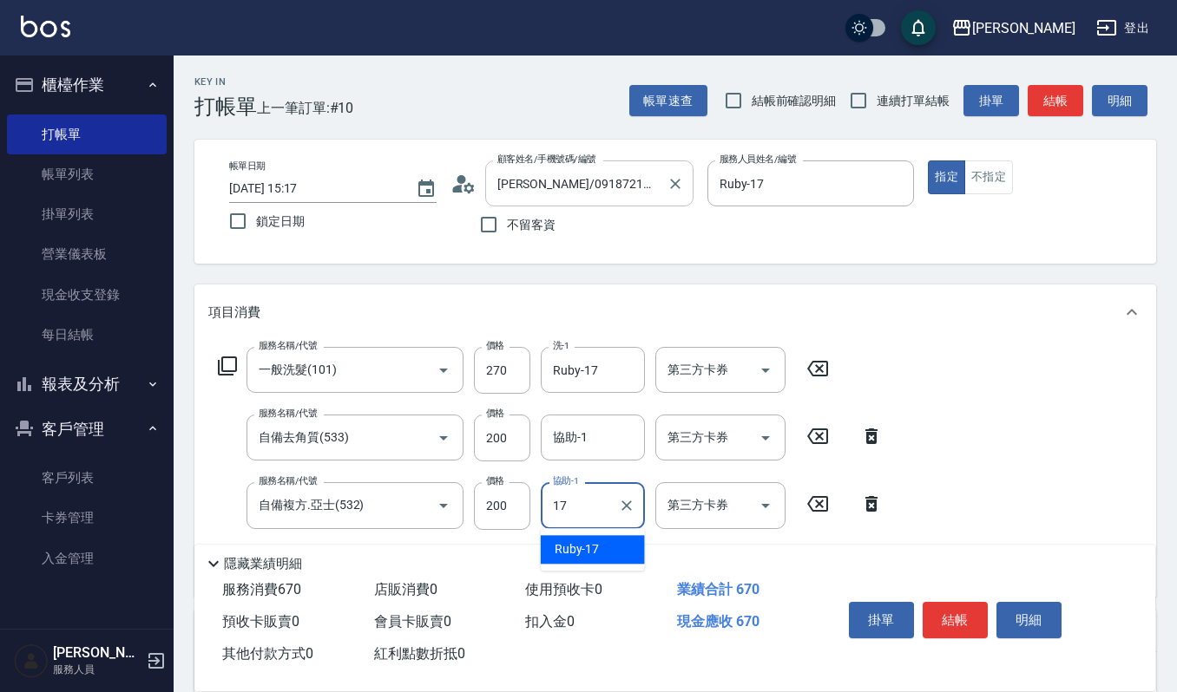
type input "Ruby-17"
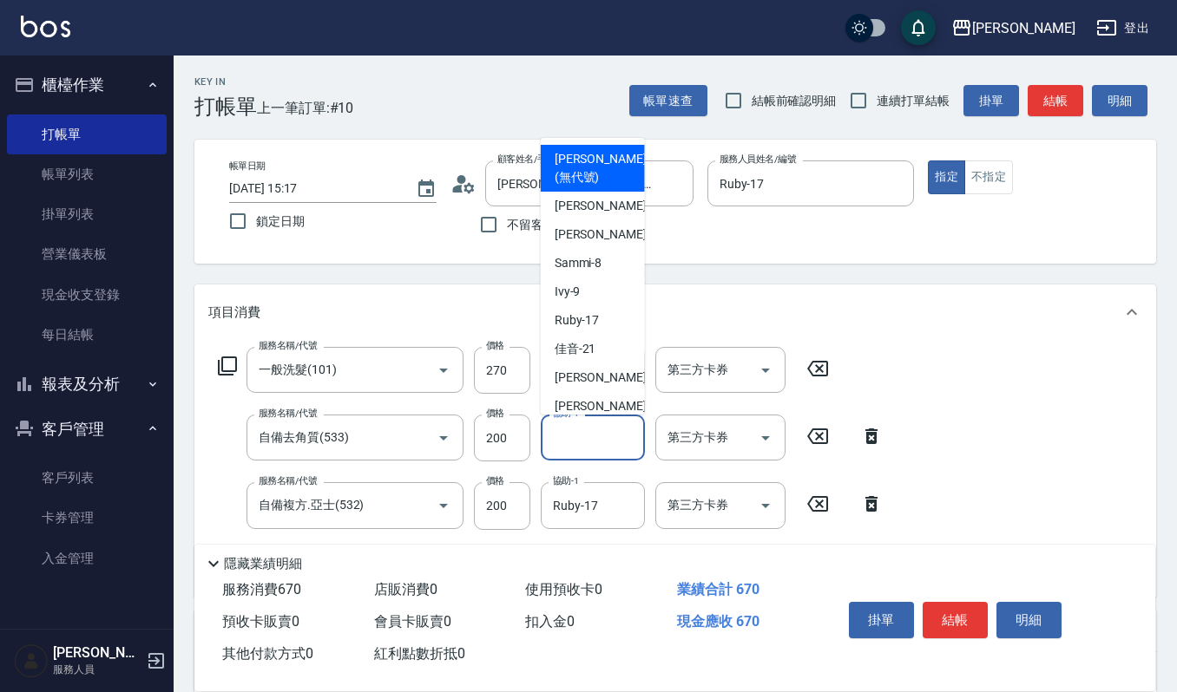
click at [597, 429] on input "協助-1" at bounding box center [592, 438] width 89 height 30
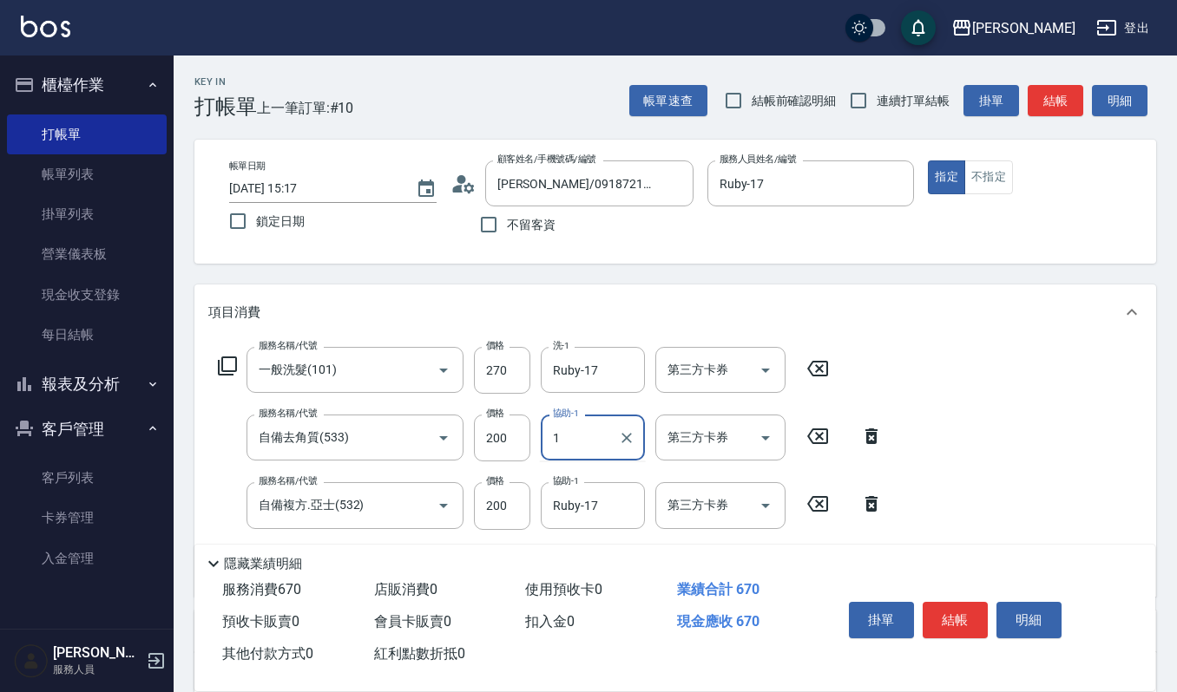
type input "1"
click at [597, 429] on input "協助-1" at bounding box center [592, 438] width 89 height 30
type input "Ruby-17"
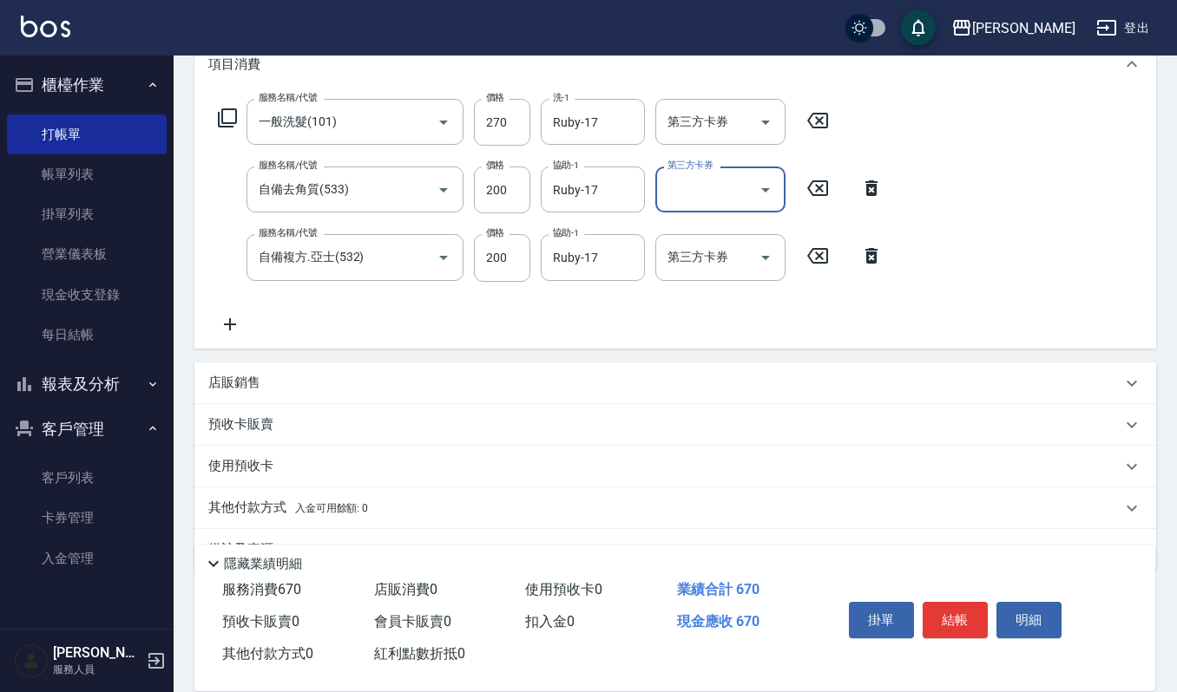
scroll to position [289, 0]
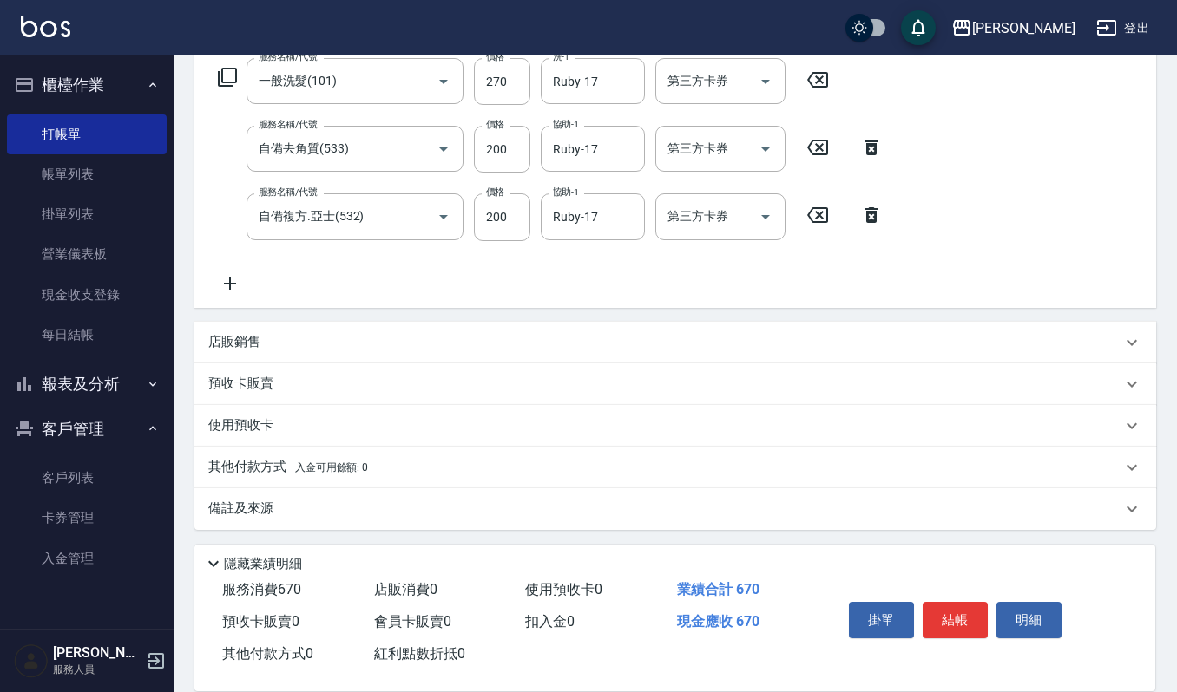
click at [227, 279] on icon at bounding box center [229, 283] width 43 height 21
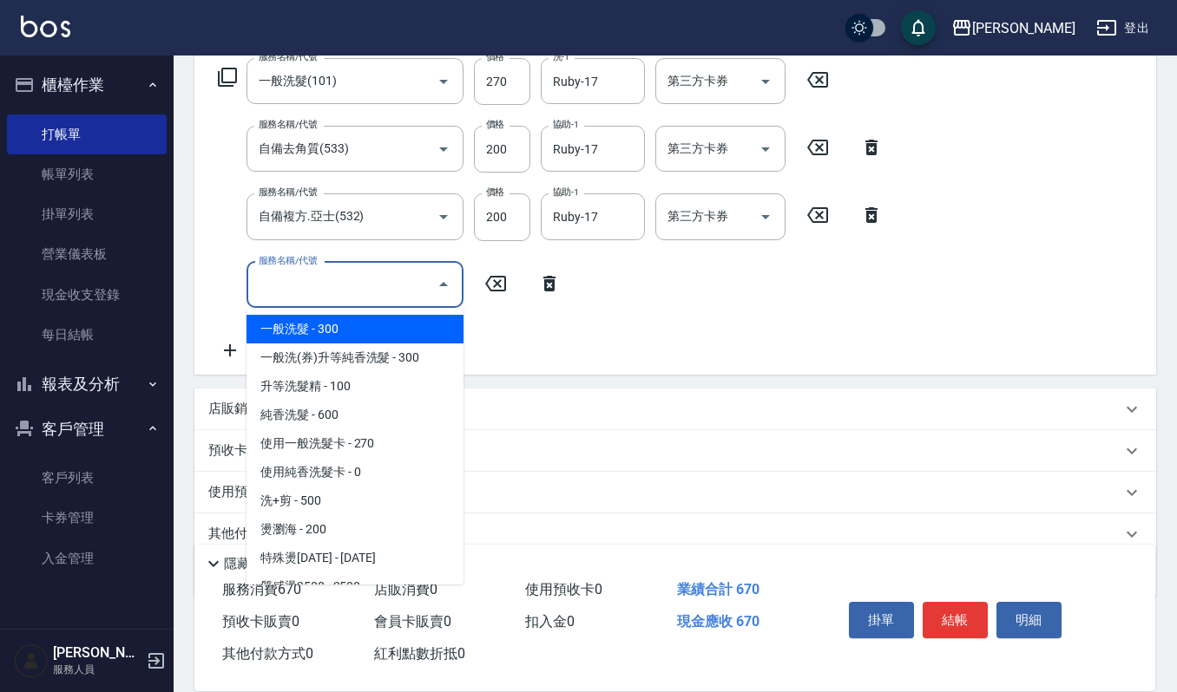
click at [298, 285] on input "服務名稱/代號" at bounding box center [341, 285] width 175 height 30
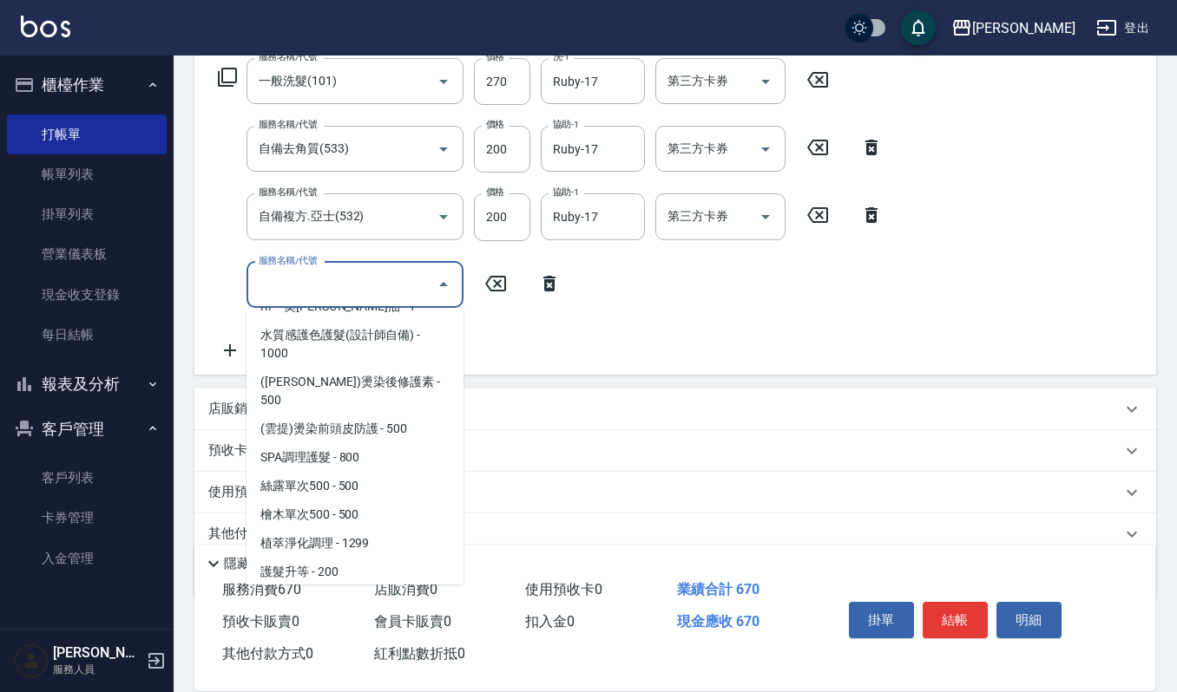
scroll to position [1388, 0]
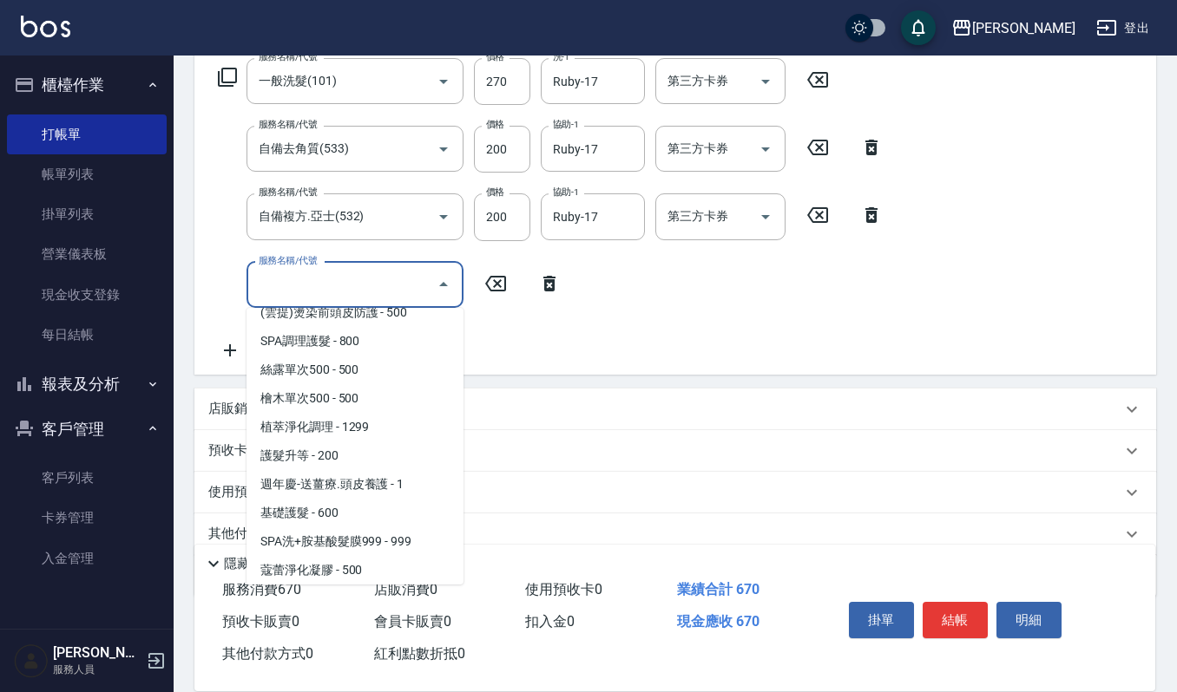
type input "ㄏ"
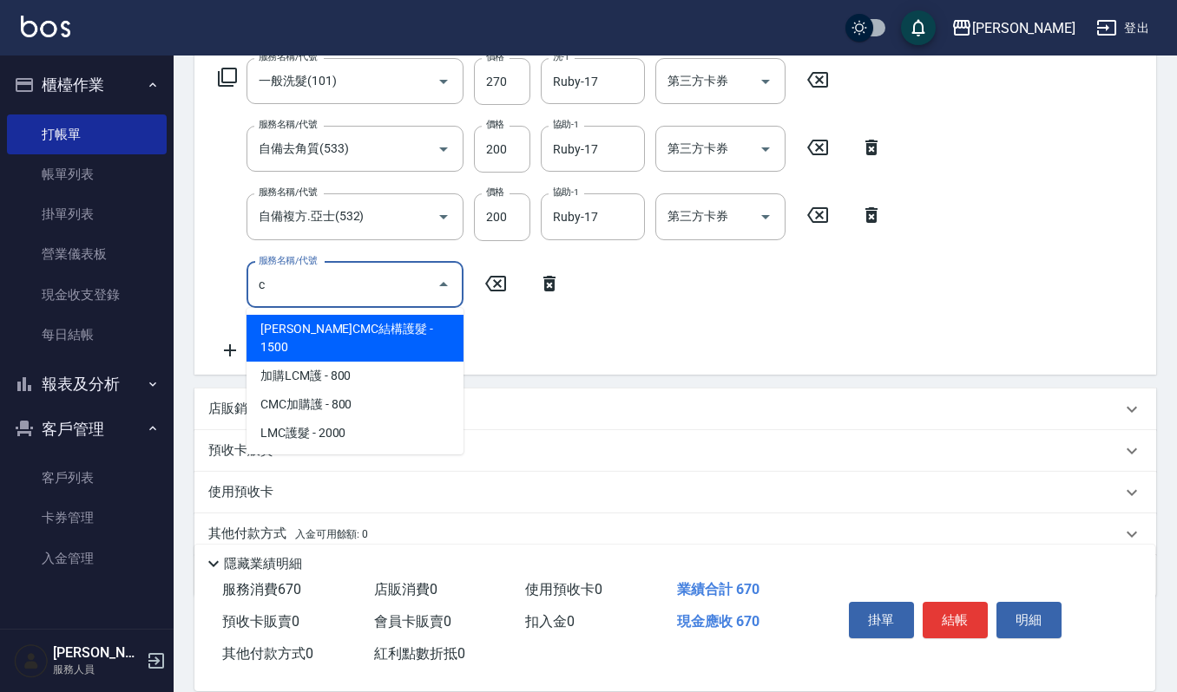
click at [323, 327] on span "[PERSON_NAME]CMC結構護髮 - 1500" at bounding box center [354, 338] width 217 height 47
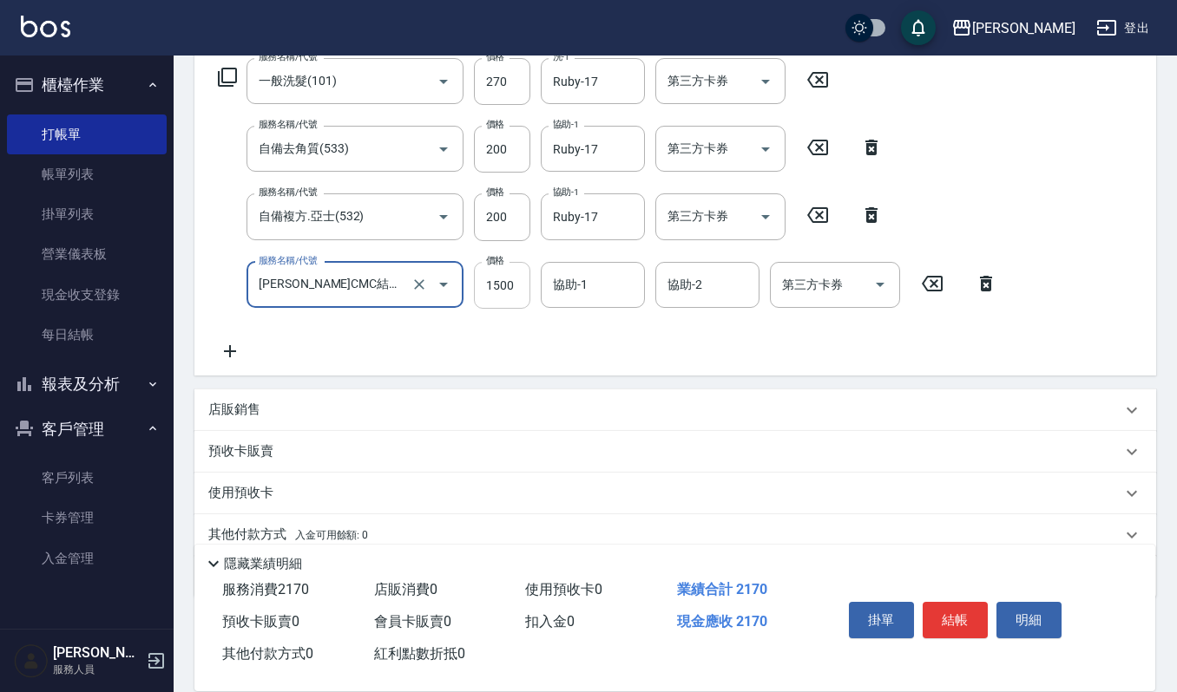
type input "荷昀CMC結構護髮(585)"
click at [517, 290] on input "1500" at bounding box center [502, 285] width 56 height 47
type input "1600"
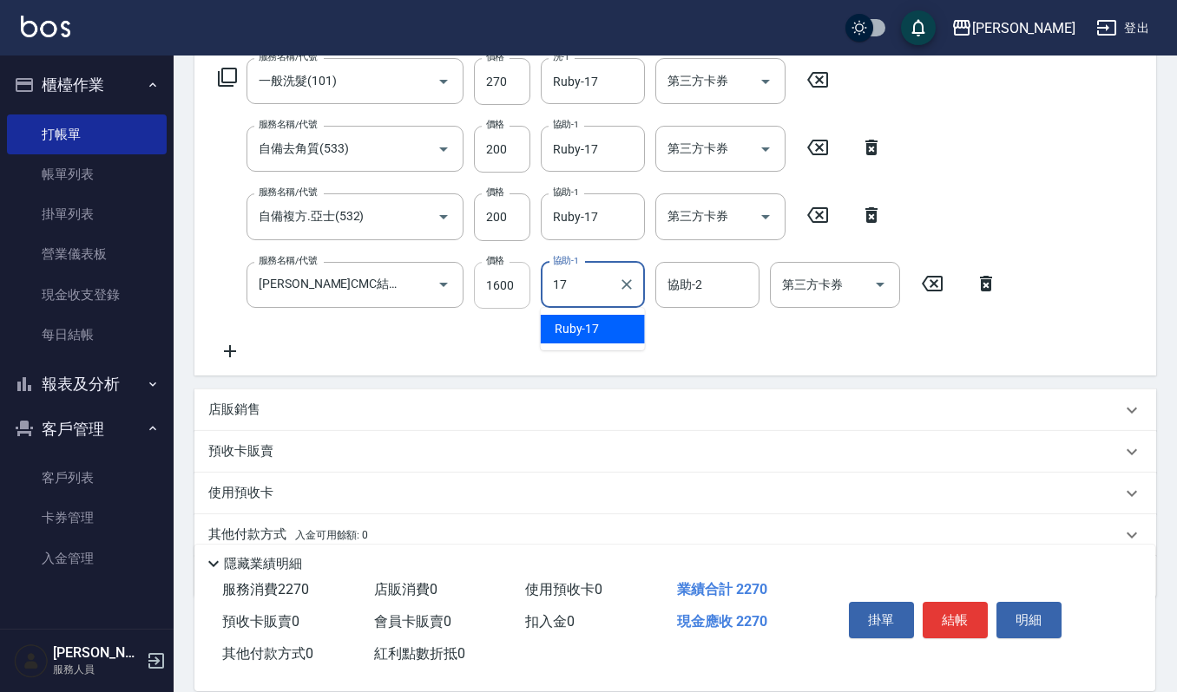
type input "Ruby-17"
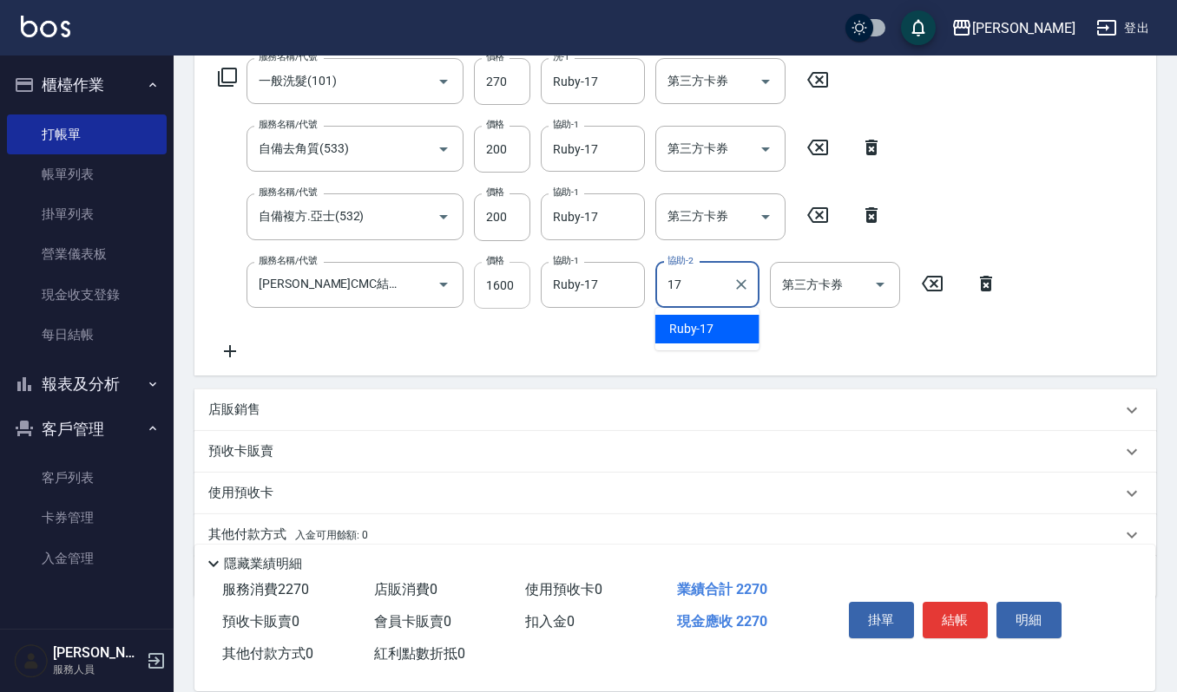
type input "Ruby-17"
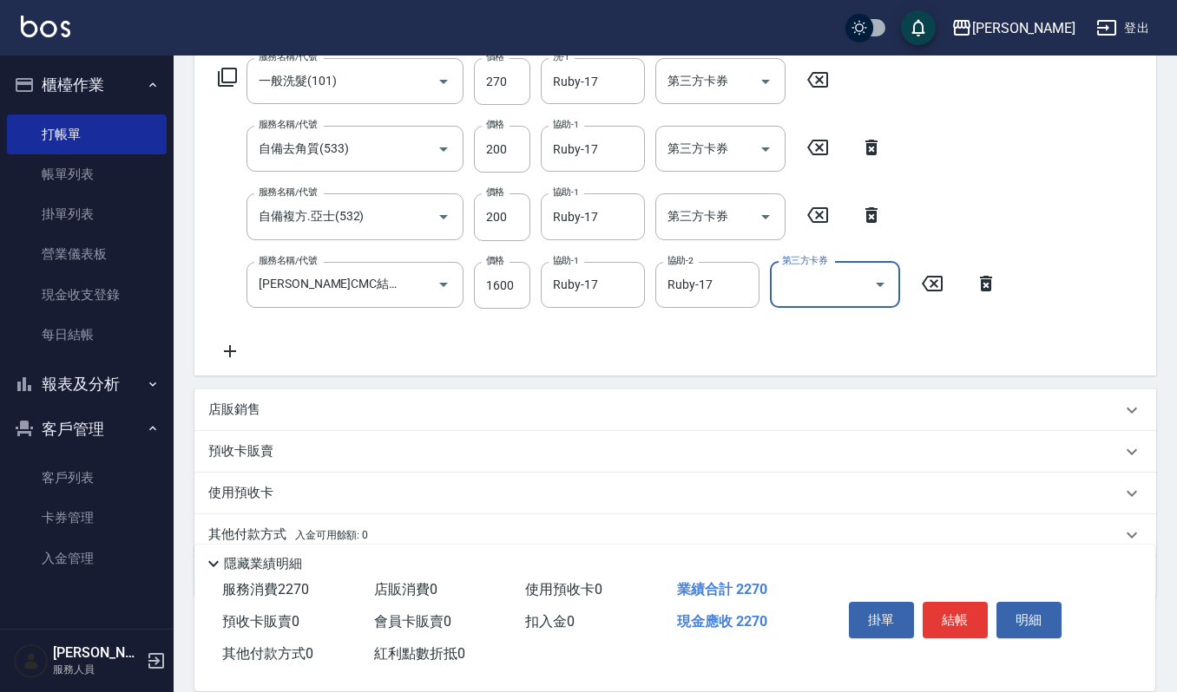
click at [275, 410] on div "店販銷售" at bounding box center [664, 410] width 913 height 18
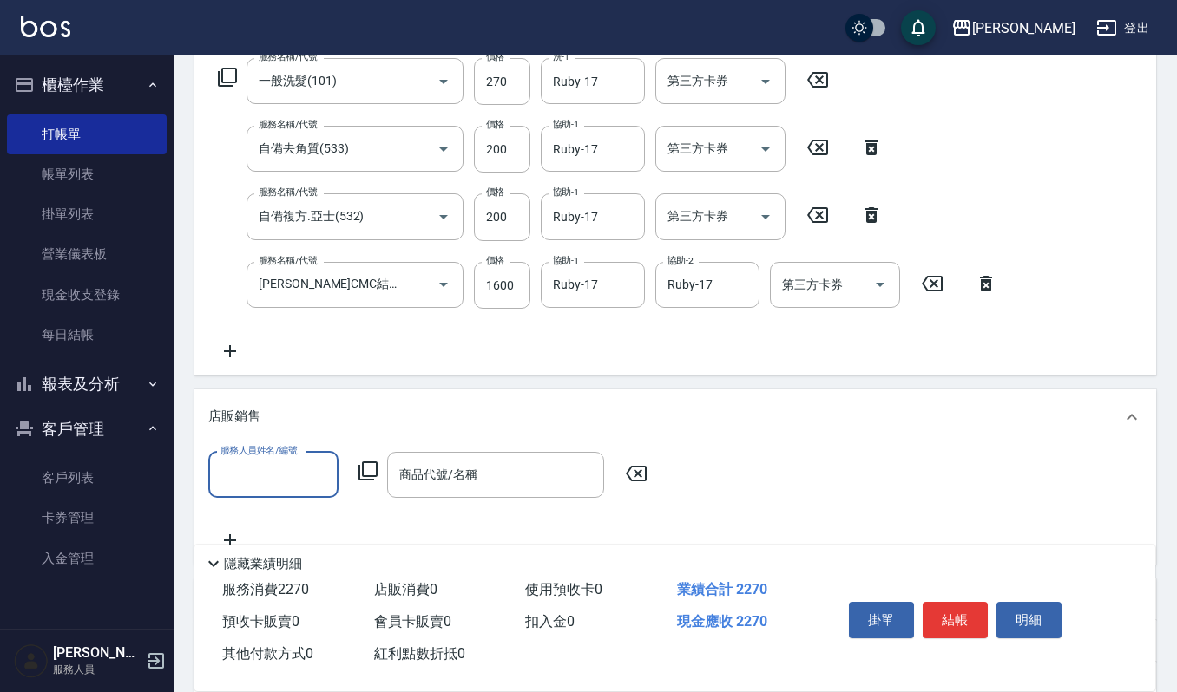
scroll to position [0, 0]
type input "Ruby-17"
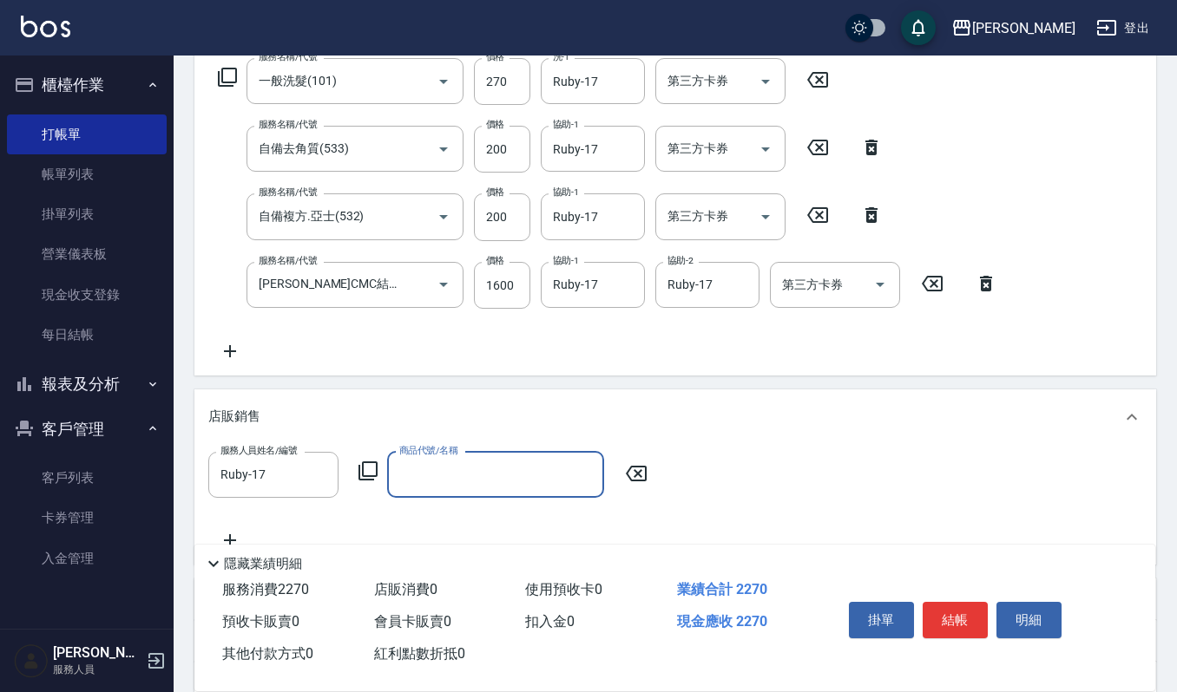
click at [437, 488] on input "商品代號/名稱" at bounding box center [495, 475] width 201 height 30
type input "u"
type input "荷"
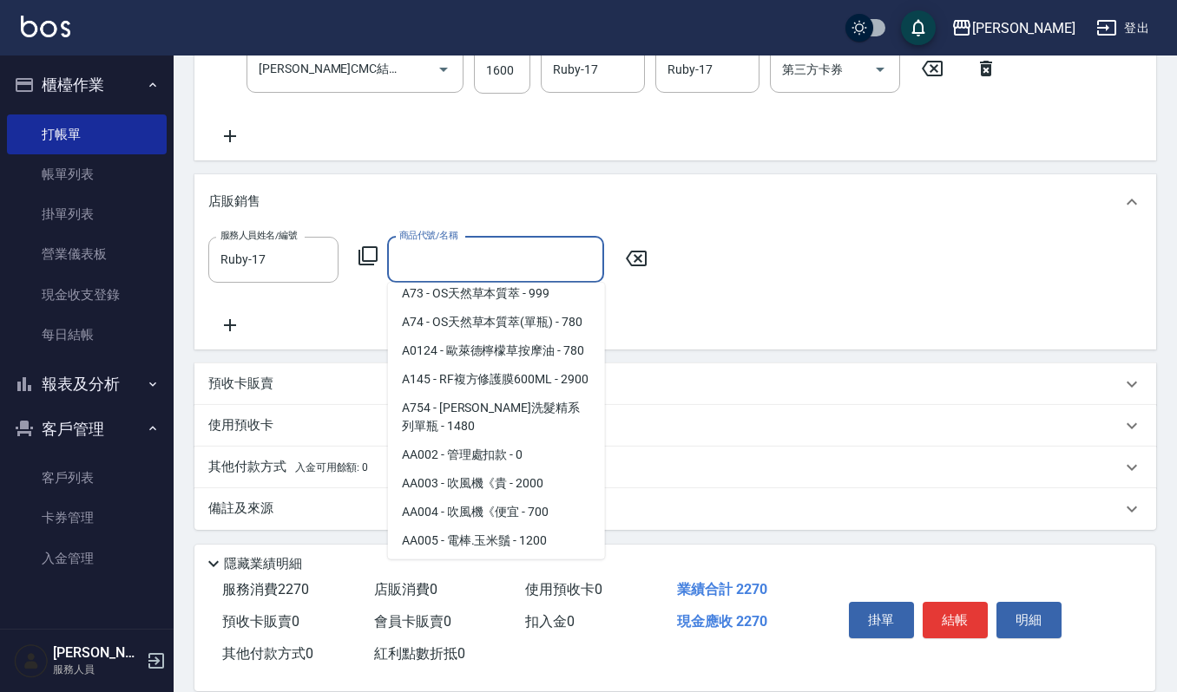
scroll to position [7, 0]
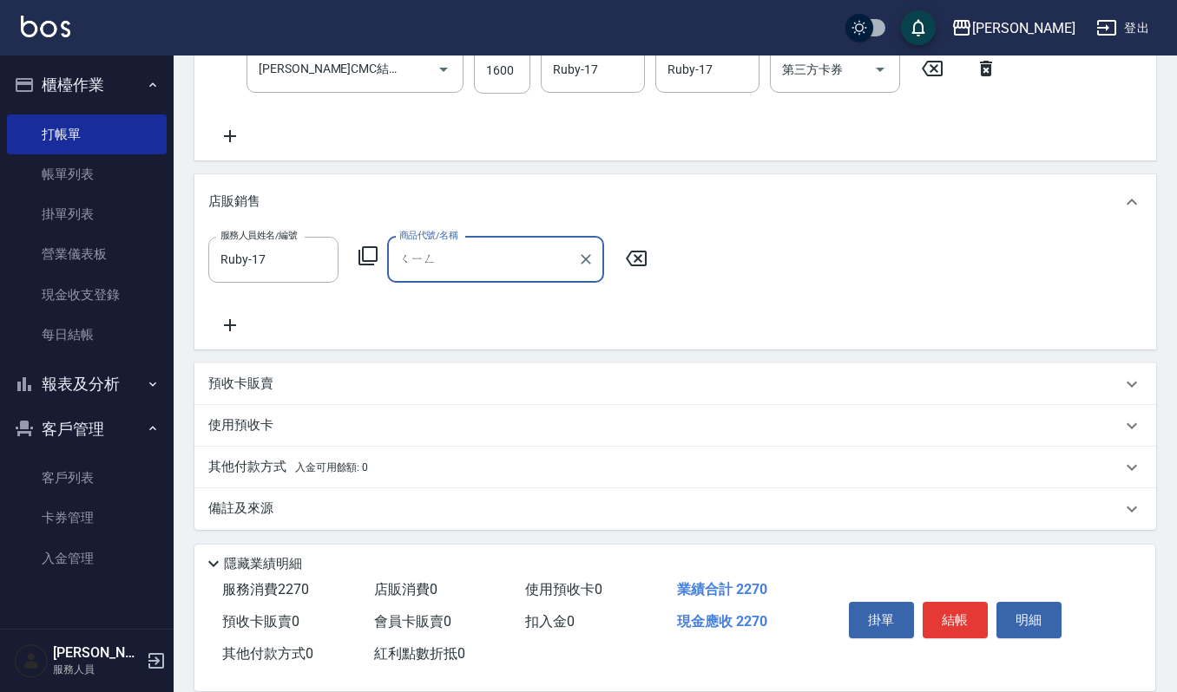
type input "情"
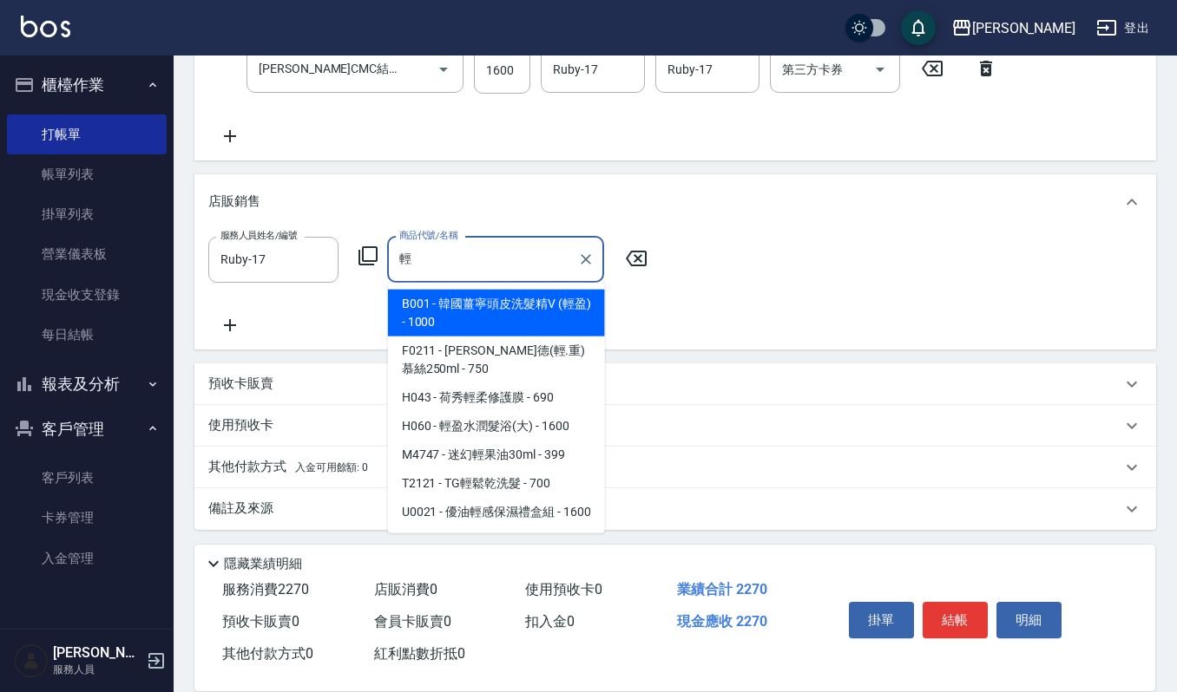
click at [493, 312] on span "B001 - 韓國薑寧頭皮洗髮精V (輕盈) - 1000" at bounding box center [496, 313] width 217 height 47
type input "韓國薑寧頭皮洗髮精V (輕盈)"
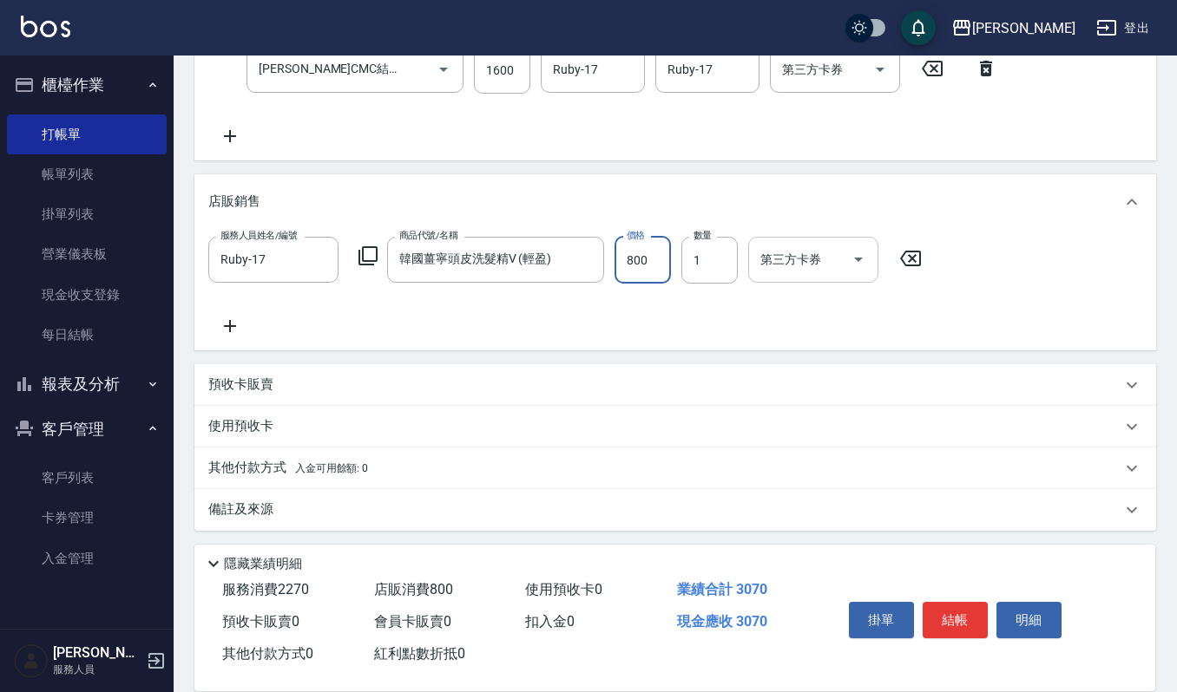
type input "800"
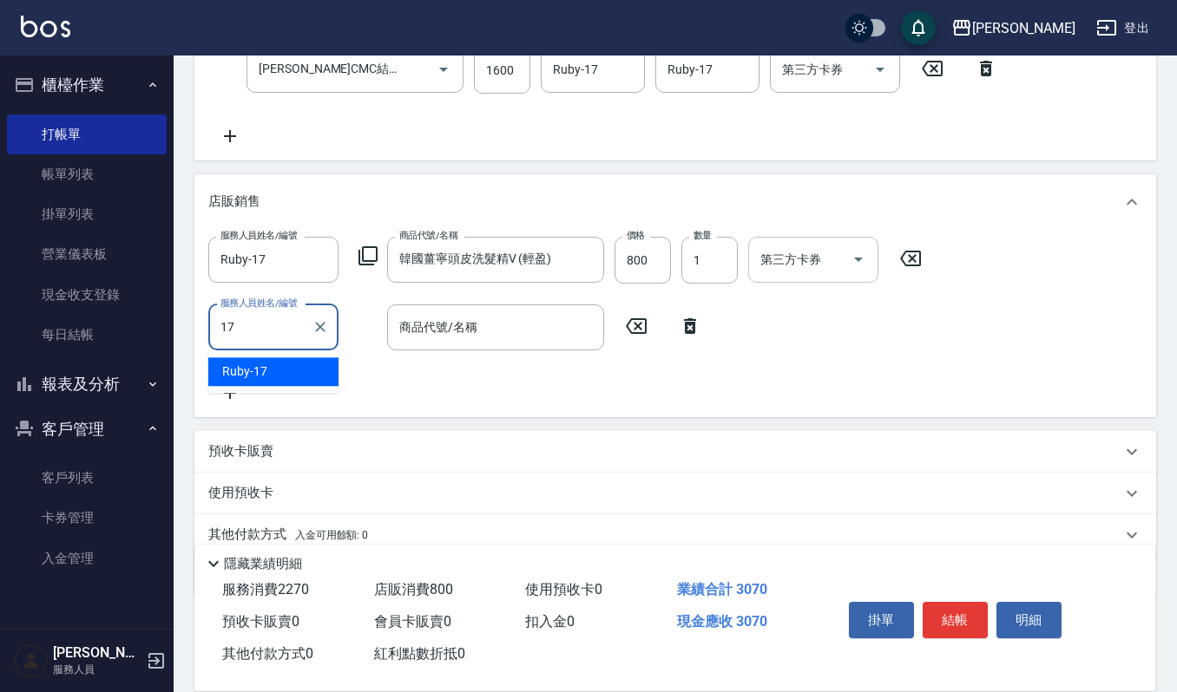
type input "Ruby-17"
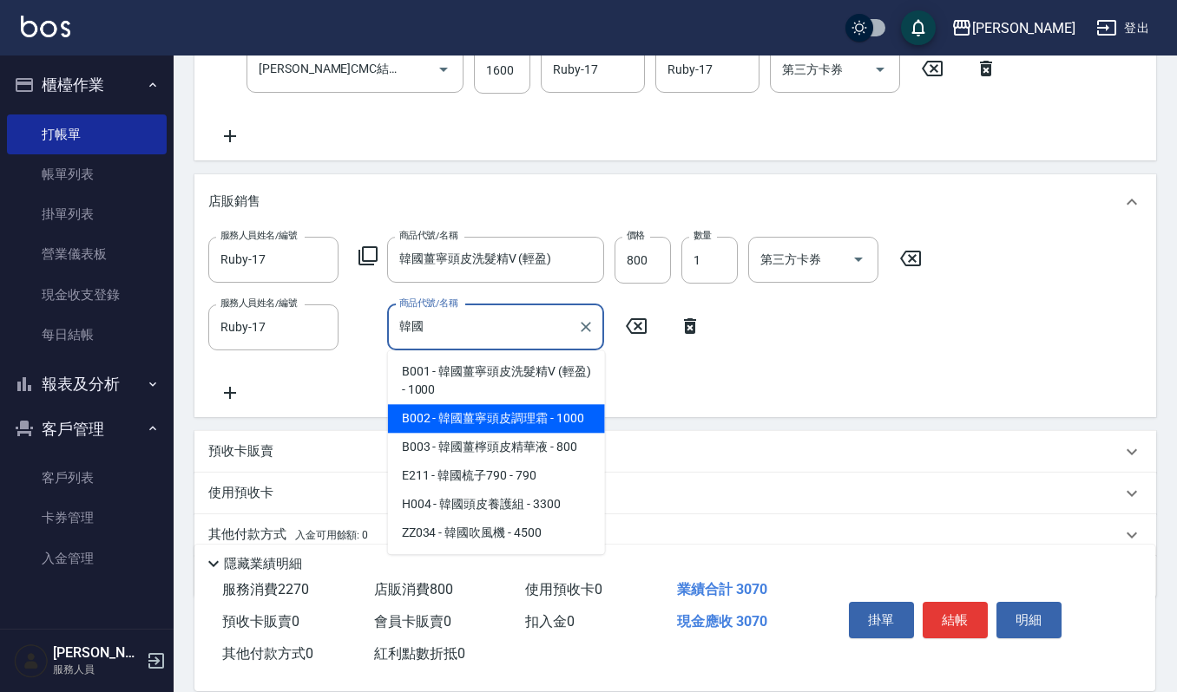
type input "韓國薑寧頭皮調理霜"
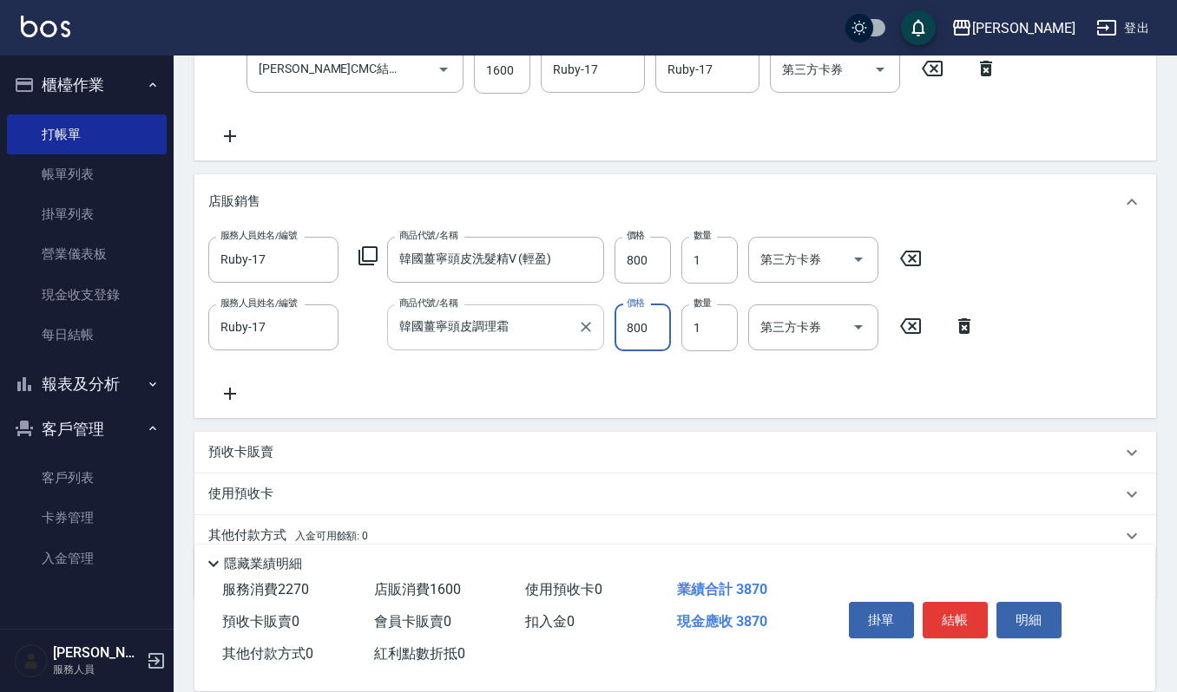
type input "800"
click at [967, 609] on button "結帳" at bounding box center [954, 620] width 65 height 36
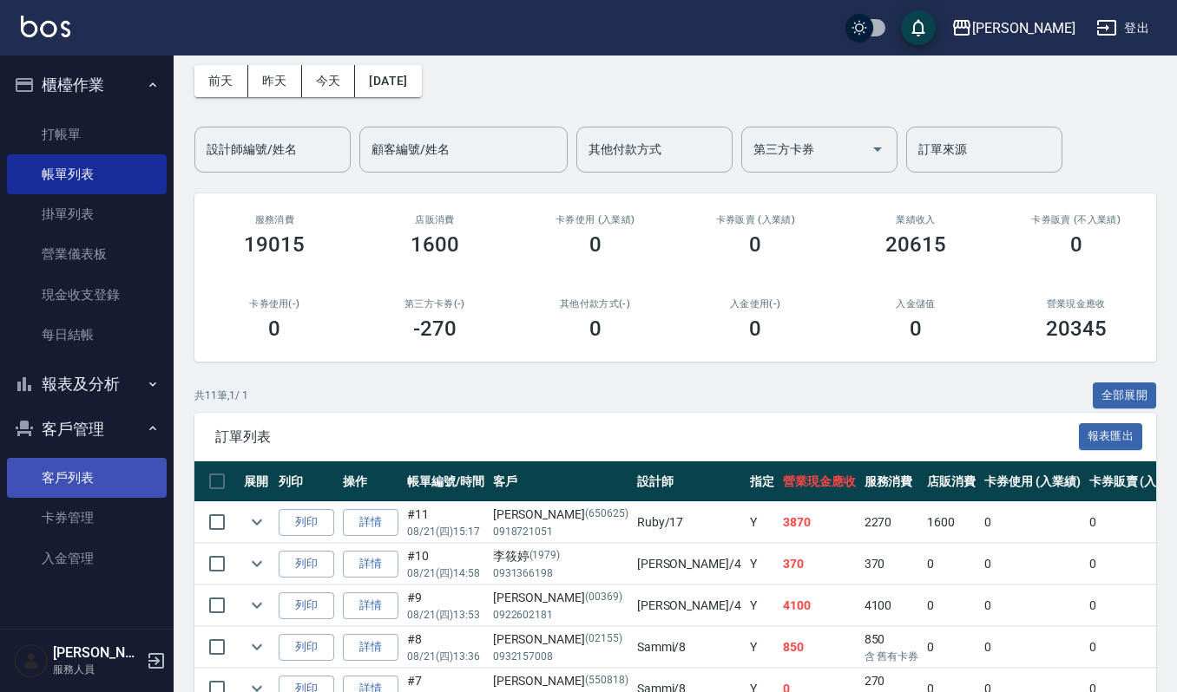
scroll to position [115, 0]
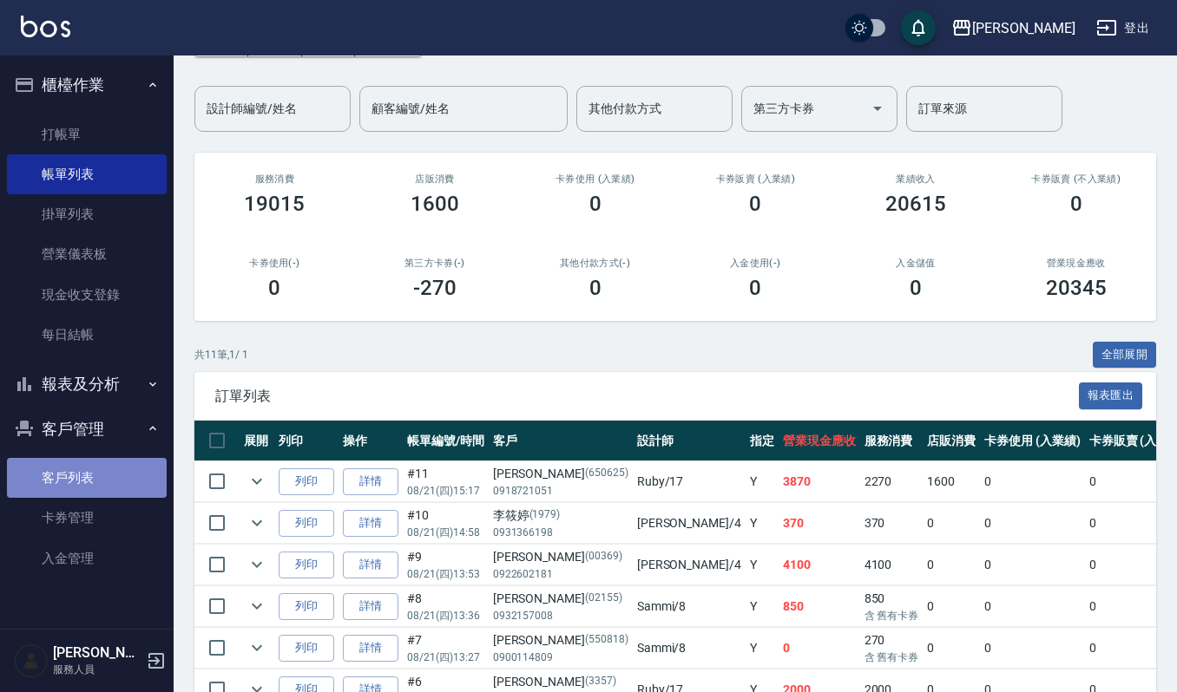
click at [74, 489] on link "客戶列表" at bounding box center [87, 478] width 160 height 40
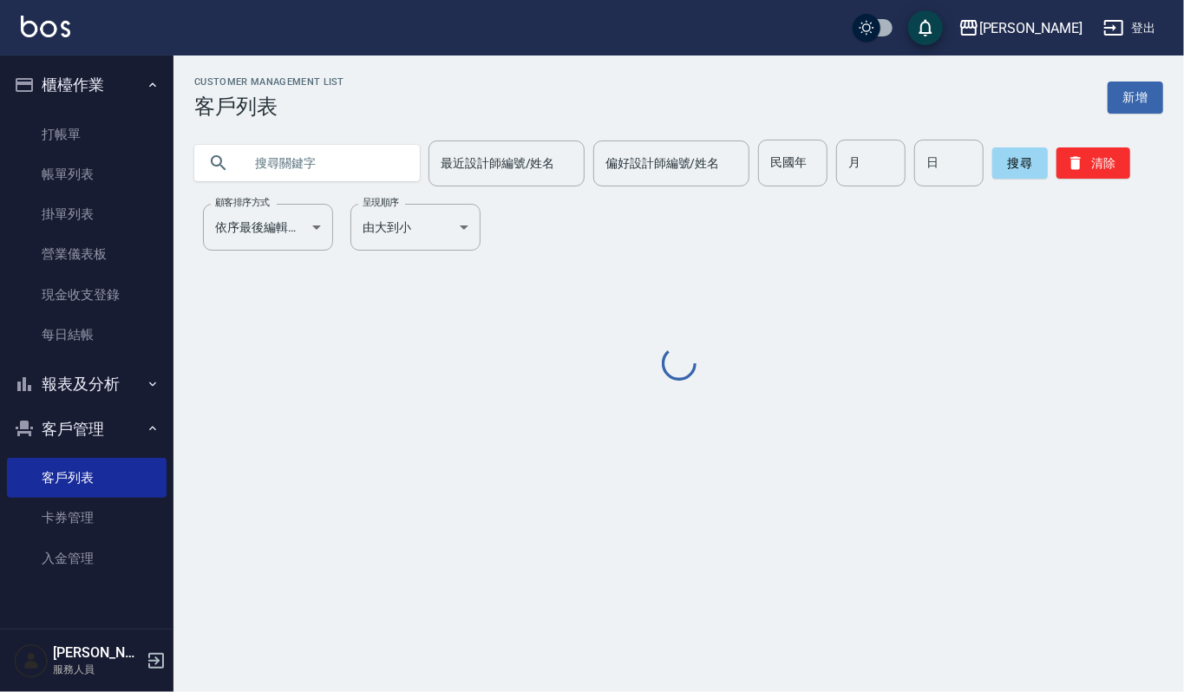
click at [348, 157] on input "text" at bounding box center [324, 163] width 163 height 47
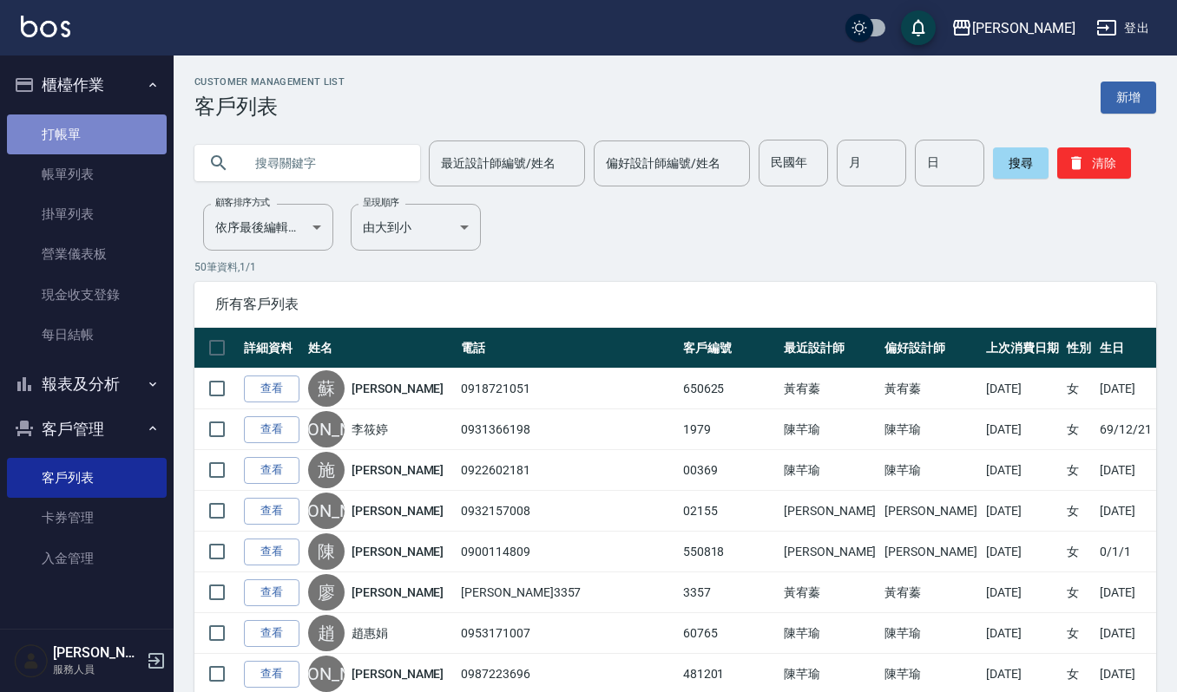
click at [56, 129] on link "打帳單" at bounding box center [87, 135] width 160 height 40
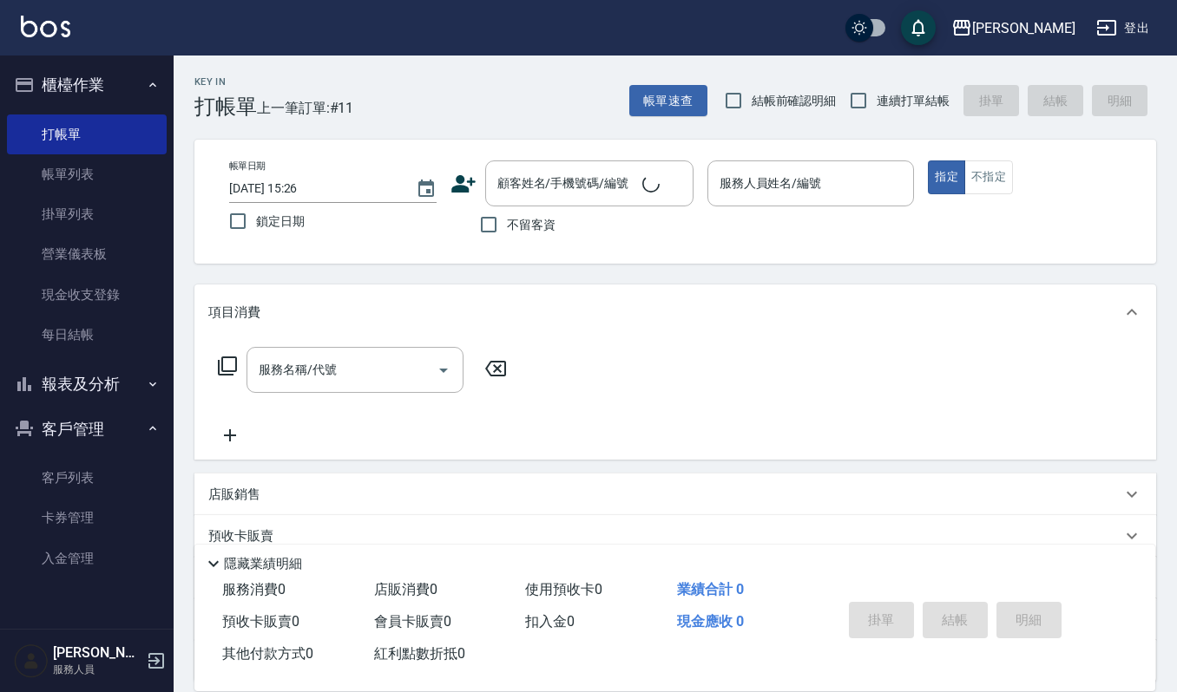
click at [451, 179] on icon at bounding box center [463, 184] width 26 height 26
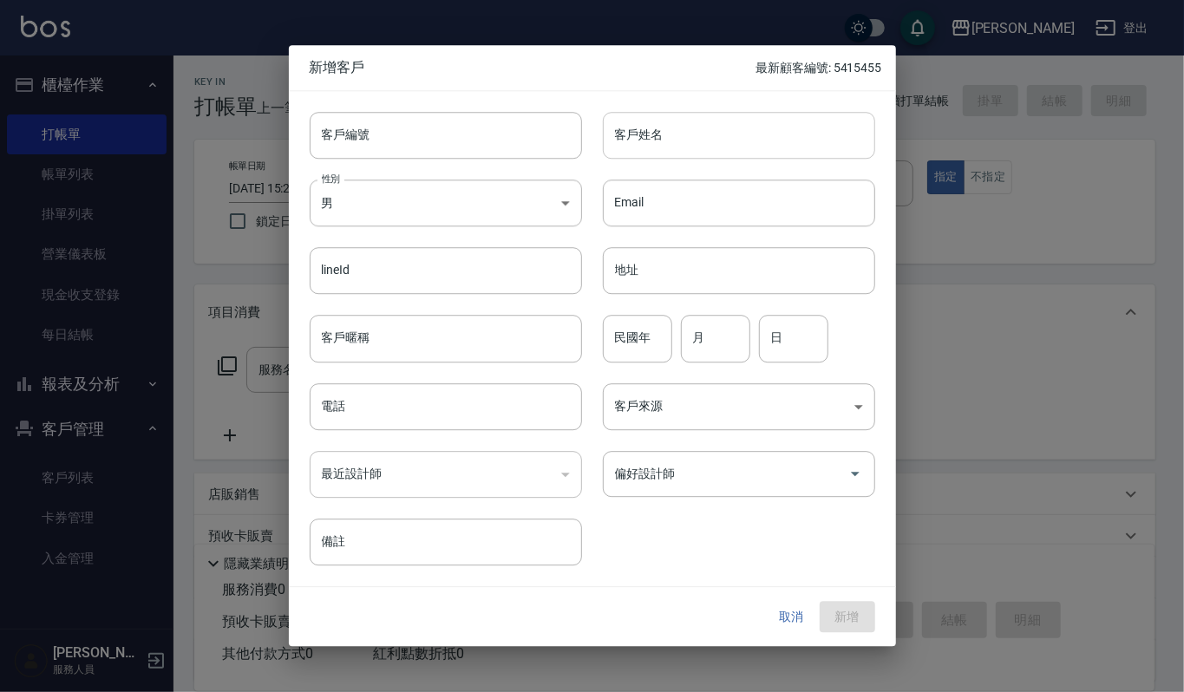
click at [699, 127] on input "客戶姓名" at bounding box center [739, 135] width 272 height 47
type input "羅麗紅"
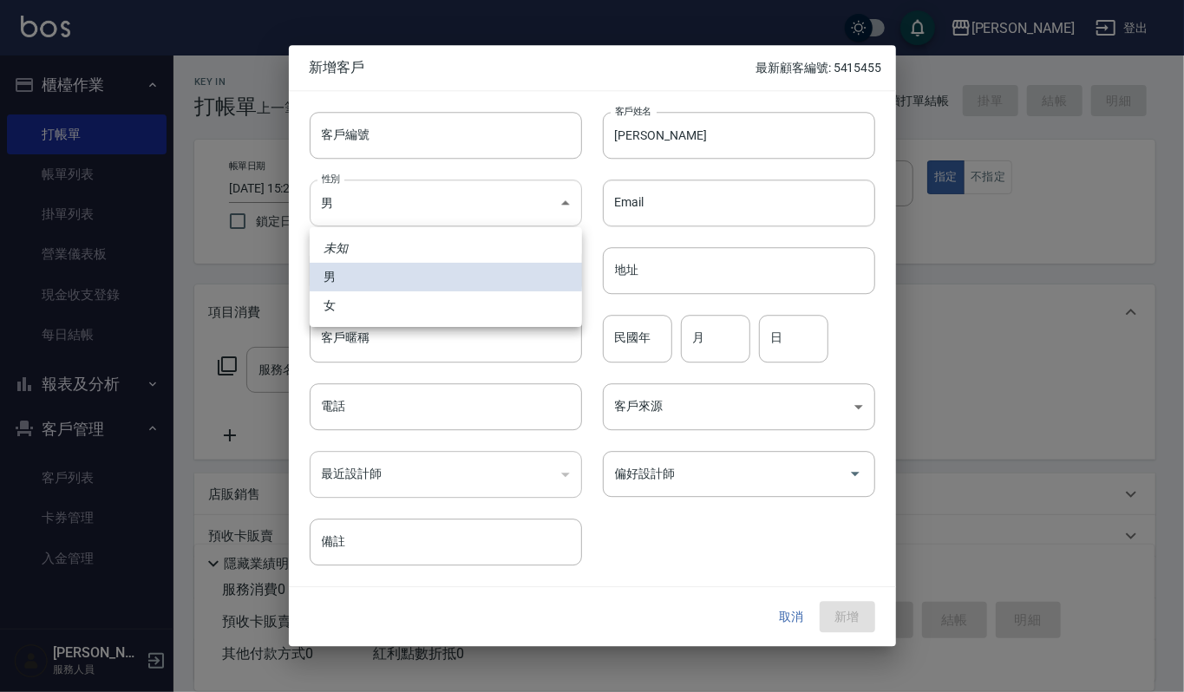
click at [423, 192] on body "上越傑森 登出 櫃檯作業 打帳單 帳單列表 掛單列表 營業儀表板 現金收支登錄 每日結帳 報表及分析 報表目錄 店家區間累計表 店家日報表 互助日報表 互助排…" at bounding box center [592, 422] width 1184 height 845
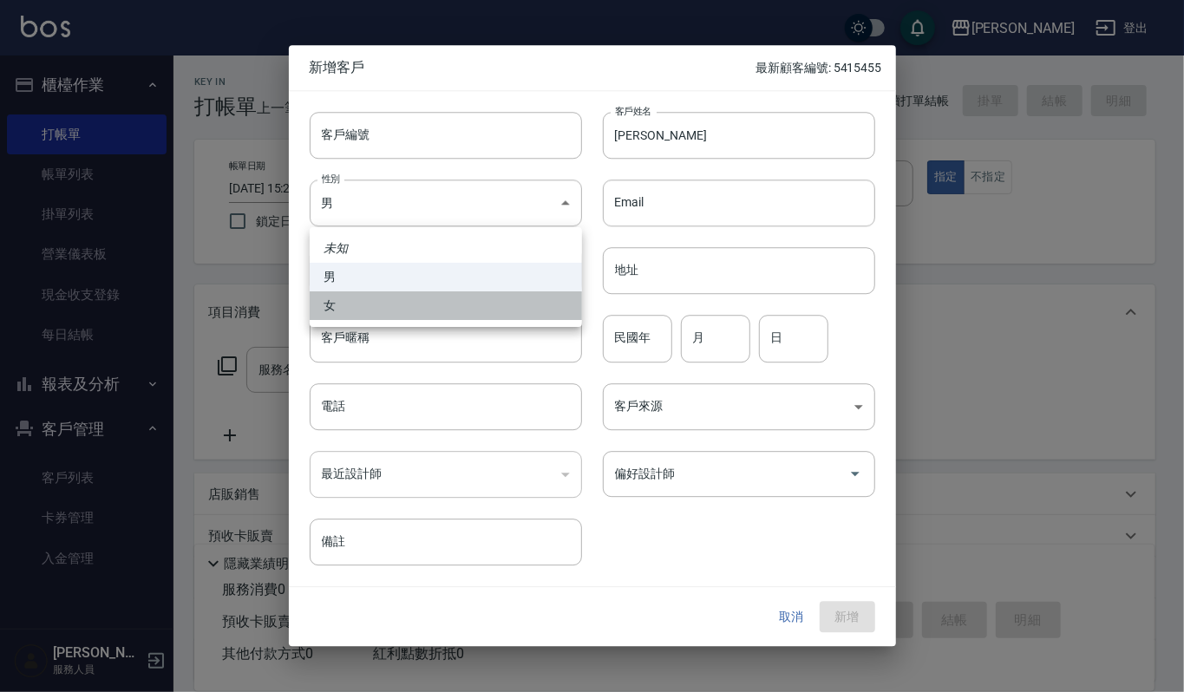
click at [449, 300] on li "女" at bounding box center [446, 306] width 272 height 29
type input "[DEMOGRAPHIC_DATA]"
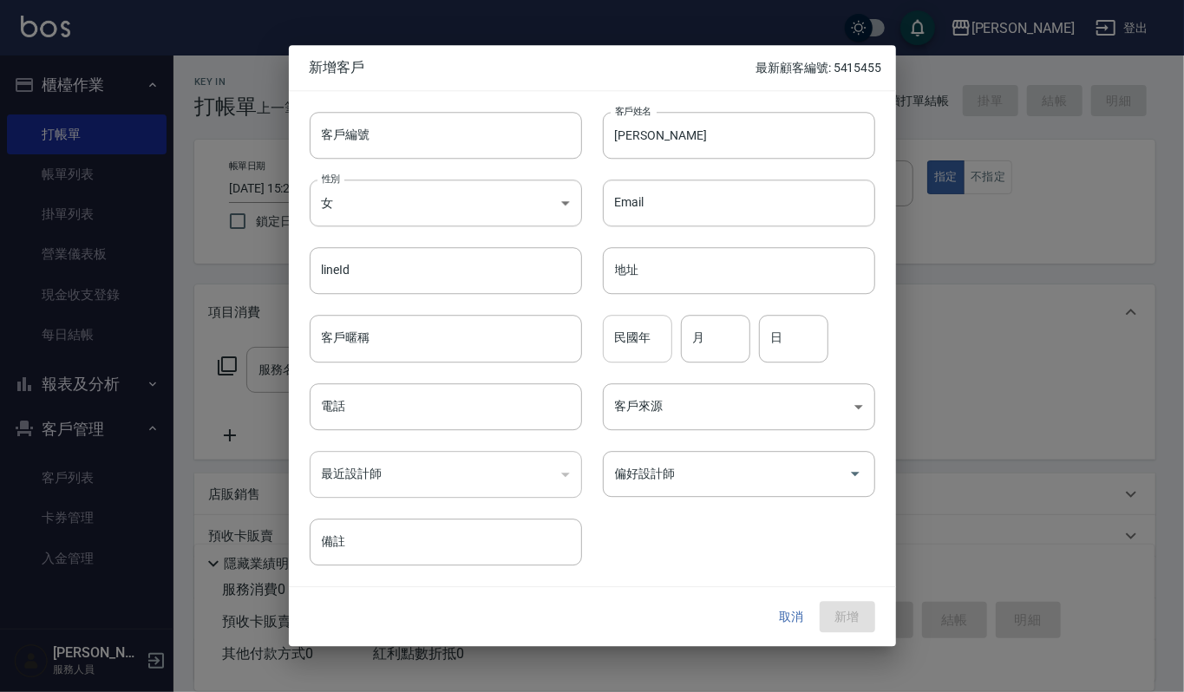
click at [625, 351] on input "民國年" at bounding box center [637, 339] width 69 height 47
type input "50"
type input "4"
type input "20"
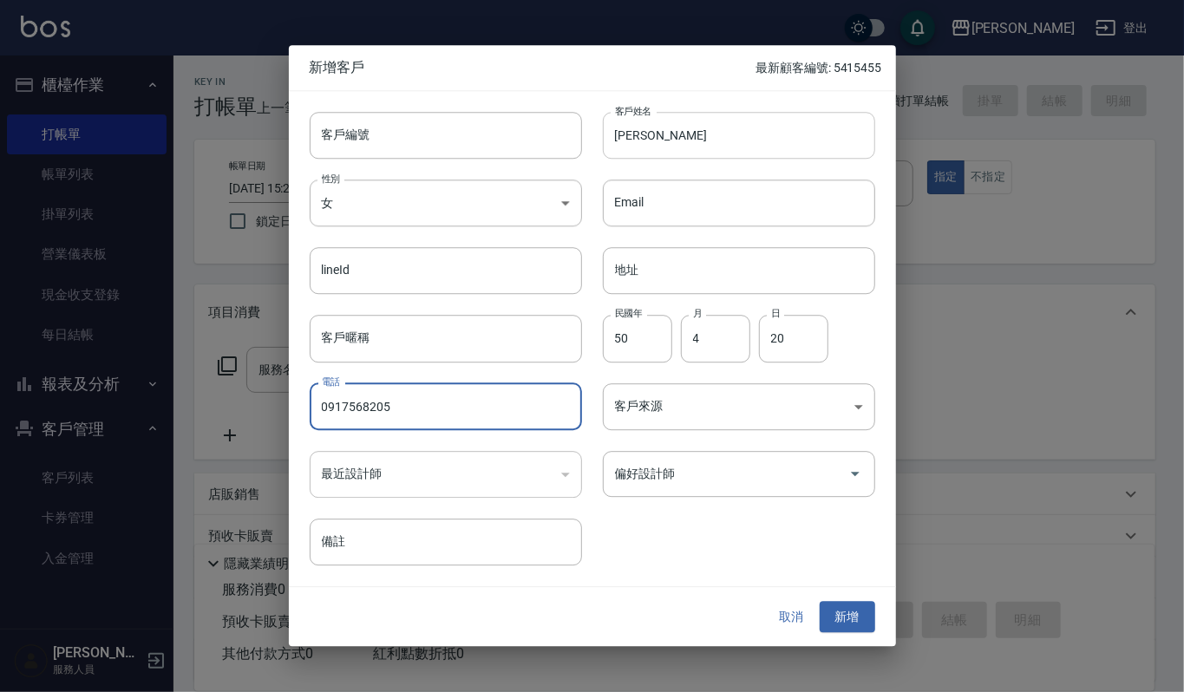
type input "0917568205"
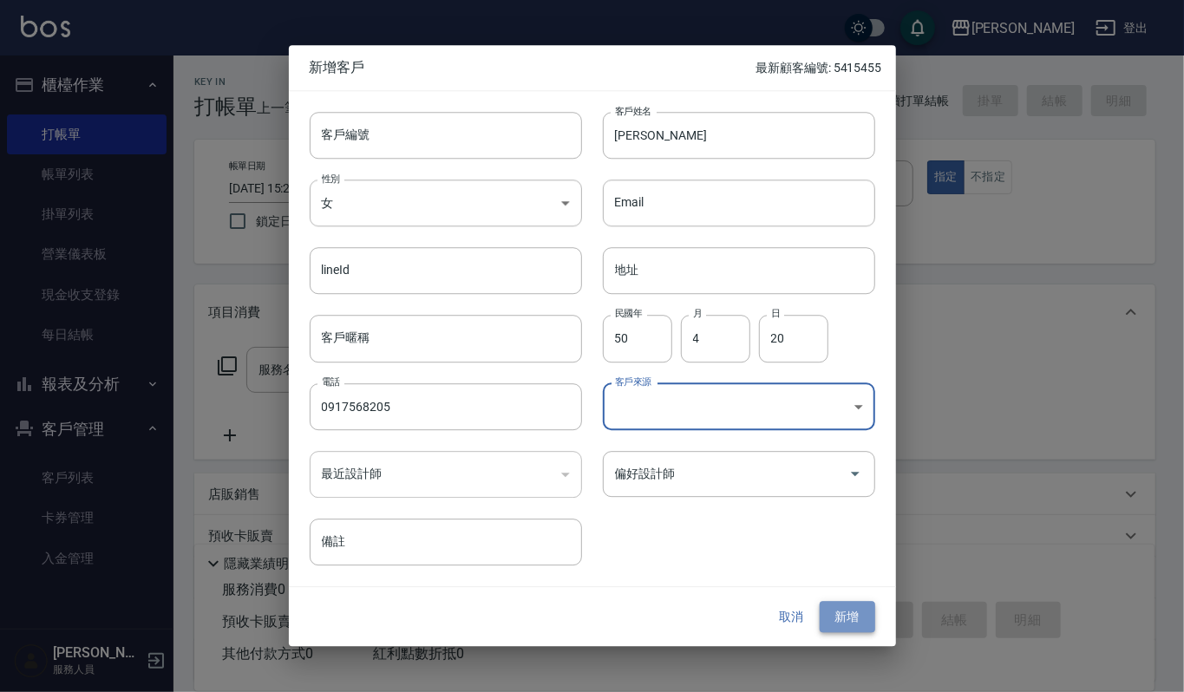
click at [864, 623] on button "新增" at bounding box center [848, 617] width 56 height 32
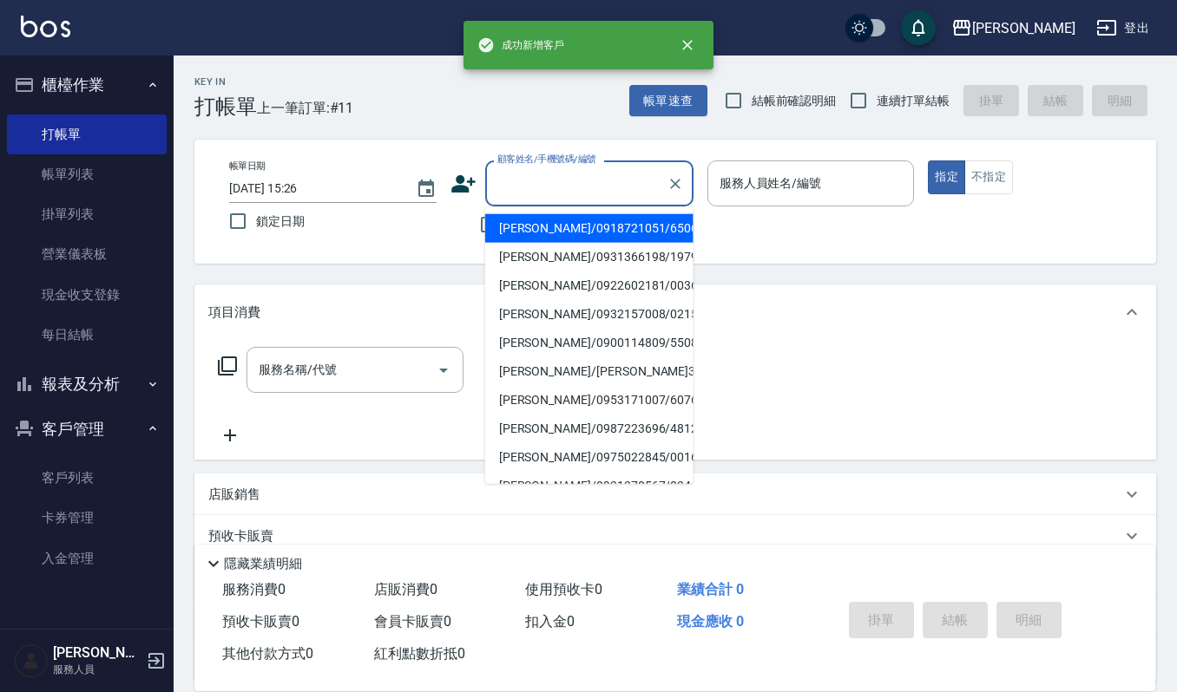
click at [559, 187] on input "顧客姓名/手機號碼/編號" at bounding box center [576, 183] width 167 height 30
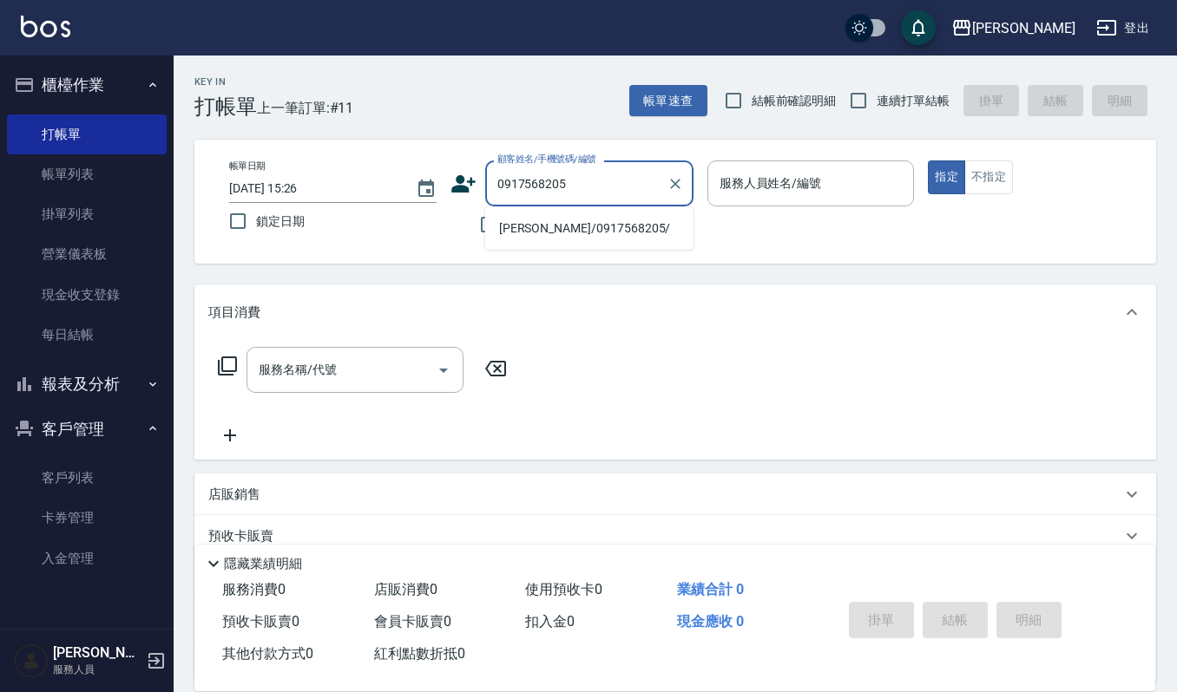
click at [607, 237] on li "羅麗紅/0917568205/" at bounding box center [589, 228] width 208 height 29
type input "羅麗紅/0917568205/"
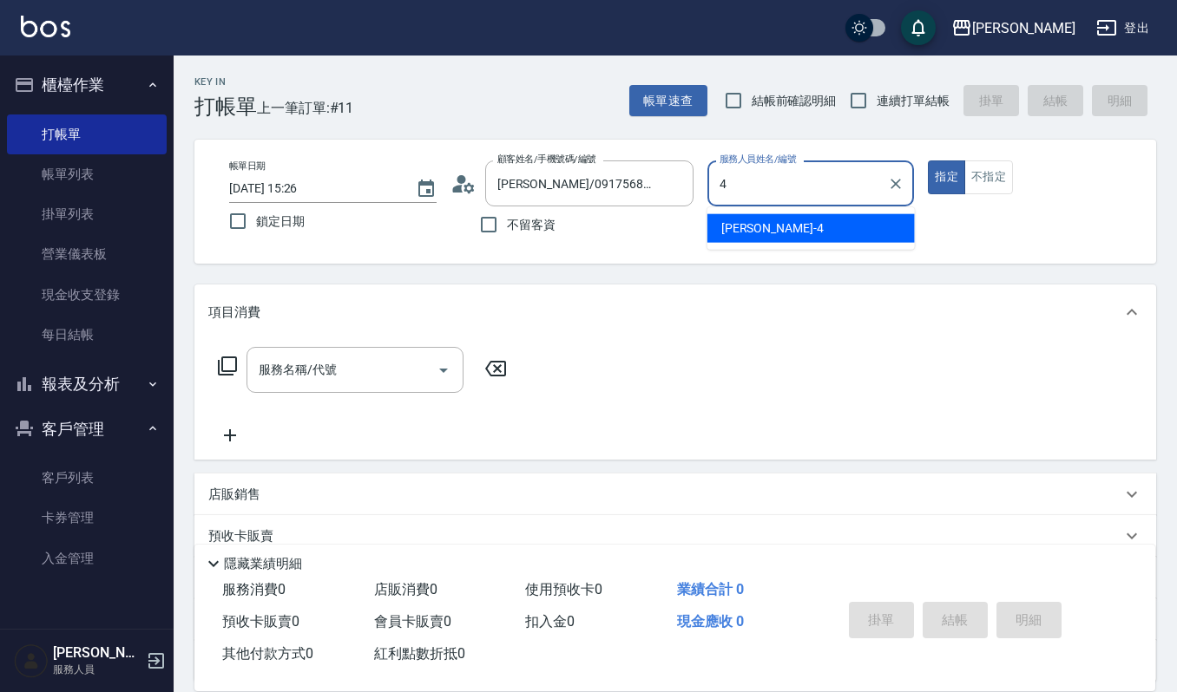
type input "[PERSON_NAME]-4"
type button "true"
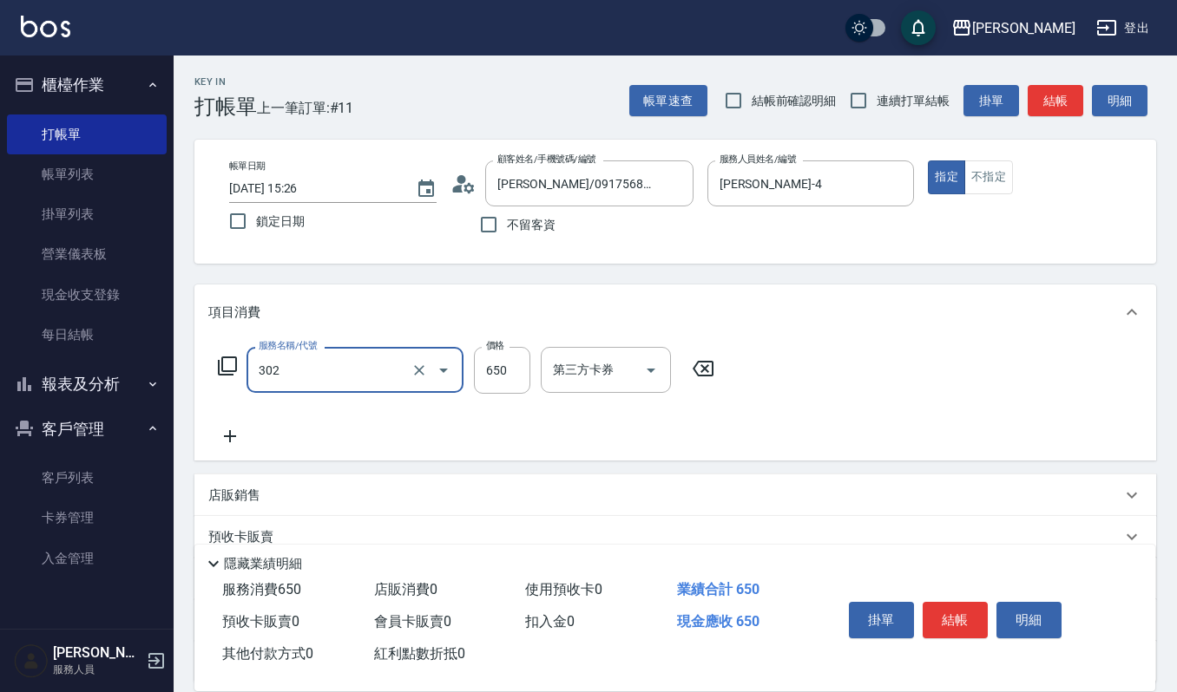
type input "經典剪髮-Gill(302)"
type input "600"
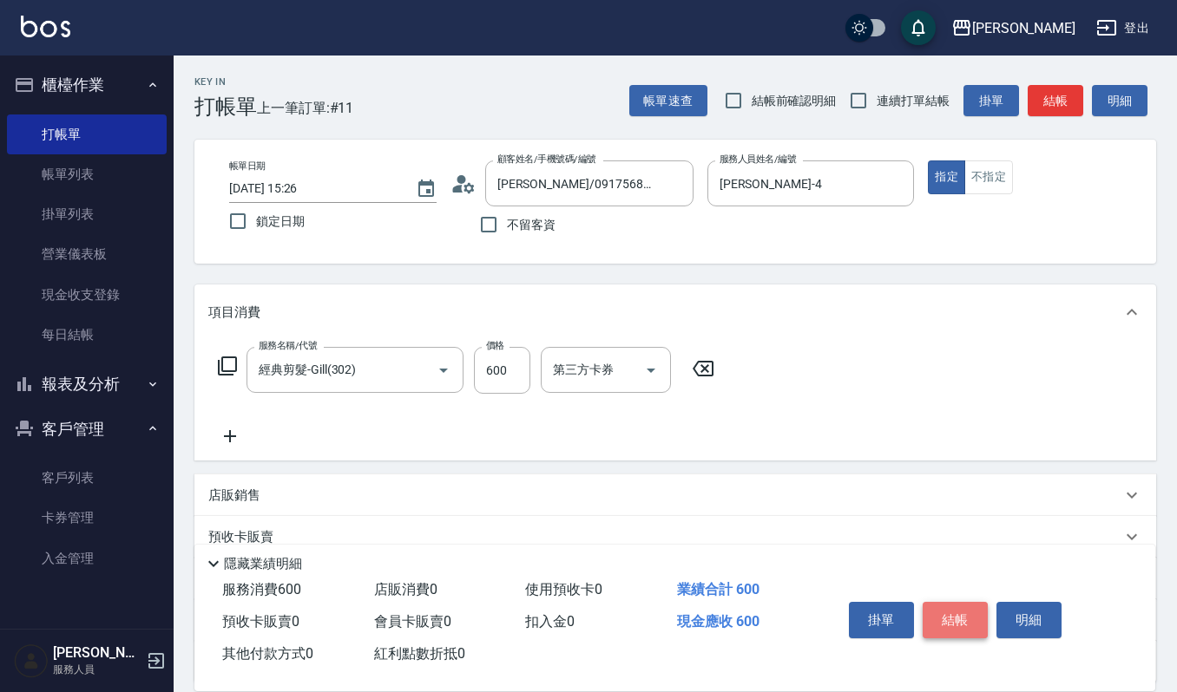
click at [962, 615] on button "結帳" at bounding box center [954, 620] width 65 height 36
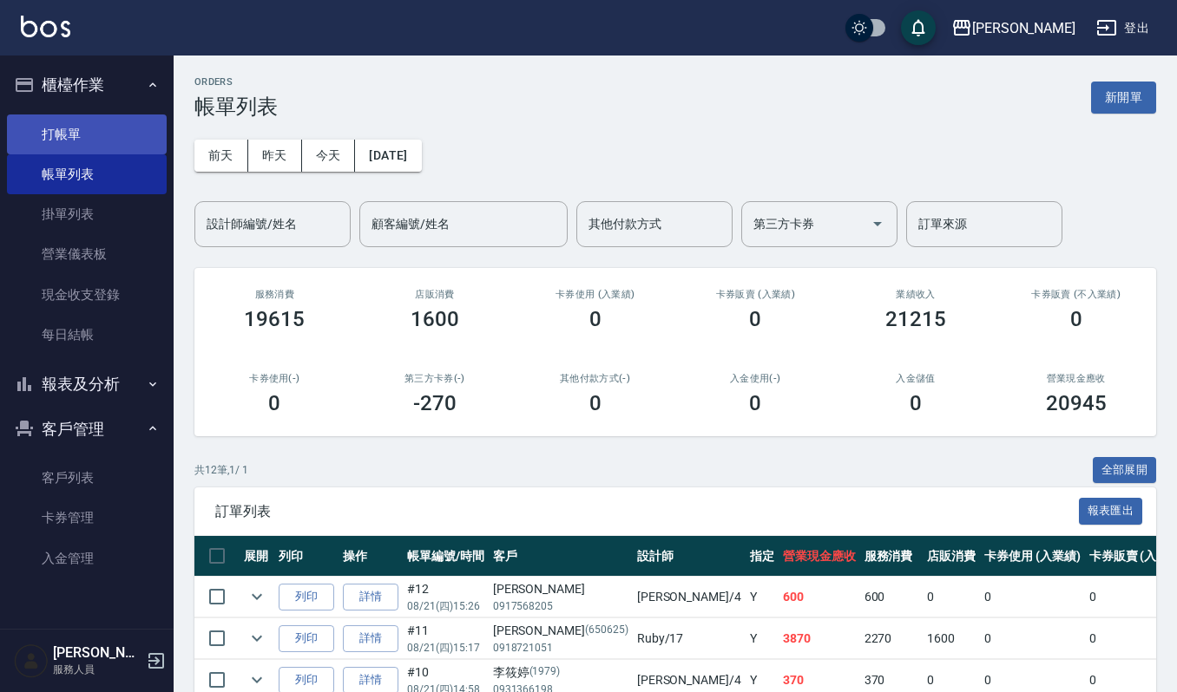
click at [69, 116] on link "打帳單" at bounding box center [87, 135] width 160 height 40
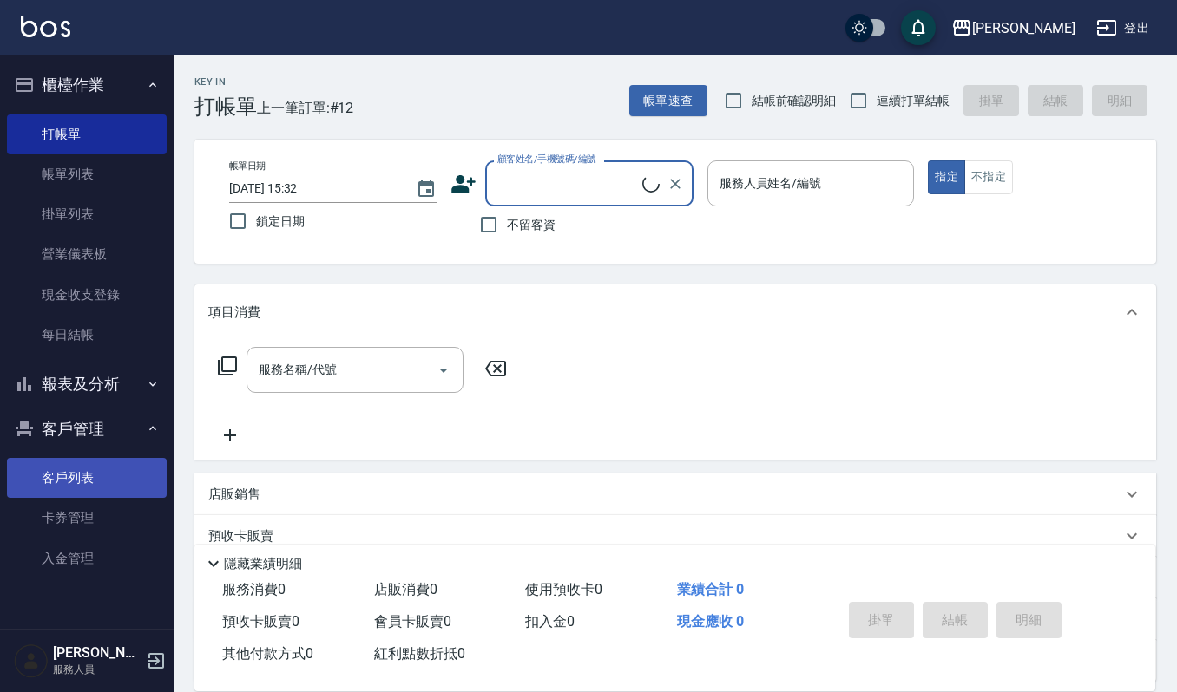
click at [62, 494] on link "客戶列表" at bounding box center [87, 478] width 160 height 40
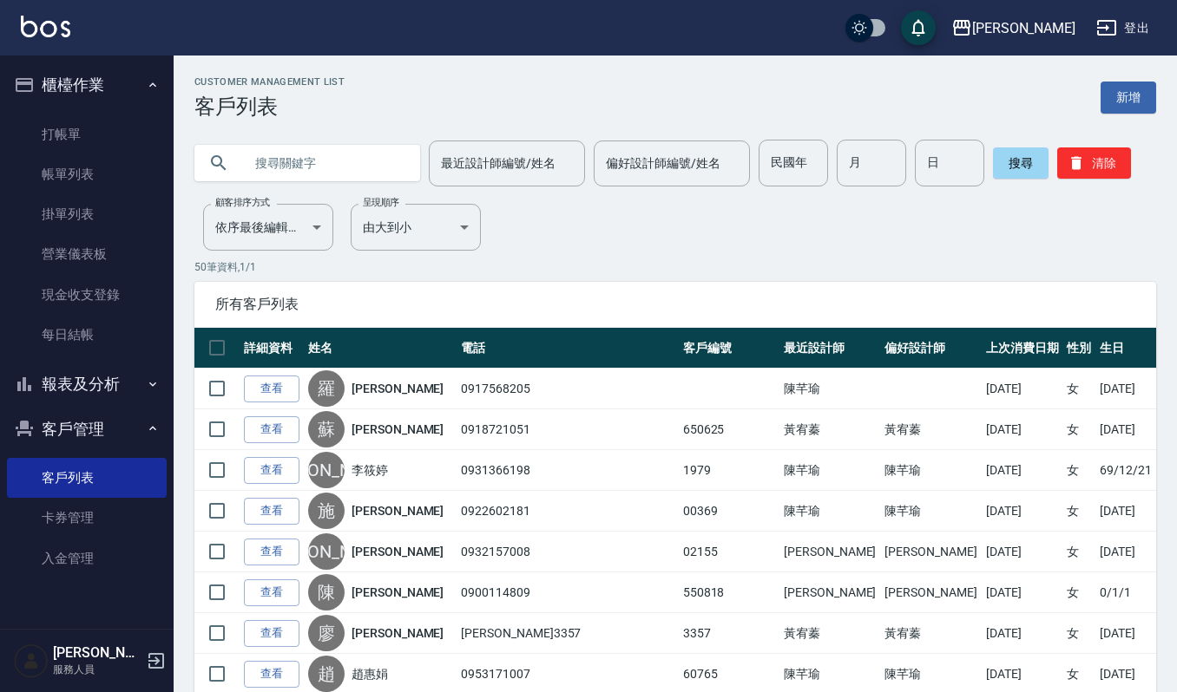
click at [340, 161] on input "text" at bounding box center [324, 163] width 163 height 47
type input "陳秋"
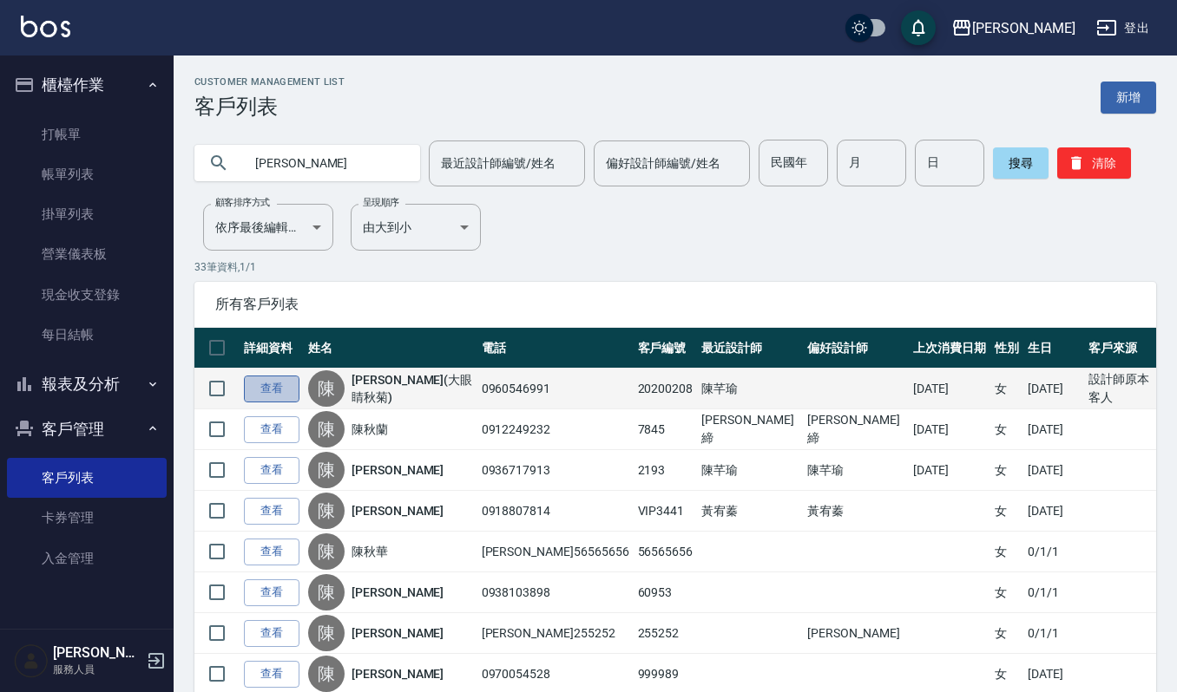
click at [285, 382] on link "查看" at bounding box center [272, 389] width 56 height 27
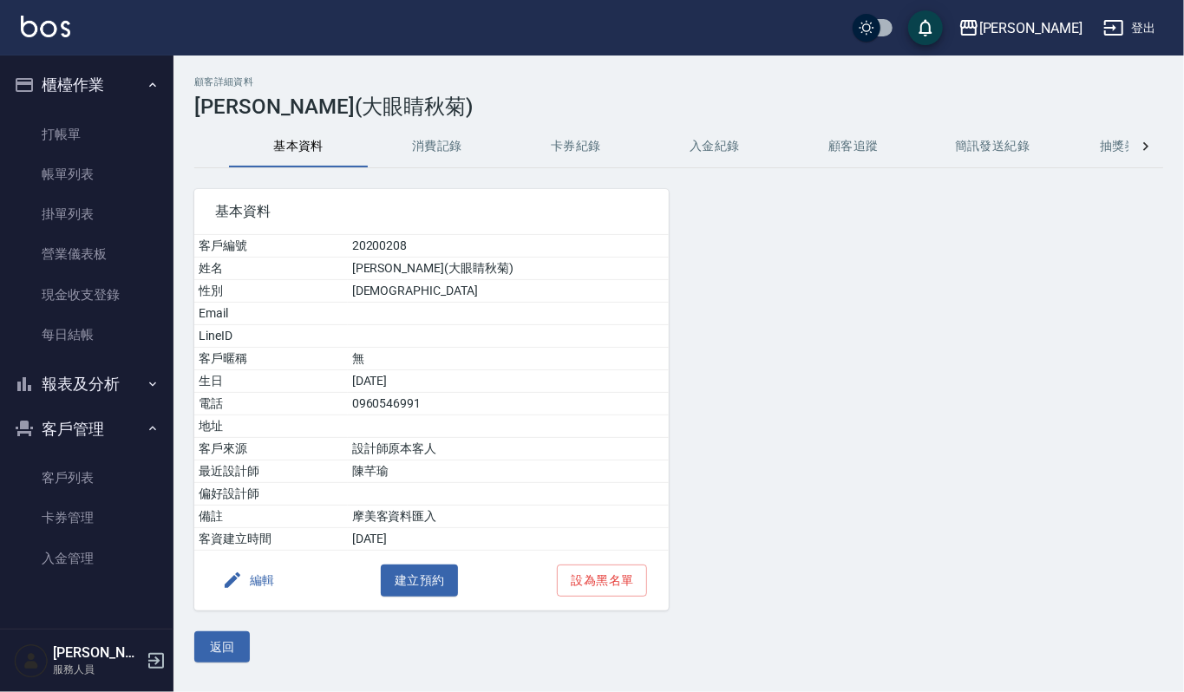
click at [429, 123] on div "顧客詳細資料 陳秋菊(大眼睛秋菊) 基本資料 消費記錄 卡券紀錄 入金紀錄 顧客追蹤 簡訊發送紀錄 抽獎券紀錄 基本資料 客戶編號 20200208 姓名 陳…" at bounding box center [679, 369] width 1011 height 587
click at [427, 140] on button "消費記錄" at bounding box center [437, 147] width 139 height 42
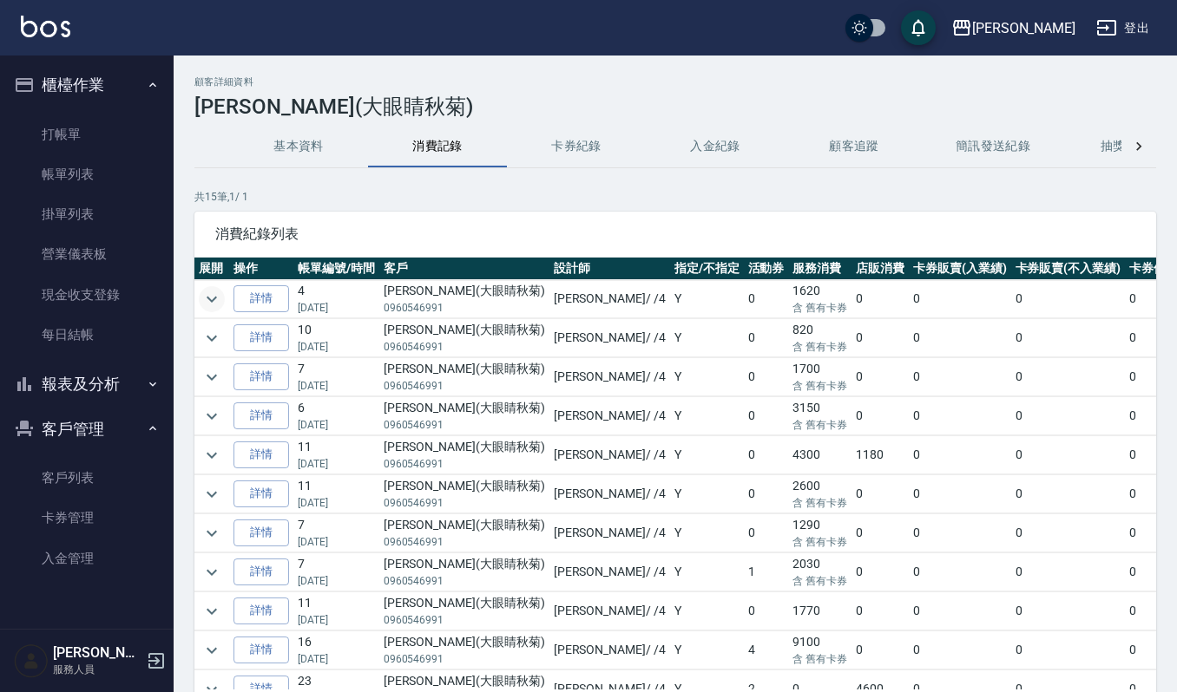
click at [209, 304] on icon "expand row" at bounding box center [211, 299] width 21 height 21
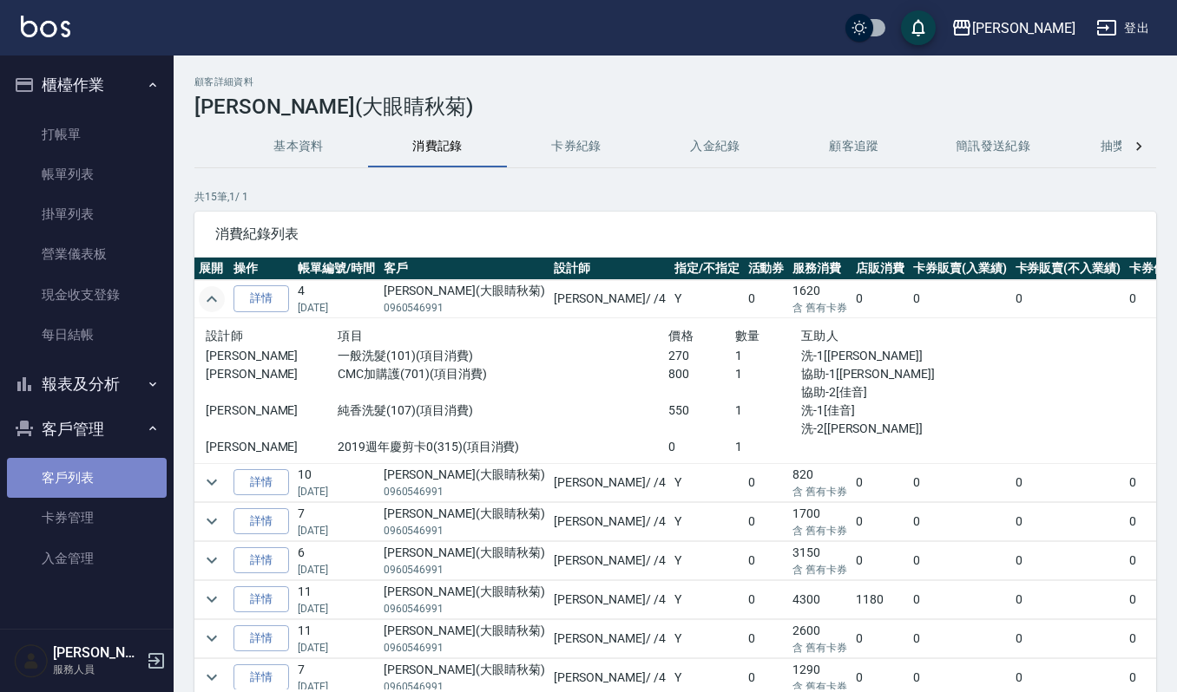
click at [68, 491] on link "客戶列表" at bounding box center [87, 478] width 160 height 40
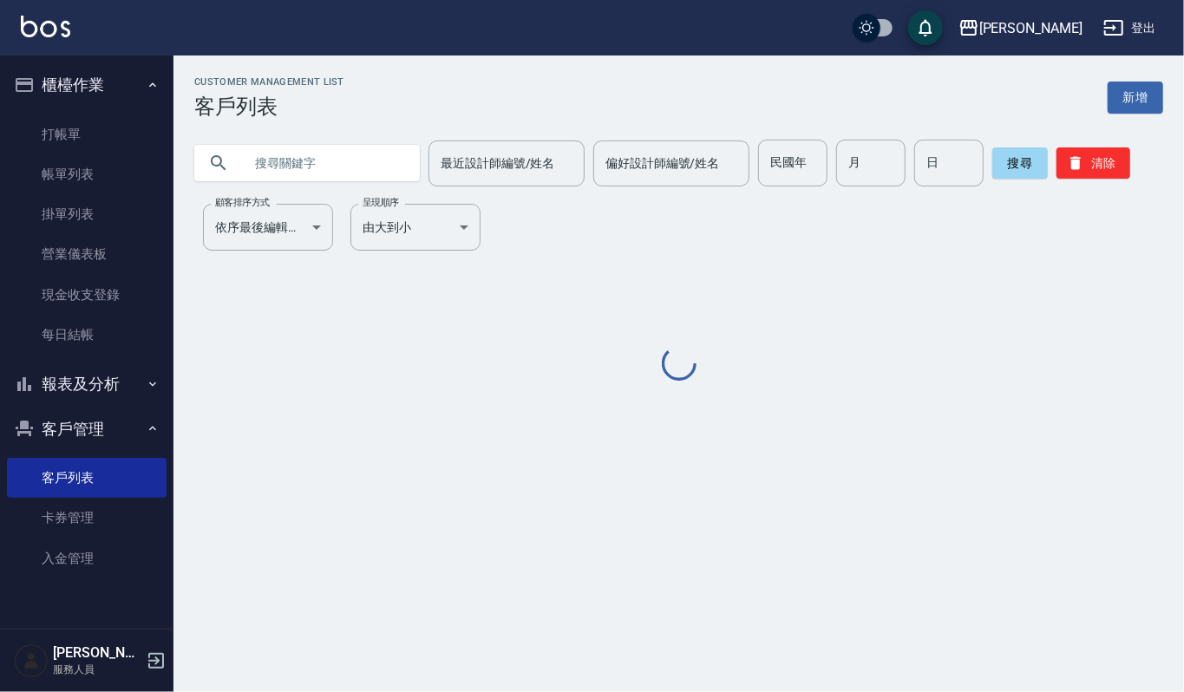
click at [364, 164] on input "text" at bounding box center [324, 163] width 163 height 47
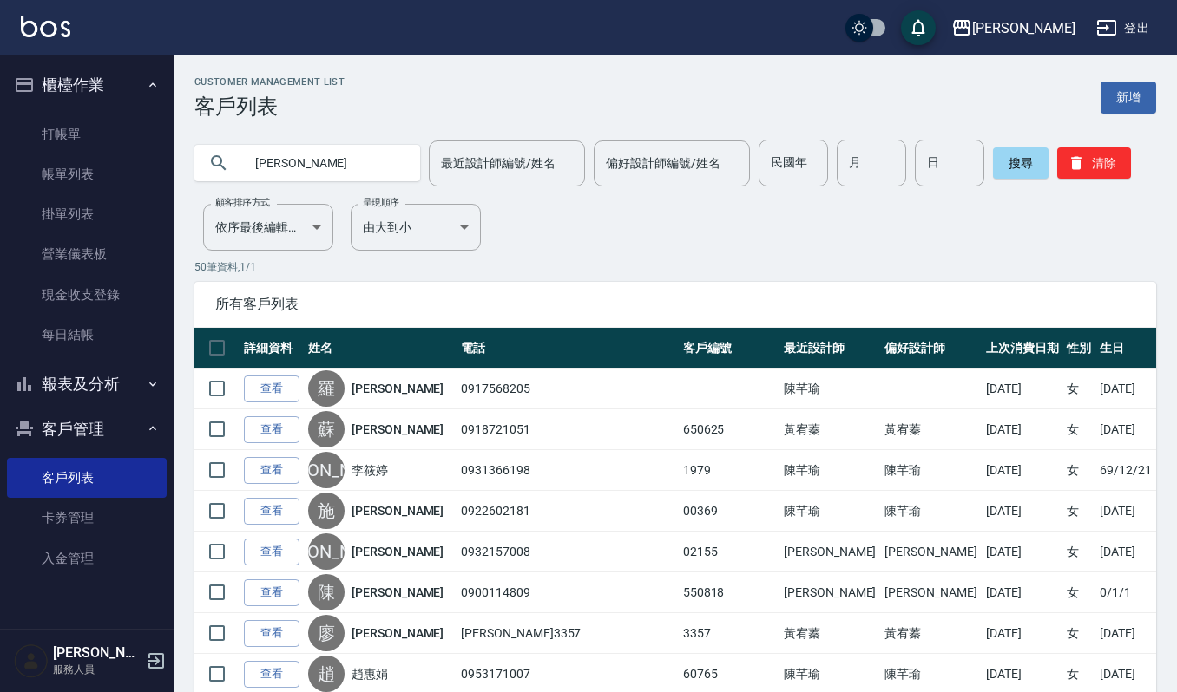
type input "吳雅"
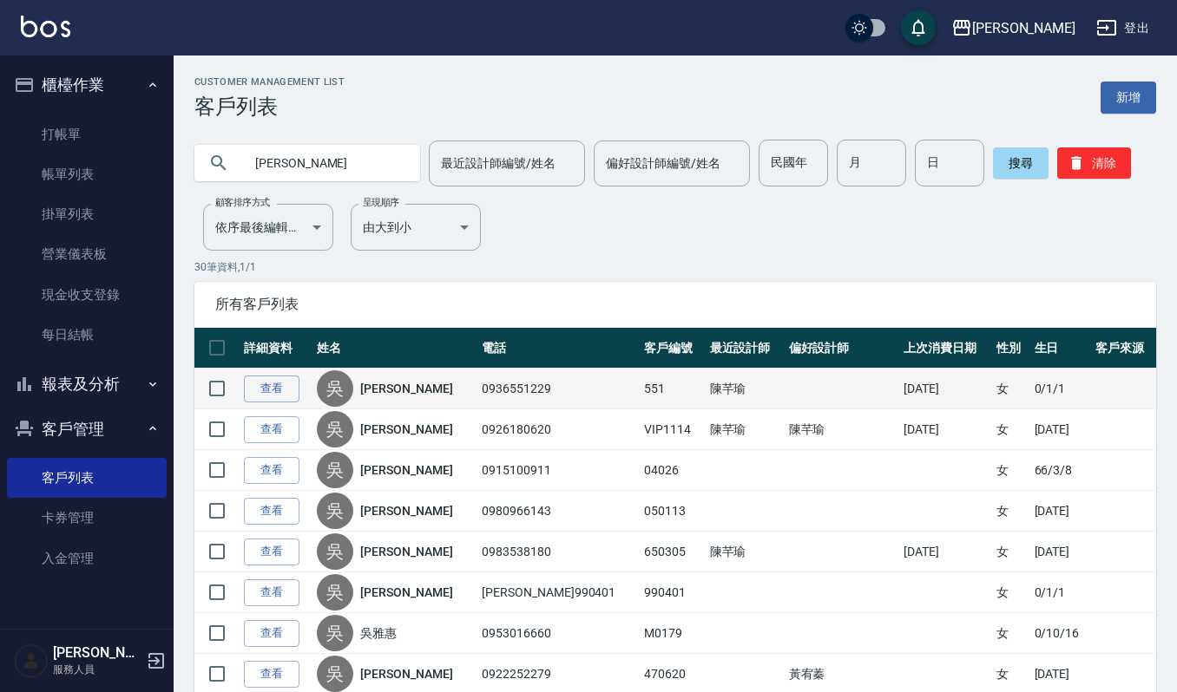
click at [264, 373] on td "查看" at bounding box center [275, 389] width 73 height 41
click at [268, 383] on link "查看" at bounding box center [272, 389] width 56 height 27
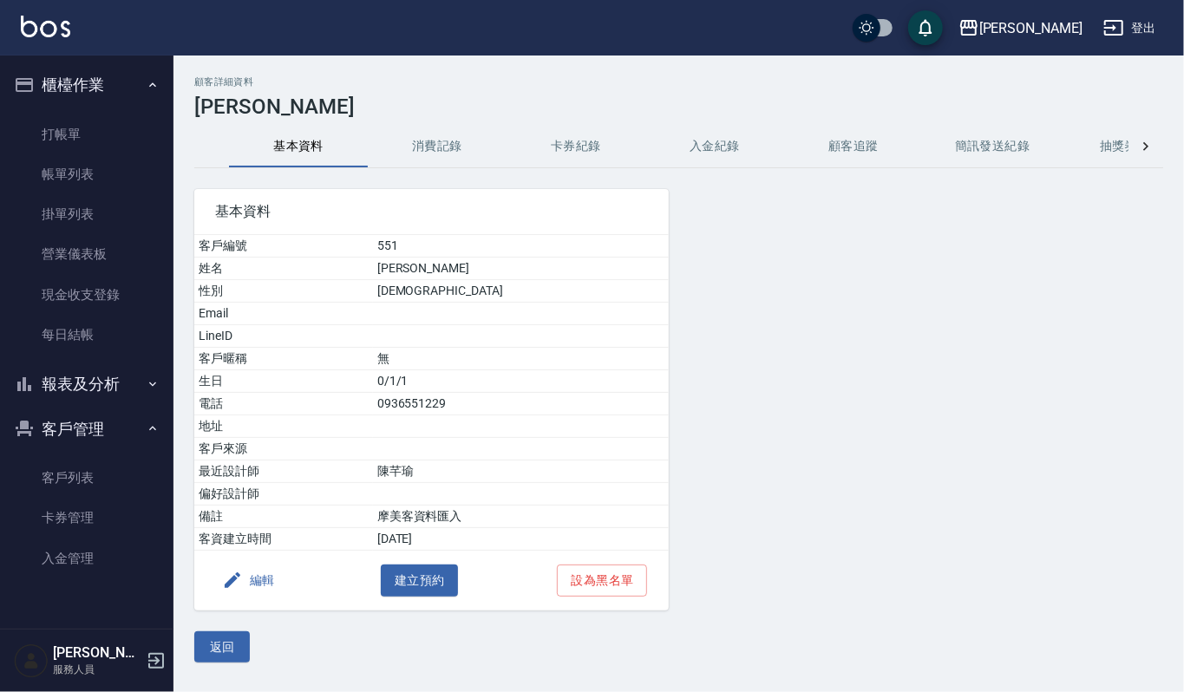
click at [427, 129] on button "消費記錄" at bounding box center [437, 147] width 139 height 42
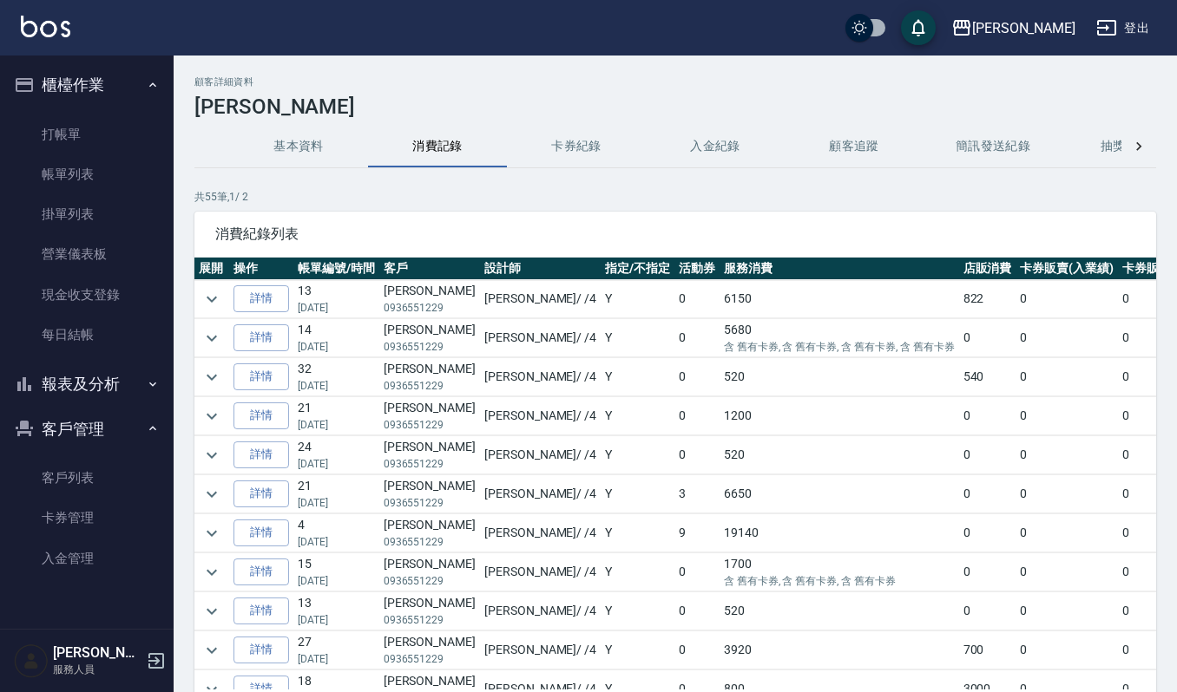
click at [272, 143] on button "基本資料" at bounding box center [298, 147] width 139 height 42
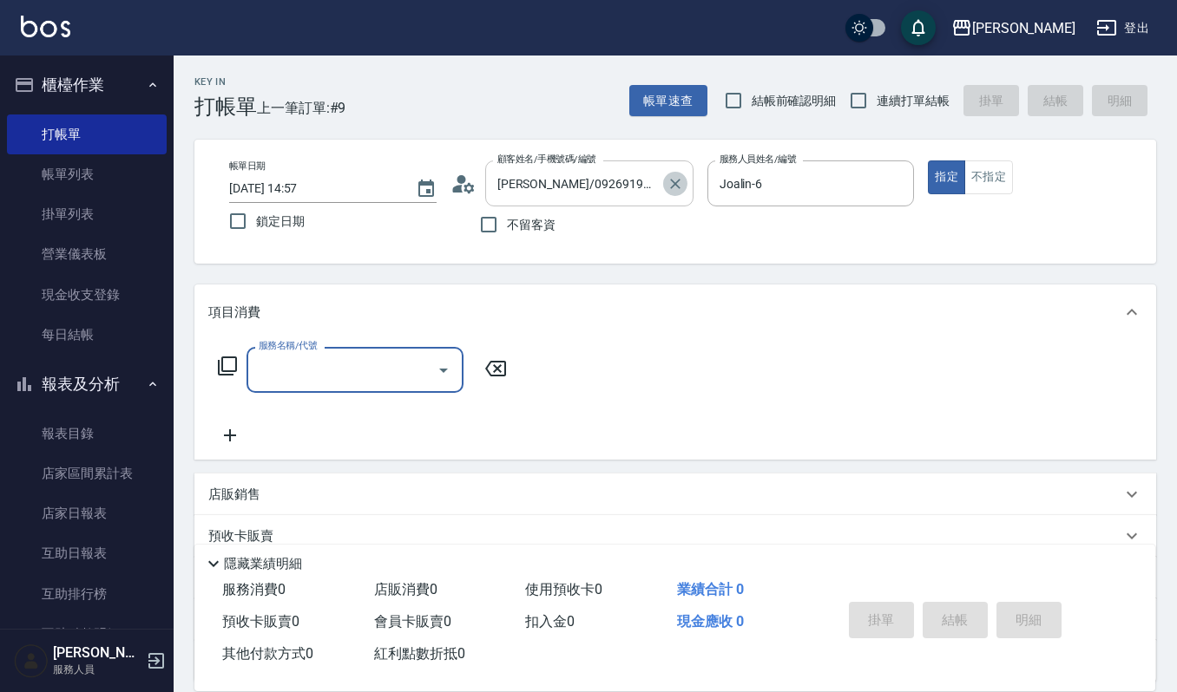
click at [670, 182] on icon "Clear" at bounding box center [674, 183] width 17 height 17
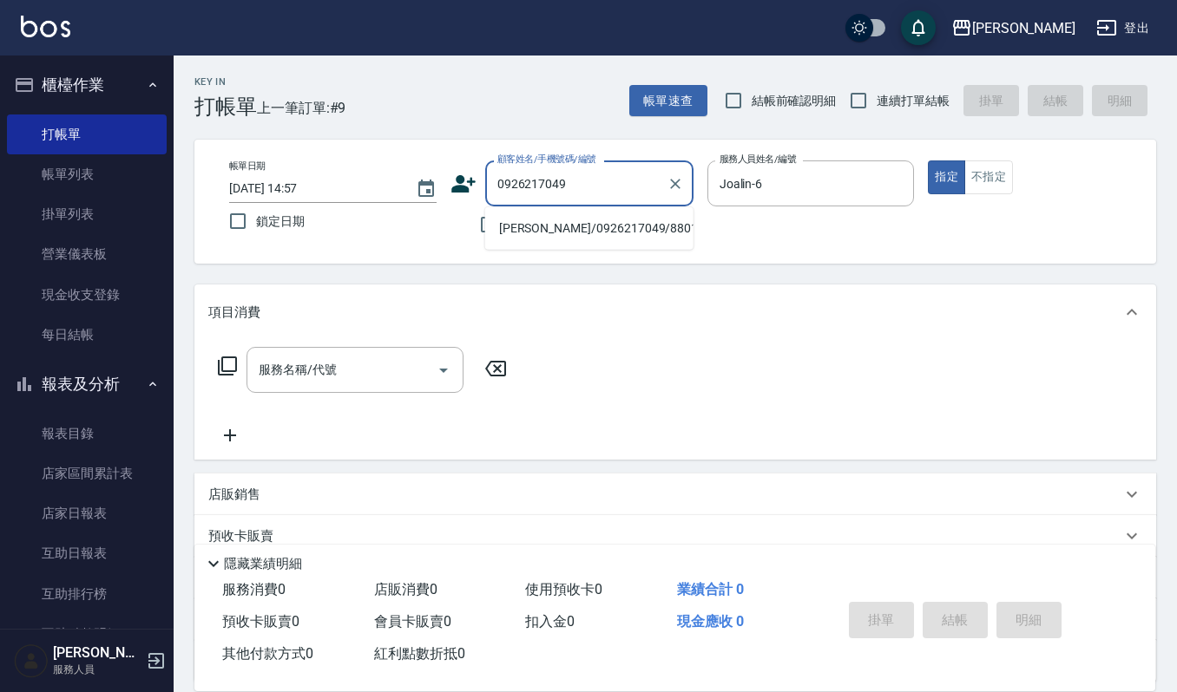
click at [601, 227] on li "李苡晴/0926217049/880126" at bounding box center [589, 228] width 208 height 29
type input "李苡晴/0926217049/880126"
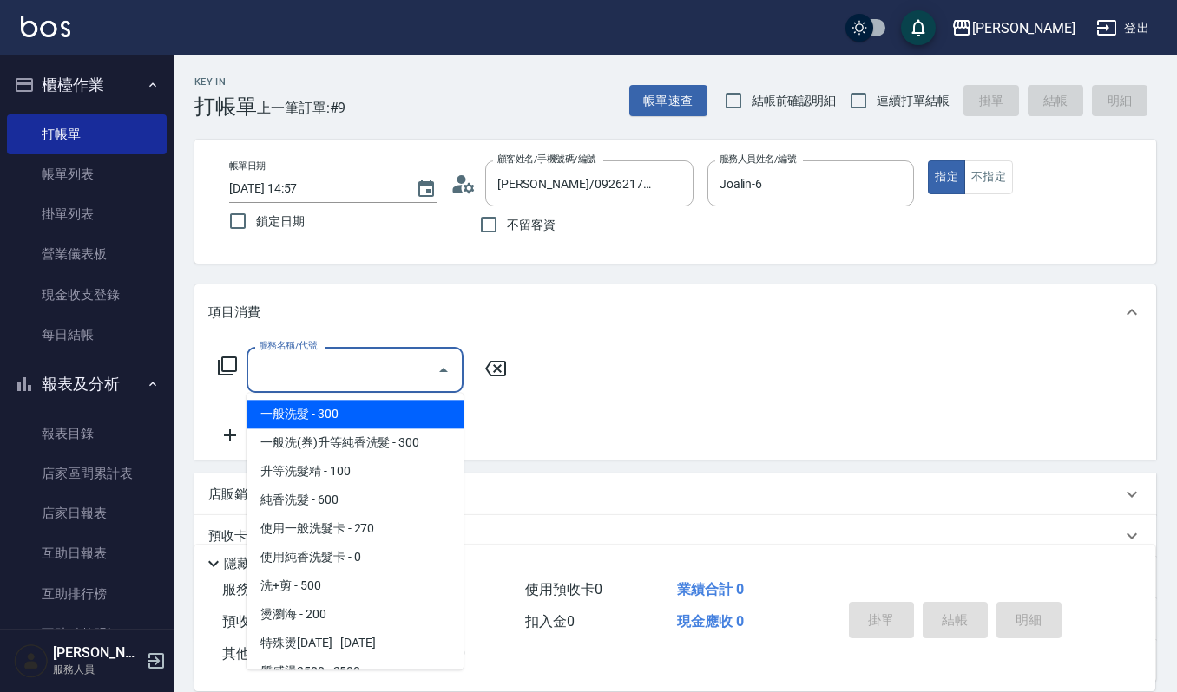
click at [279, 380] on input "服務名稱/代號" at bounding box center [341, 370] width 175 height 30
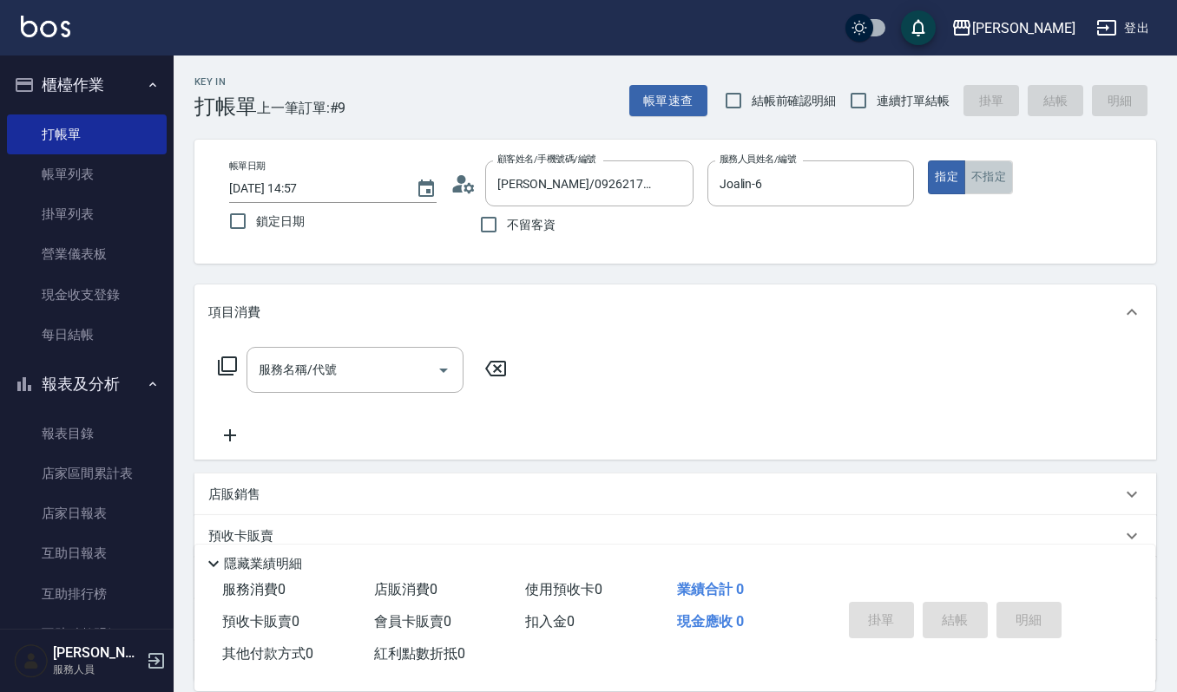
click at [1008, 180] on button "不指定" at bounding box center [988, 178] width 49 height 34
click at [325, 392] on div "服務名稱/代號" at bounding box center [354, 370] width 217 height 46
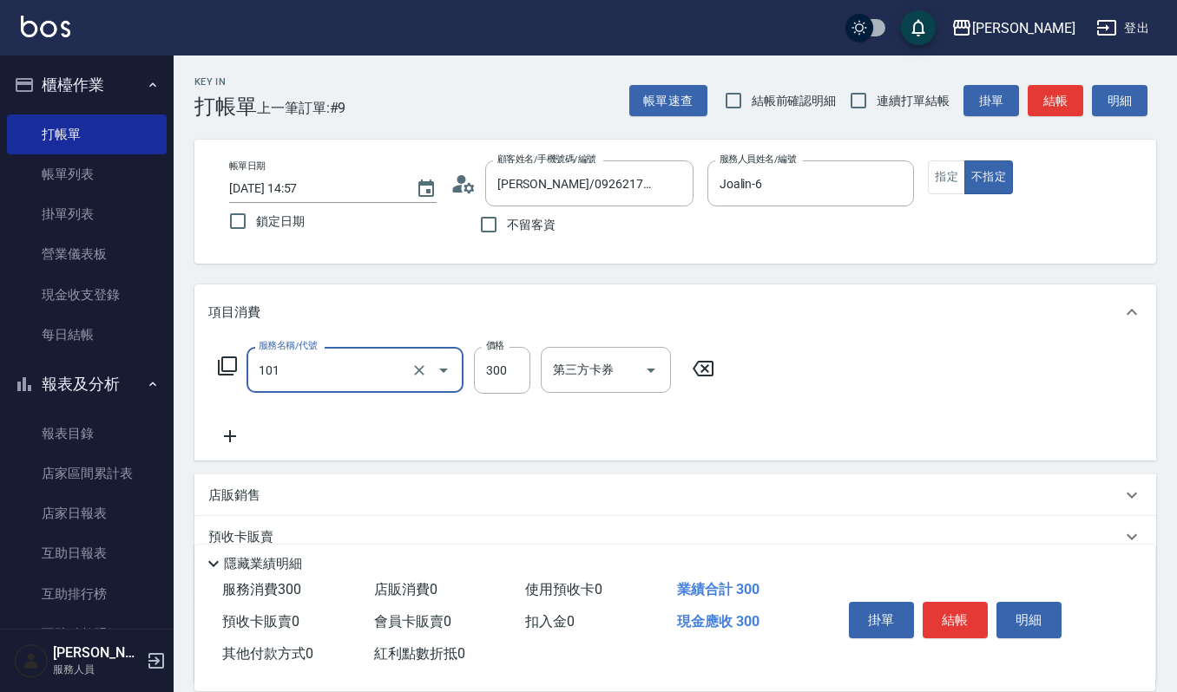
type input "一般洗髮(101)"
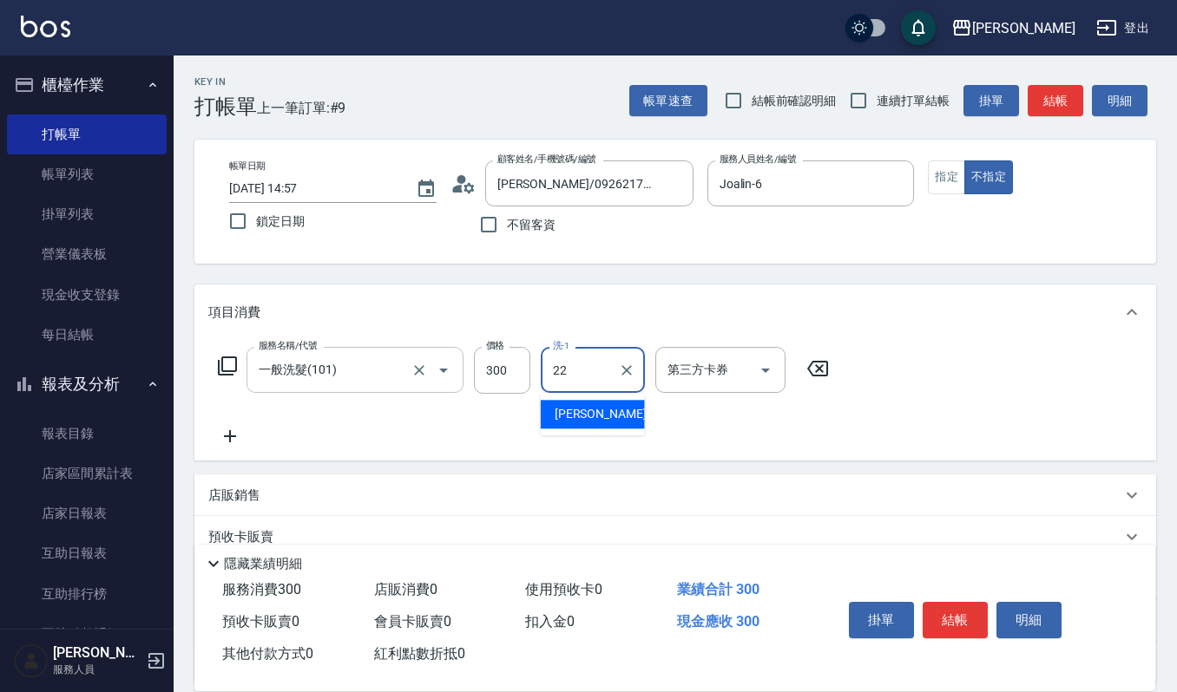
type input "[PERSON_NAME]-22"
click at [968, 597] on div "掛單 結帳 明細" at bounding box center [955, 622] width 226 height 55
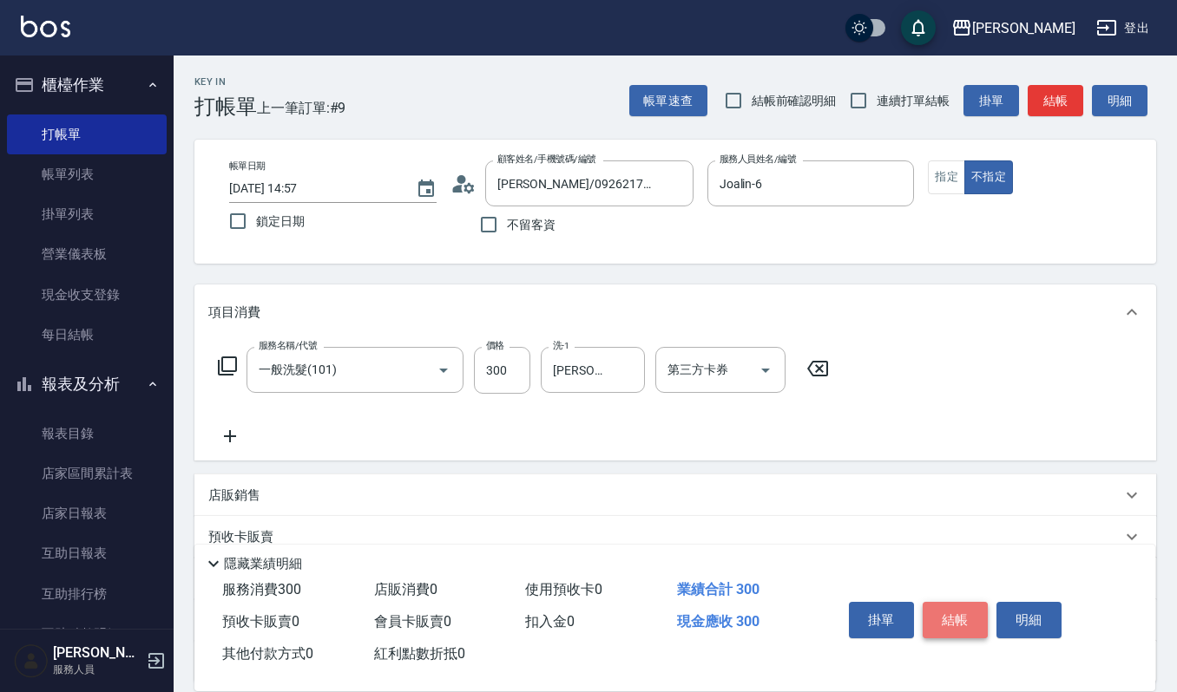
click at [968, 613] on button "結帳" at bounding box center [954, 620] width 65 height 36
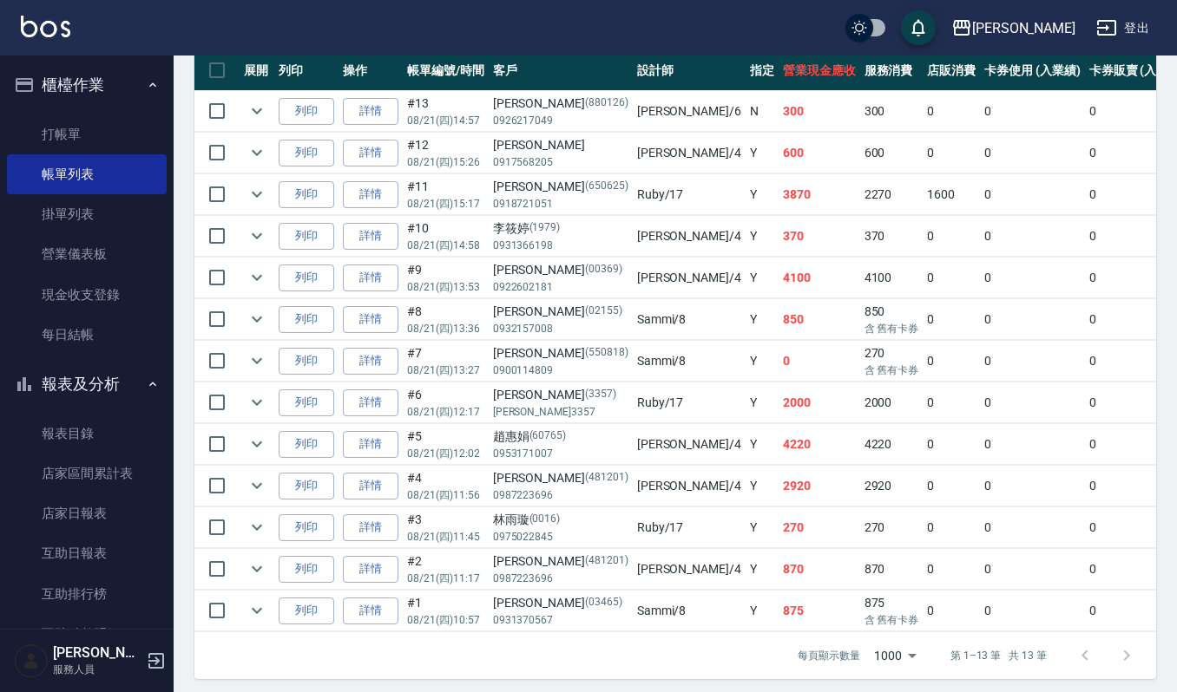
scroll to position [518, 0]
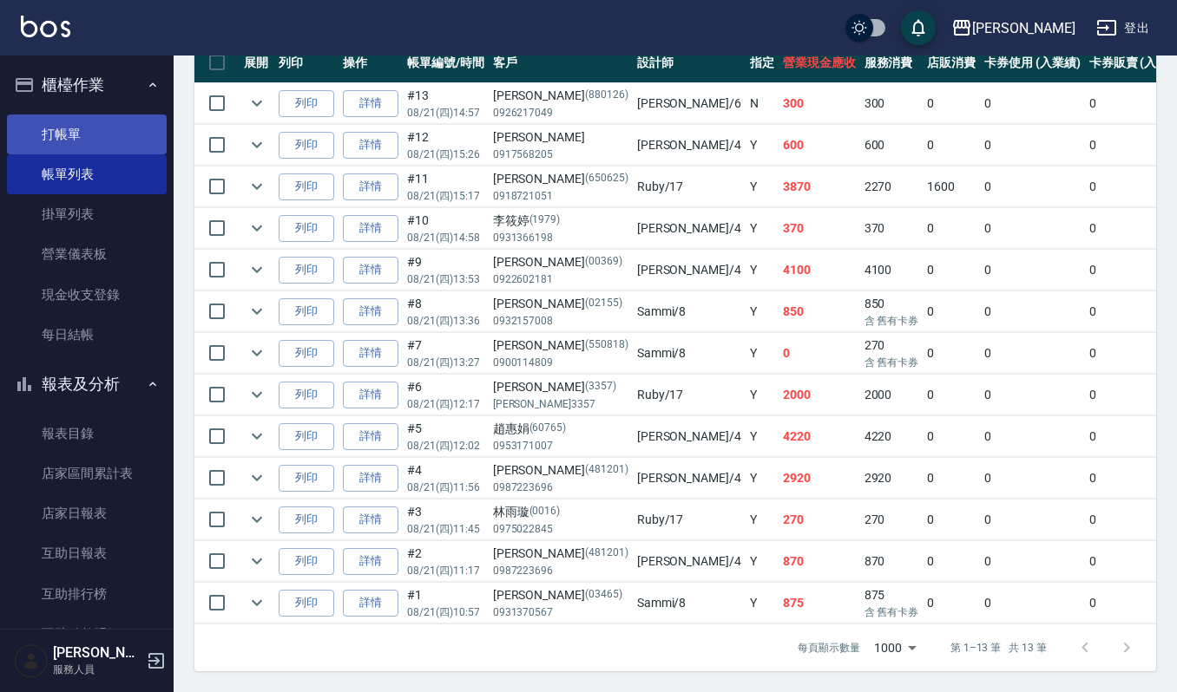
click at [115, 115] on link "打帳單" at bounding box center [87, 135] width 160 height 40
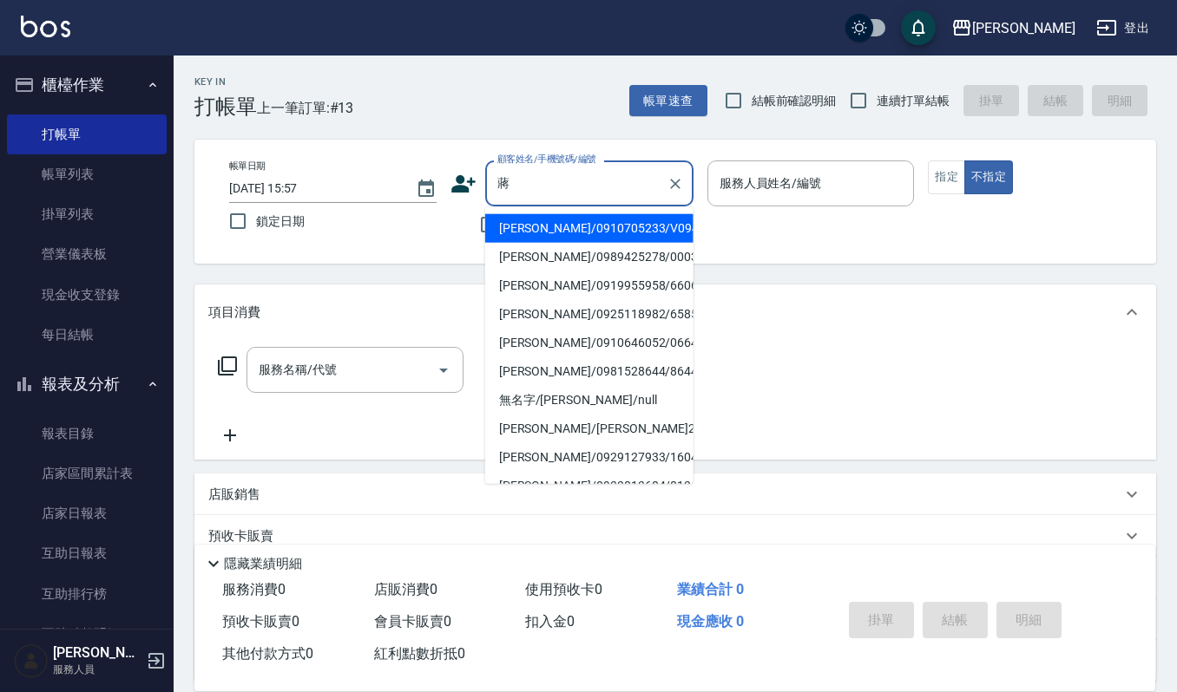
click at [556, 248] on li "蔣佳珈/0989425278/000312" at bounding box center [589, 257] width 208 height 29
type input "蔣佳珈/0989425278/000312"
type input "[PERSON_NAME]-4"
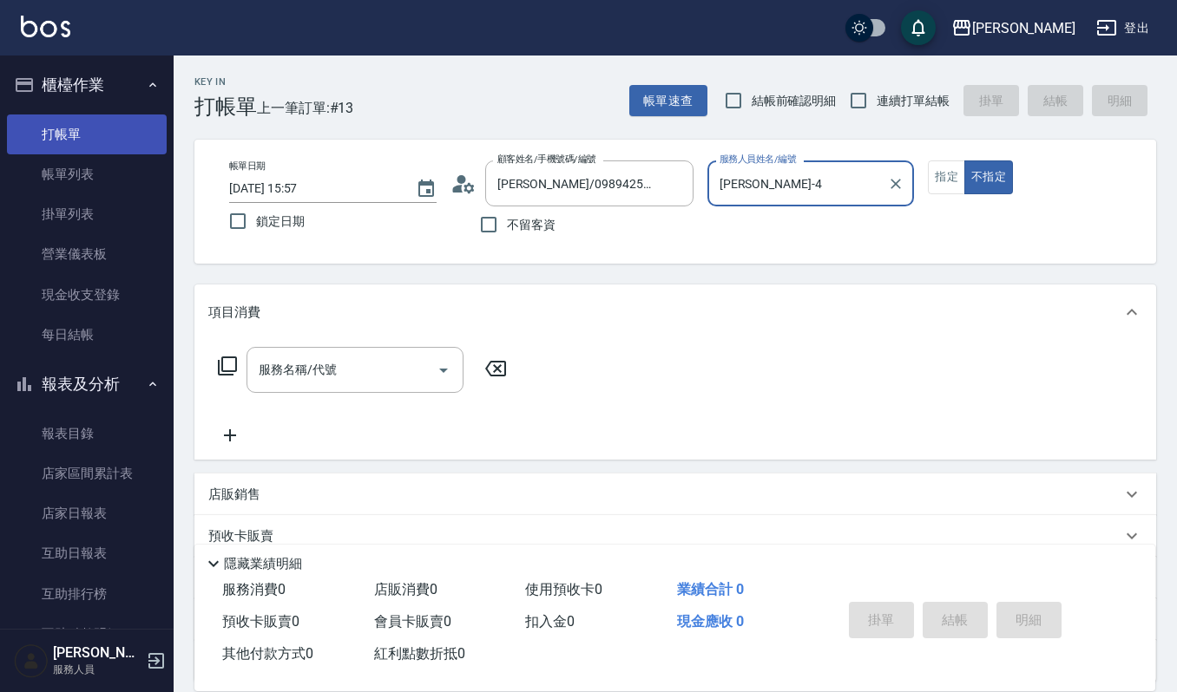
click at [121, 133] on link "打帳單" at bounding box center [87, 135] width 160 height 40
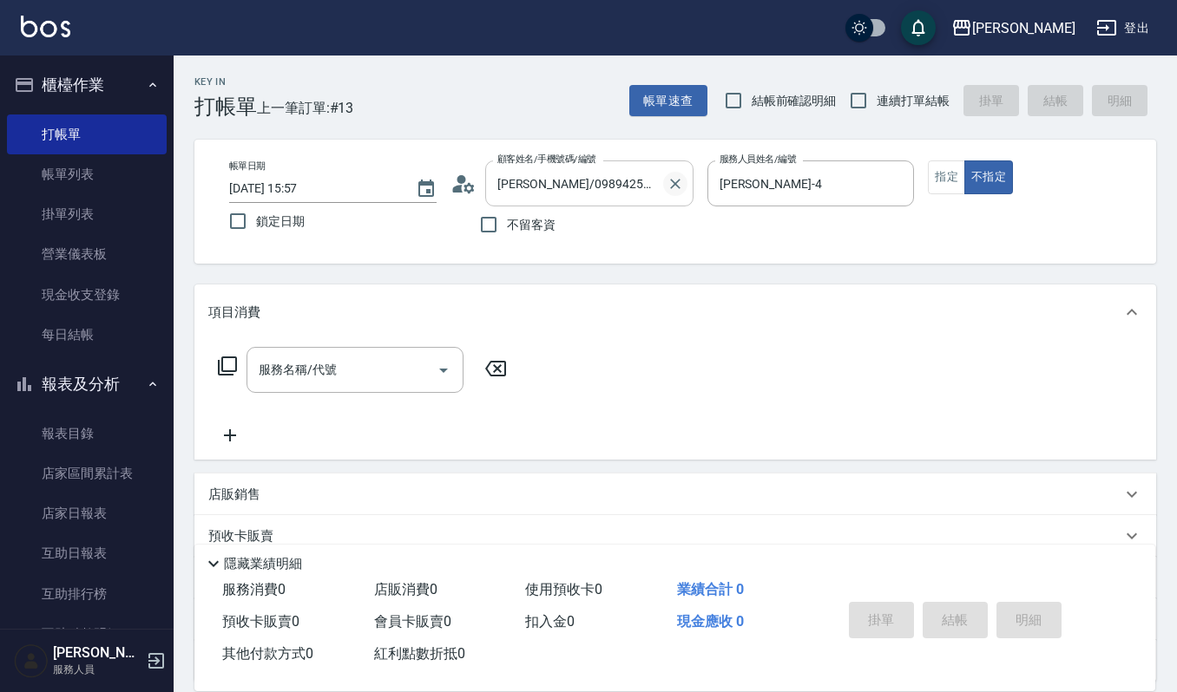
click at [667, 184] on icon "Clear" at bounding box center [674, 183] width 17 height 17
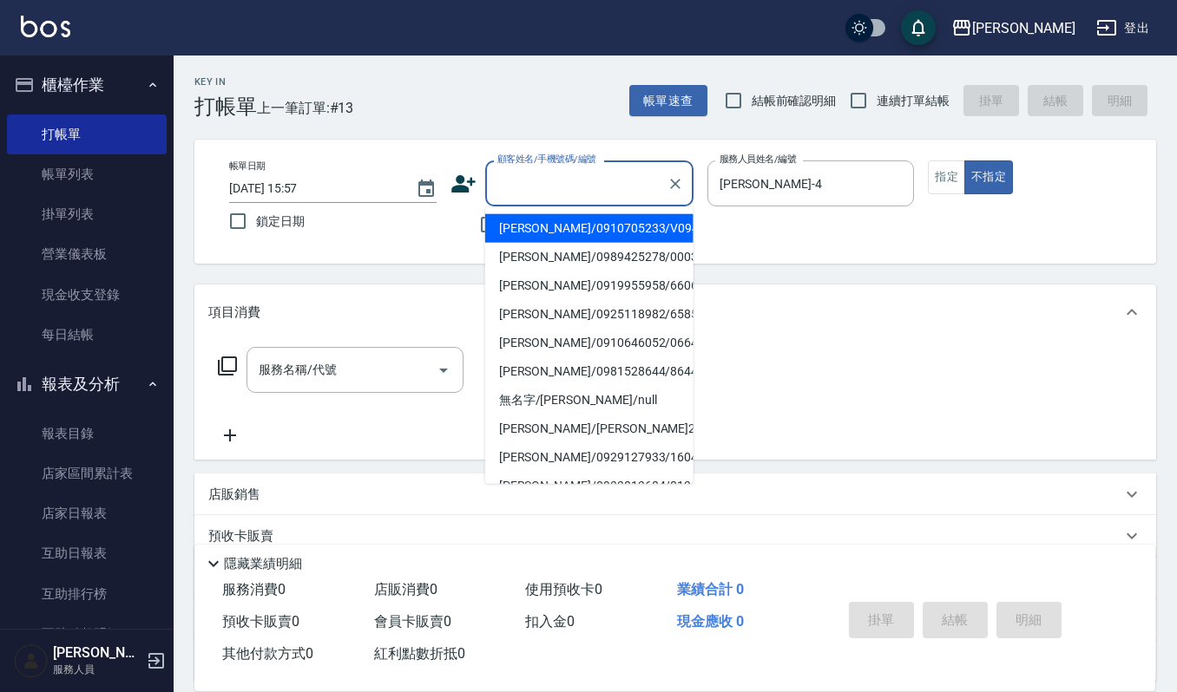
click at [629, 188] on input "顧客姓名/手機號碼/編號" at bounding box center [576, 183] width 167 height 30
click at [547, 189] on input "英" at bounding box center [576, 183] width 167 height 30
click at [578, 220] on li "[PERSON_NAME]/0926919891/919891" at bounding box center [589, 228] width 208 height 29
type input "[PERSON_NAME]/0926919891/919891"
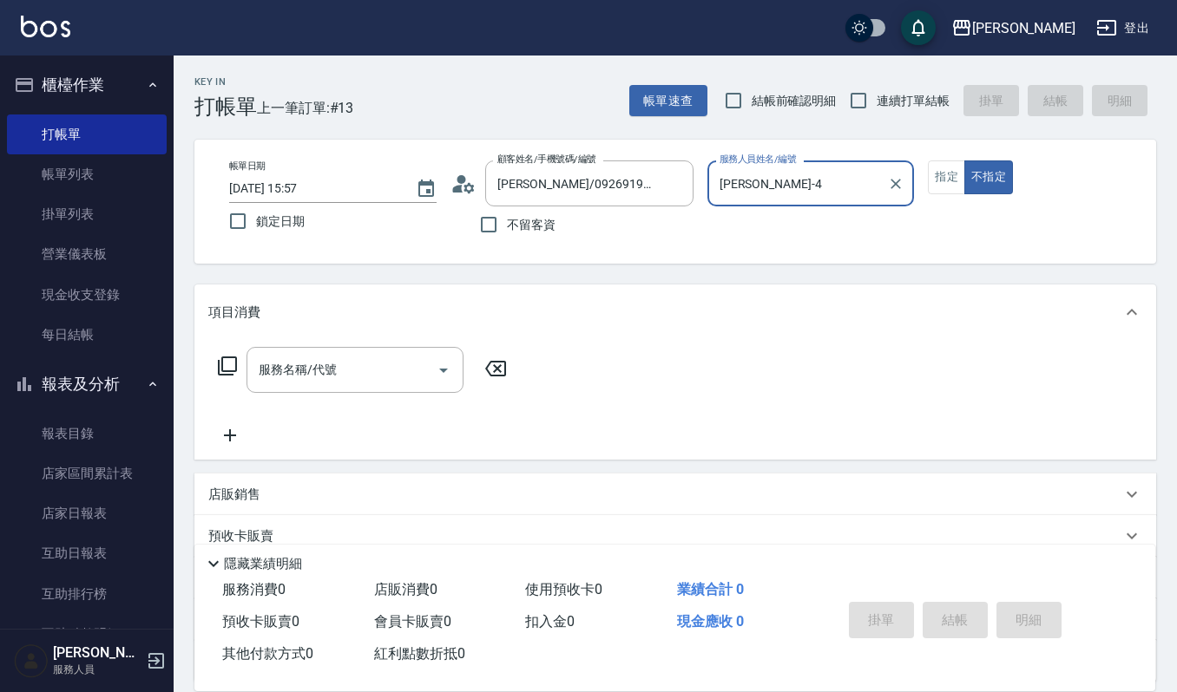
click at [897, 184] on icon "Clear" at bounding box center [895, 183] width 17 height 17
type input "Joalin-6"
type button "false"
click at [937, 181] on button "指定" at bounding box center [946, 178] width 37 height 34
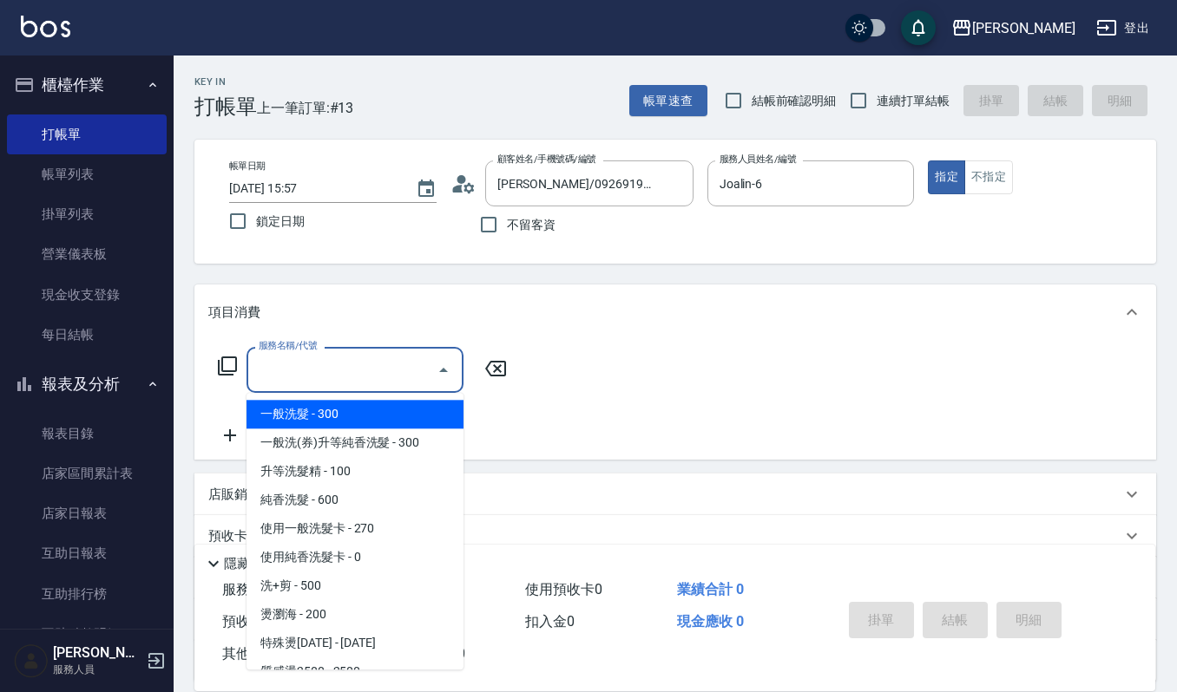
click at [344, 378] on input "服務名稱/代號" at bounding box center [341, 370] width 175 height 30
click at [368, 441] on span "特殊燙[DATE] - [DATE]" at bounding box center [354, 443] width 217 height 29
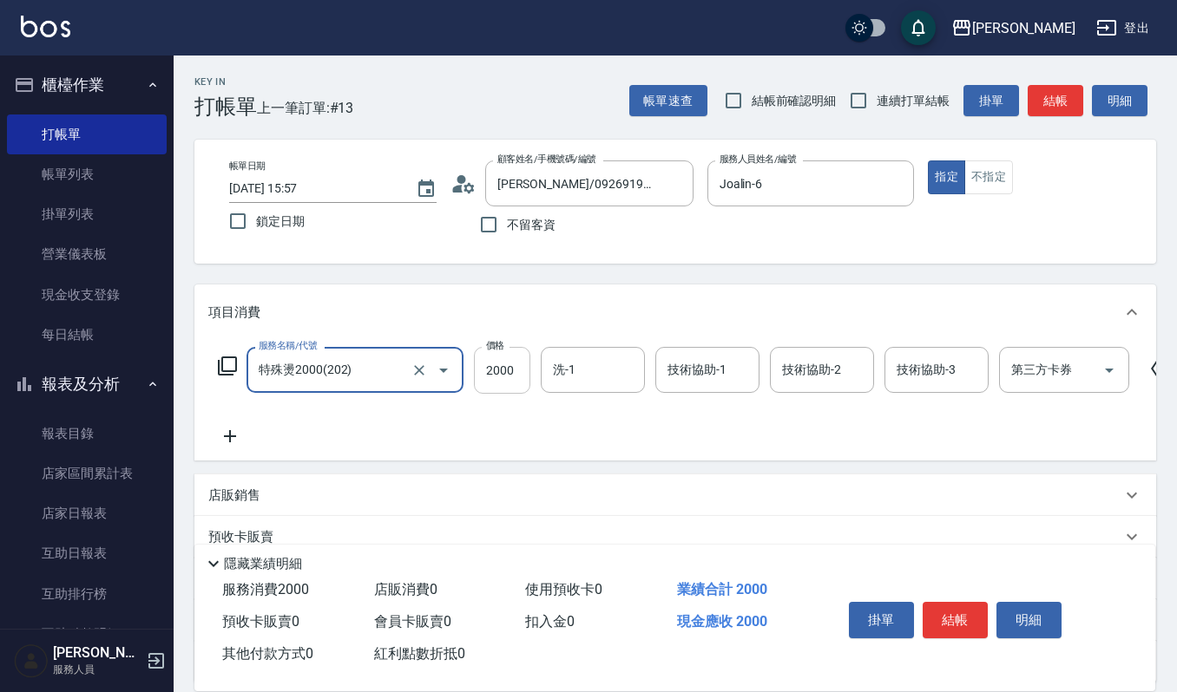
type input "特殊燙2000(202)"
click at [515, 368] on input "2000" at bounding box center [502, 370] width 56 height 47
type input "1800"
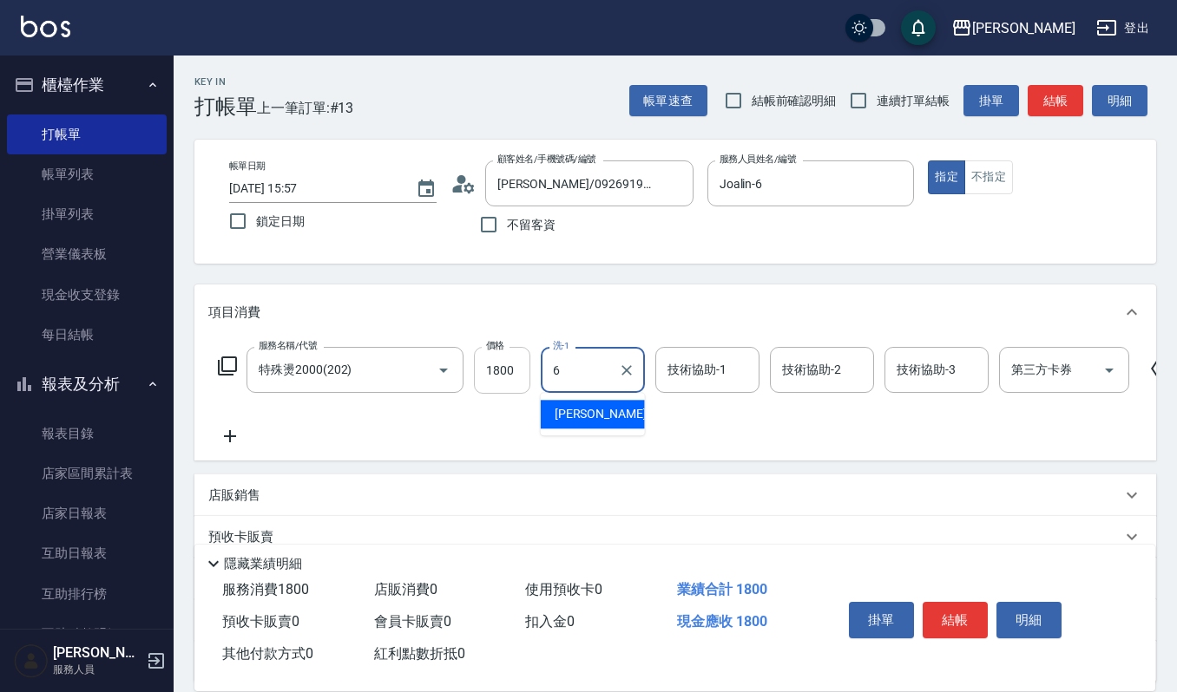
type input "Joalin-6"
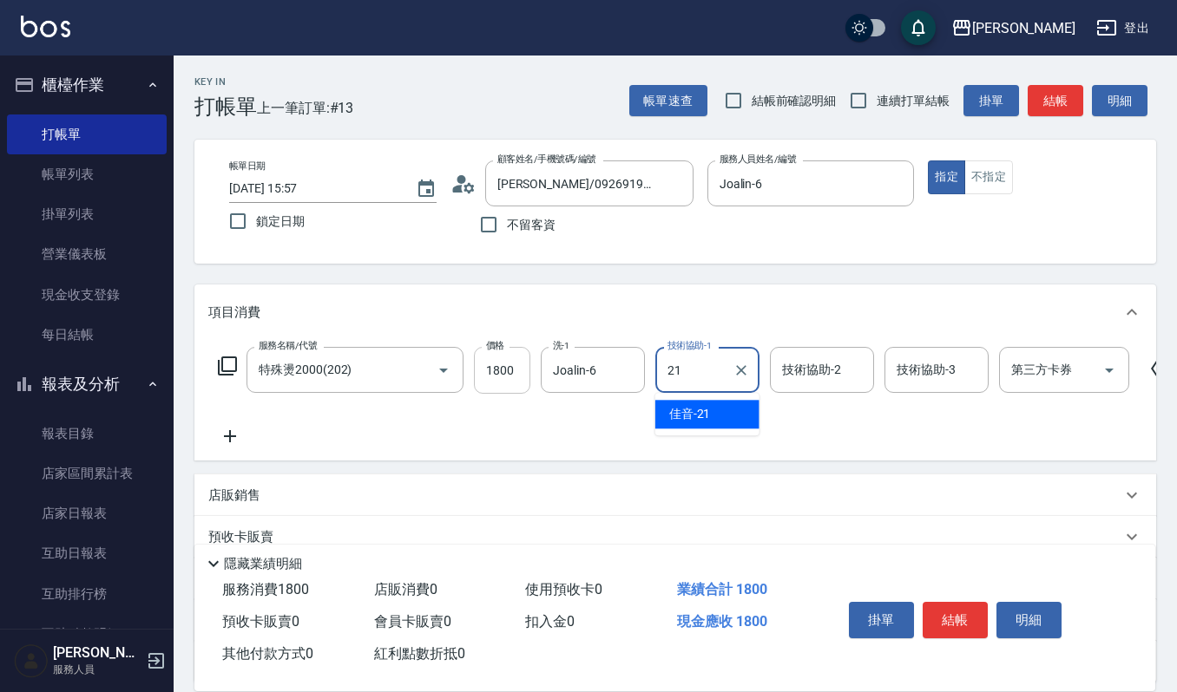
type input "佳音-21"
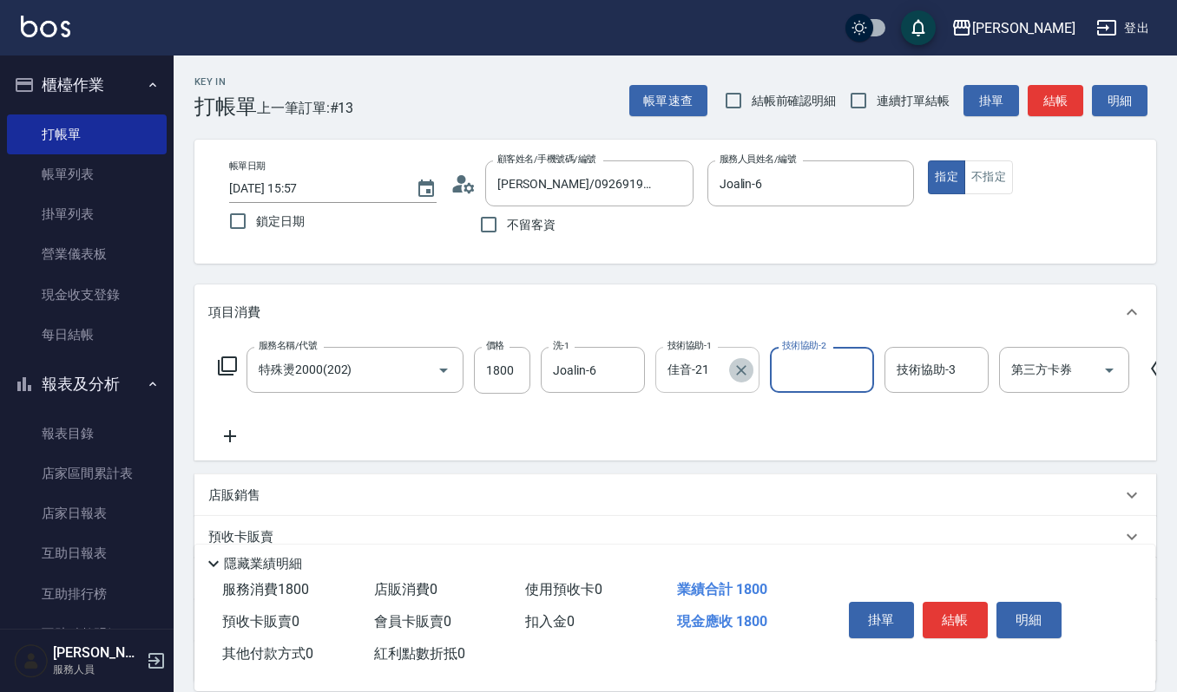
click at [740, 370] on icon "Clear" at bounding box center [741, 370] width 10 height 10
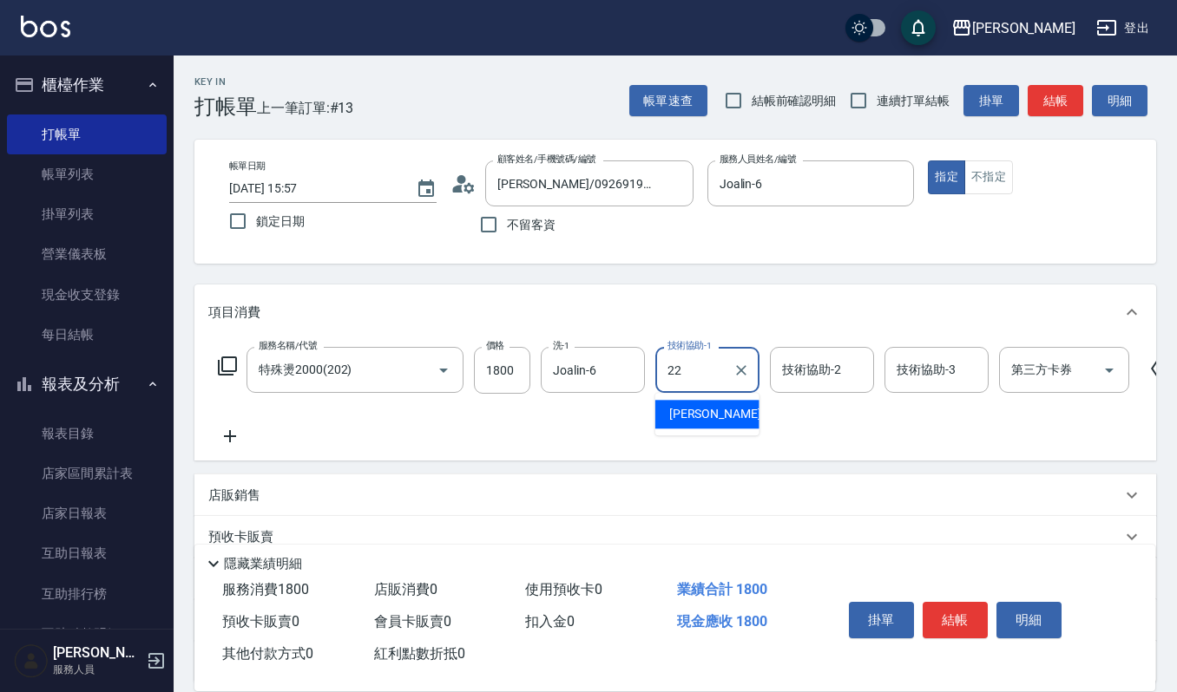
type input "[PERSON_NAME]-22"
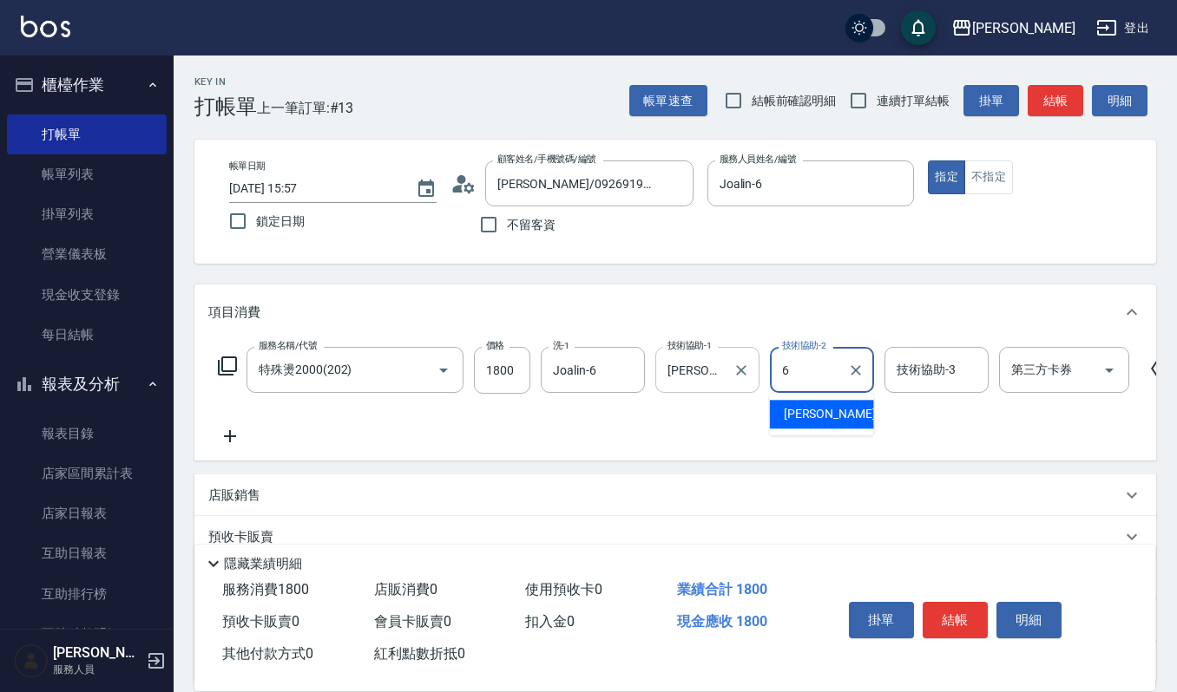
type input "Joalin-6"
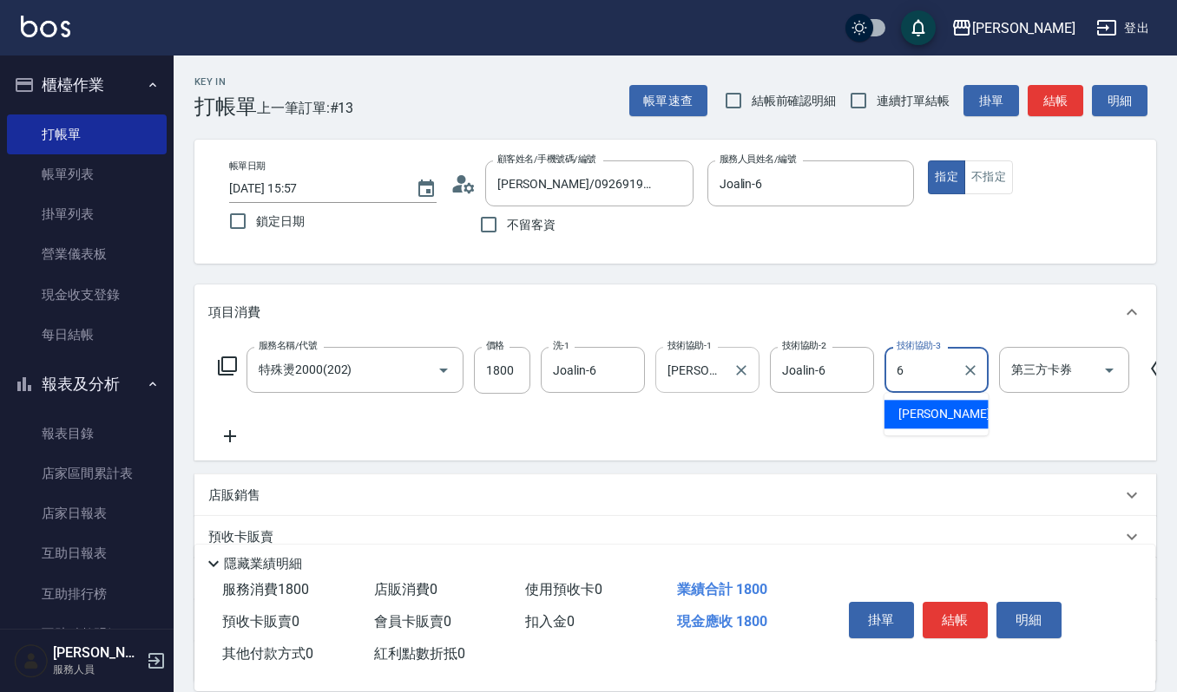
type input "Joalin-6"
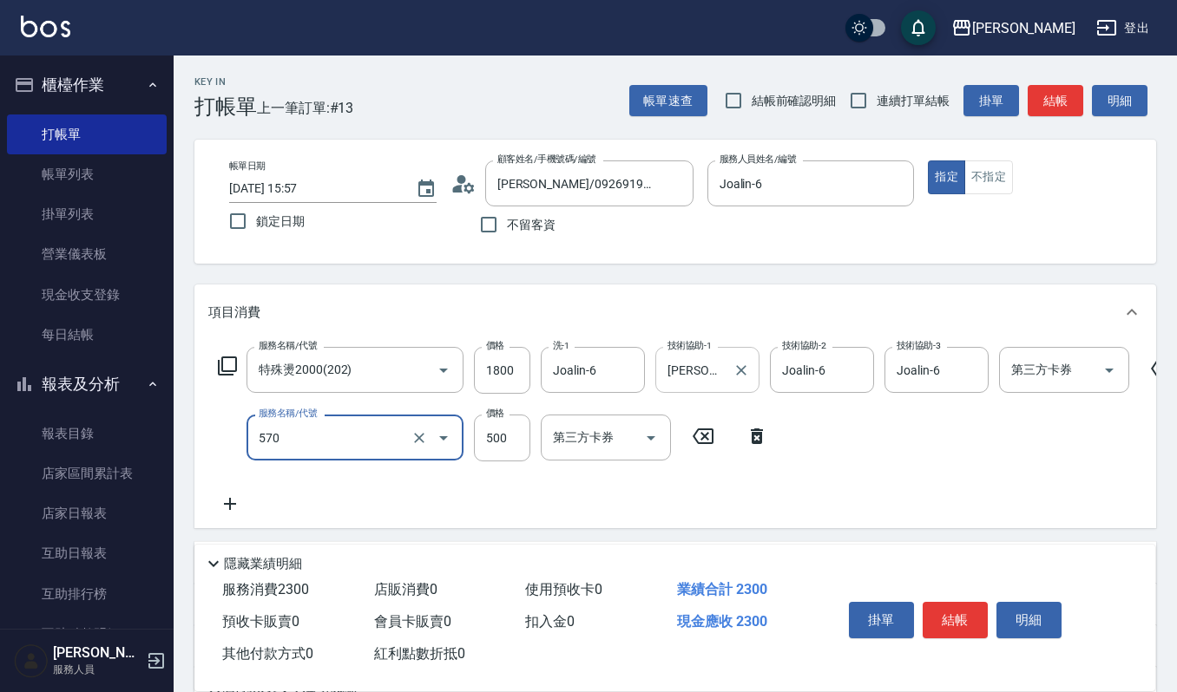
type input "(設計師自備)藍色小精靈(570)"
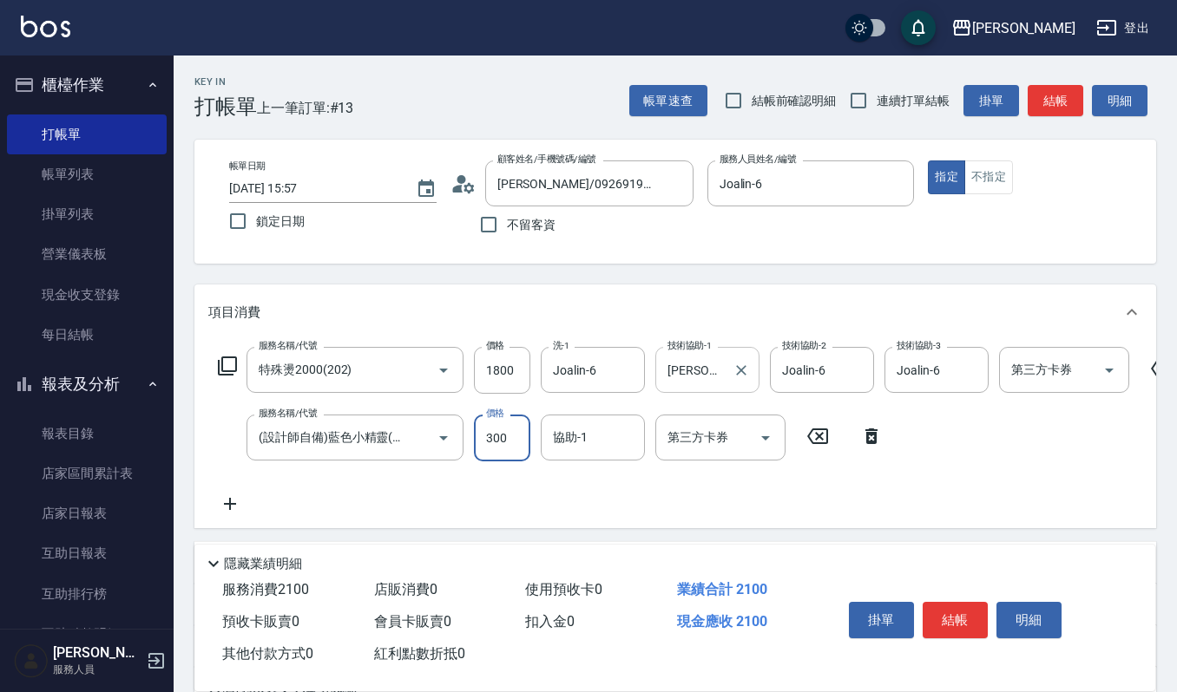
type input "300"
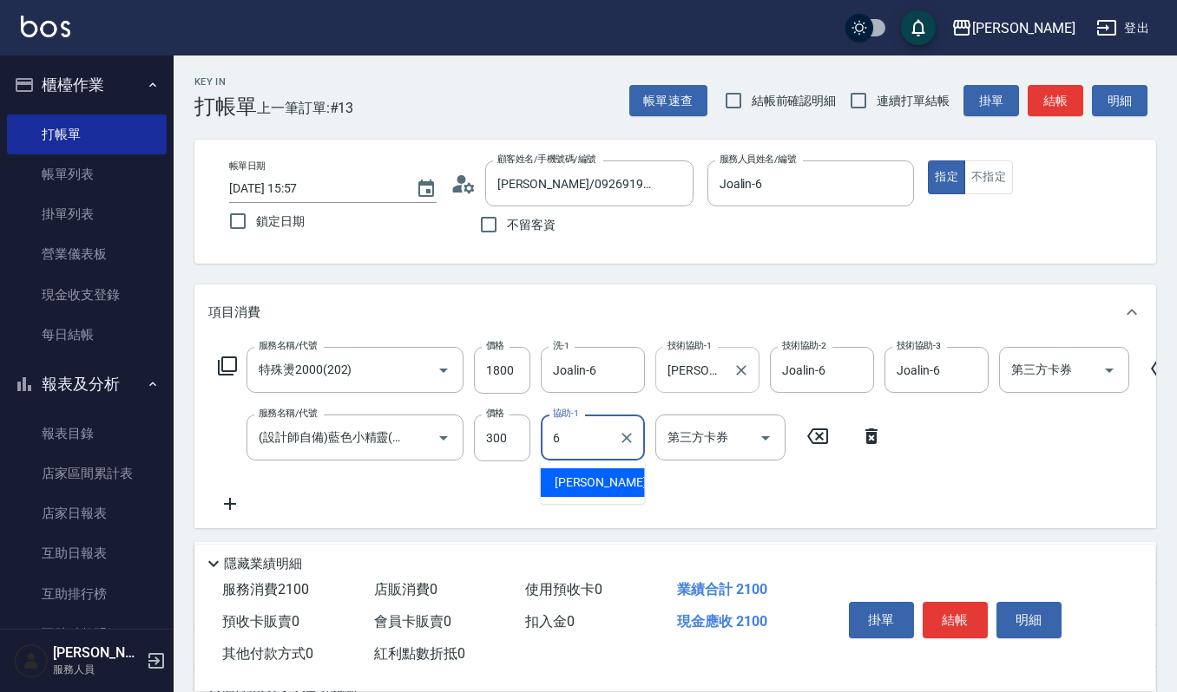
type input "Joalin-6"
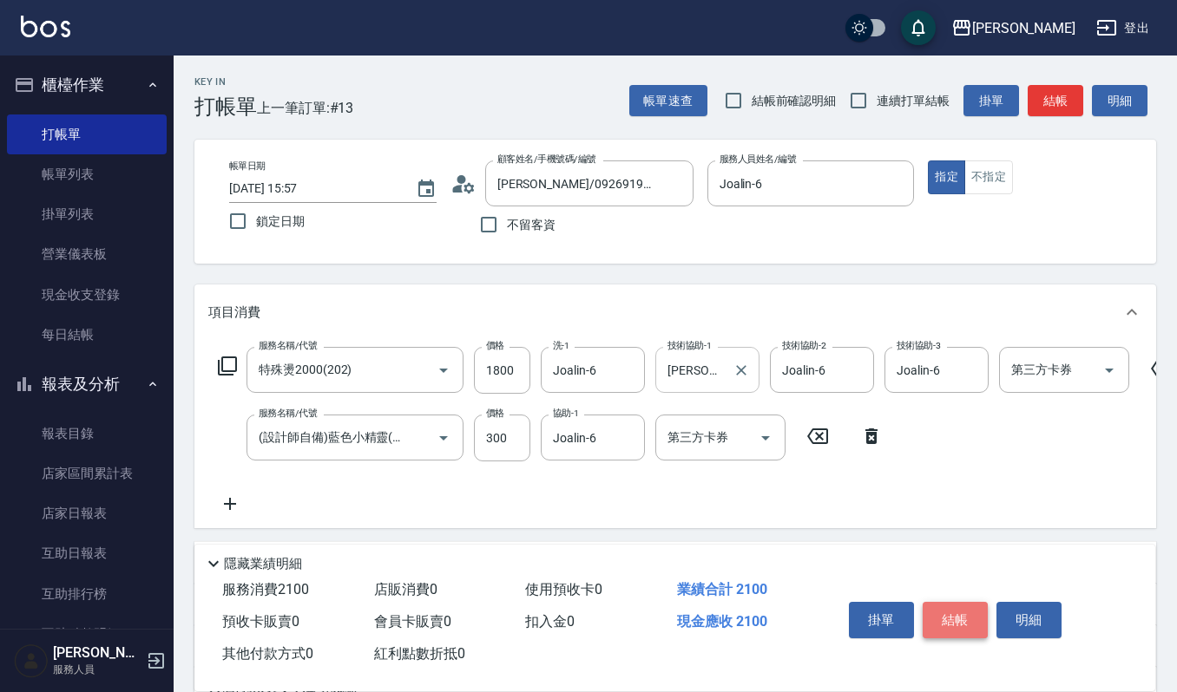
click at [956, 628] on button "結帳" at bounding box center [954, 620] width 65 height 36
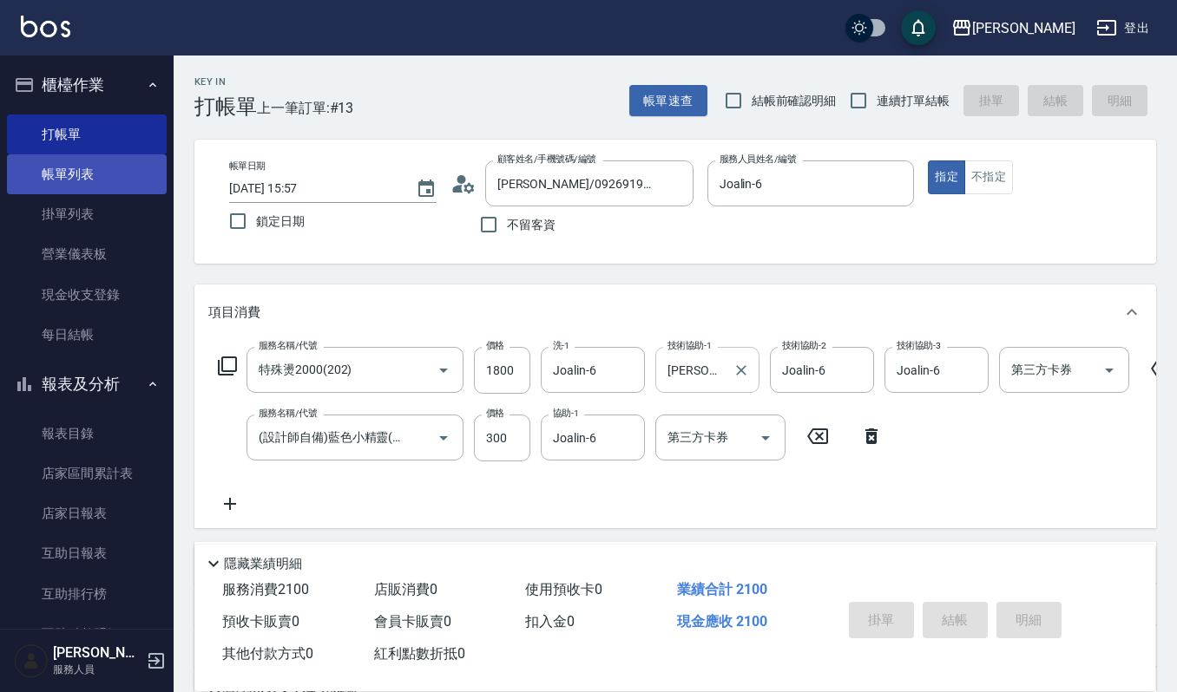
click at [95, 174] on link "帳單列表" at bounding box center [87, 174] width 160 height 40
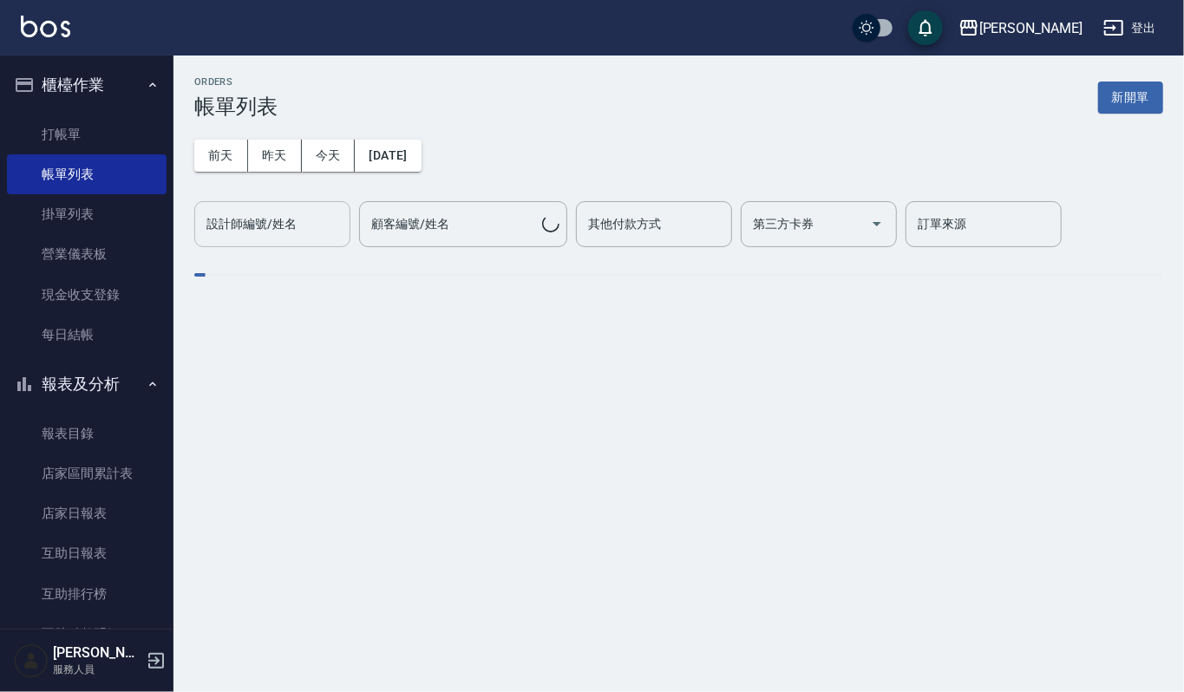
click at [303, 226] on input "設計師編號/姓名" at bounding box center [272, 224] width 141 height 30
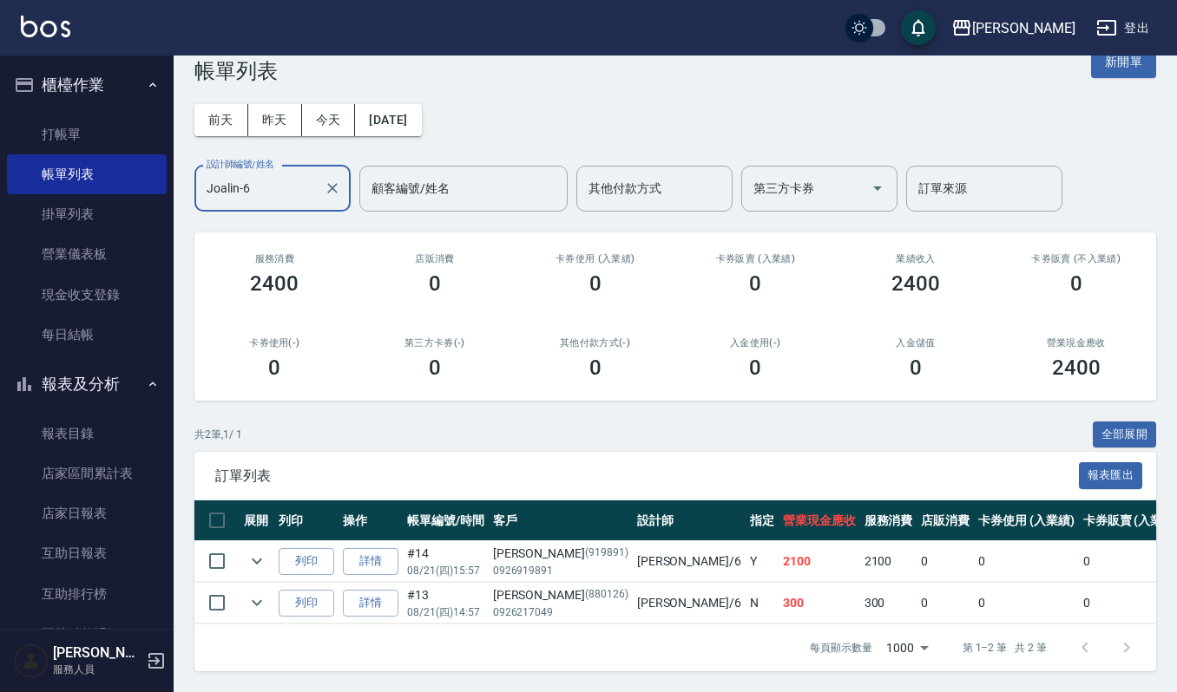
scroll to position [54, 0]
type input "Joalin-6"
click at [259, 593] on icon "expand row" at bounding box center [256, 603] width 21 height 21
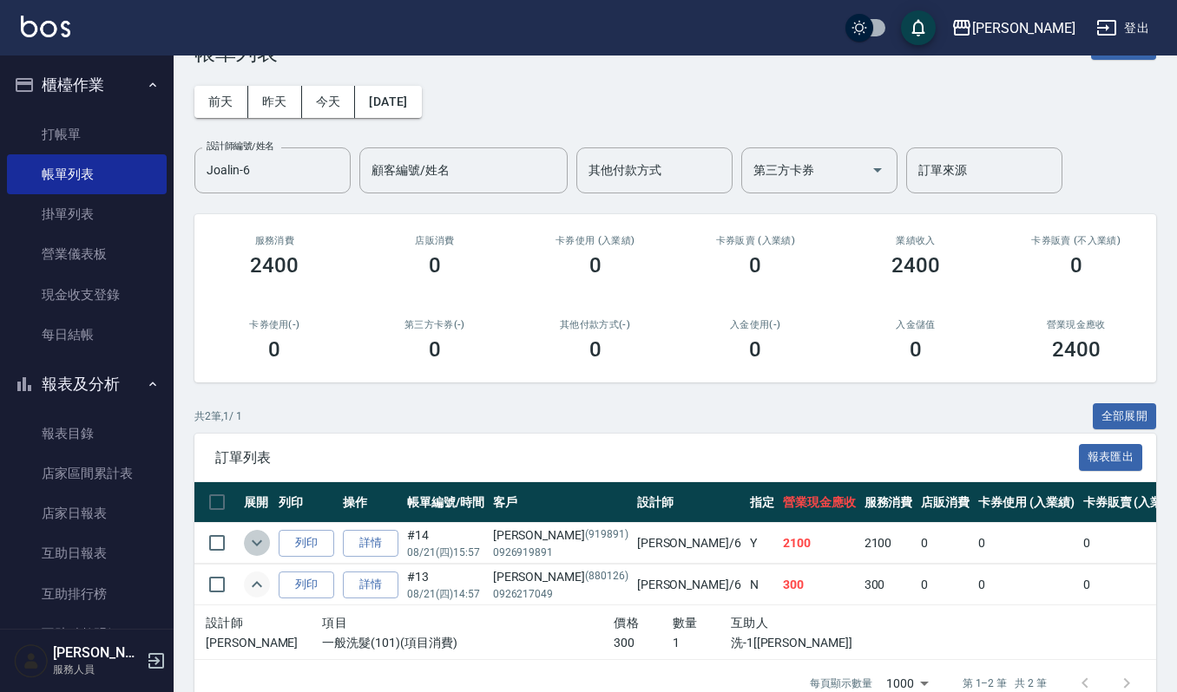
click at [264, 543] on icon "expand row" at bounding box center [256, 543] width 21 height 21
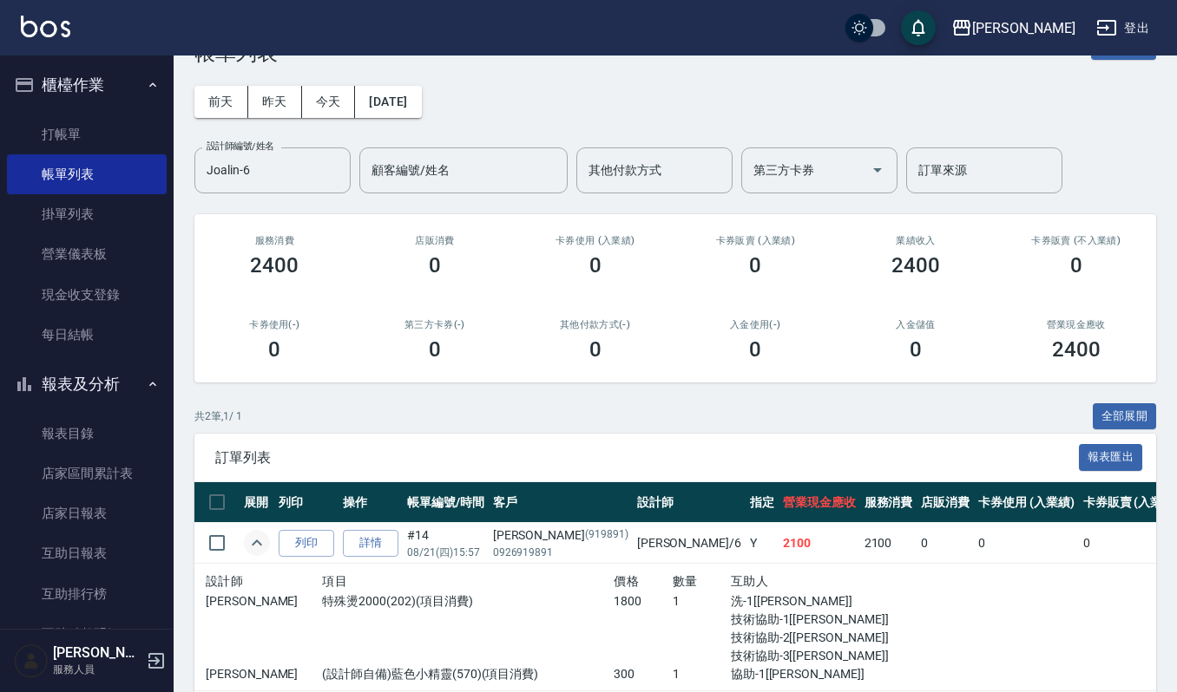
scroll to position [233, 0]
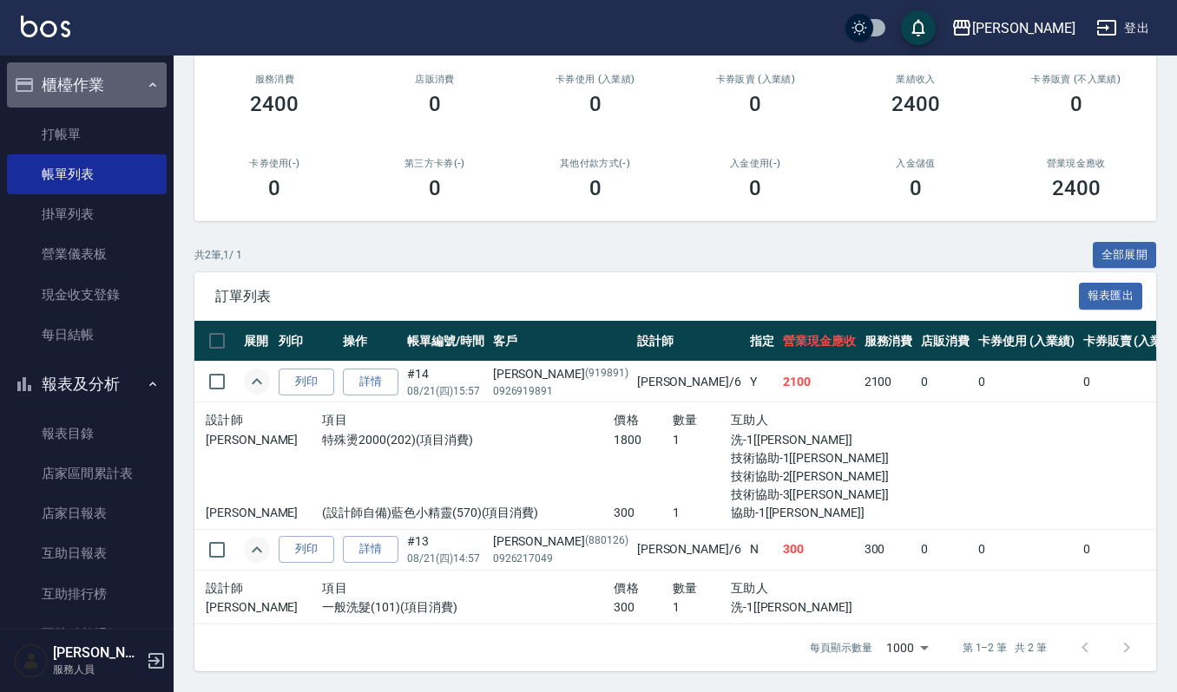
click at [89, 77] on button "櫃檯作業" at bounding box center [87, 84] width 160 height 45
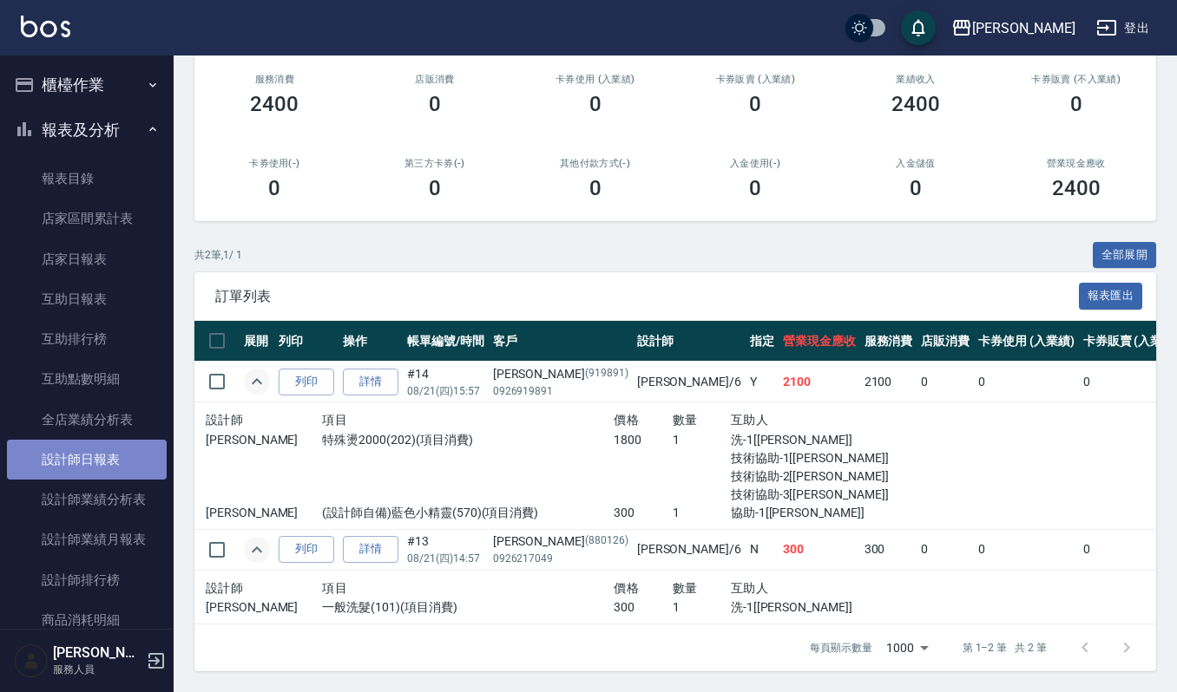
click at [106, 469] on link "設計師日報表" at bounding box center [87, 460] width 160 height 40
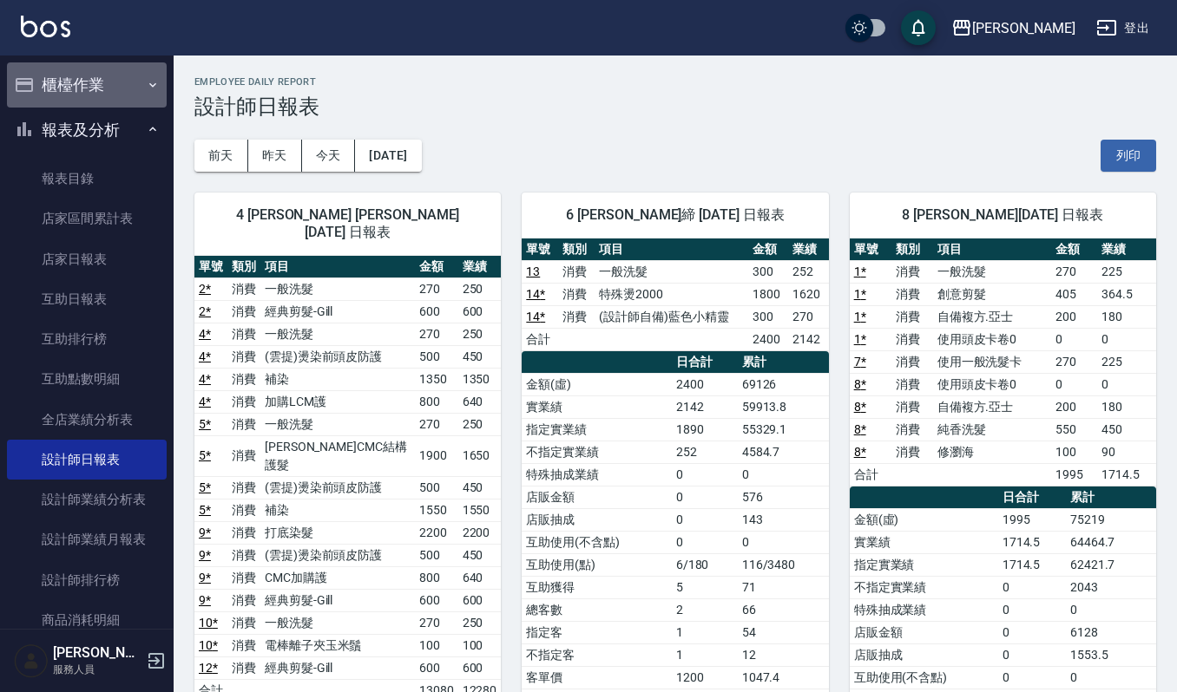
click at [95, 88] on button "櫃檯作業" at bounding box center [87, 84] width 160 height 45
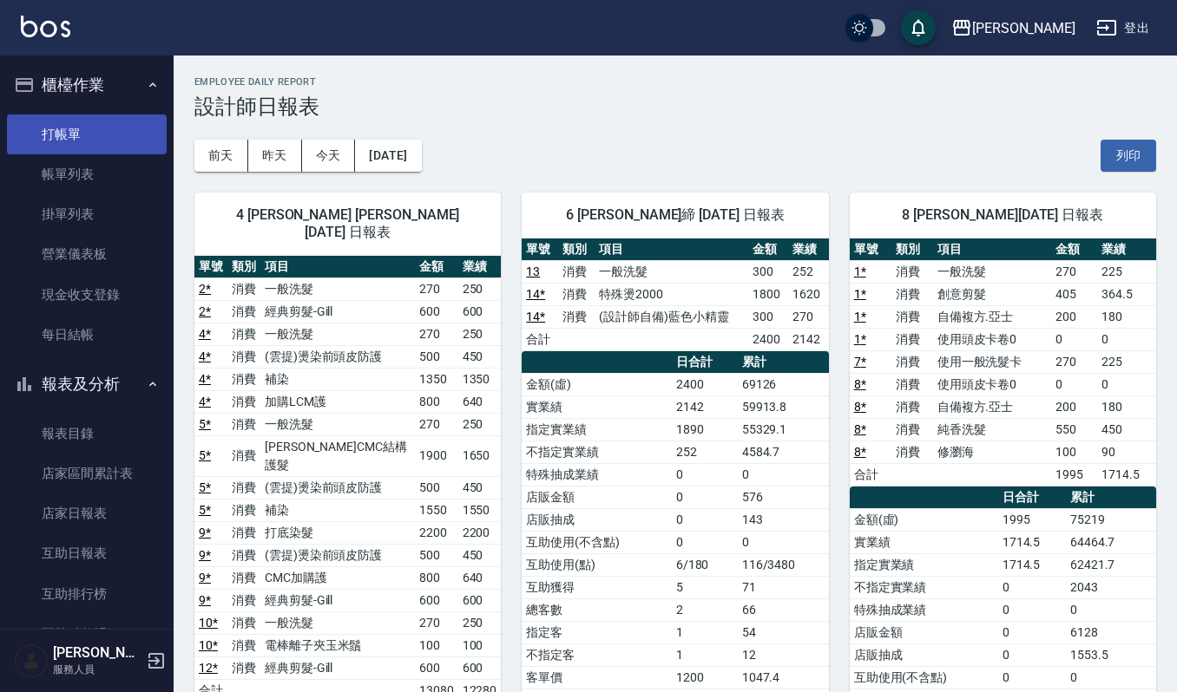
click at [116, 129] on link "打帳單" at bounding box center [87, 135] width 160 height 40
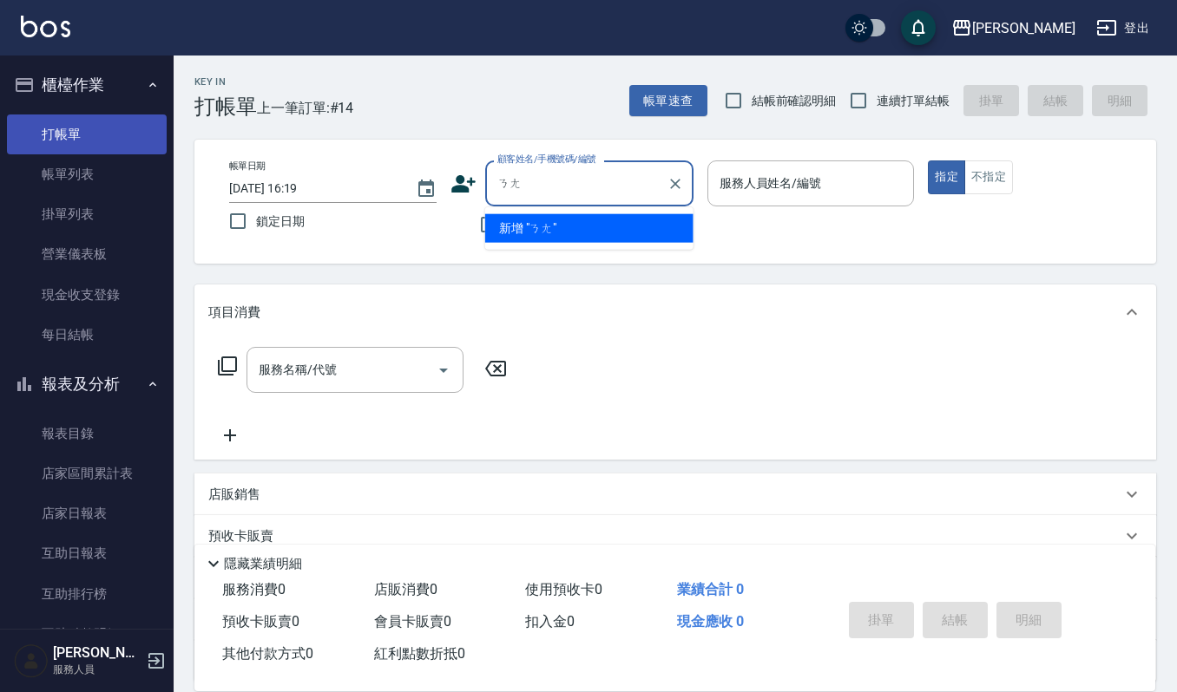
type input "囔"
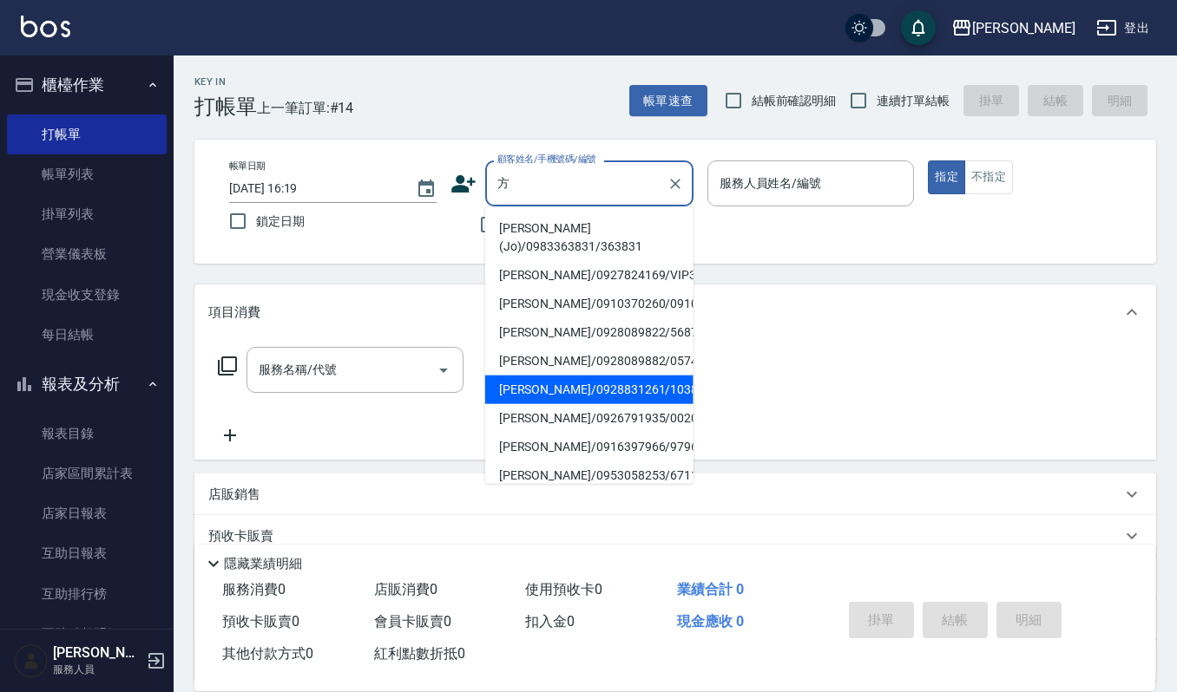
click at [597, 404] on li "方柏翔/0928831261/103888" at bounding box center [589, 390] width 208 height 29
type input "方柏翔/0928831261/103888"
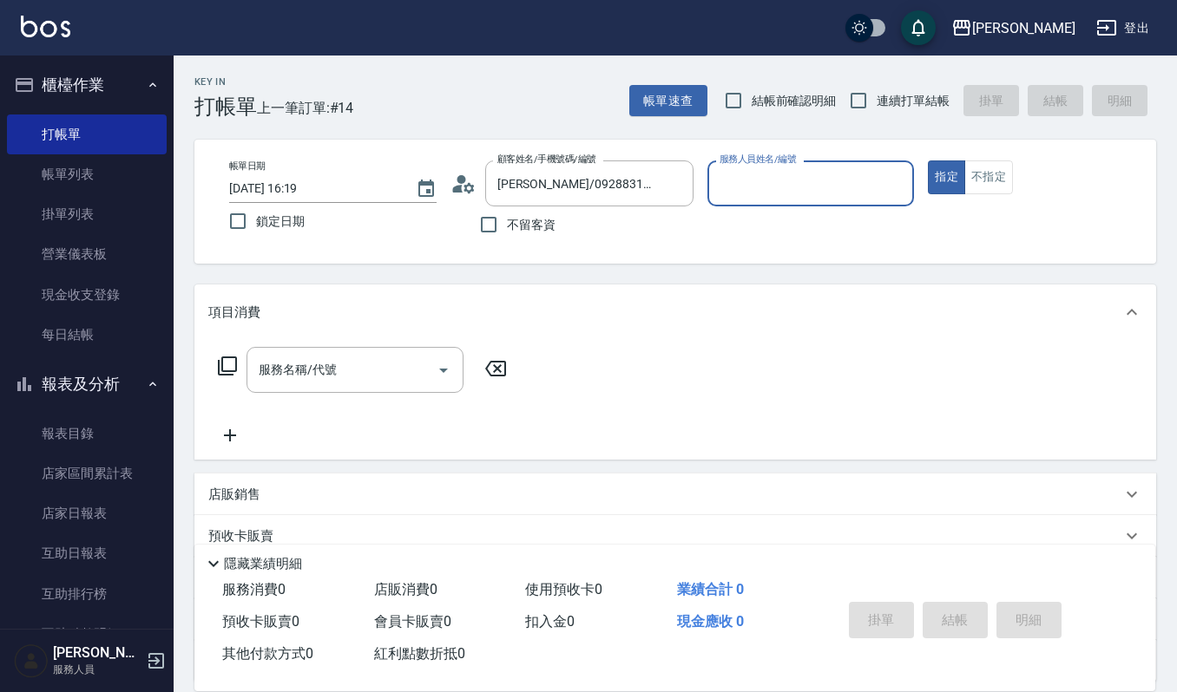
type input "Ruby-17"
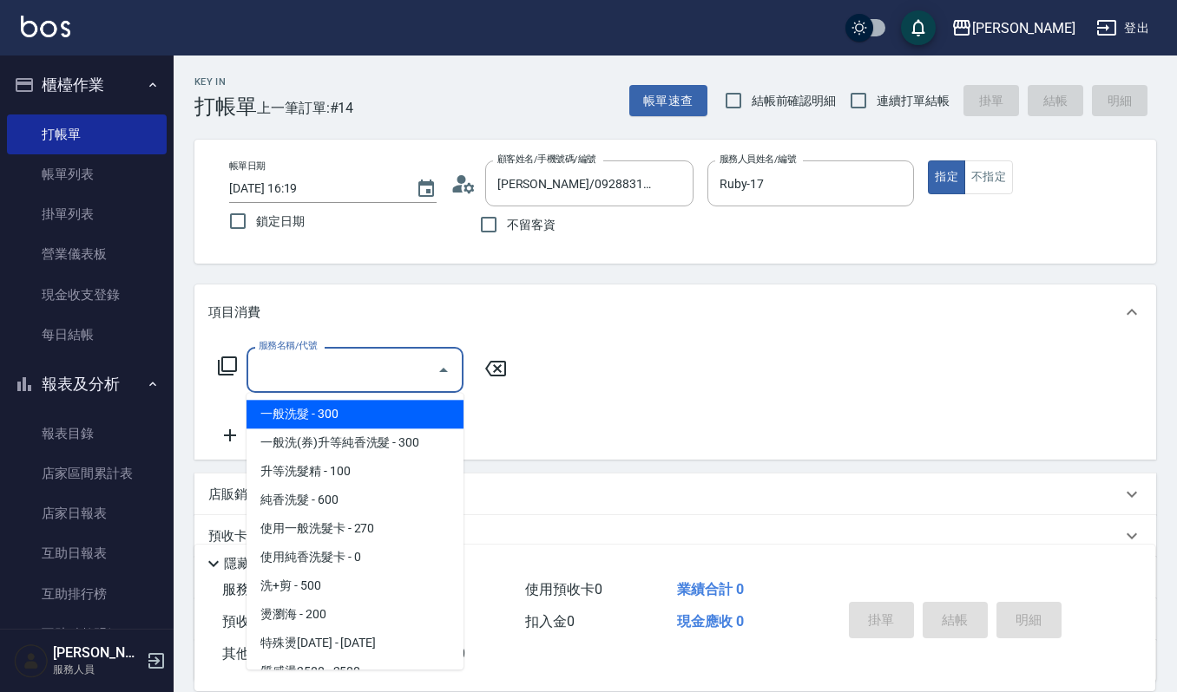
click at [368, 355] on input "服務名稱/代號" at bounding box center [341, 370] width 175 height 30
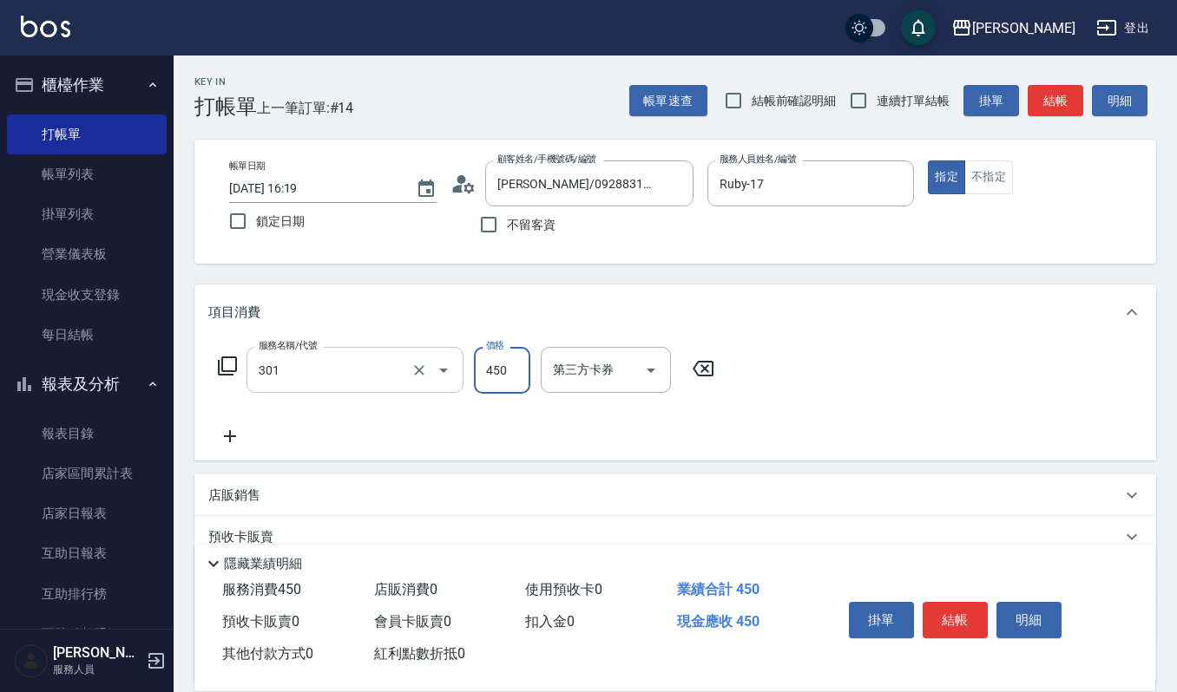
type input "創意剪髮(301)"
type input "400"
click at [951, 602] on button "結帳" at bounding box center [954, 620] width 65 height 36
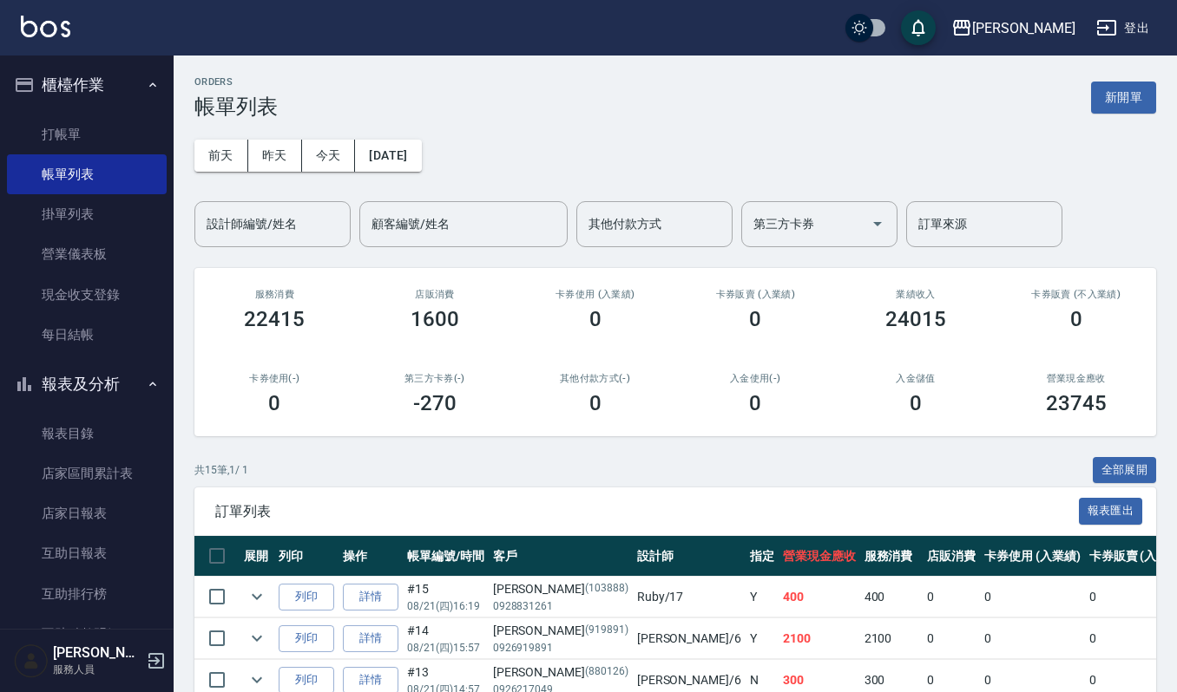
click at [126, 390] on button "報表及分析" at bounding box center [87, 384] width 160 height 45
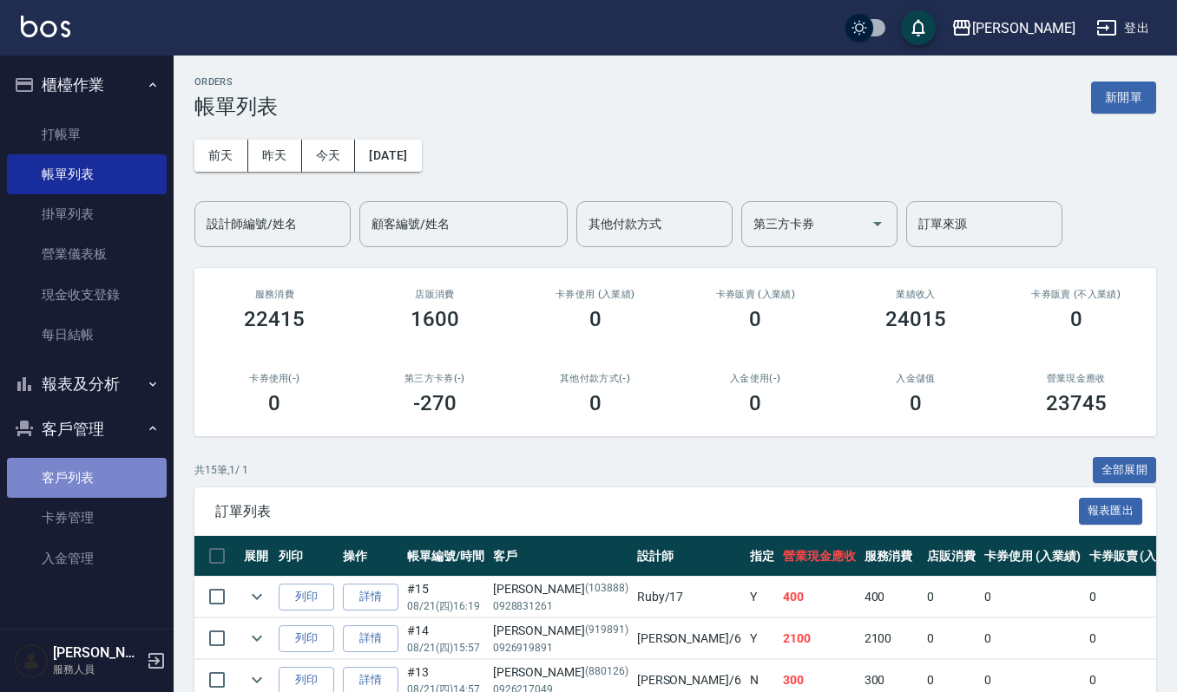
click at [106, 484] on link "客戶列表" at bounding box center [87, 478] width 160 height 40
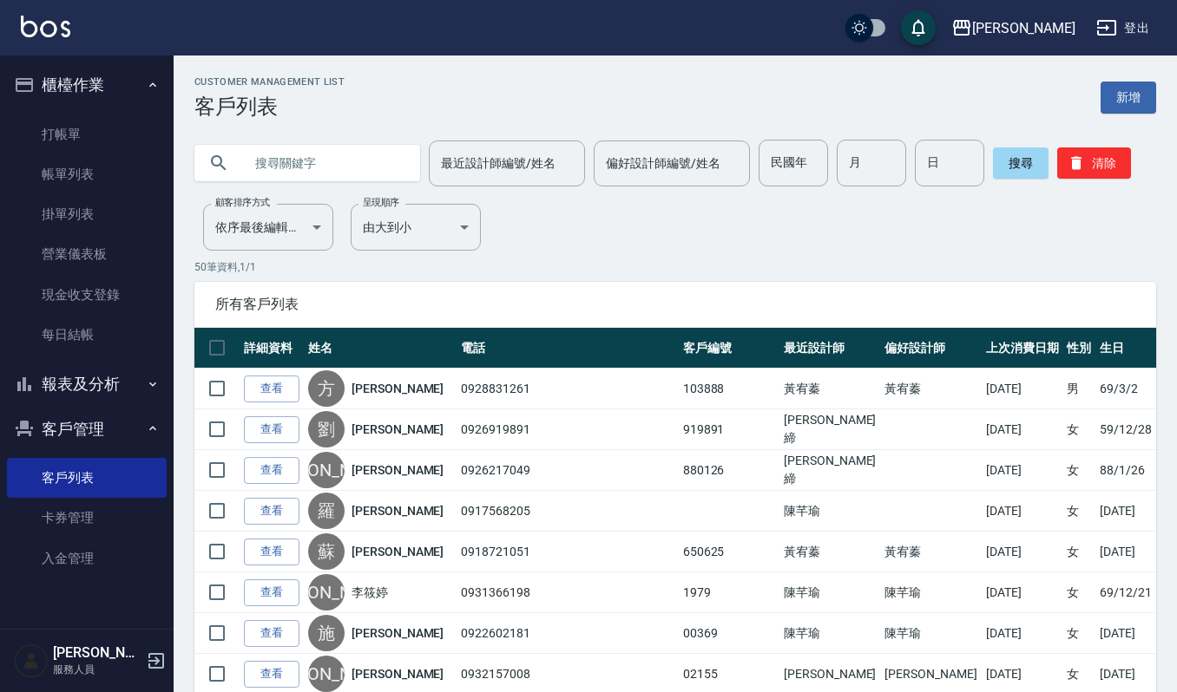
click at [324, 174] on input "text" at bounding box center [324, 163] width 163 height 47
type input "0916915"
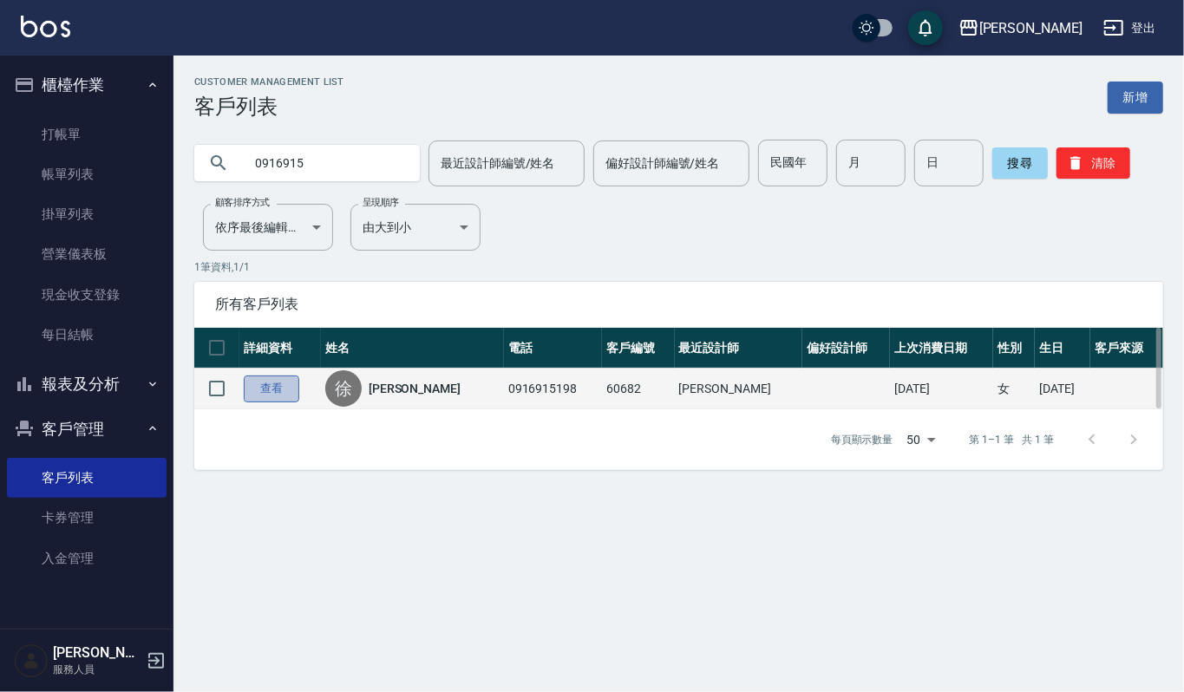
click at [266, 384] on link "查看" at bounding box center [272, 389] width 56 height 27
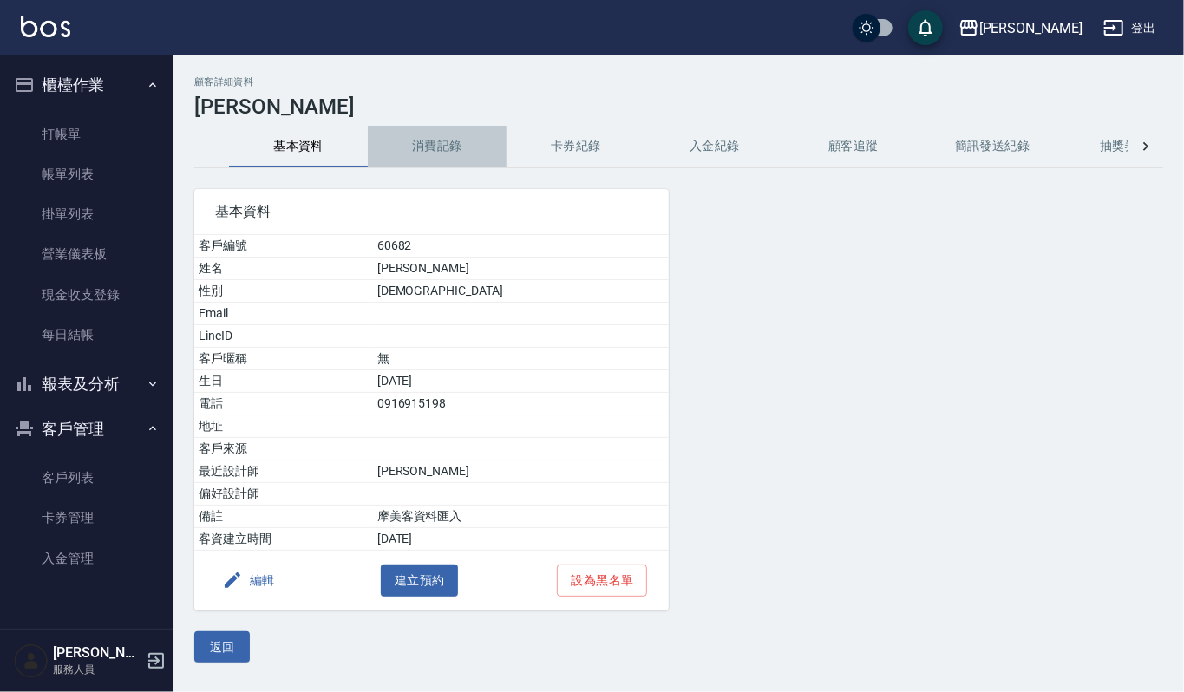
click at [438, 160] on button "消費記錄" at bounding box center [437, 147] width 139 height 42
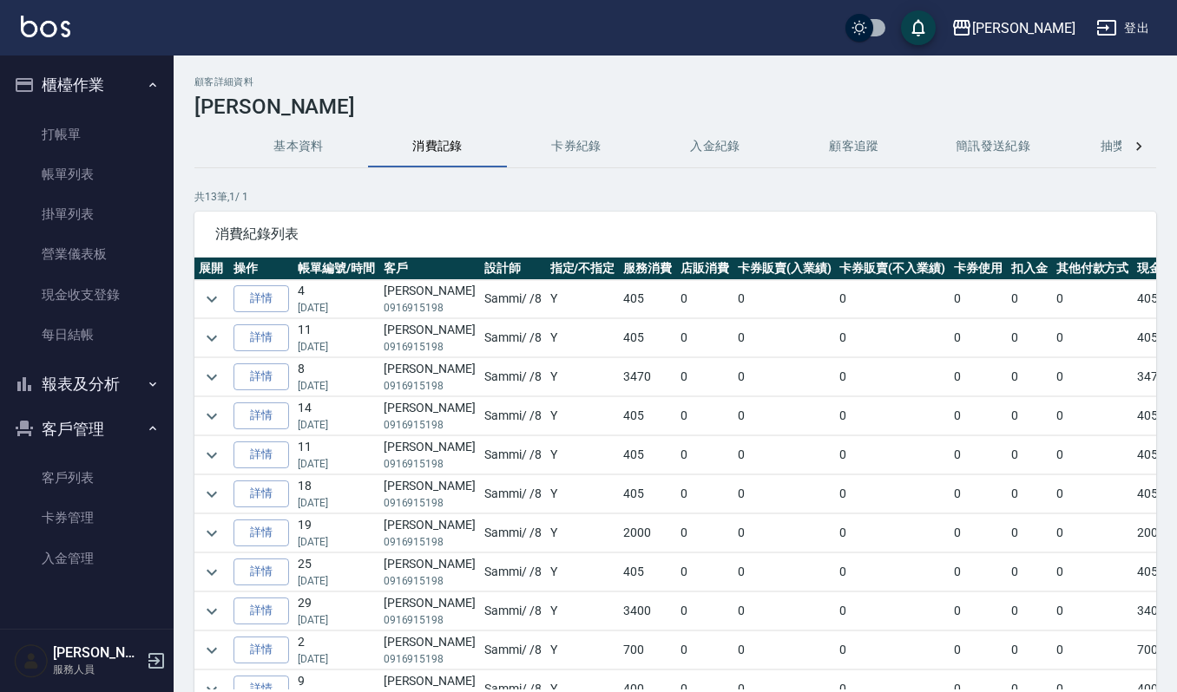
scroll to position [122, 0]
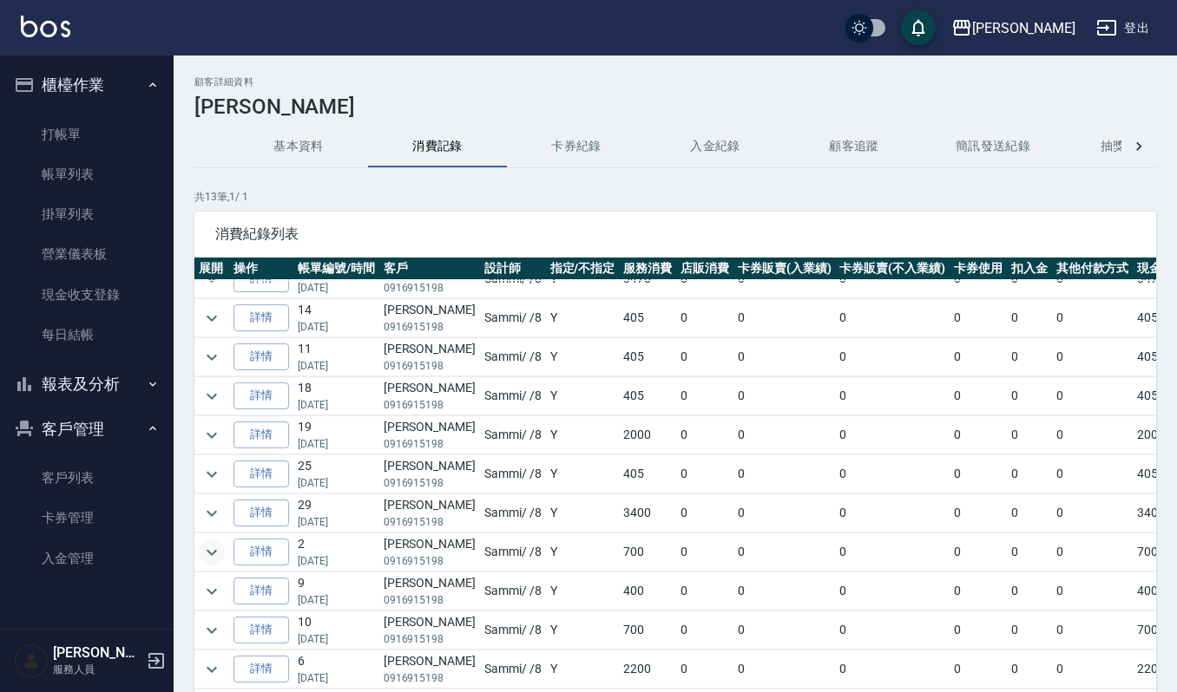
click at [219, 542] on icon "expand row" at bounding box center [211, 552] width 21 height 21
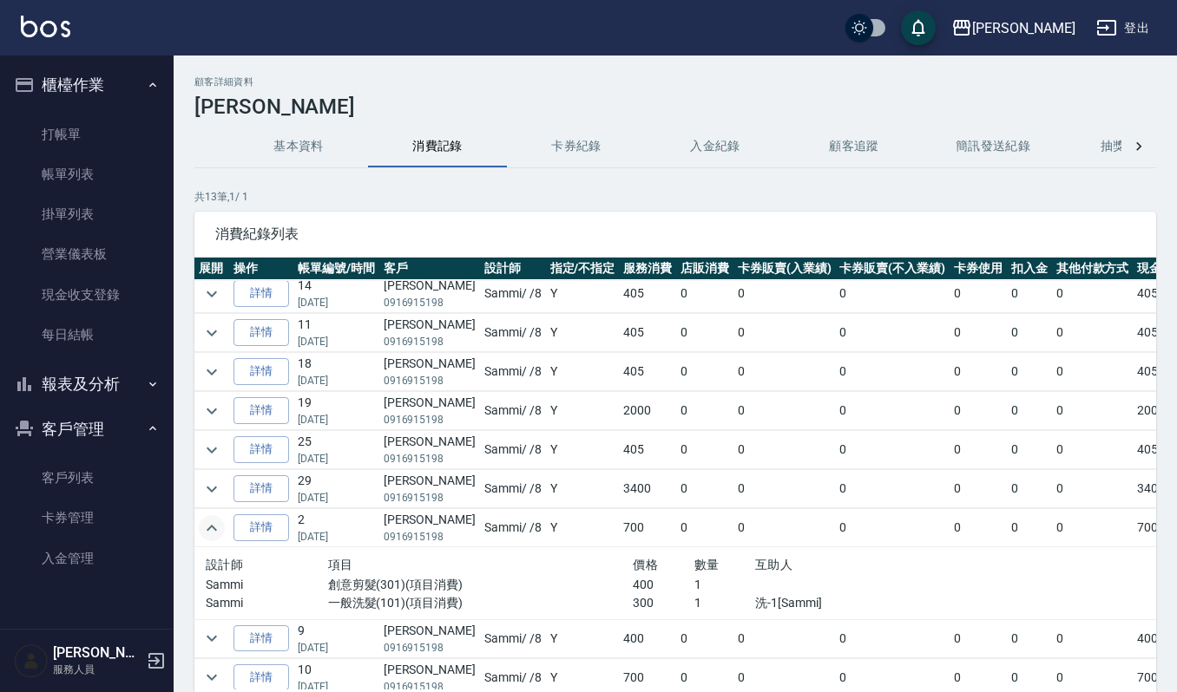
click at [328, 149] on button "基本資料" at bounding box center [298, 147] width 139 height 42
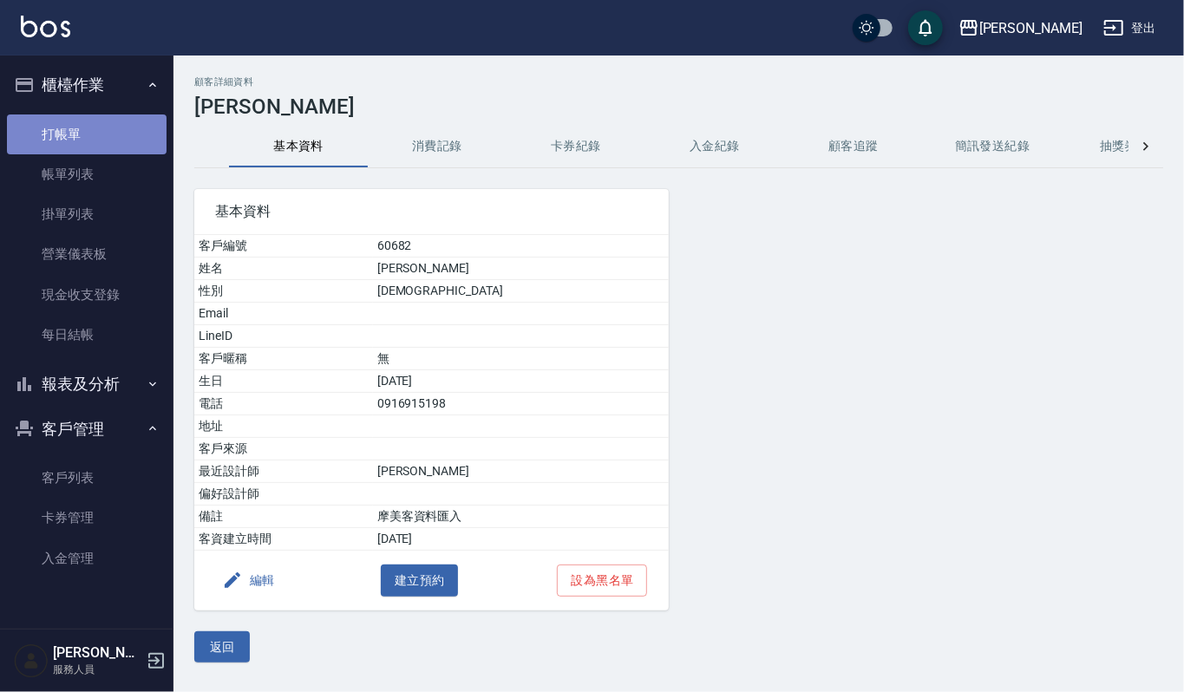
click at [98, 133] on link "打帳單" at bounding box center [87, 135] width 160 height 40
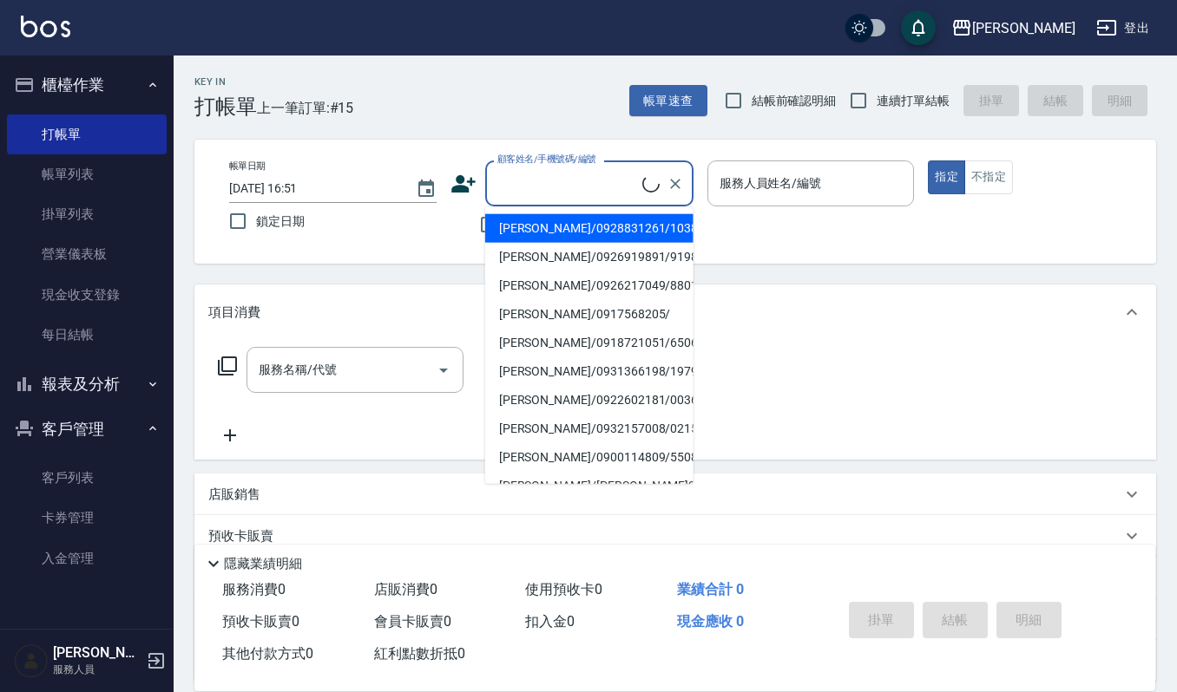
click at [587, 175] on input "顧客姓名/手機號碼/編號" at bounding box center [567, 183] width 149 height 30
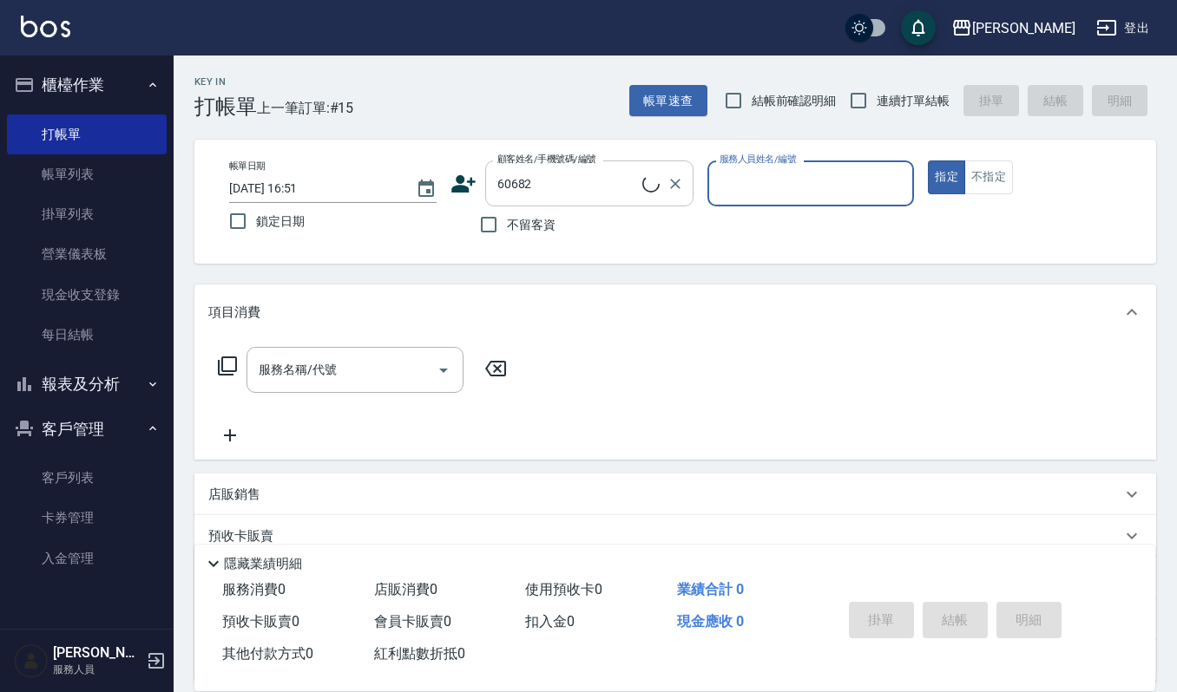
type input "[PERSON_NAME]/0916915198/60682"
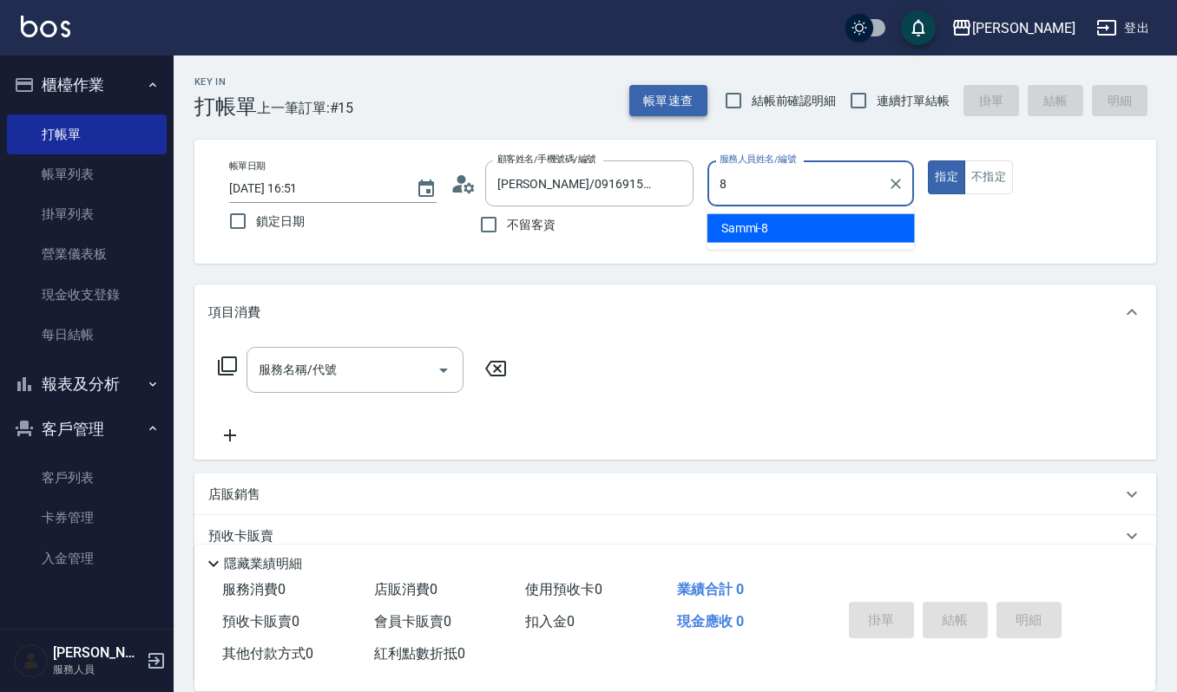
type input "Sammi-8"
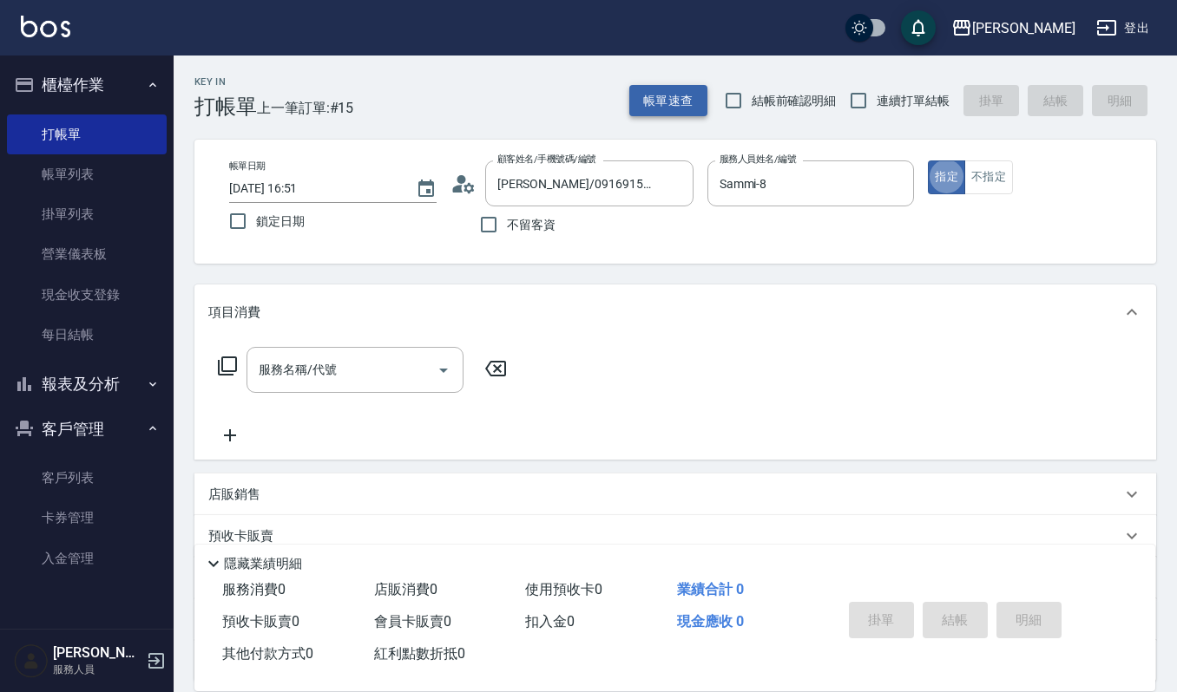
type button "true"
click at [986, 174] on button "不指定" at bounding box center [988, 178] width 49 height 34
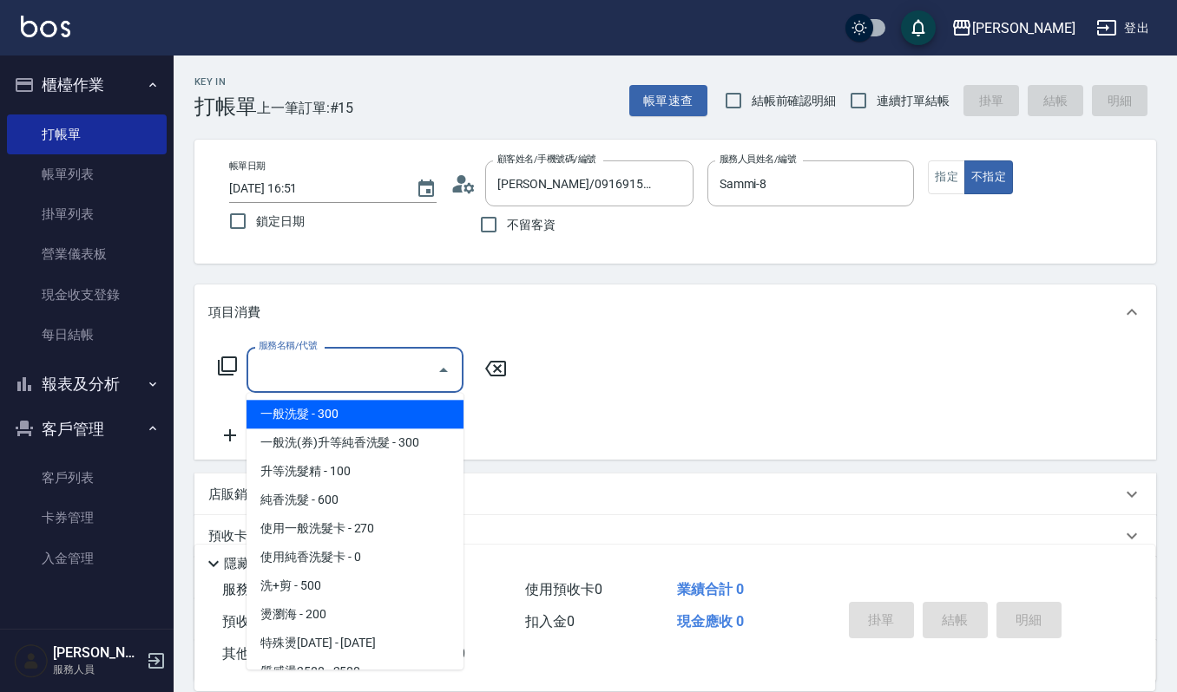
click at [272, 373] on input "服務名稱/代號" at bounding box center [341, 370] width 175 height 30
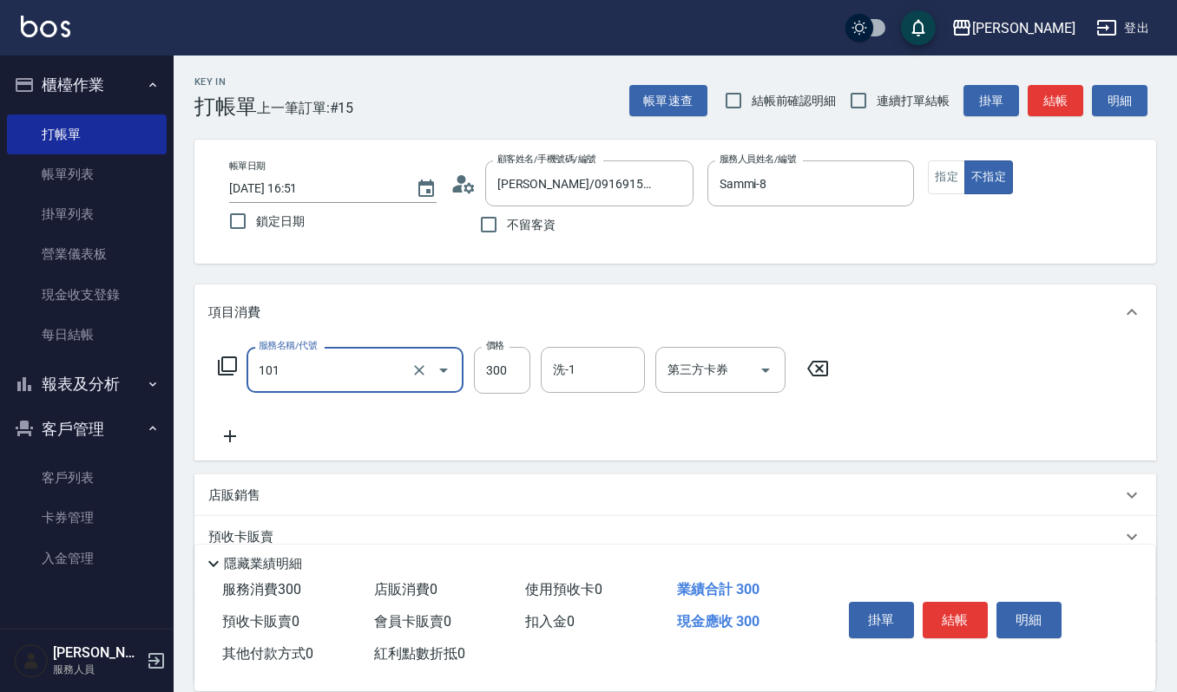
type input "一般洗髮(101)"
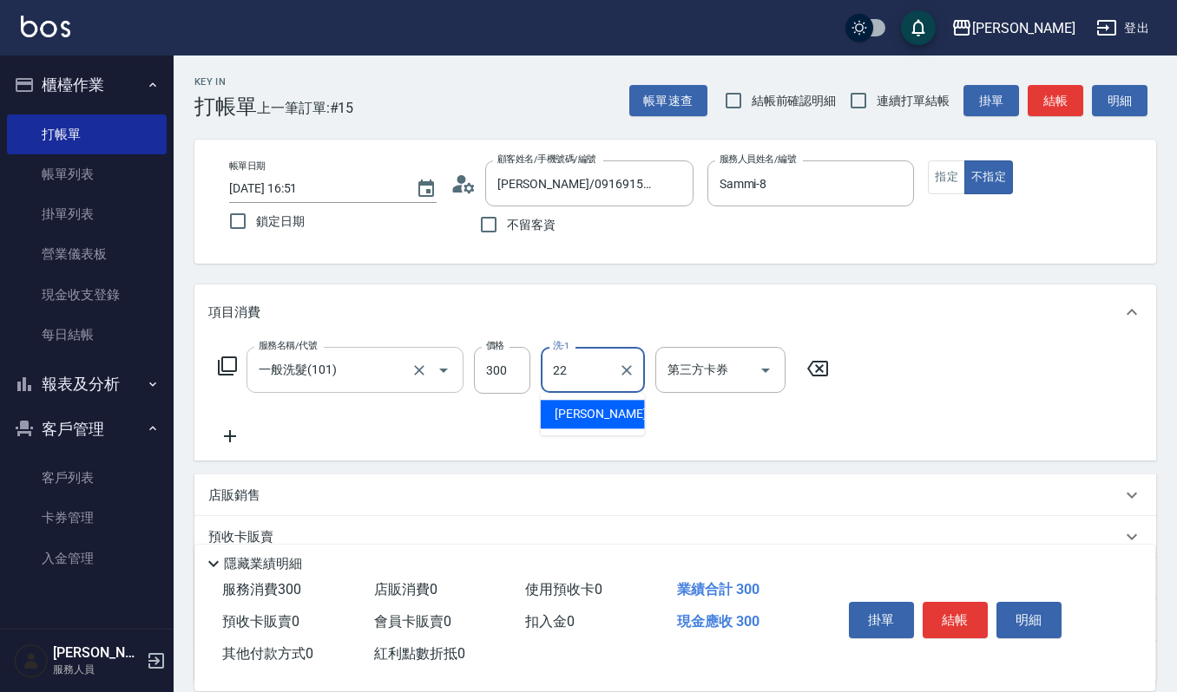
type input "[PERSON_NAME]-22"
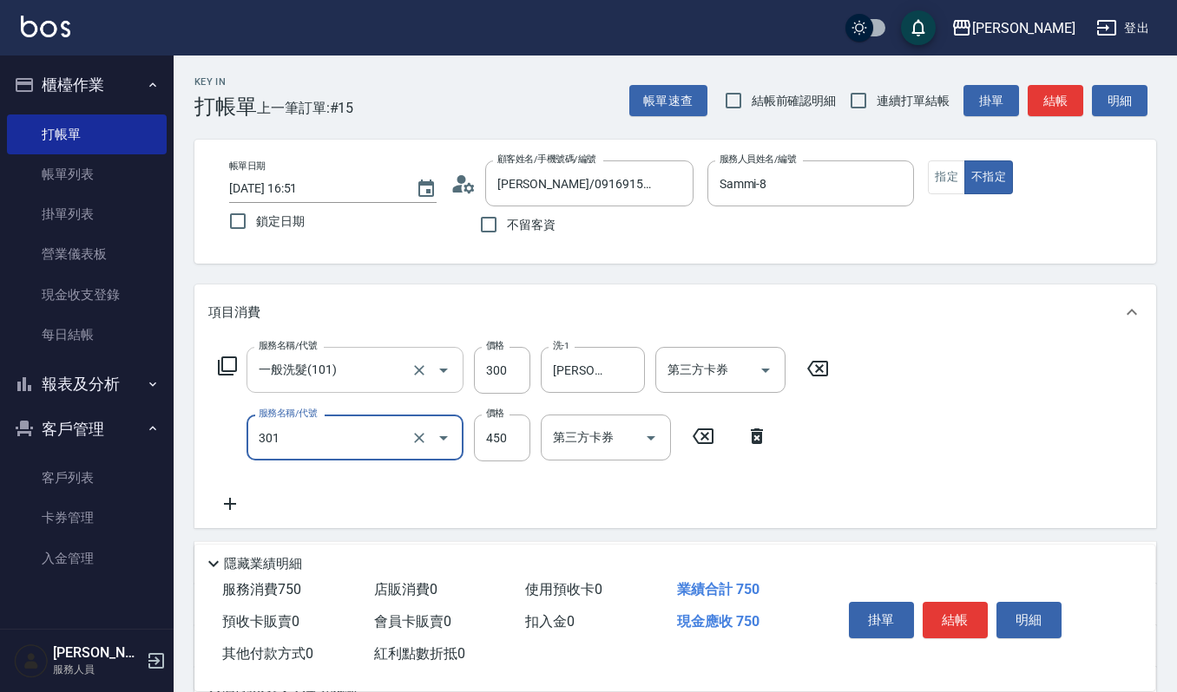
type input "創意剪髮(301)"
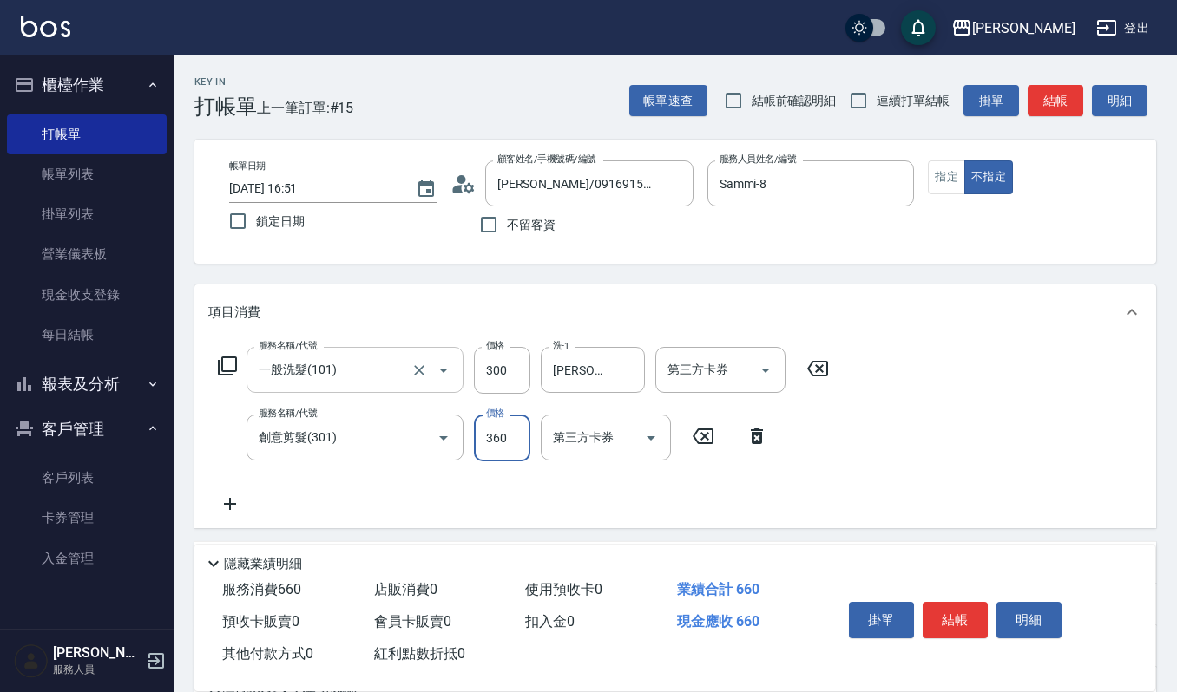
type input "360"
click at [963, 608] on button "結帳" at bounding box center [954, 620] width 65 height 36
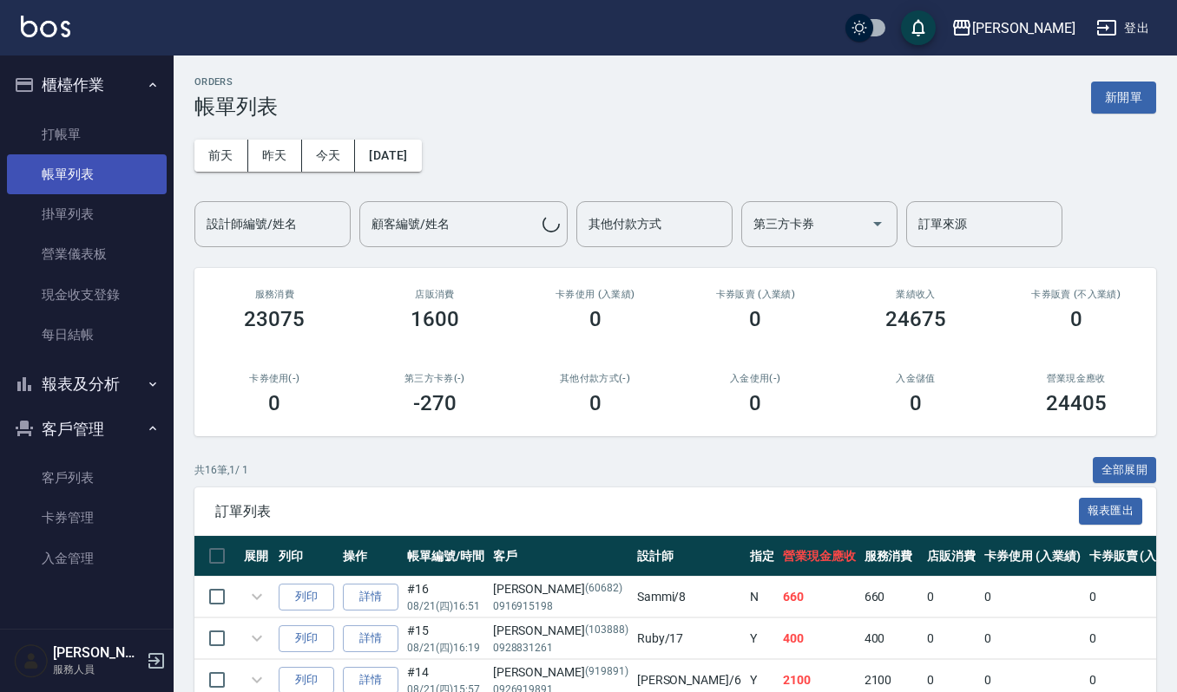
click at [89, 167] on link "帳單列表" at bounding box center [87, 174] width 160 height 40
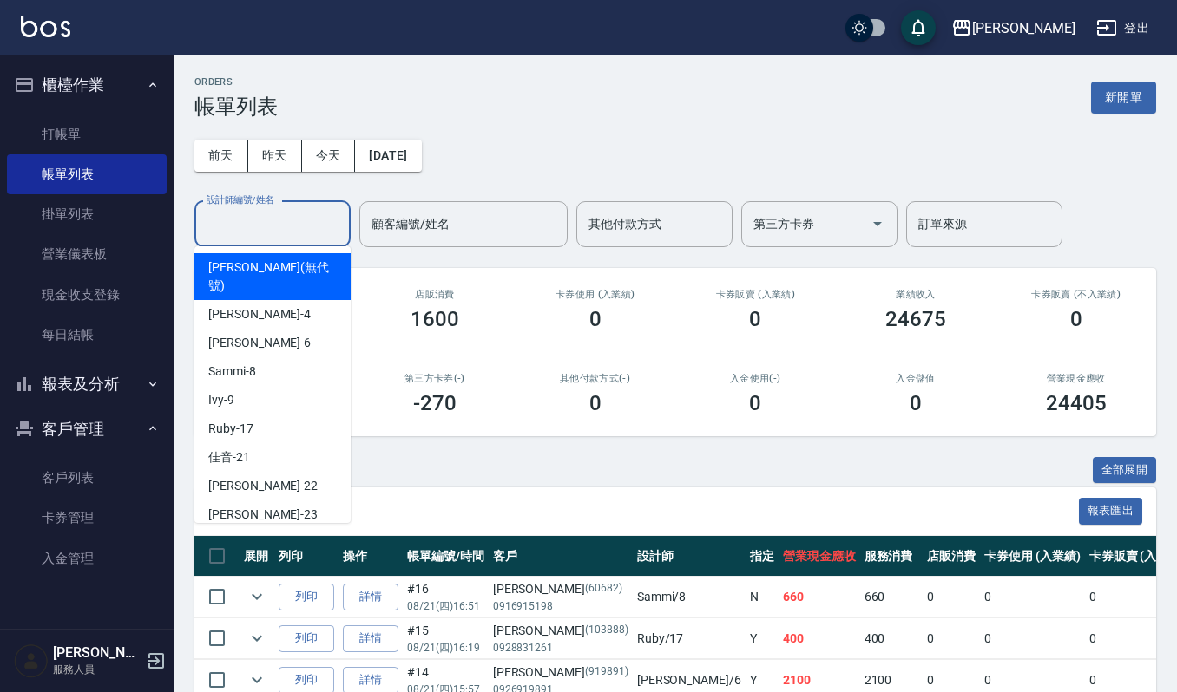
click at [313, 229] on input "設計師編號/姓名" at bounding box center [272, 224] width 141 height 30
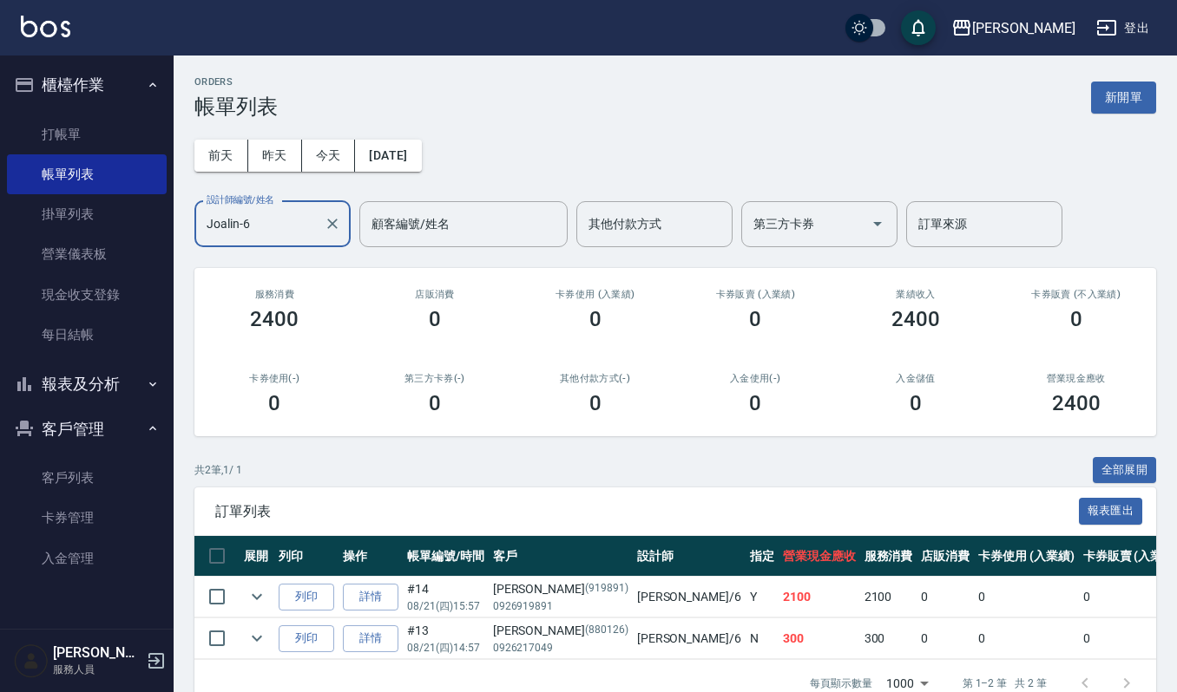
type input "Joalin-6"
click at [92, 92] on button "櫃檯作業" at bounding box center [87, 84] width 160 height 45
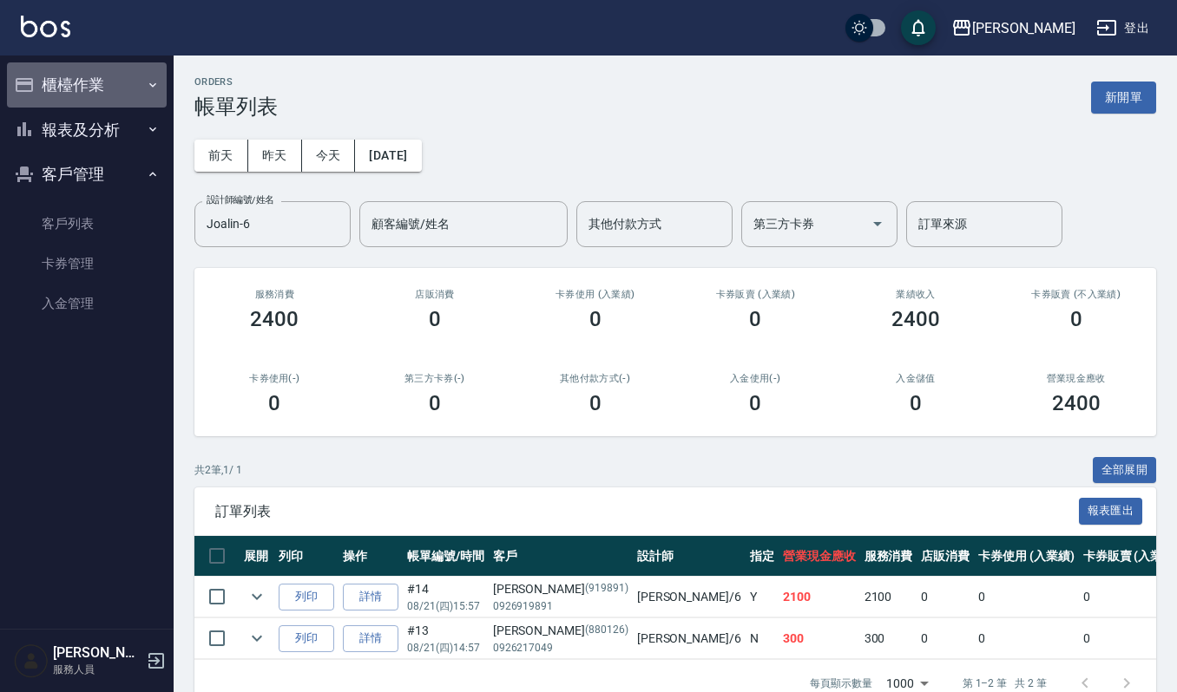
click at [66, 78] on button "櫃檯作業" at bounding box center [87, 84] width 160 height 45
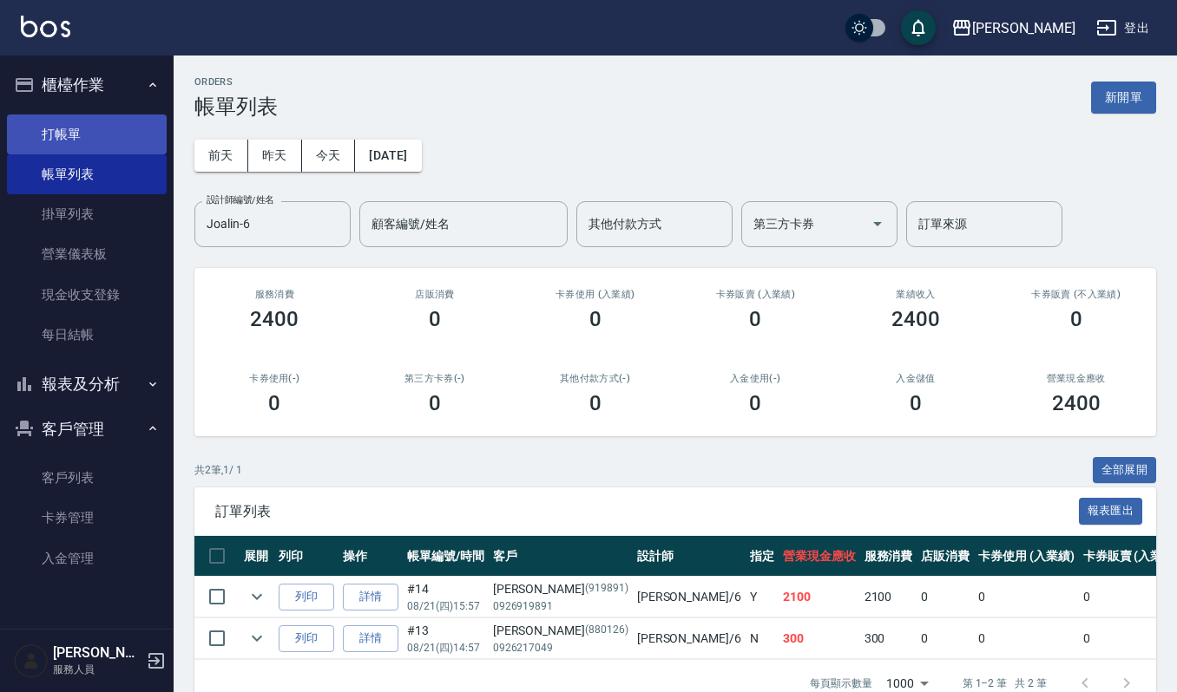
click at [61, 130] on link "打帳單" at bounding box center [87, 135] width 160 height 40
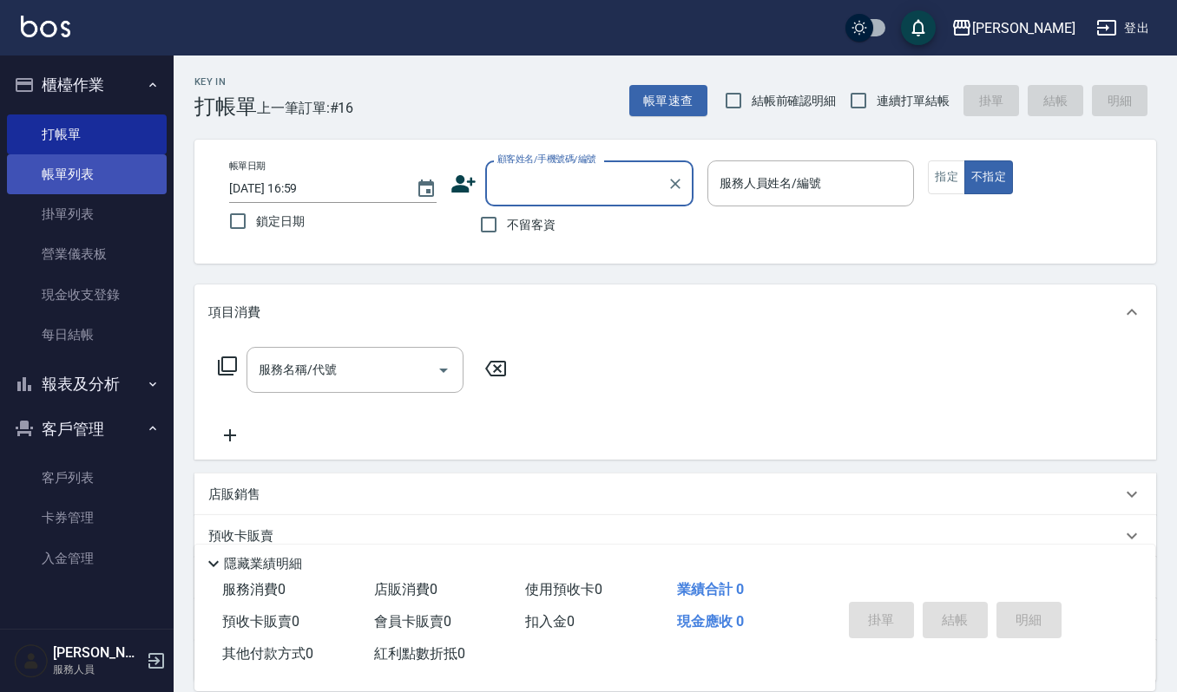
click at [104, 171] on link "帳單列表" at bounding box center [87, 174] width 160 height 40
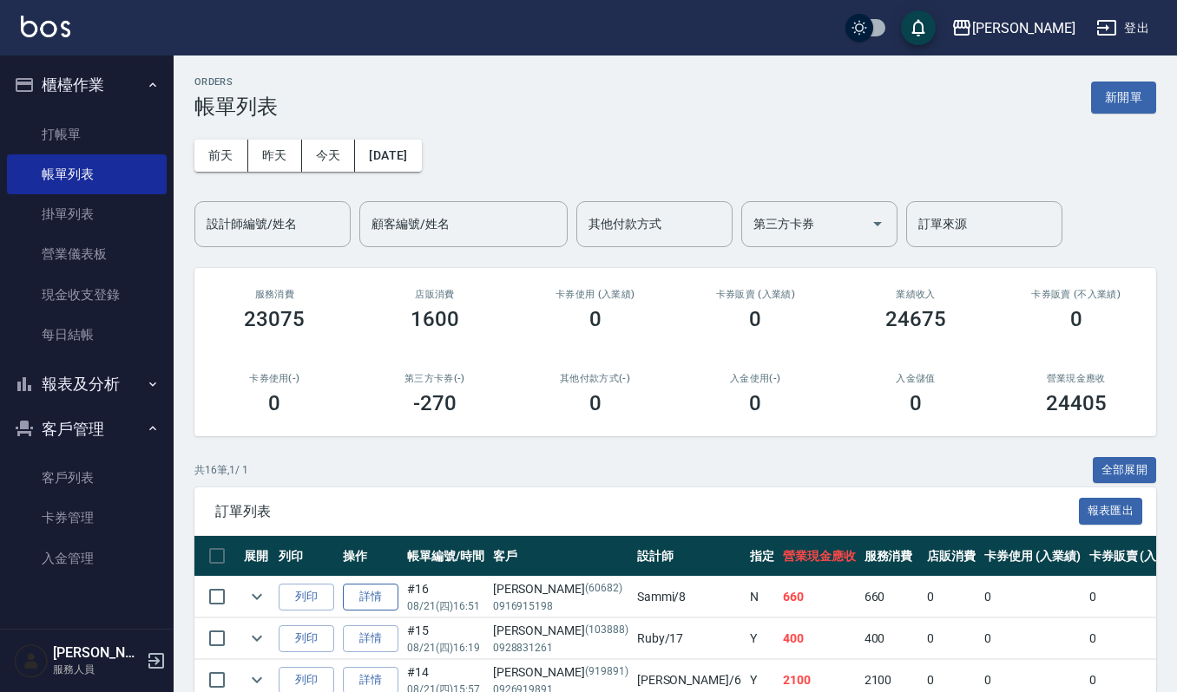
click at [366, 597] on link "詳情" at bounding box center [371, 597] width 56 height 27
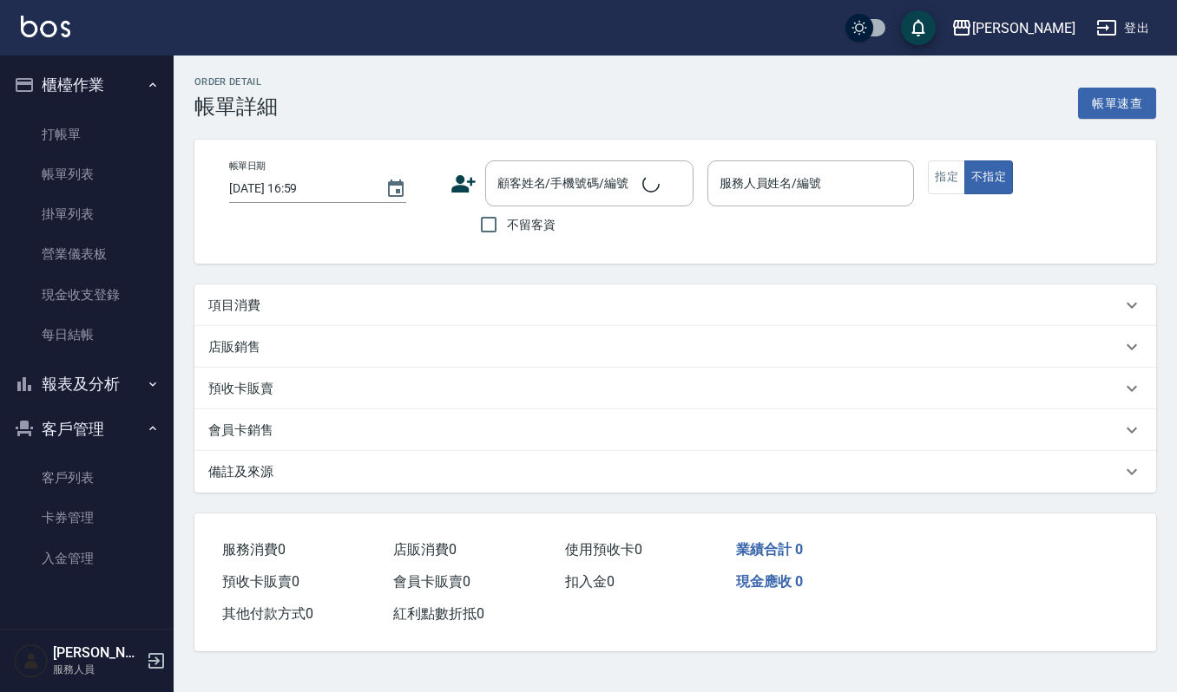
type input "2025/08/21 16:51"
type input "Sammi-8"
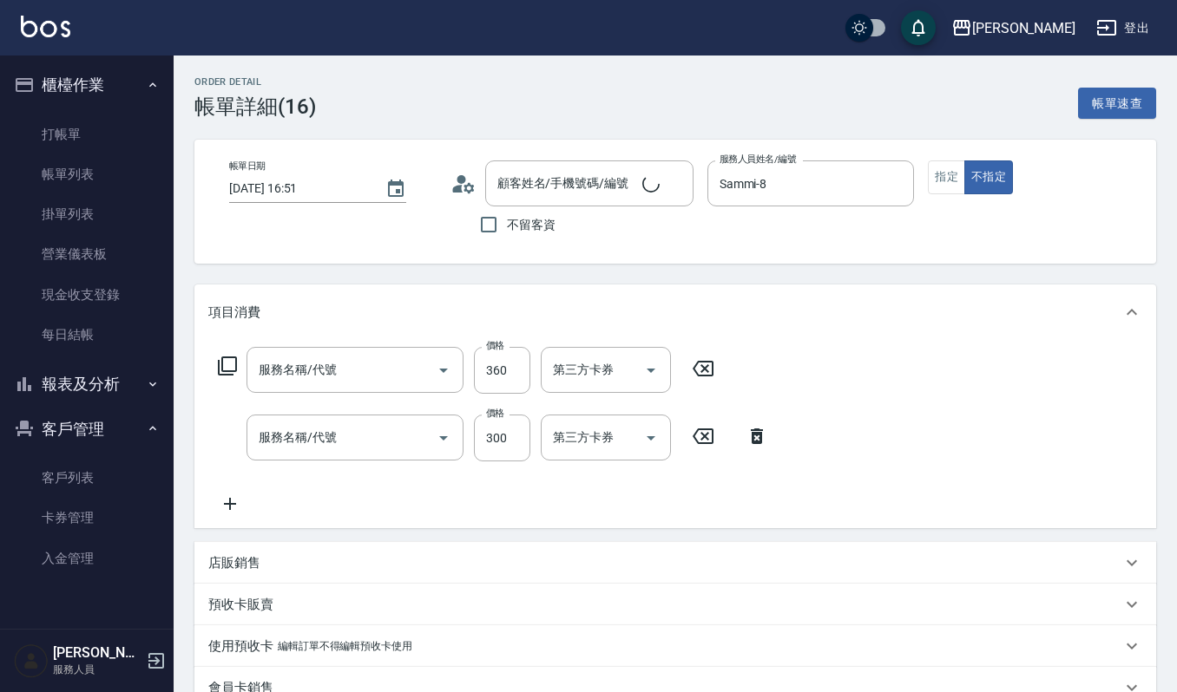
type input "創意剪髮(301)"
type input "一般洗髮(101)"
type input "[PERSON_NAME]/0916915198/60682"
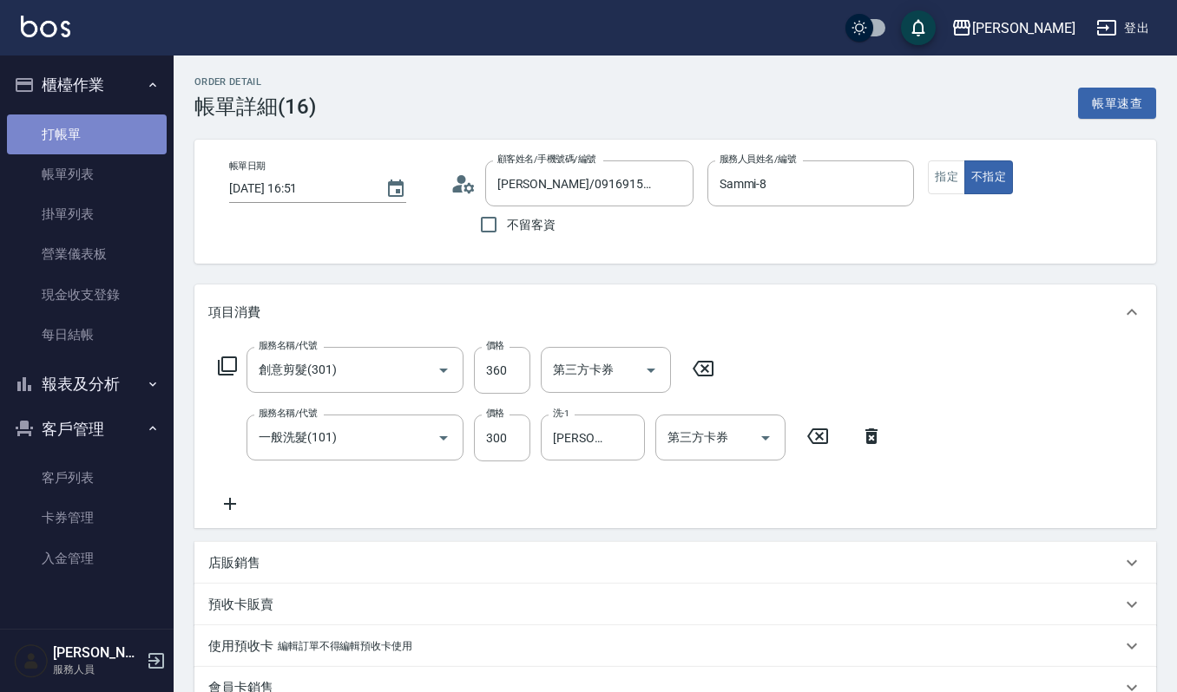
click at [66, 134] on link "打帳單" at bounding box center [87, 135] width 160 height 40
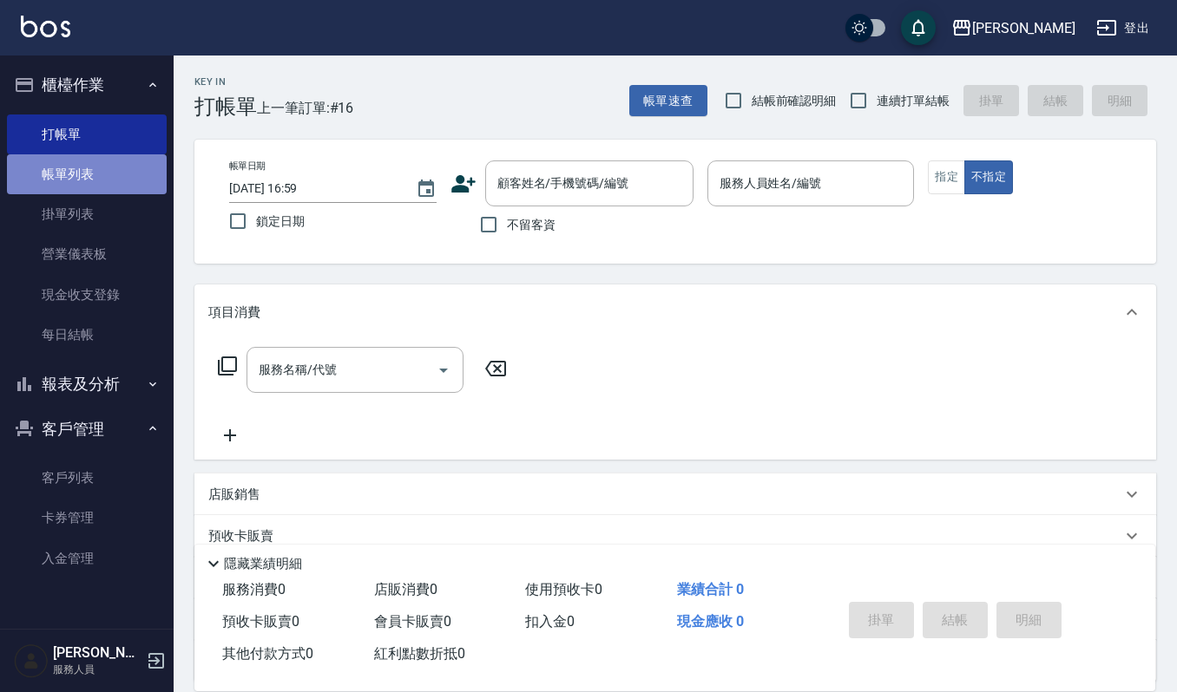
click at [71, 185] on link "帳單列表" at bounding box center [87, 174] width 160 height 40
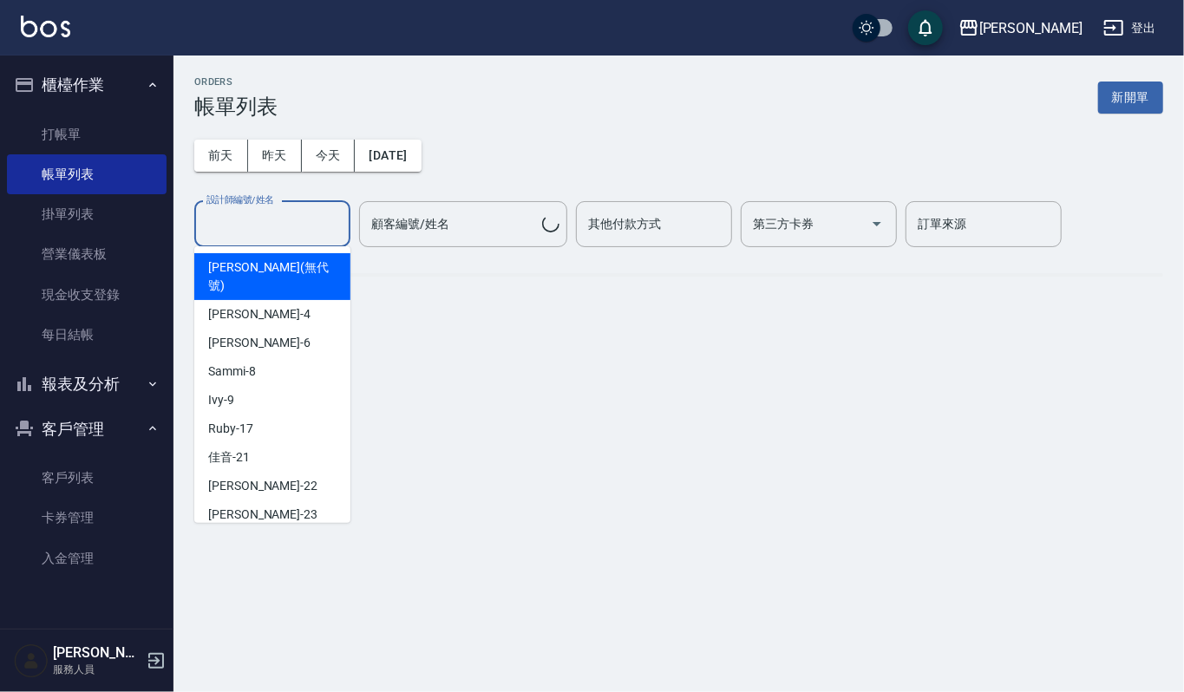
click at [296, 217] on input "設計師編號/姓名" at bounding box center [272, 224] width 141 height 30
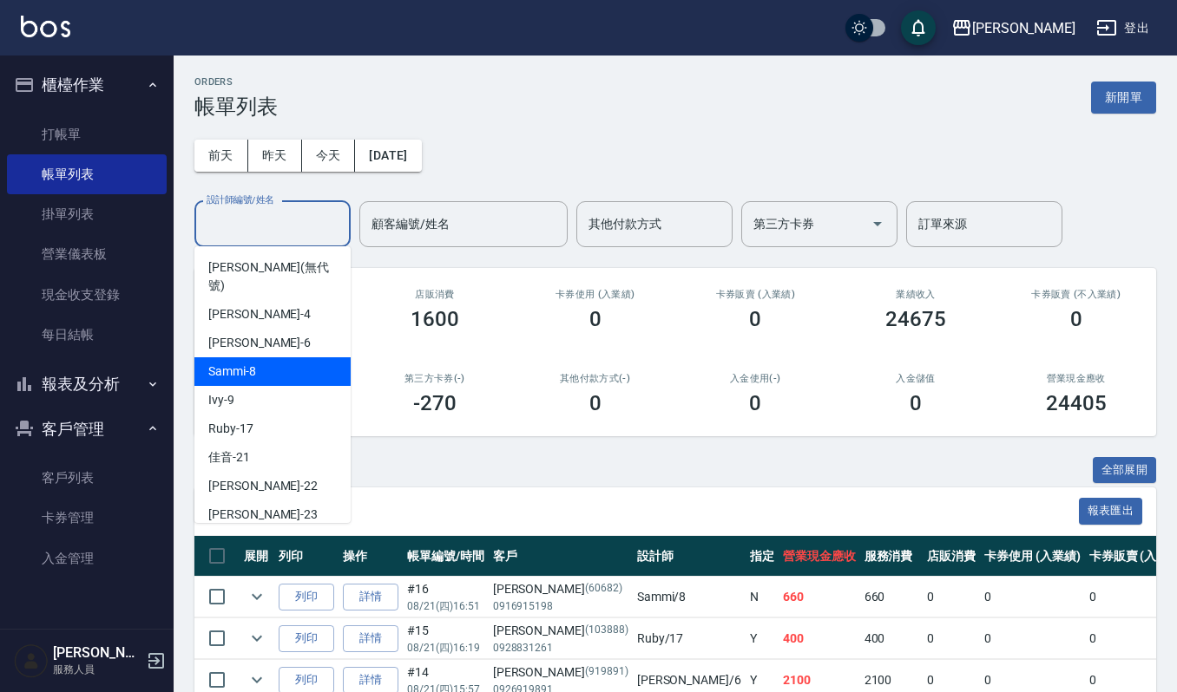
click at [295, 359] on div "Sammi -8" at bounding box center [272, 371] width 156 height 29
type input "Sammi-8"
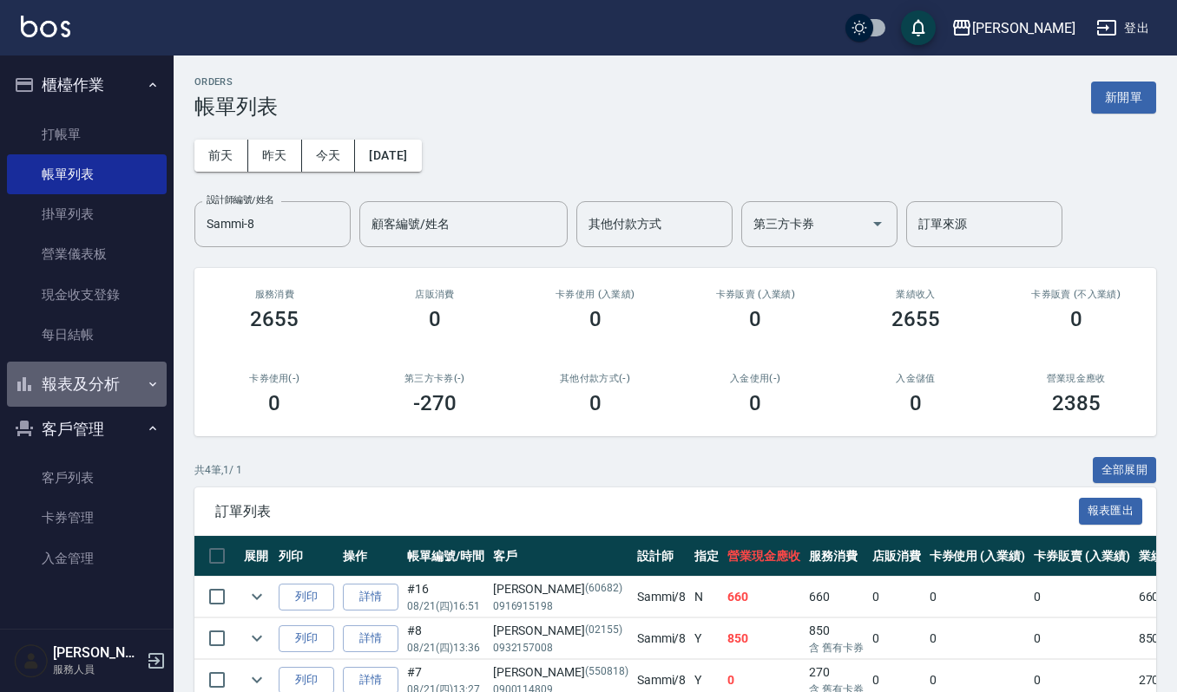
click at [61, 397] on button "報表及分析" at bounding box center [87, 384] width 160 height 45
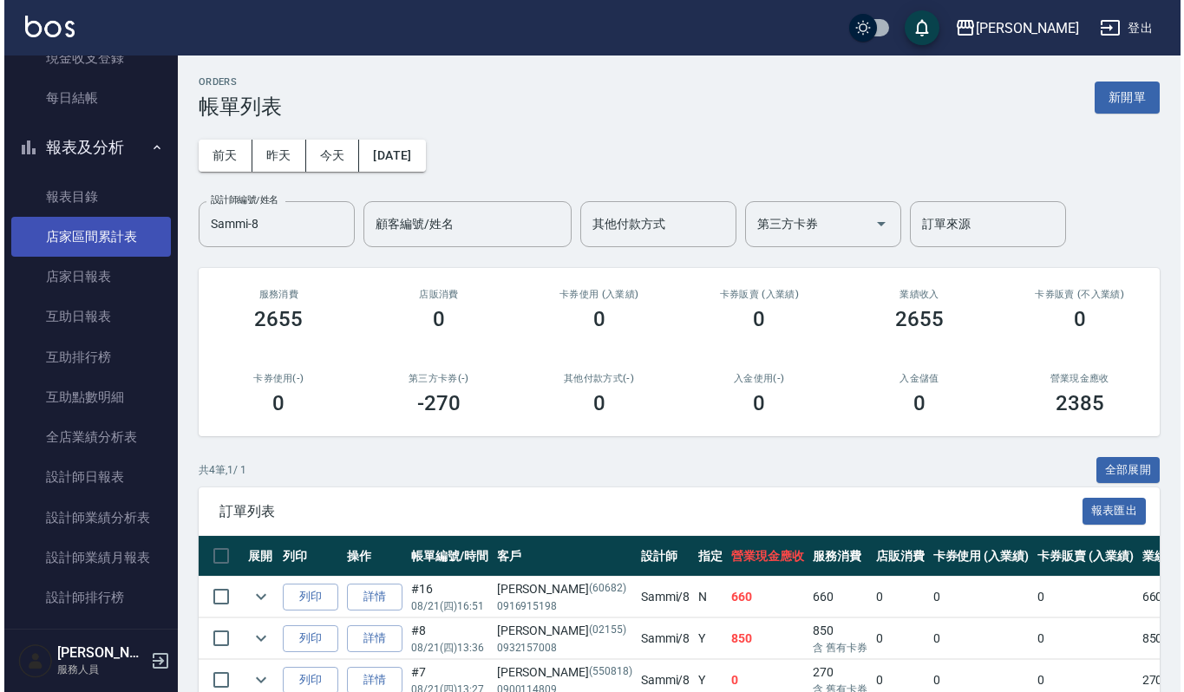
scroll to position [462, 0]
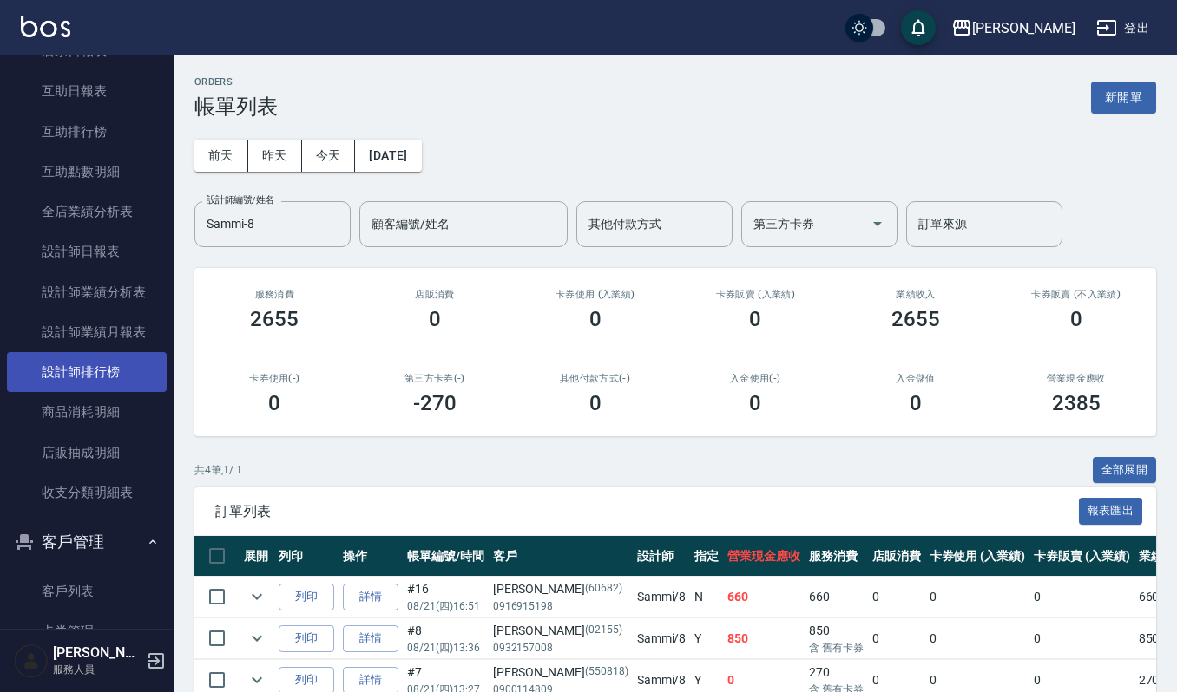
click at [66, 363] on link "設計師排行榜" at bounding box center [87, 372] width 160 height 40
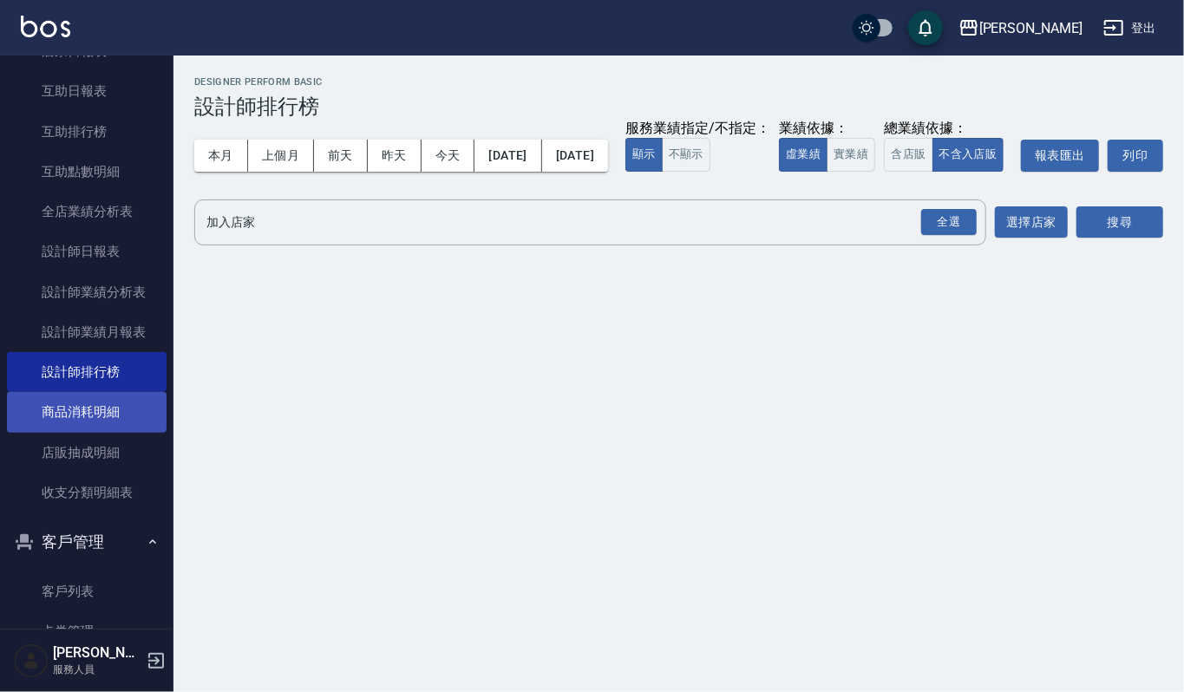
click at [75, 414] on link "商品消耗明細" at bounding box center [87, 412] width 160 height 40
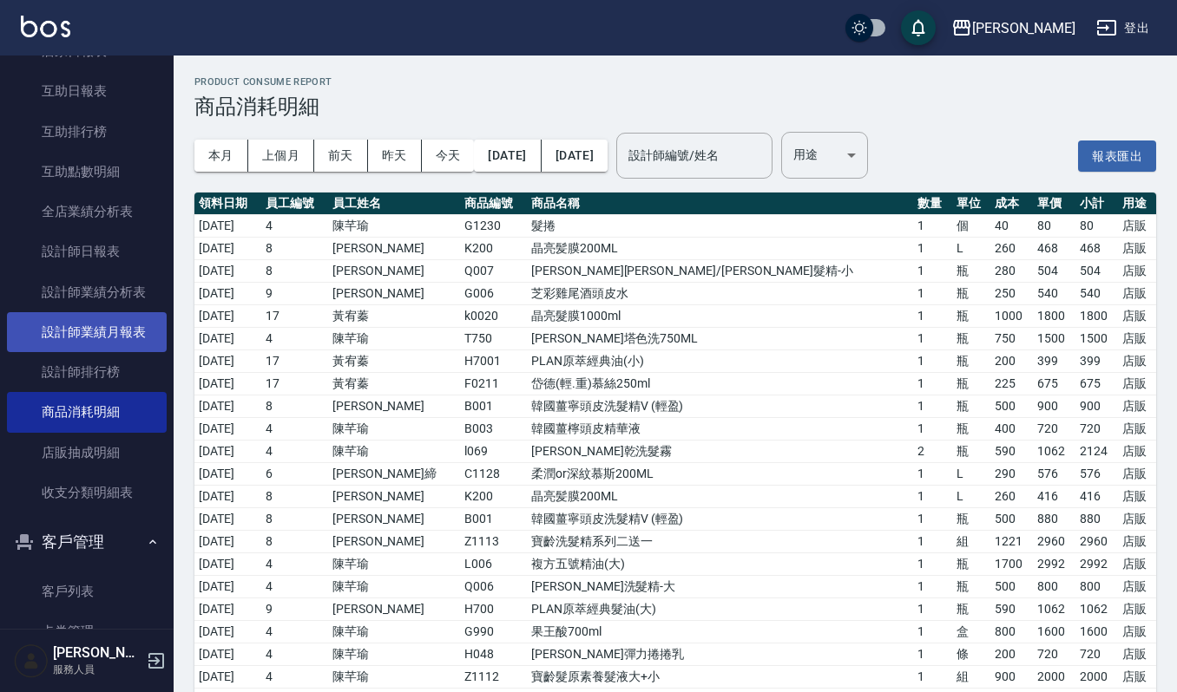
click at [77, 334] on link "設計師業績月報表" at bounding box center [87, 332] width 160 height 40
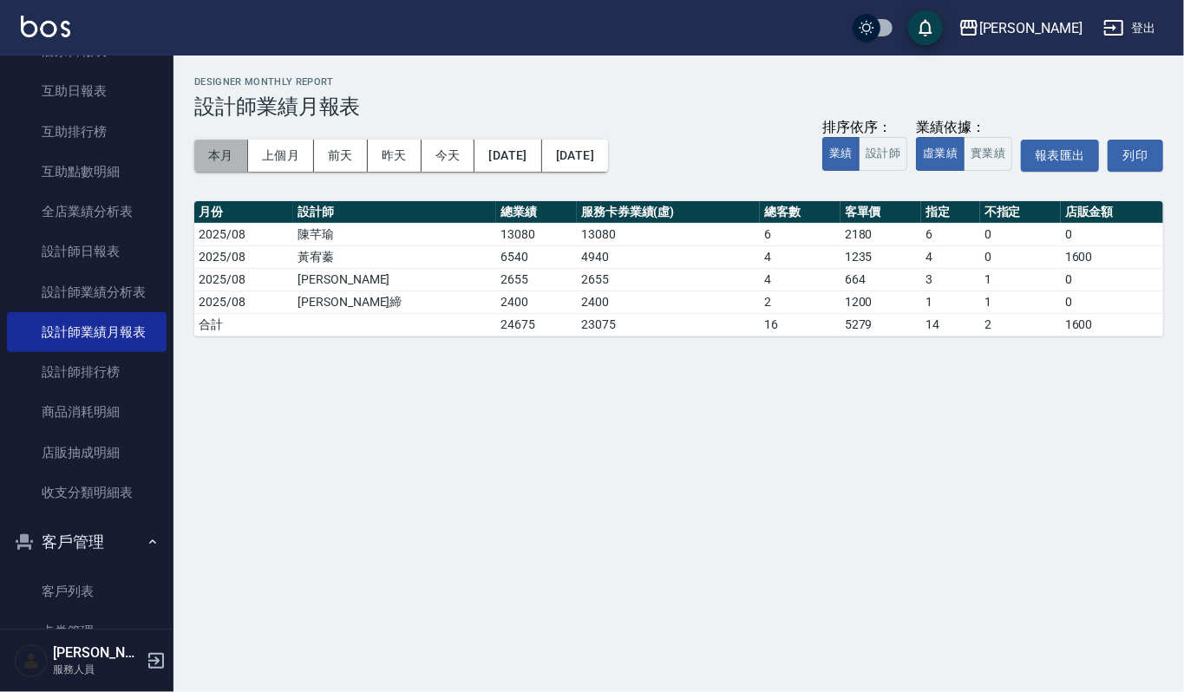
click at [227, 150] on button "本月" at bounding box center [221, 156] width 54 height 32
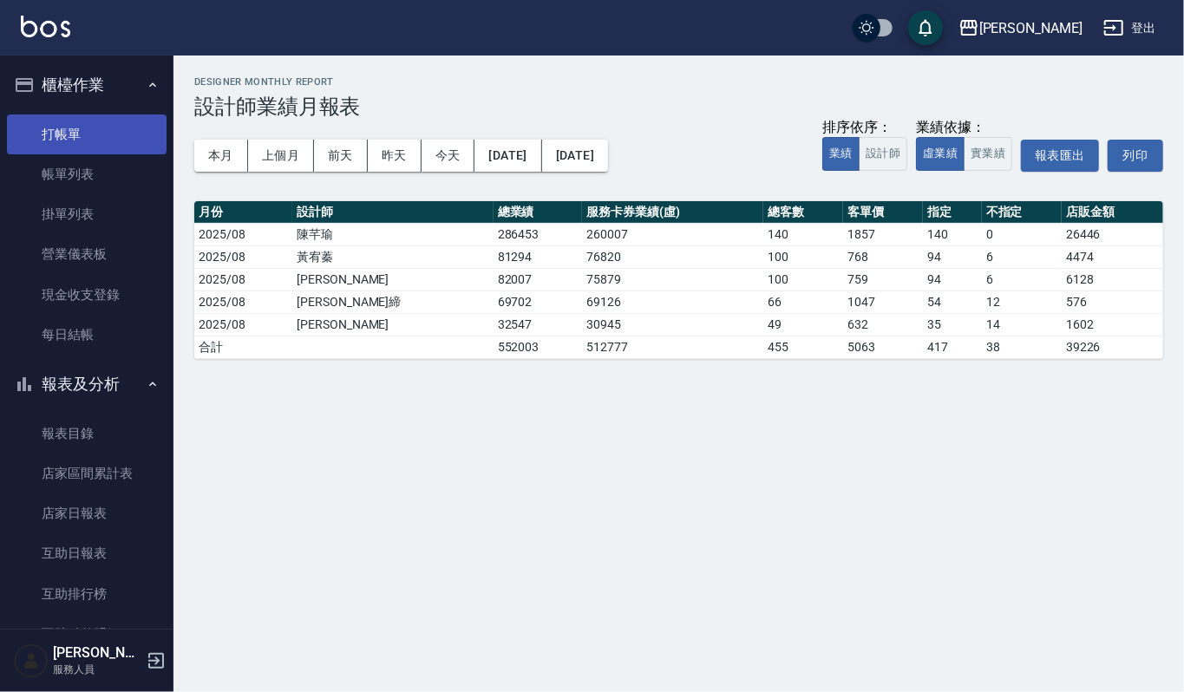
click at [75, 126] on link "打帳單" at bounding box center [87, 135] width 160 height 40
